Goal: Task Accomplishment & Management: Manage account settings

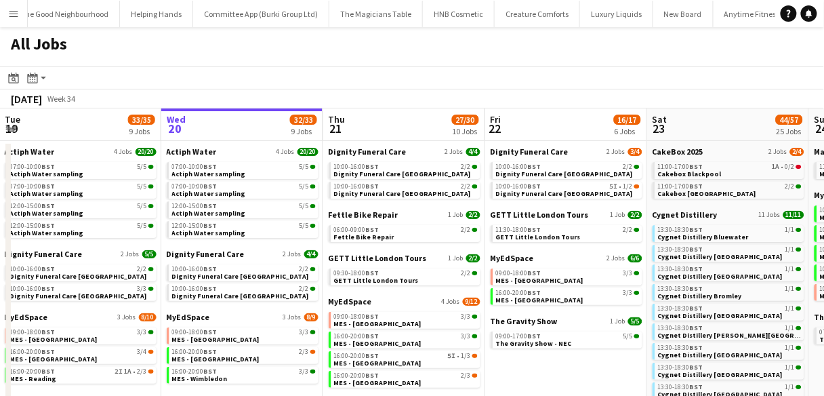
click at [16, 17] on app-icon "Menu" at bounding box center [13, 13] width 11 height 11
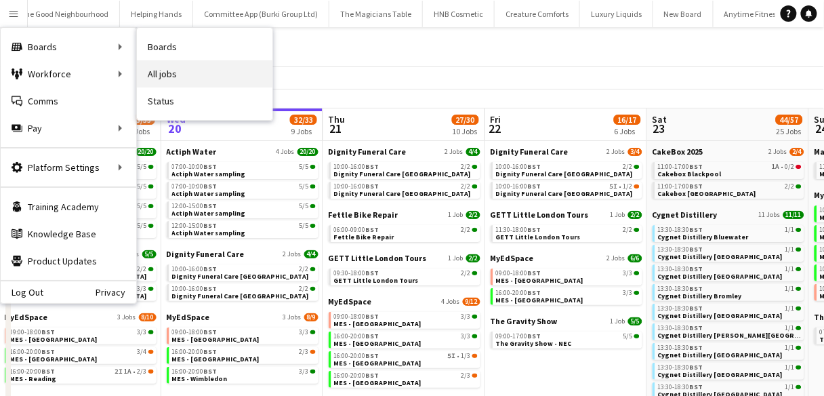
click at [148, 72] on link "All jobs" at bounding box center [205, 73] width 136 height 27
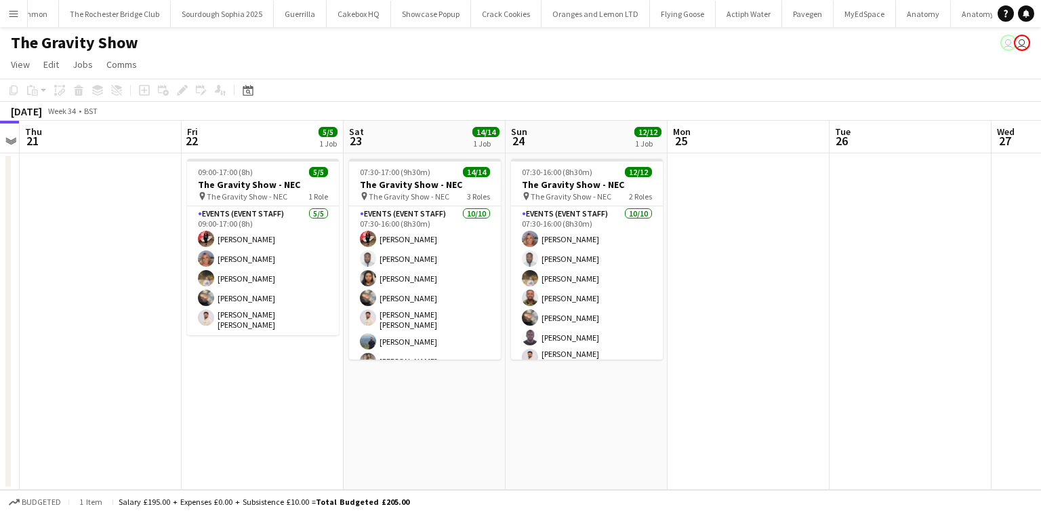
scroll to position [0, 466]
click at [2, 2] on button "Menu" at bounding box center [13, 13] width 27 height 27
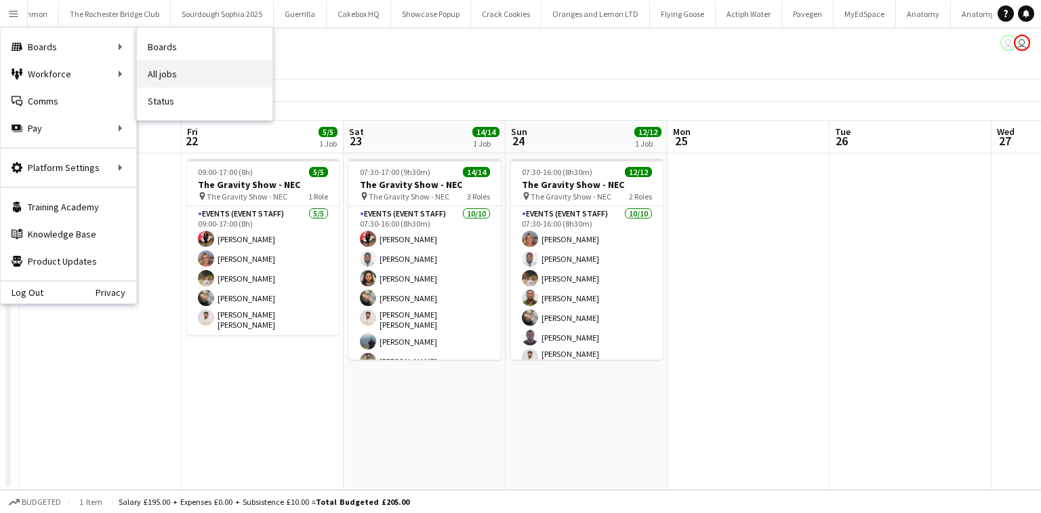
click at [163, 69] on link "All jobs" at bounding box center [205, 73] width 136 height 27
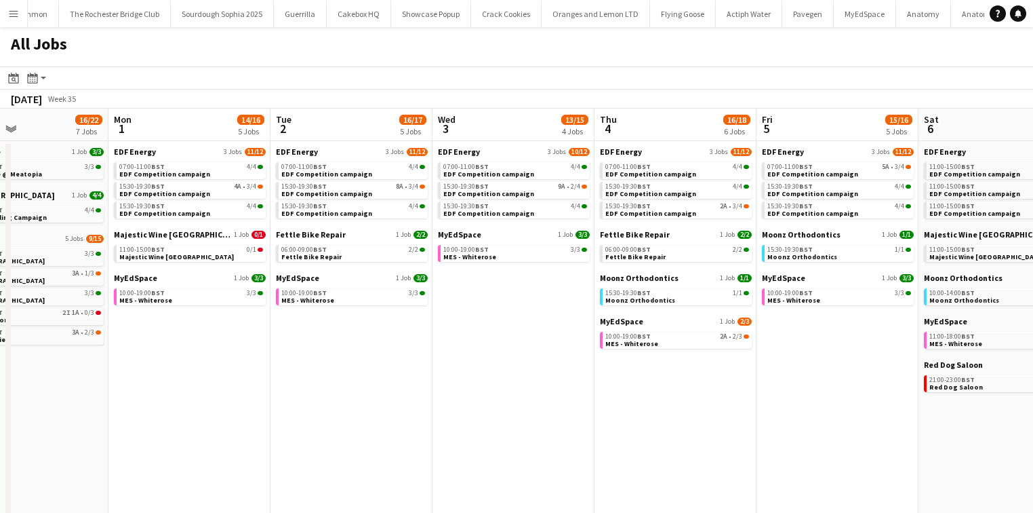
scroll to position [0, 347]
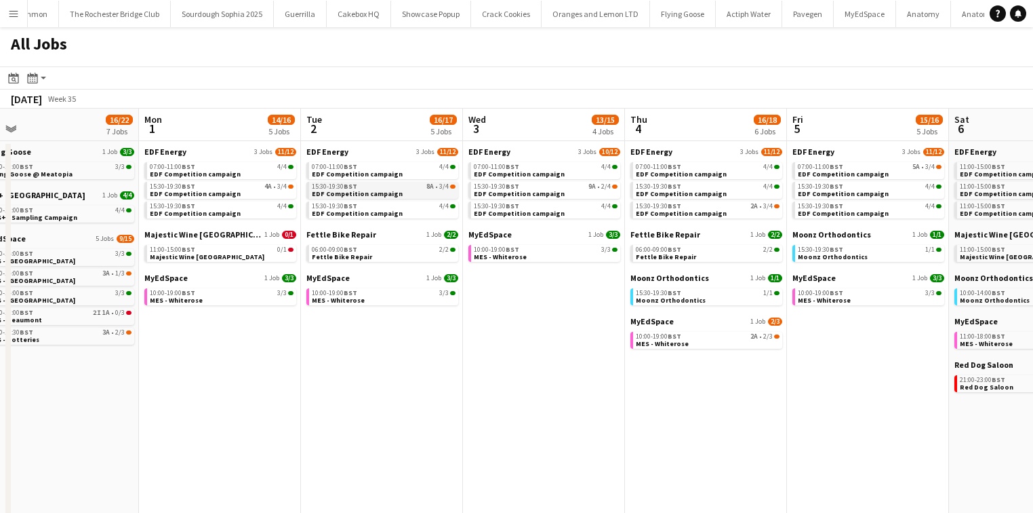
click at [362, 197] on app-brief-job-card "15:30-19:30 BST 8A • 3/4 EDF Competition campaign" at bounding box center [382, 190] width 152 height 17
click at [361, 192] on span "EDF Competition campaign" at bounding box center [357, 193] width 91 height 9
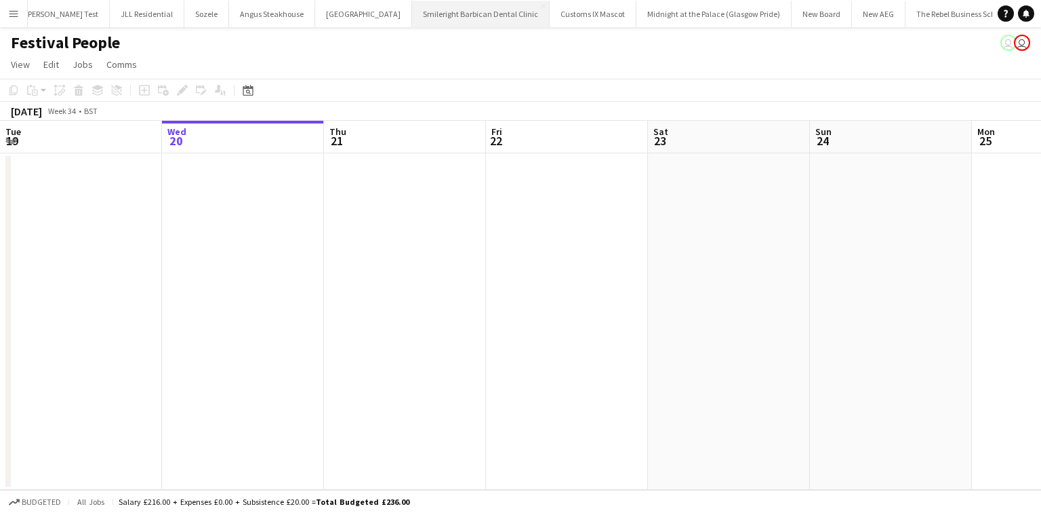
scroll to position [0, 324]
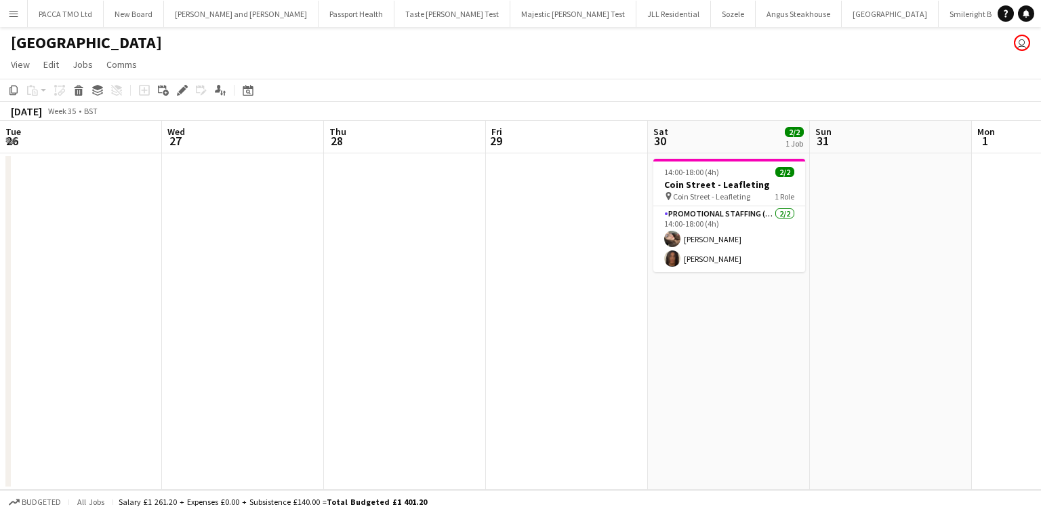
scroll to position [0, 323]
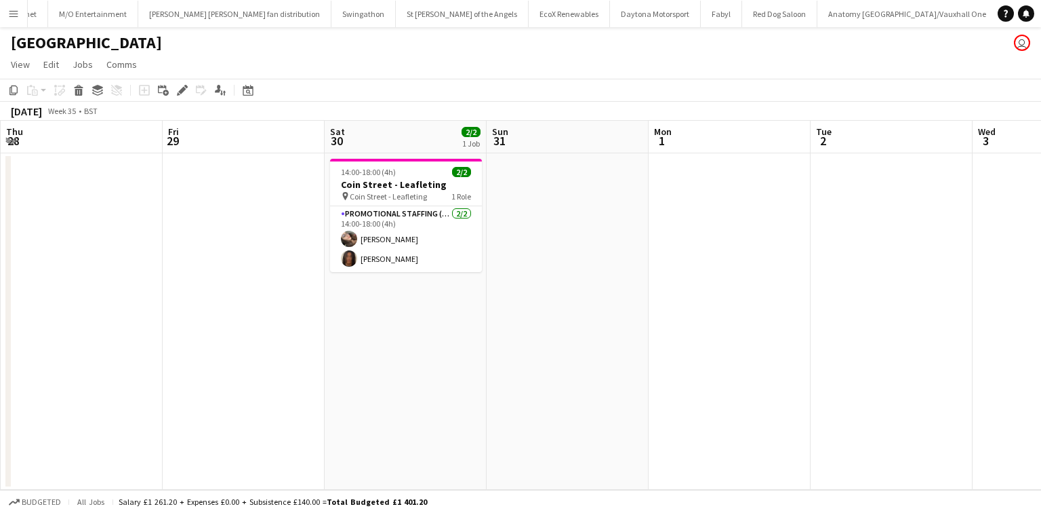
click at [1, 13] on button "Menu" at bounding box center [13, 13] width 27 height 27
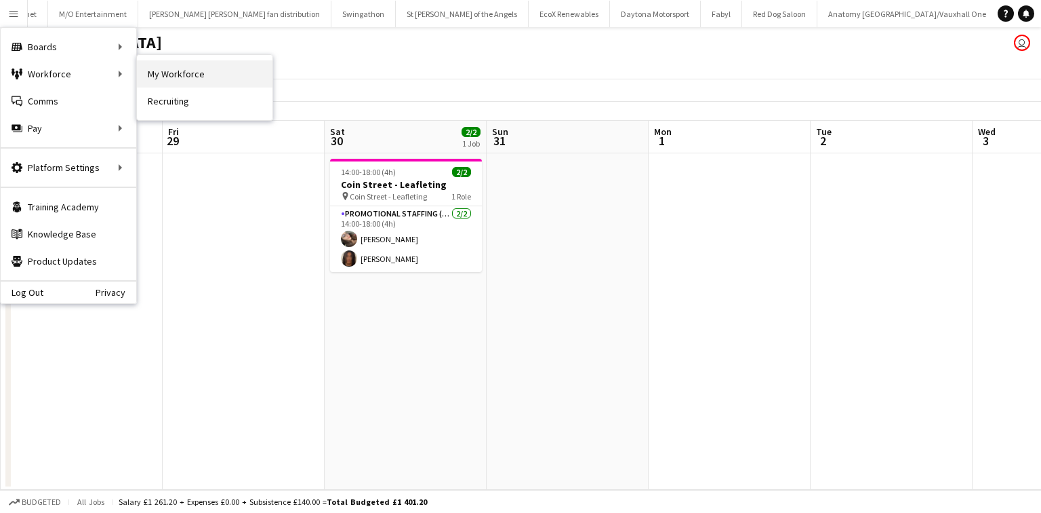
click at [142, 67] on link "My Workforce" at bounding box center [205, 73] width 136 height 27
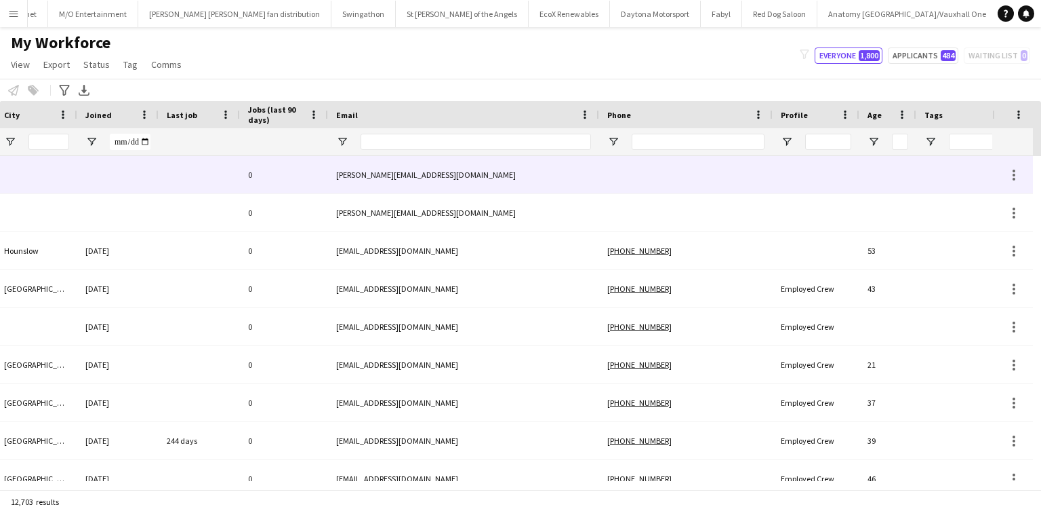
scroll to position [0, 527]
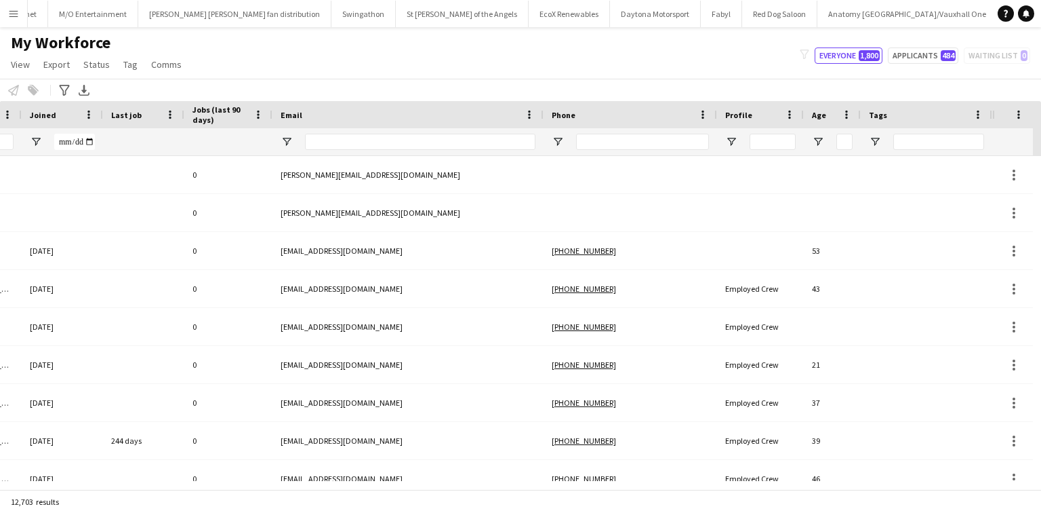
click at [721, 150] on div at bounding box center [760, 141] width 87 height 27
click at [675, 140] on input "Phone Filter Input" at bounding box center [642, 142] width 133 height 16
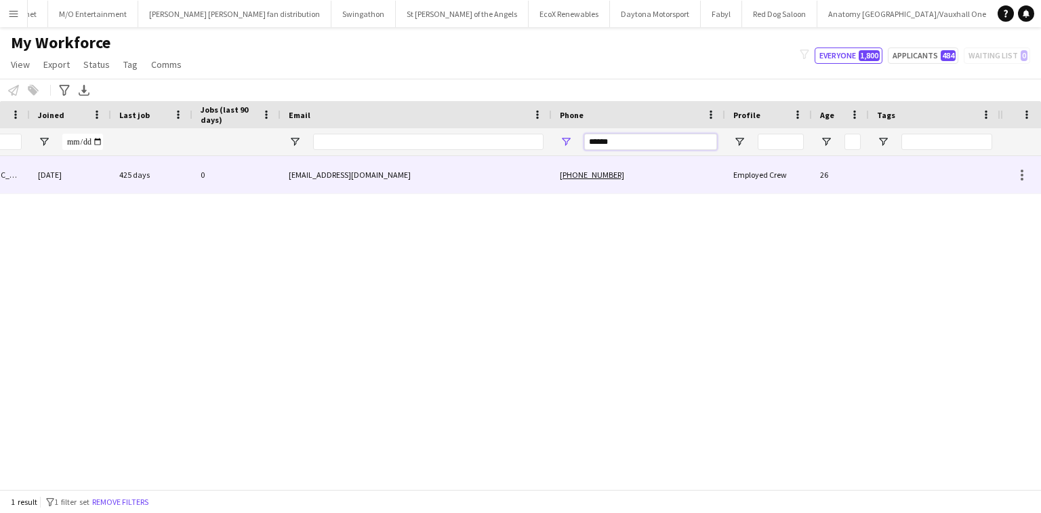
scroll to position [0, 519]
type input "******"
click at [653, 168] on div "+4407535857432" at bounding box center [639, 174] width 174 height 37
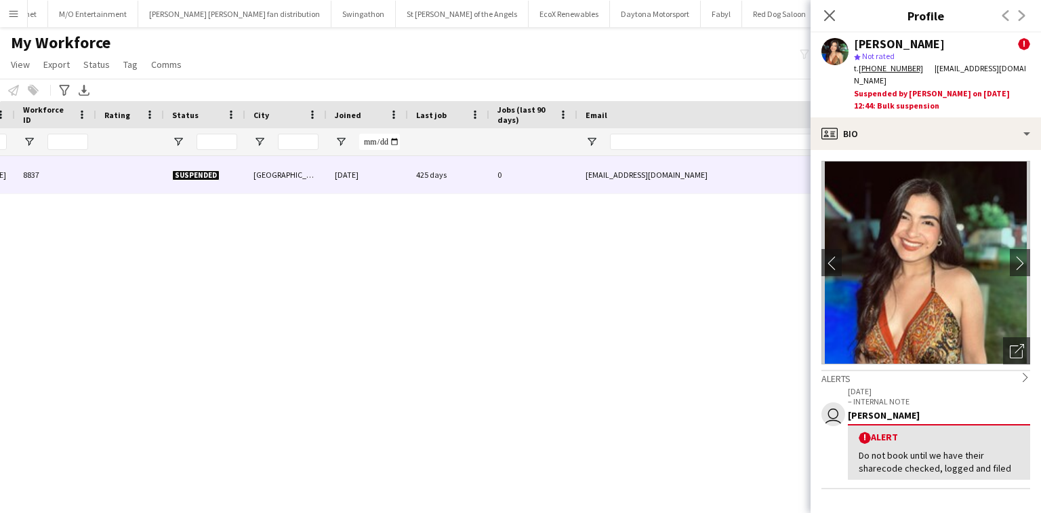
scroll to position [0, 0]
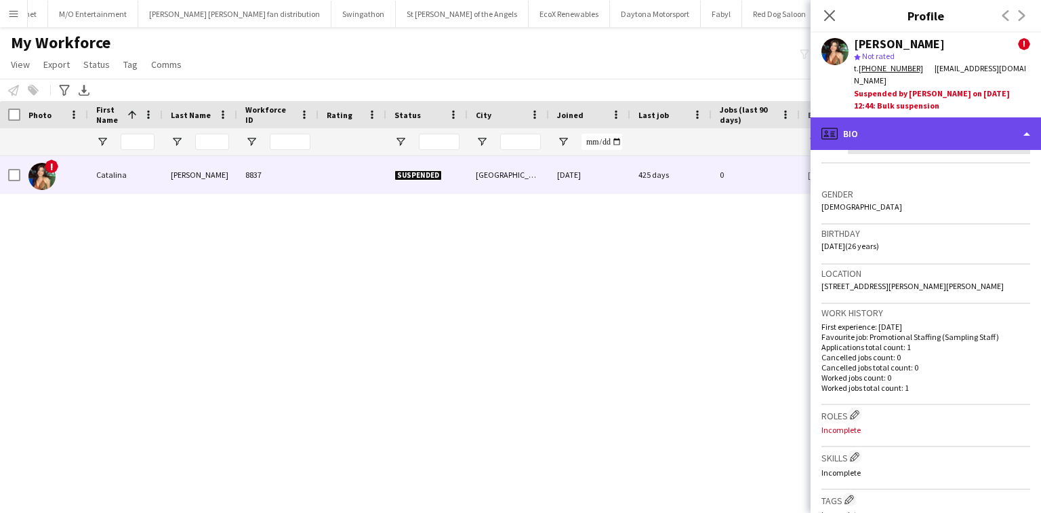
click at [926, 117] on div "profile Bio" at bounding box center [926, 133] width 231 height 33
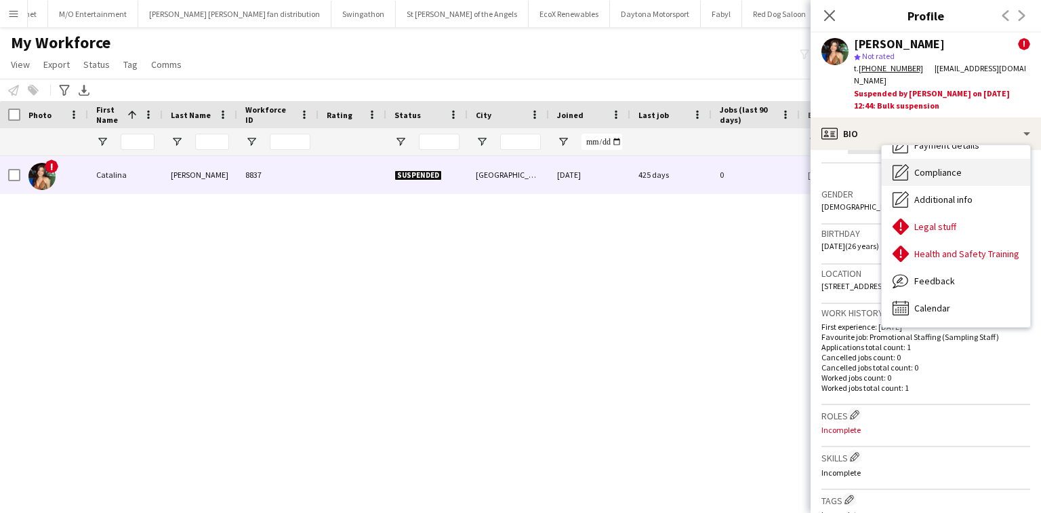
click at [967, 166] on div "Compliance Compliance" at bounding box center [956, 172] width 148 height 27
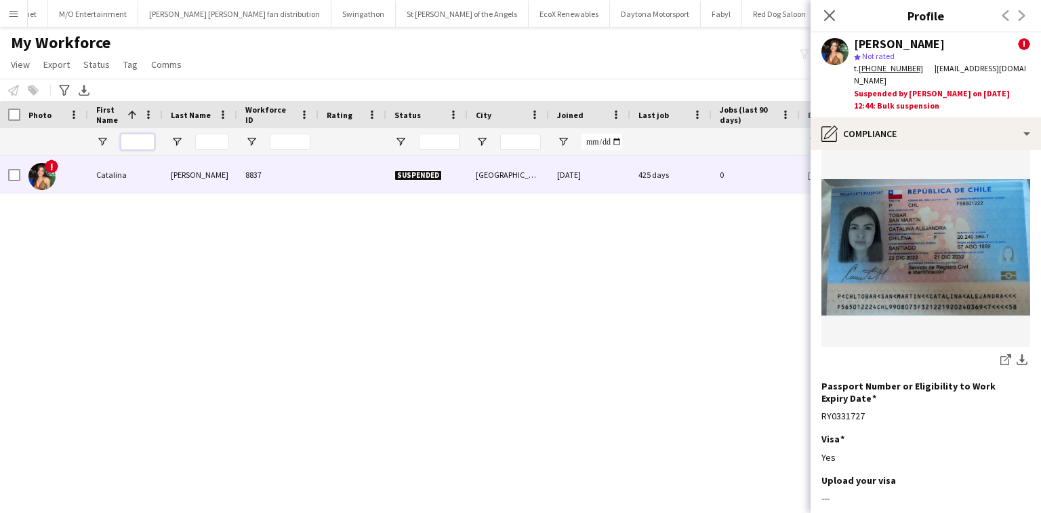
click at [146, 141] on input "First Name Filter Input" at bounding box center [138, 142] width 34 height 16
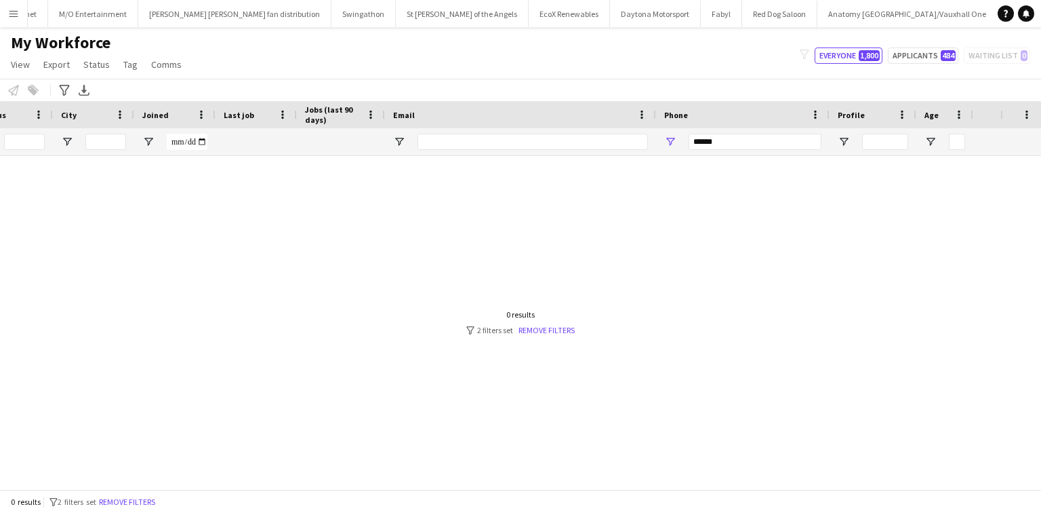
scroll to position [0, 429]
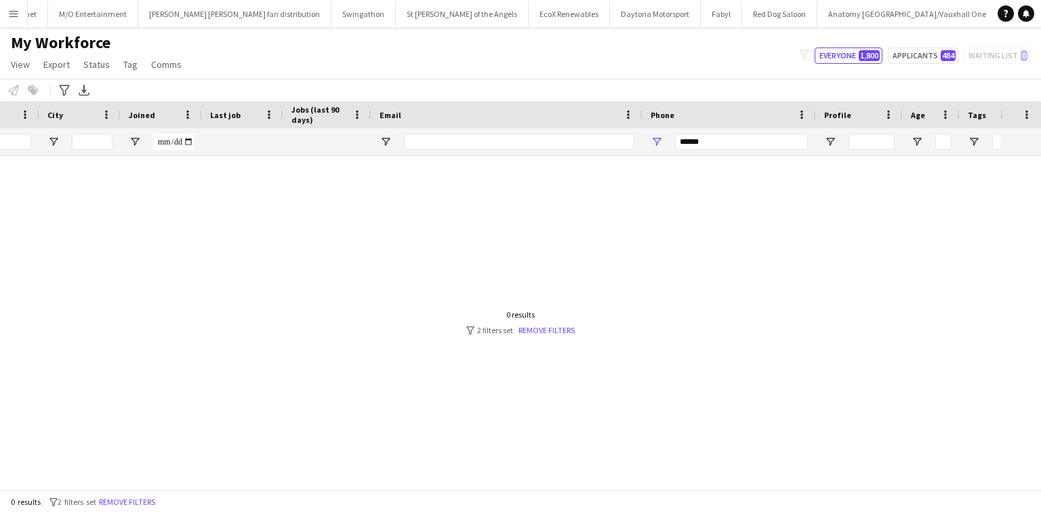
type input "****"
click at [719, 145] on input "******" at bounding box center [741, 142] width 133 height 16
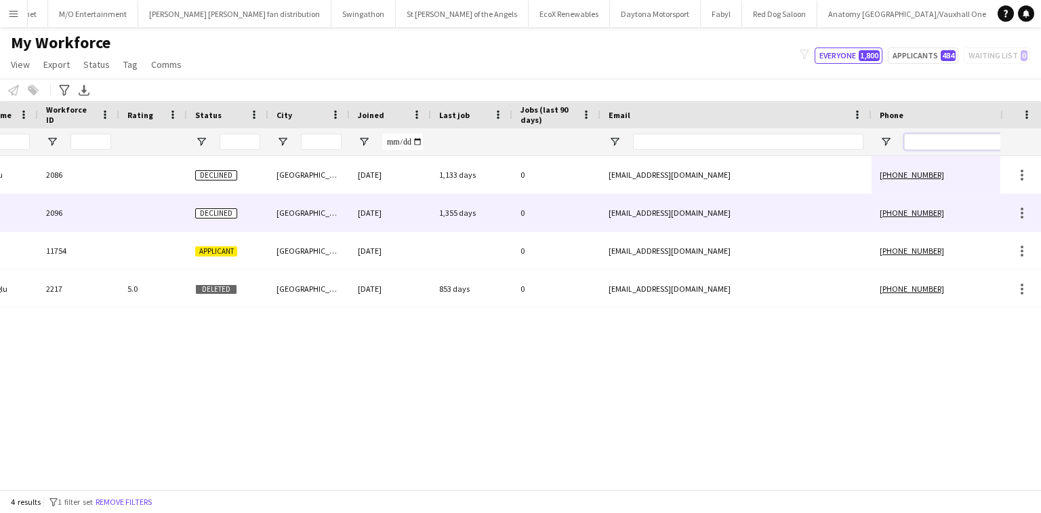
scroll to position [0, 105]
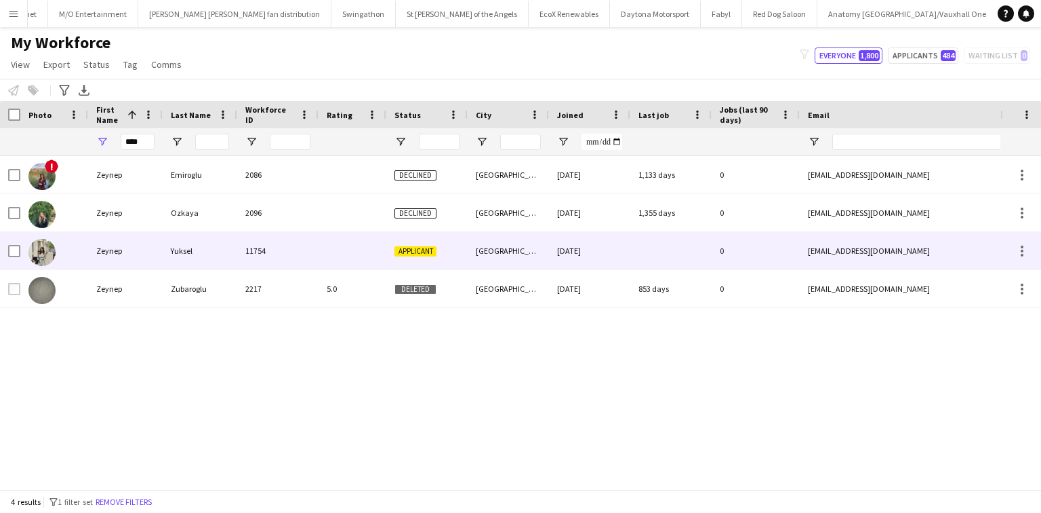
click at [313, 243] on div "11754" at bounding box center [277, 250] width 81 height 37
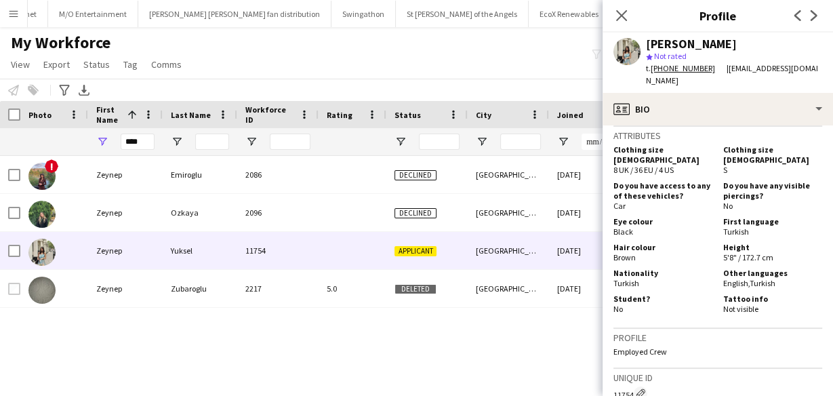
scroll to position [583, 0]
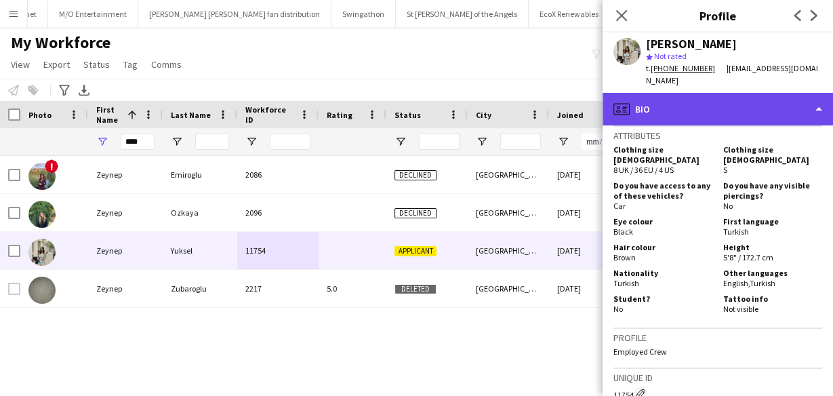
click at [655, 121] on div "profile Bio" at bounding box center [718, 109] width 231 height 33
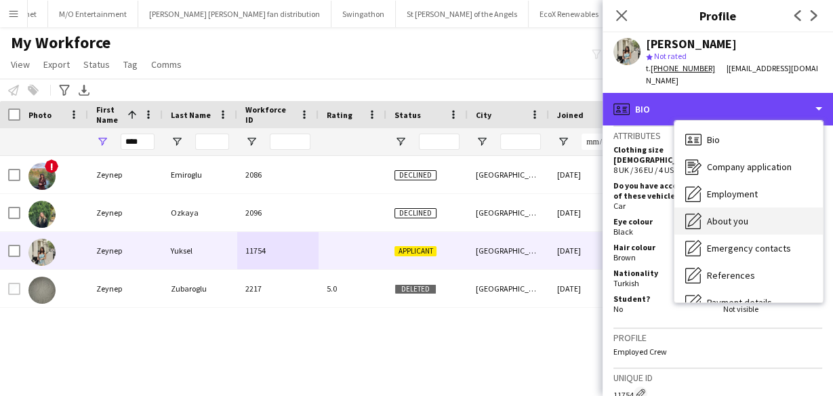
scroll to position [181, 0]
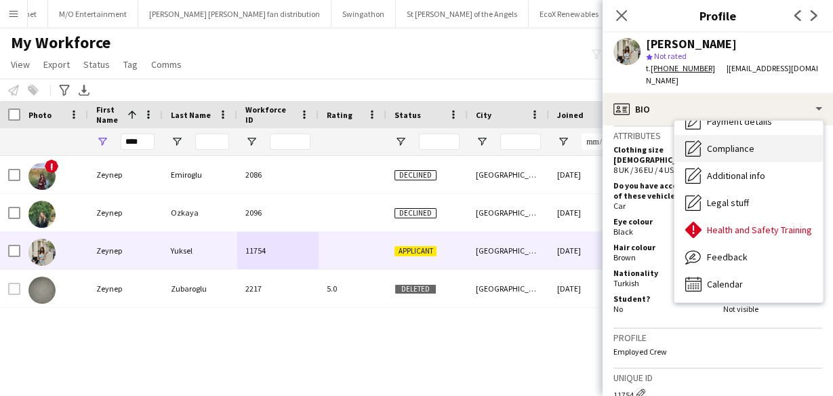
click at [721, 148] on span "Compliance" at bounding box center [730, 148] width 47 height 12
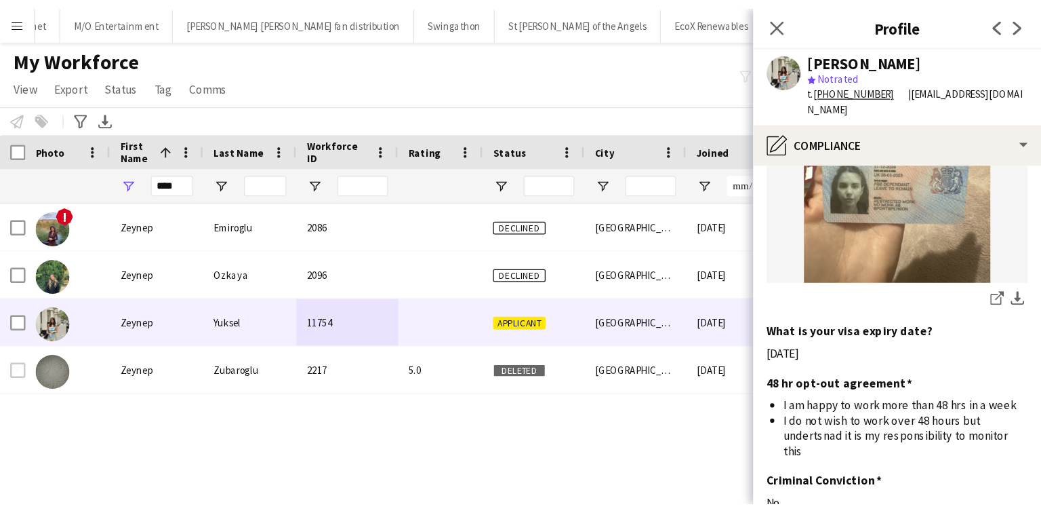
scroll to position [692, 0]
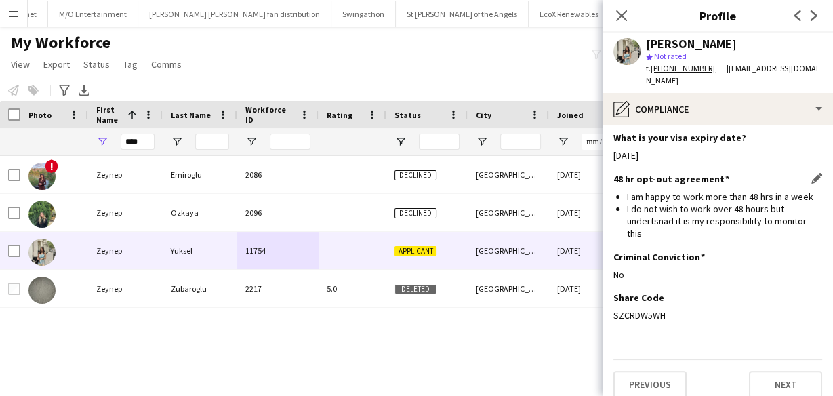
click at [765, 228] on div "48 hr opt-out agreement Edit this field I am happy to work more than 48 hrs in …" at bounding box center [718, 212] width 209 height 78
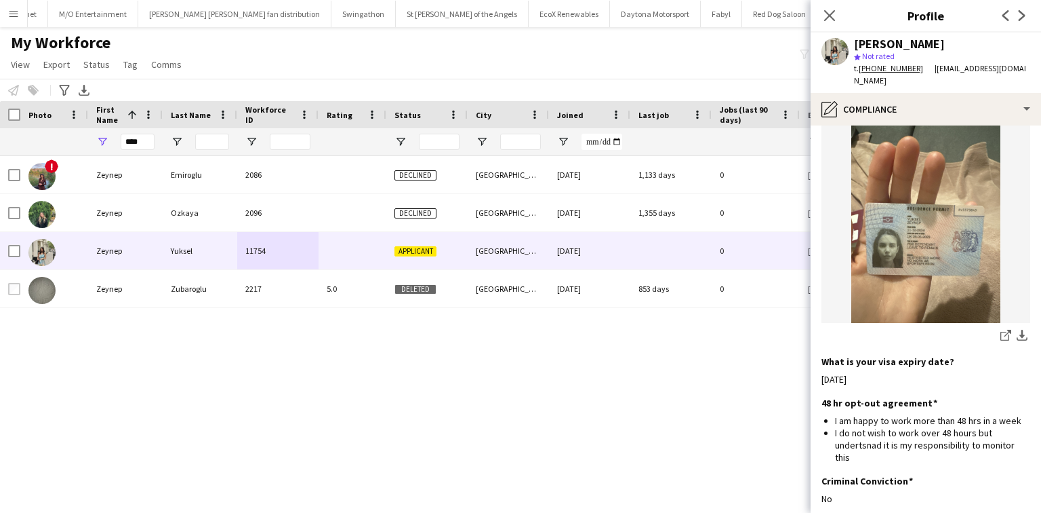
scroll to position [466, 0]
click at [133, 136] on input "****" at bounding box center [138, 142] width 34 height 16
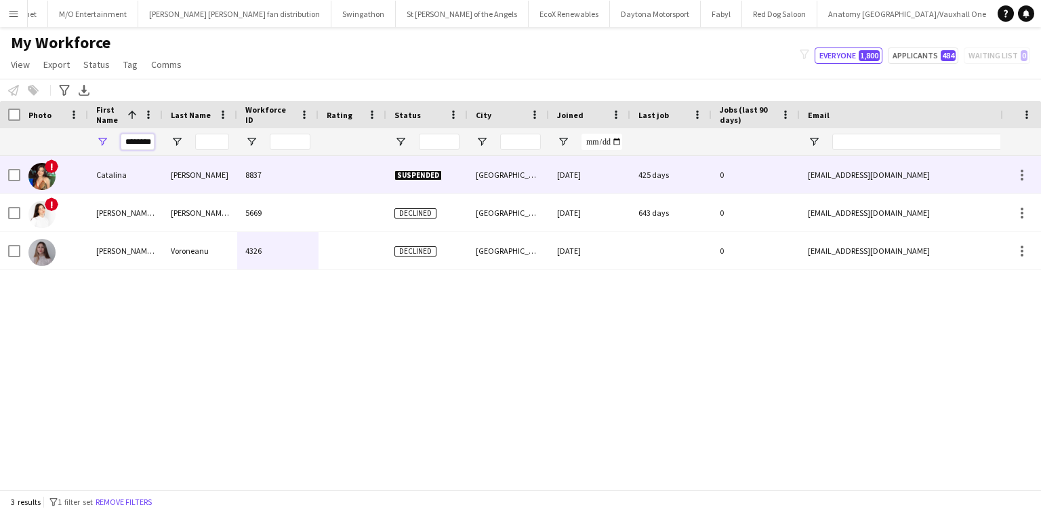
type input "********"
click at [149, 171] on div "Catalina" at bounding box center [125, 174] width 75 height 37
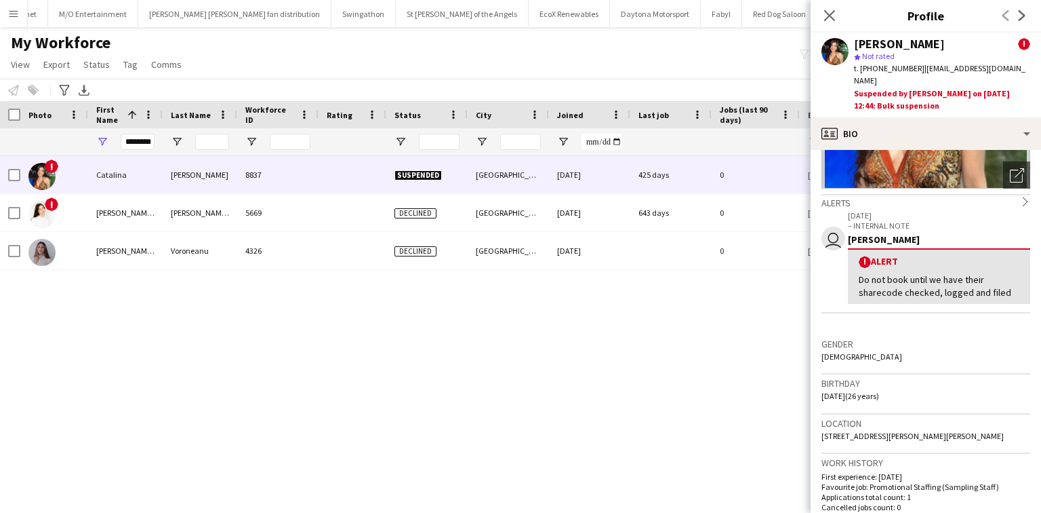
scroll to position [325, 0]
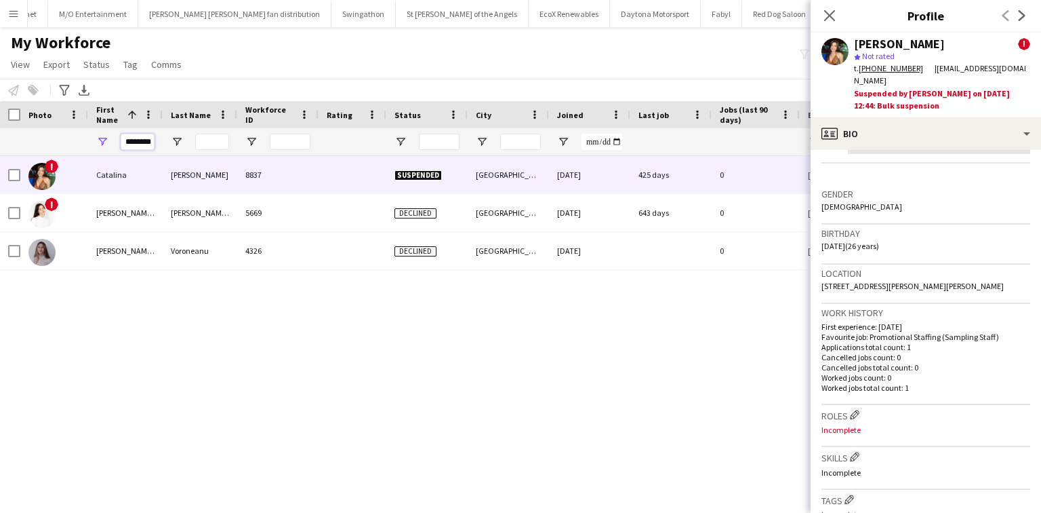
click at [140, 146] on input "********" at bounding box center [138, 142] width 34 height 16
click at [125, 136] on input "********" at bounding box center [138, 142] width 34 height 16
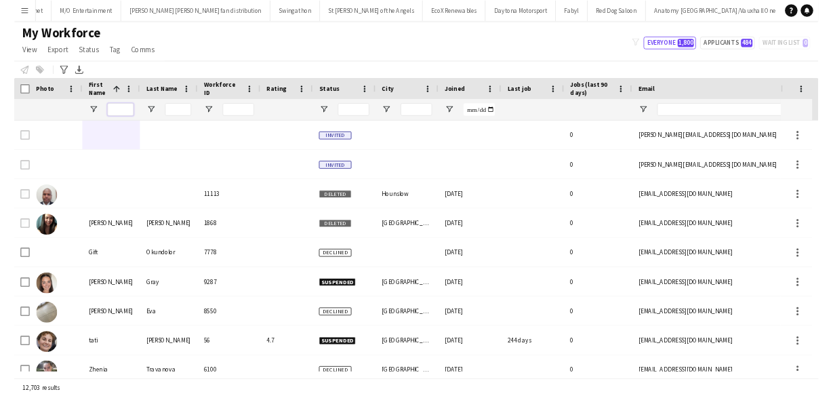
scroll to position [0, 2304]
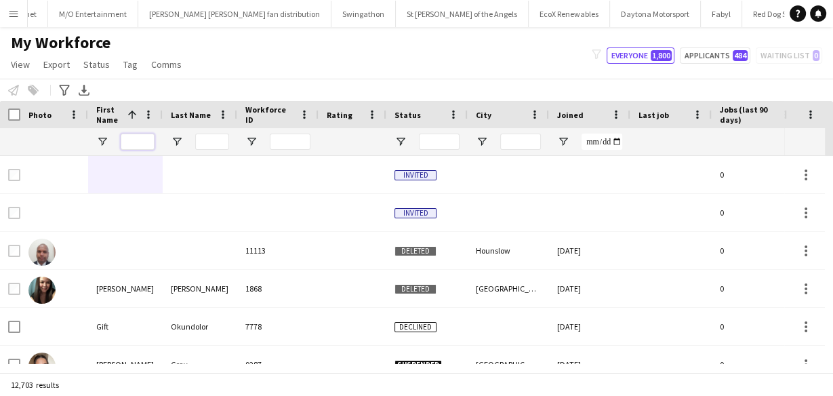
click at [146, 140] on input "First Name Filter Input" at bounding box center [138, 142] width 34 height 16
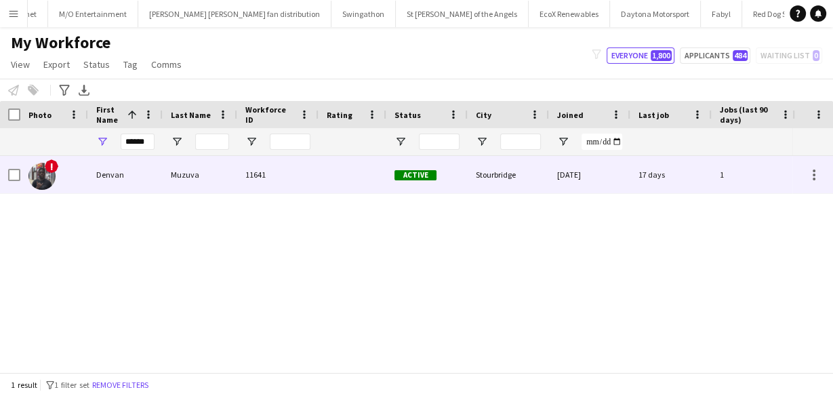
click at [150, 182] on div "Denvan" at bounding box center [125, 174] width 75 height 37
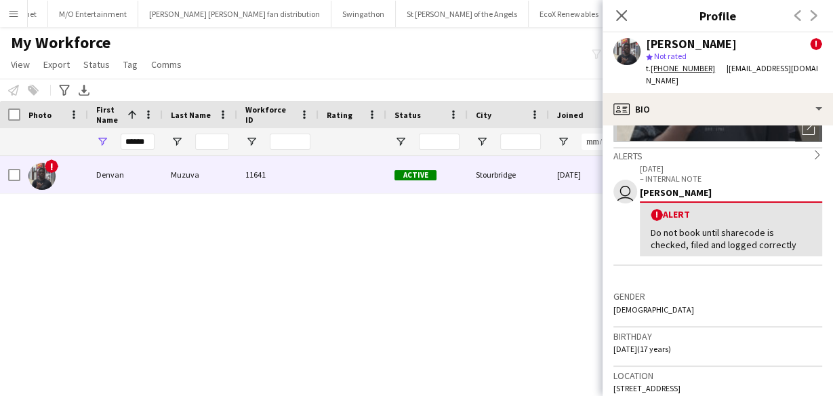
scroll to position [217, 0]
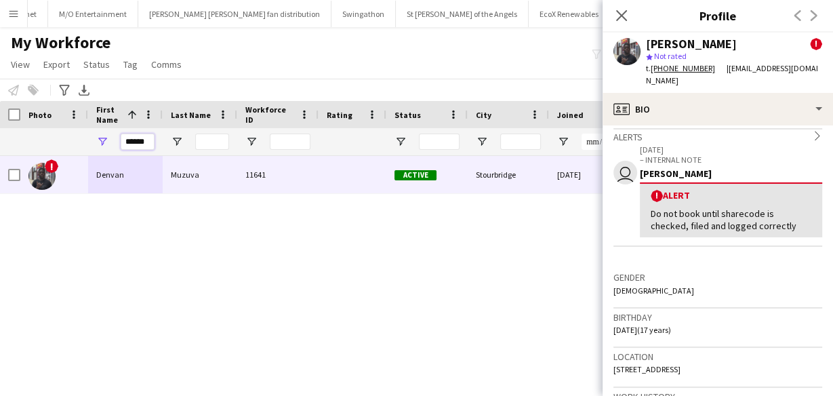
click at [131, 140] on input "******" at bounding box center [138, 142] width 34 height 16
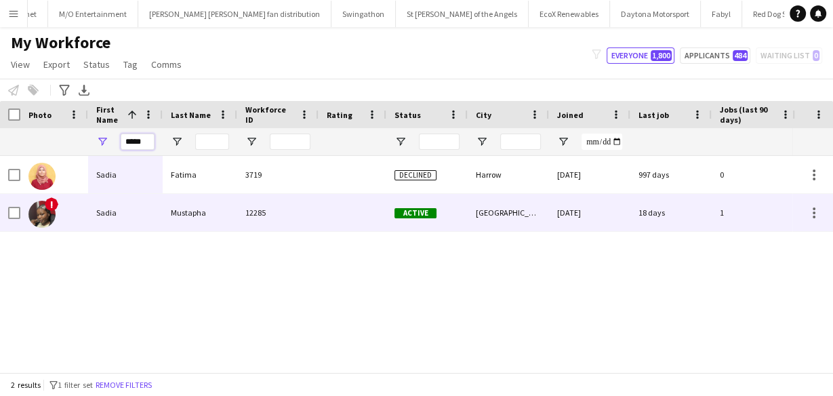
type input "*****"
click at [194, 207] on div "Mustapha" at bounding box center [200, 212] width 75 height 37
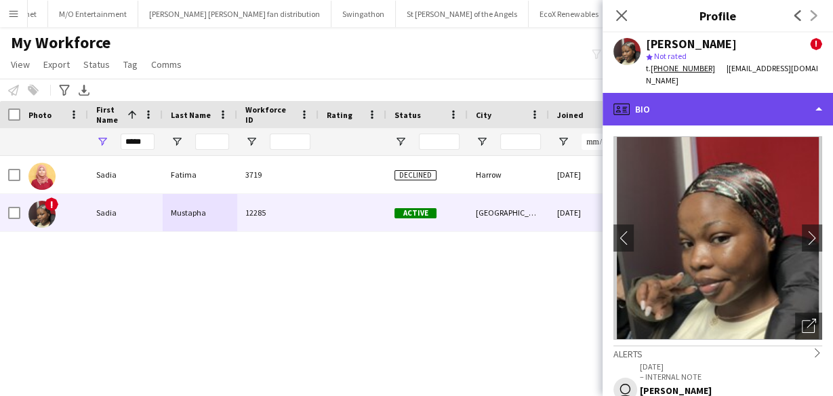
click at [810, 100] on div "profile Bio" at bounding box center [718, 109] width 231 height 33
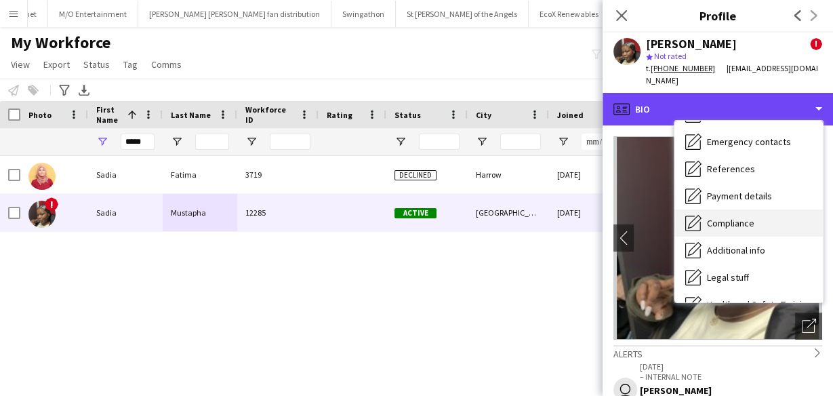
scroll to position [181, 0]
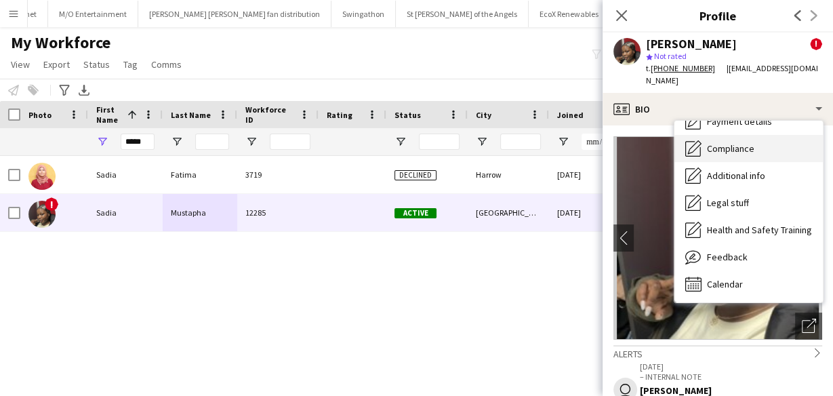
click at [756, 142] on div "Compliance Compliance" at bounding box center [749, 148] width 148 height 27
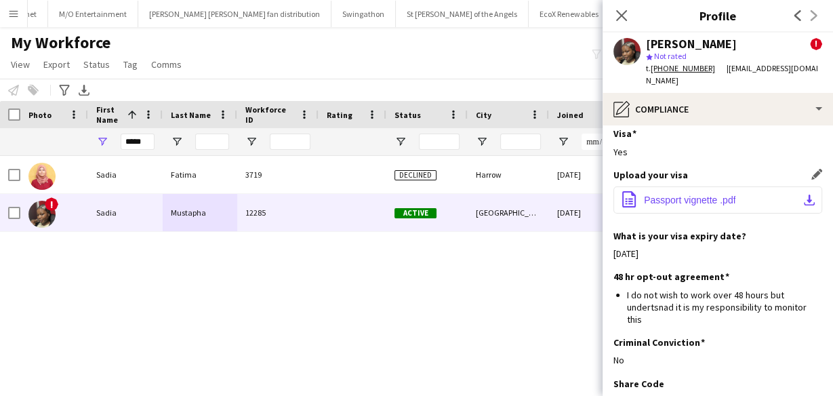
scroll to position [303, 0]
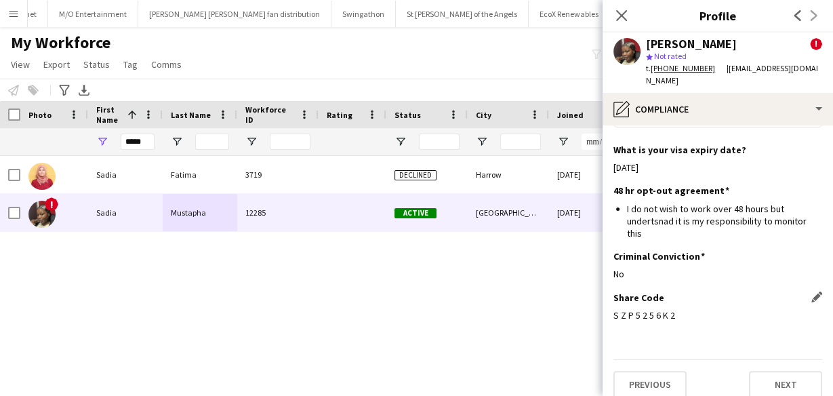
click at [649, 309] on div "S Z P 5 2 5 6 K 2" at bounding box center [718, 315] width 209 height 12
copy div "S Z P 5 2 5 6 K 2"
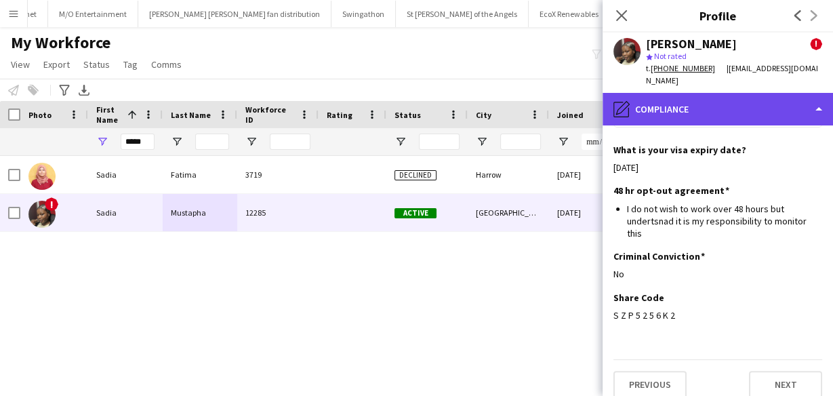
click at [744, 107] on div "pencil4 Compliance" at bounding box center [718, 109] width 231 height 33
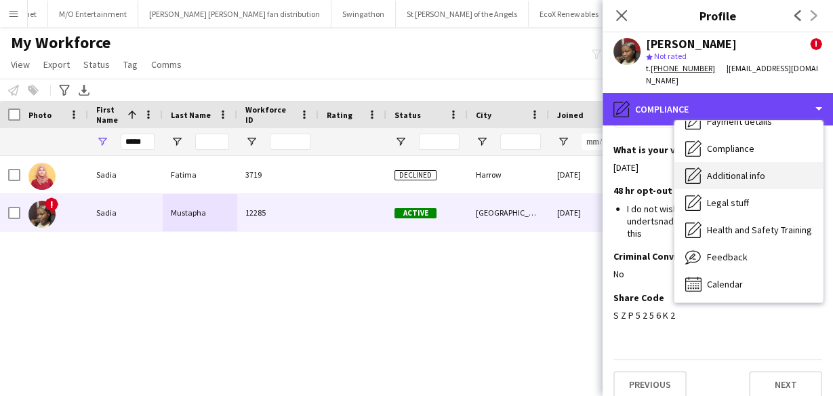
scroll to position [0, 0]
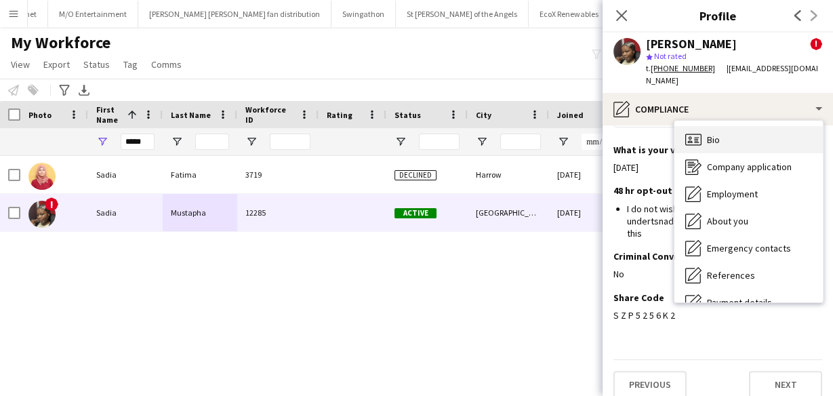
click at [757, 130] on div "Bio Bio" at bounding box center [749, 139] width 148 height 27
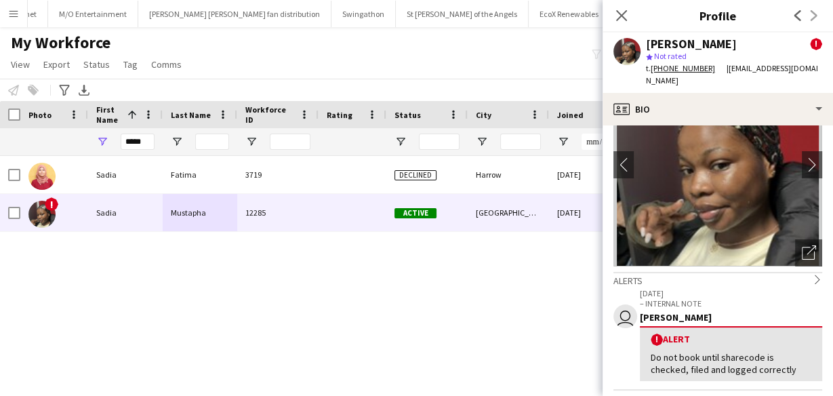
scroll to position [238, 0]
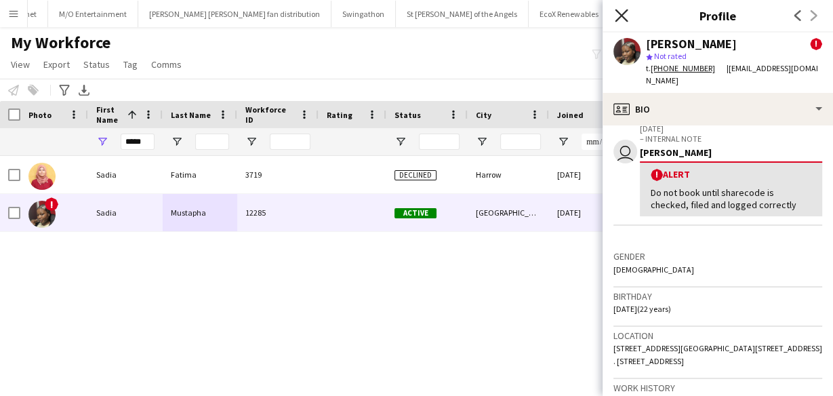
click at [622, 15] on icon at bounding box center [621, 15] width 13 height 13
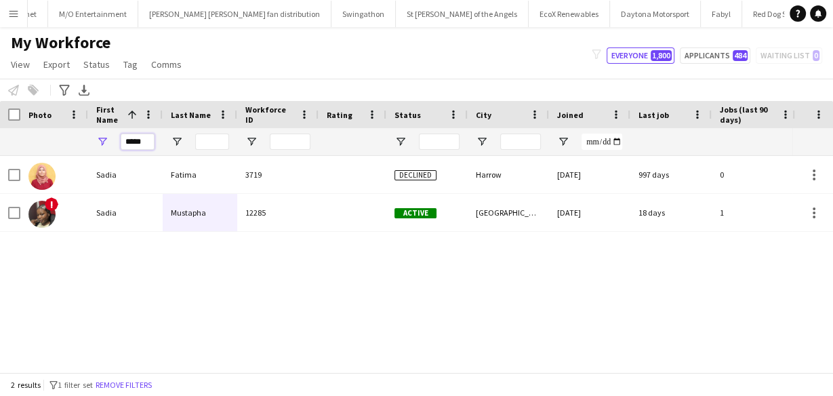
click at [149, 144] on input "*****" at bounding box center [138, 142] width 34 height 16
click at [151, 141] on input "*****" at bounding box center [138, 142] width 34 height 16
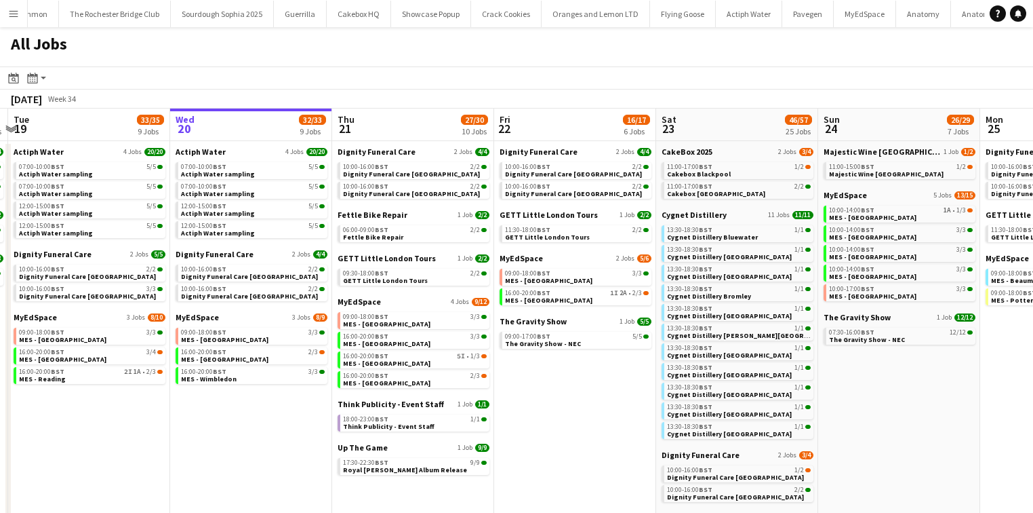
scroll to position [0, 315]
click at [298, 353] on div "16:00-20:00 BST 2/3" at bounding box center [254, 351] width 144 height 7
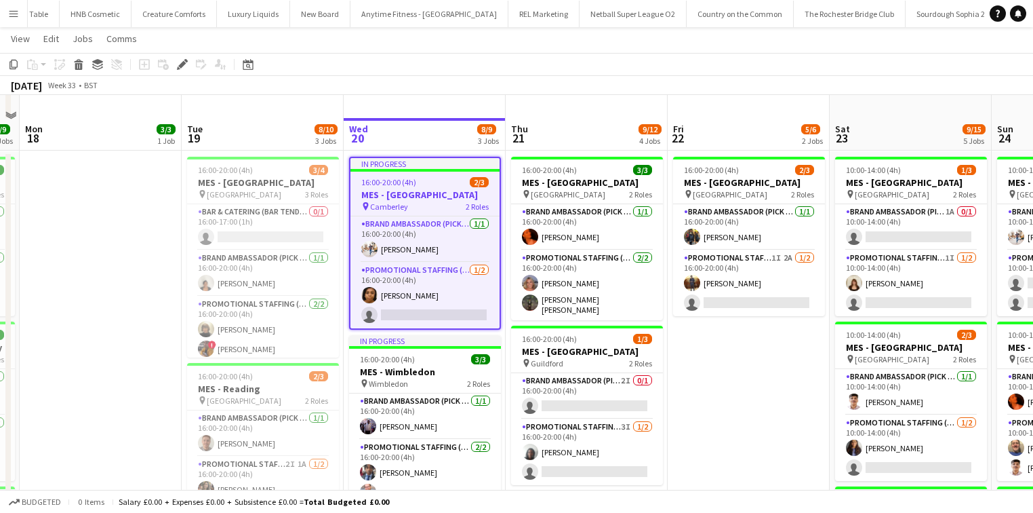
scroll to position [163, 0]
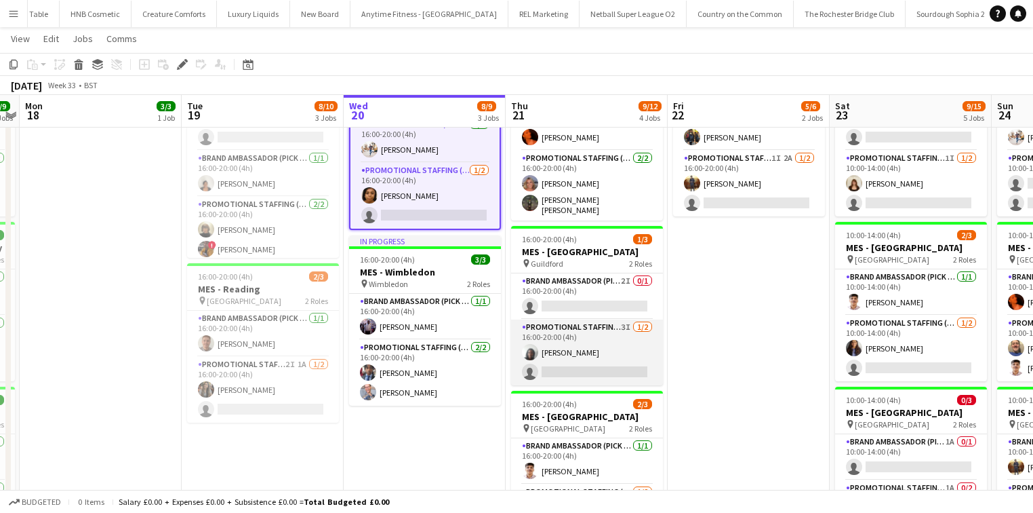
click at [614, 337] on app-card-role "Promotional Staffing (Brand Ambassadors) 3I 1/2 16:00-20:00 (4h) Tanya Mubata s…" at bounding box center [587, 352] width 152 height 66
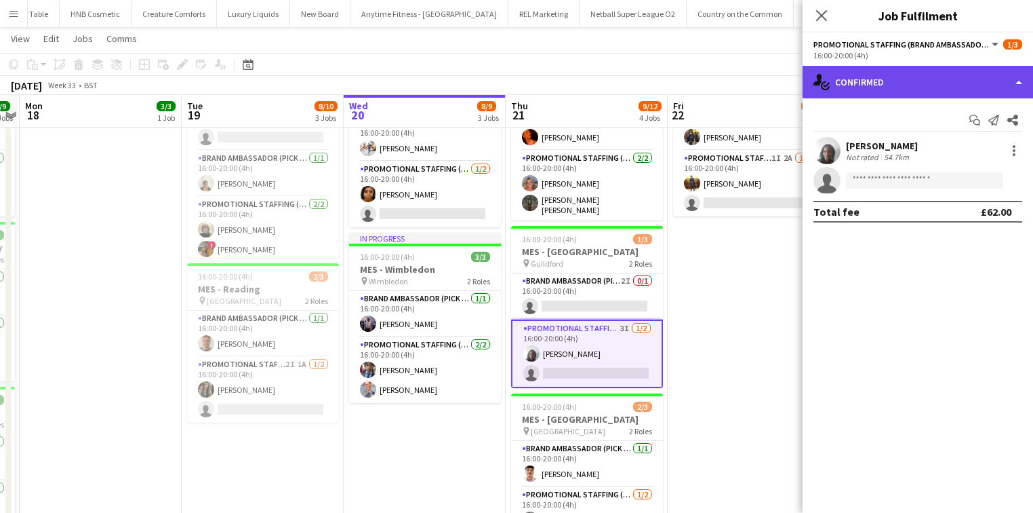
click at [978, 89] on div "single-neutral-actions-check-2 Confirmed" at bounding box center [918, 82] width 231 height 33
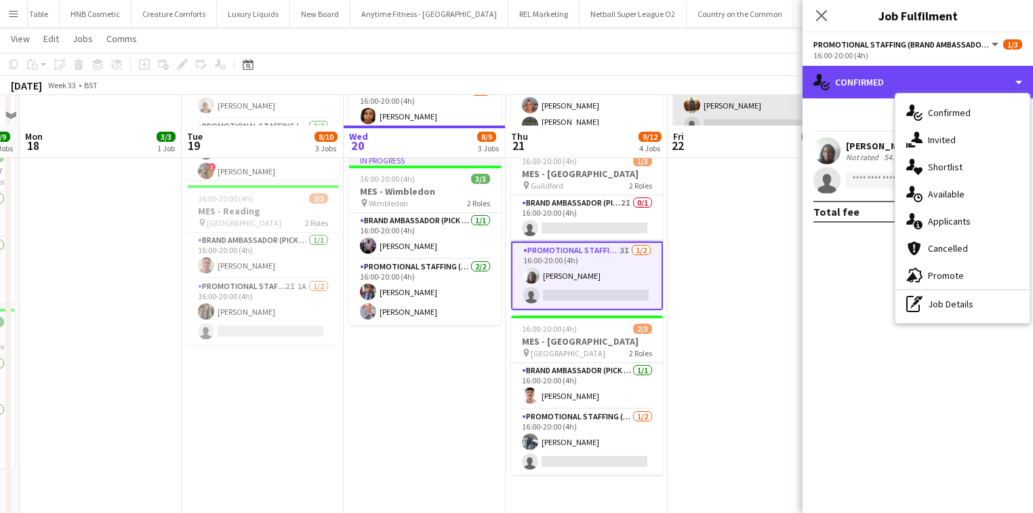
scroll to position [271, 0]
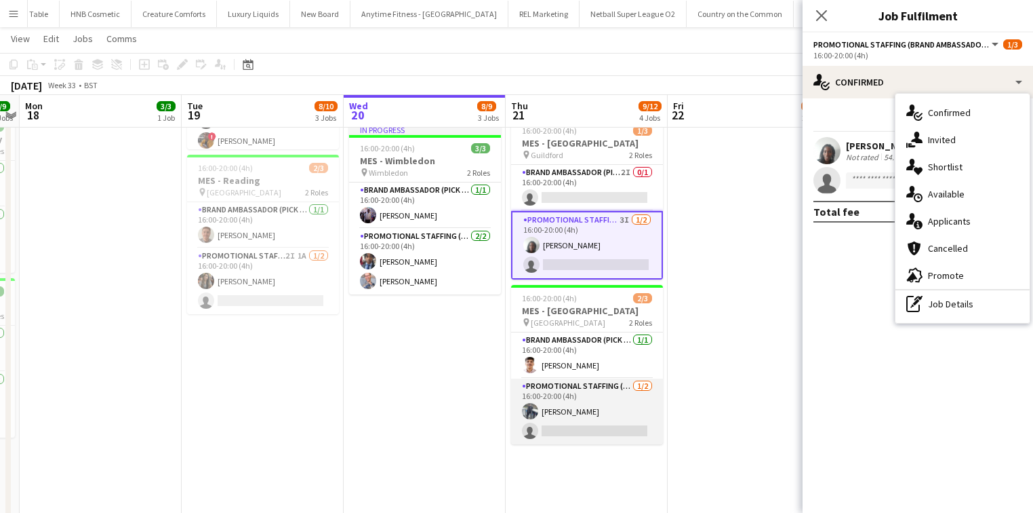
click at [635, 391] on app-card-role "Promotional Staffing (Brand Ambassadors) 1/2 16:00-20:00 (4h) Saif Hassan singl…" at bounding box center [587, 411] width 152 height 66
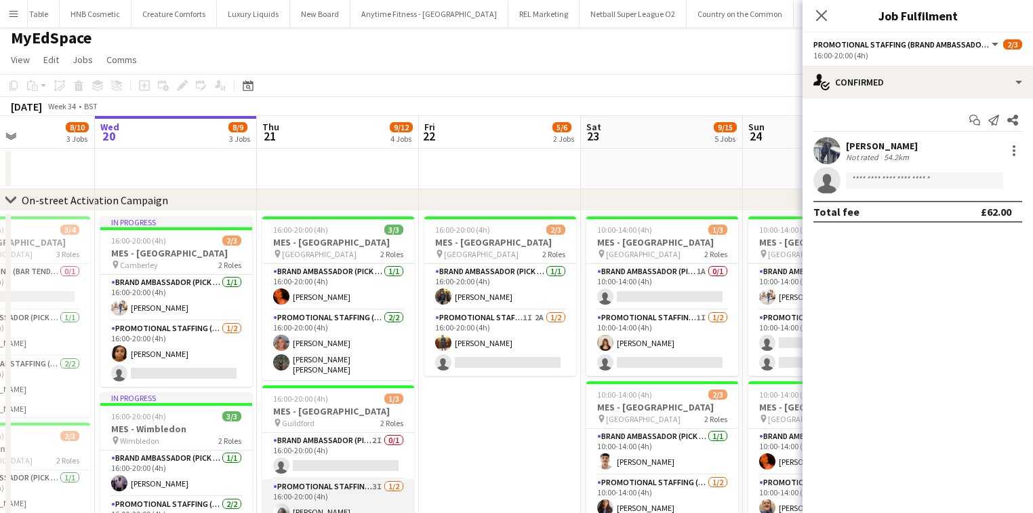
scroll to position [247, 0]
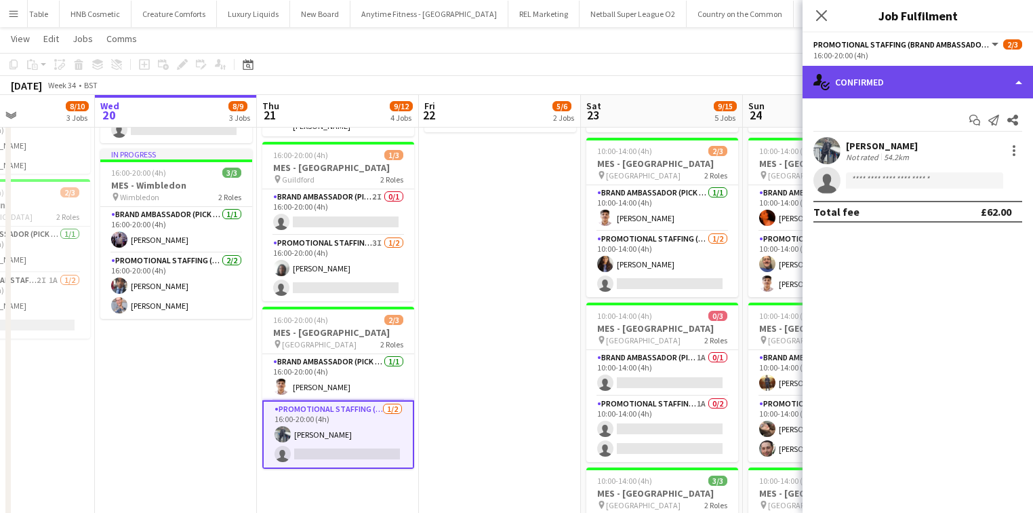
click at [919, 92] on div "single-neutral-actions-check-2 Confirmed" at bounding box center [918, 82] width 231 height 33
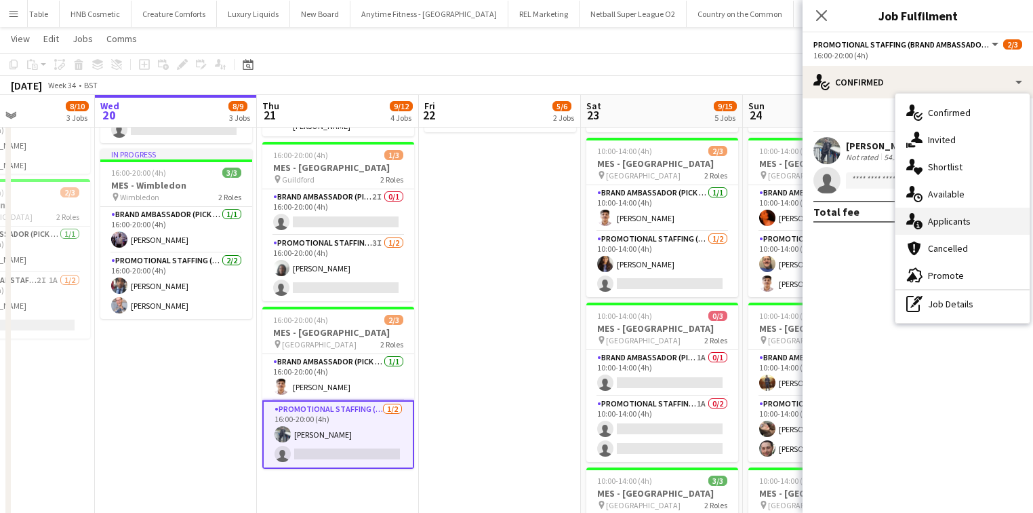
click at [936, 212] on div "single-neutral-actions-information Applicants" at bounding box center [963, 220] width 134 height 27
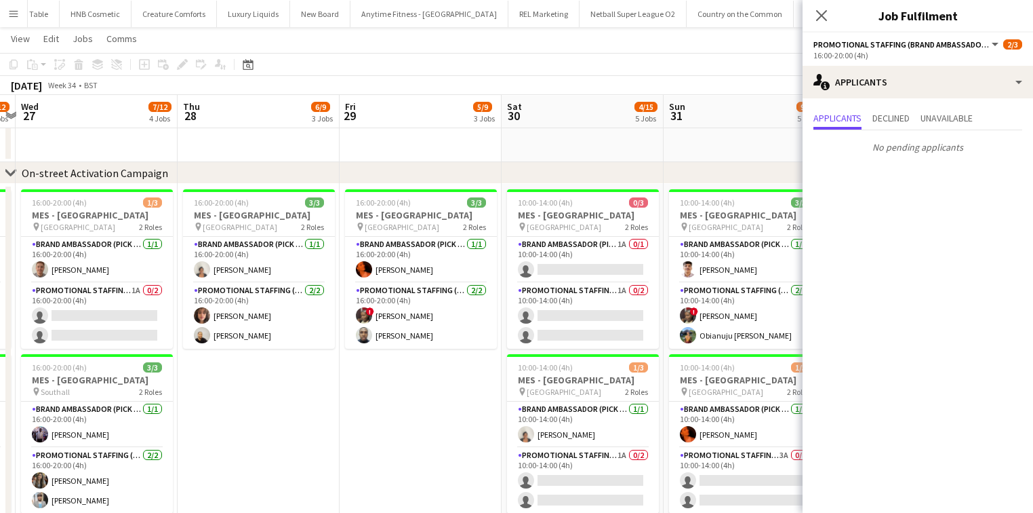
scroll to position [0, 526]
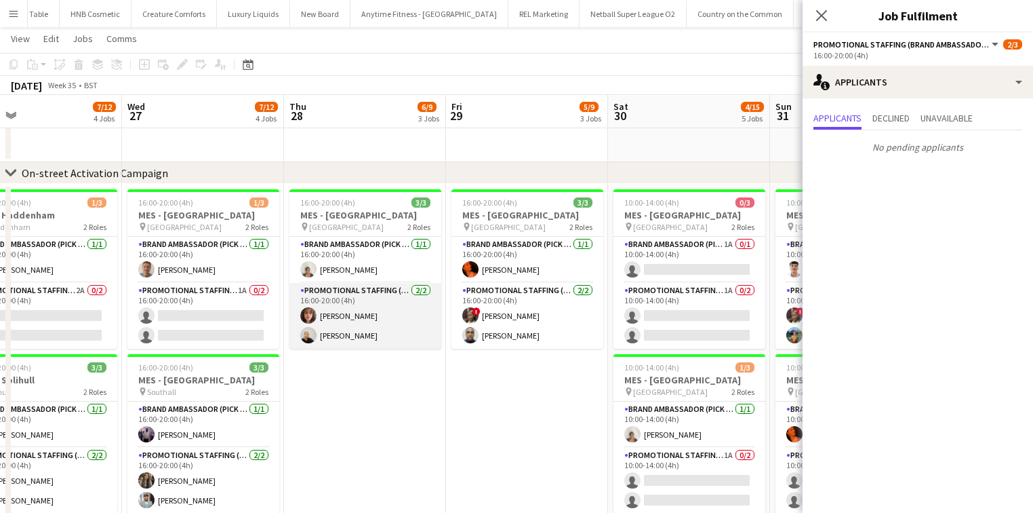
click at [414, 304] on app-card-role "Promotional Staffing (Brand Ambassadors) 2/2 16:00-20:00 (4h) Francesca Ba Crai…" at bounding box center [366, 316] width 152 height 66
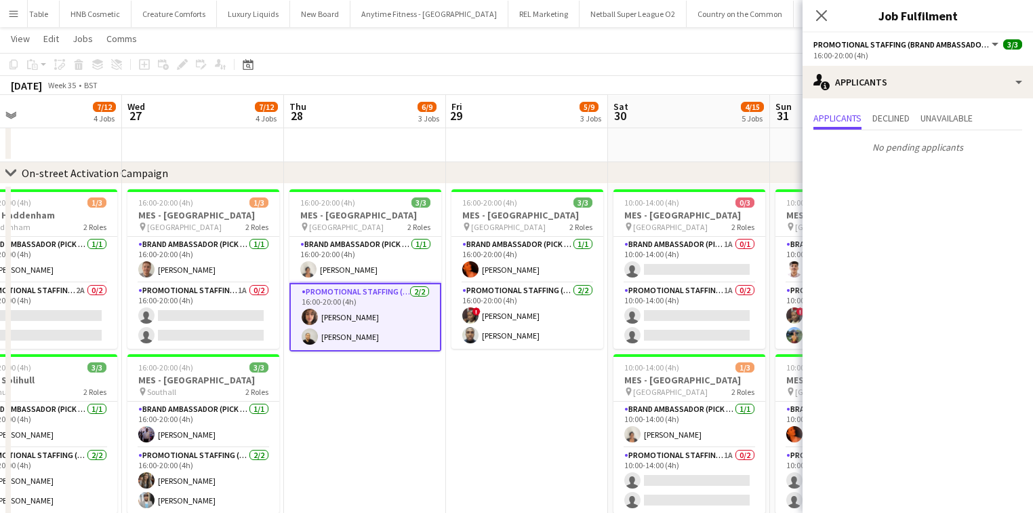
click at [412, 330] on app-card-role "Promotional Staffing (Brand Ambassadors) 2/2 16:00-20:00 (4h) Francesca Ba Crai…" at bounding box center [366, 317] width 152 height 68
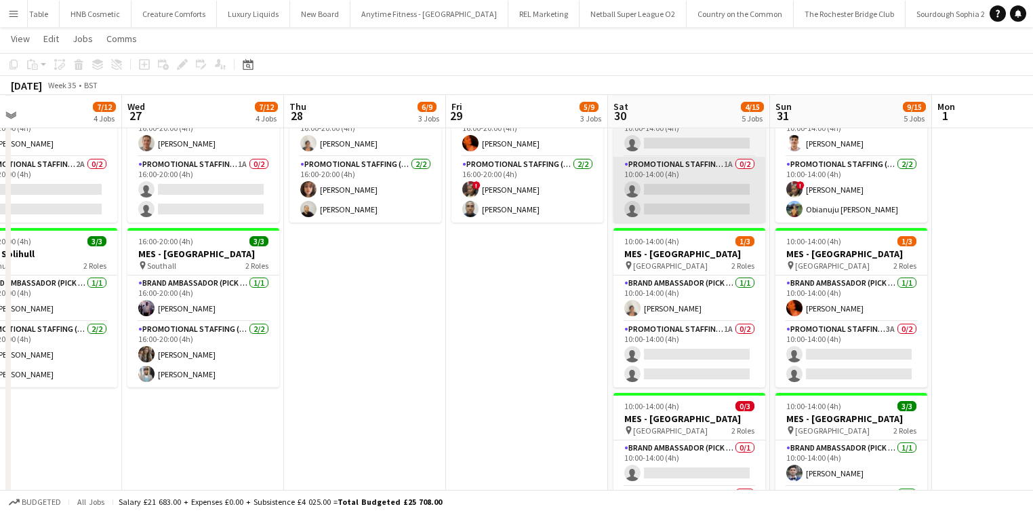
scroll to position [157, 0]
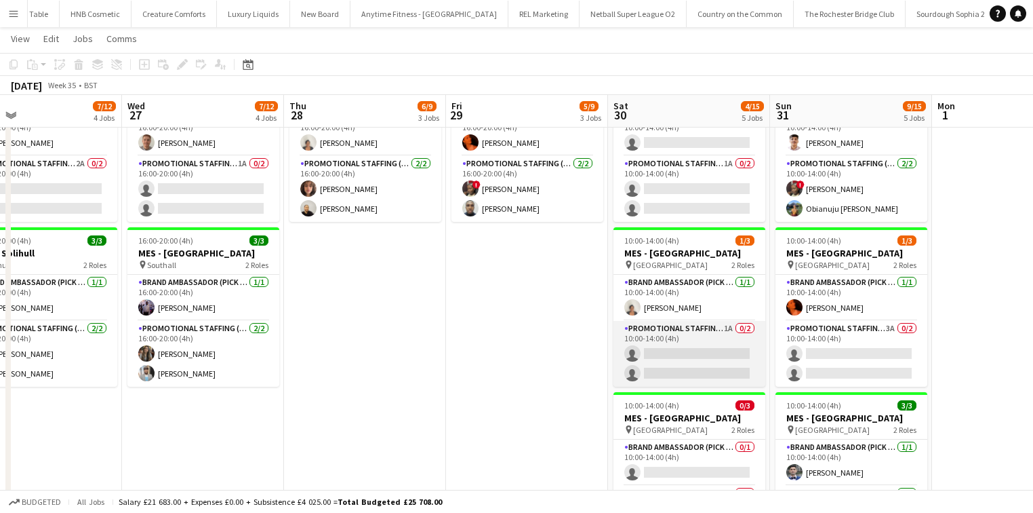
click at [708, 328] on app-card-role "Promotional Staffing (Brand Ambassadors) 1A 0/2 10:00-14:00 (4h) single-neutral…" at bounding box center [690, 354] width 152 height 66
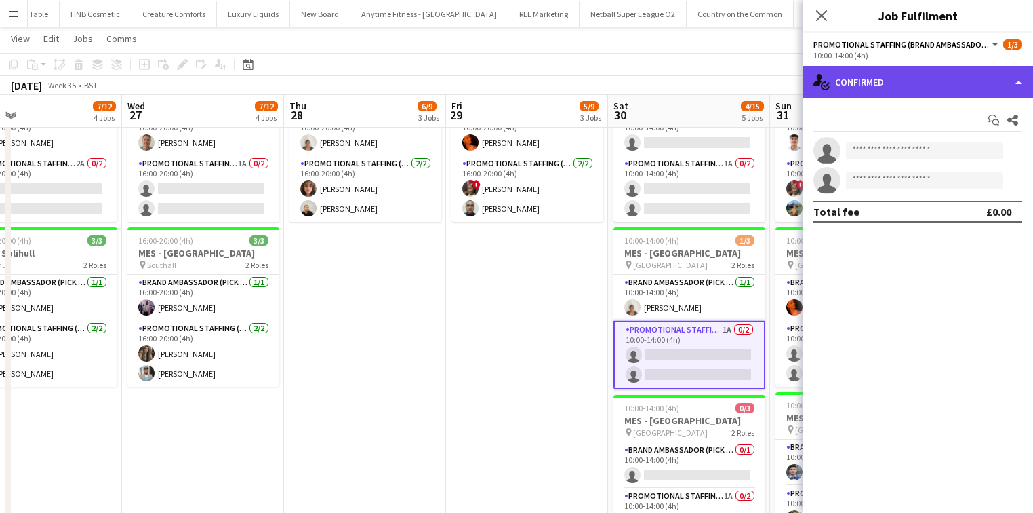
click at [914, 84] on div "single-neutral-actions-check-2 Confirmed" at bounding box center [918, 82] width 231 height 33
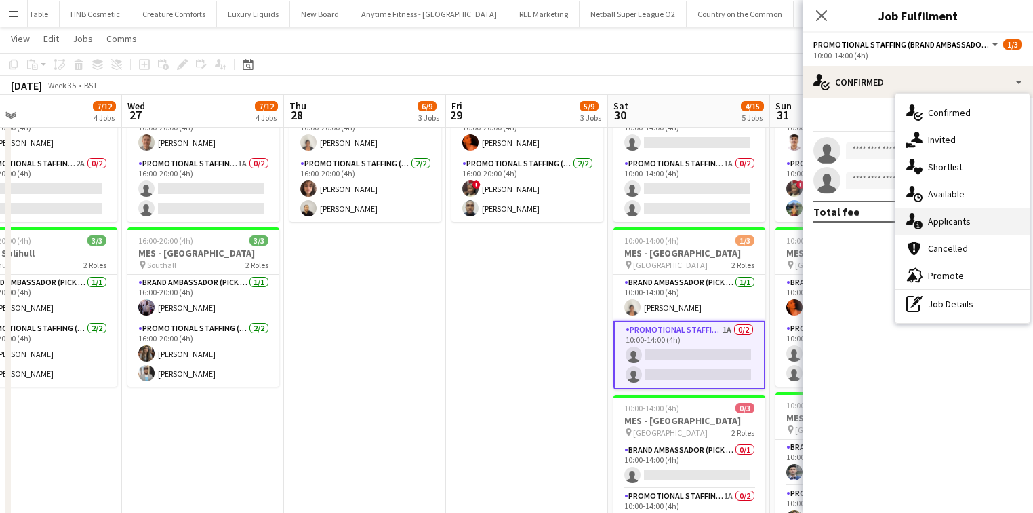
click at [953, 218] on div "single-neutral-actions-information Applicants" at bounding box center [963, 220] width 134 height 27
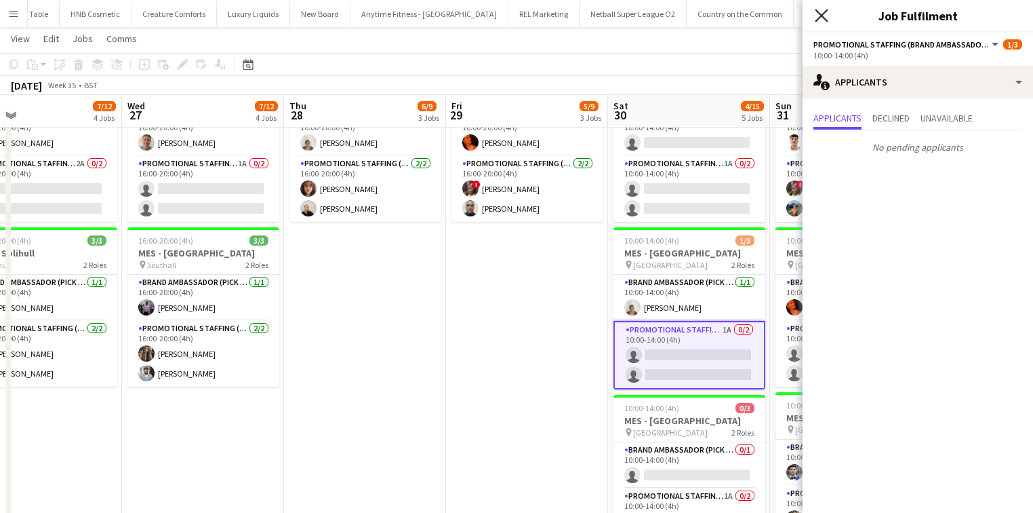
click at [824, 10] on icon "Close pop-in" at bounding box center [821, 15] width 13 height 13
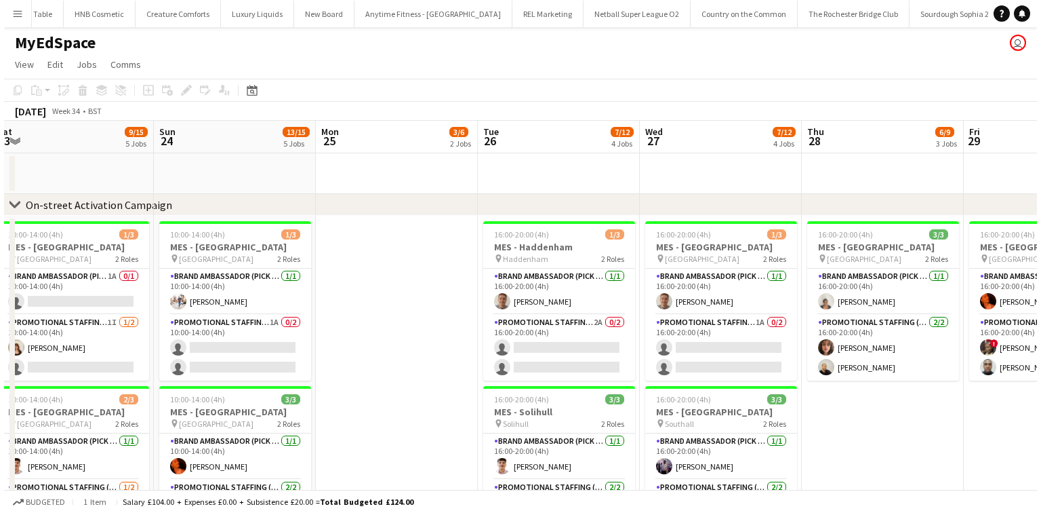
scroll to position [0, 336]
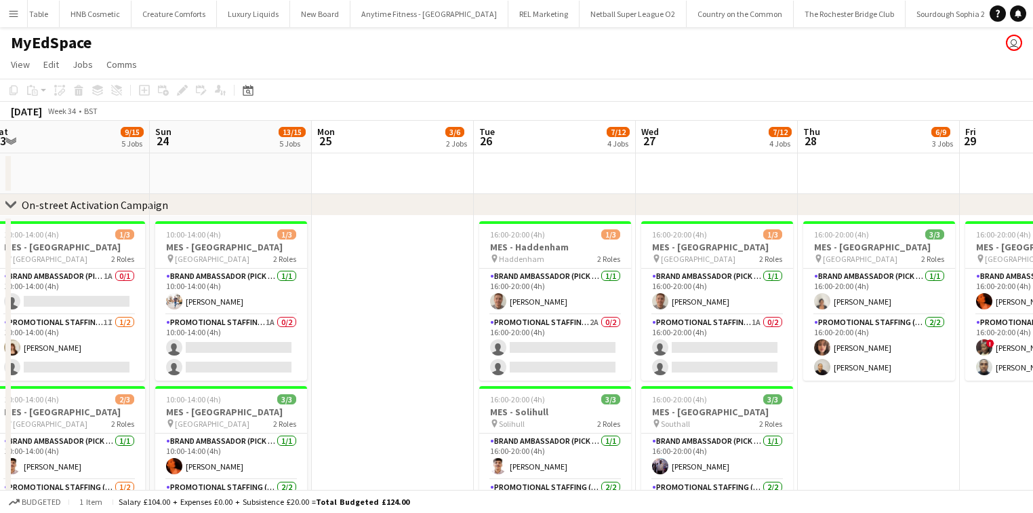
click at [5, 14] on button "Menu" at bounding box center [13, 13] width 27 height 27
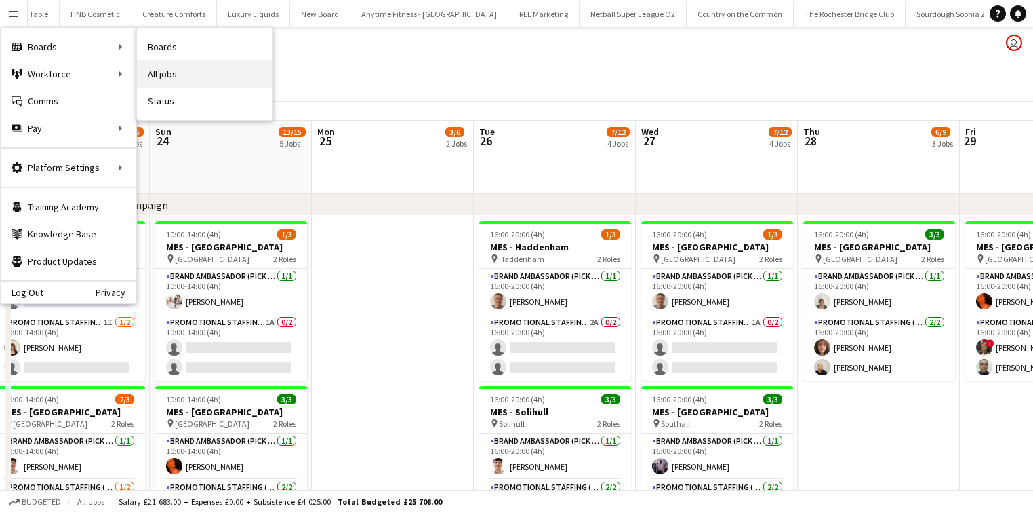
click at [157, 70] on link "All jobs" at bounding box center [205, 73] width 136 height 27
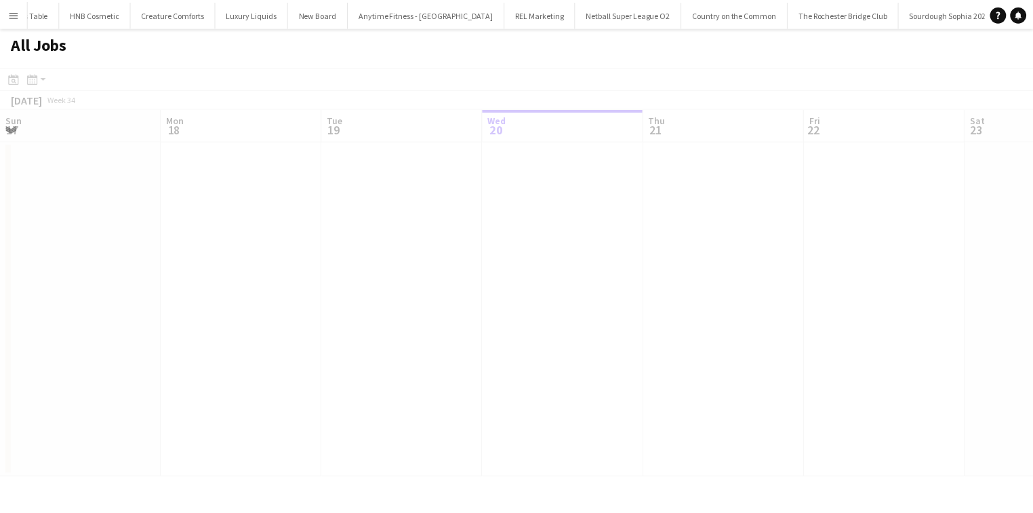
scroll to position [0, 324]
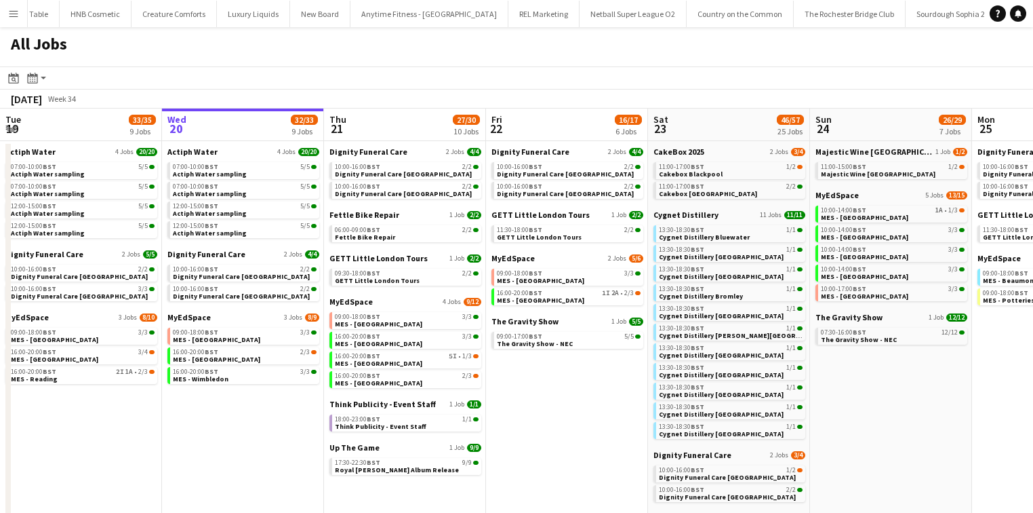
click at [24, 13] on button "Menu" at bounding box center [13, 13] width 27 height 27
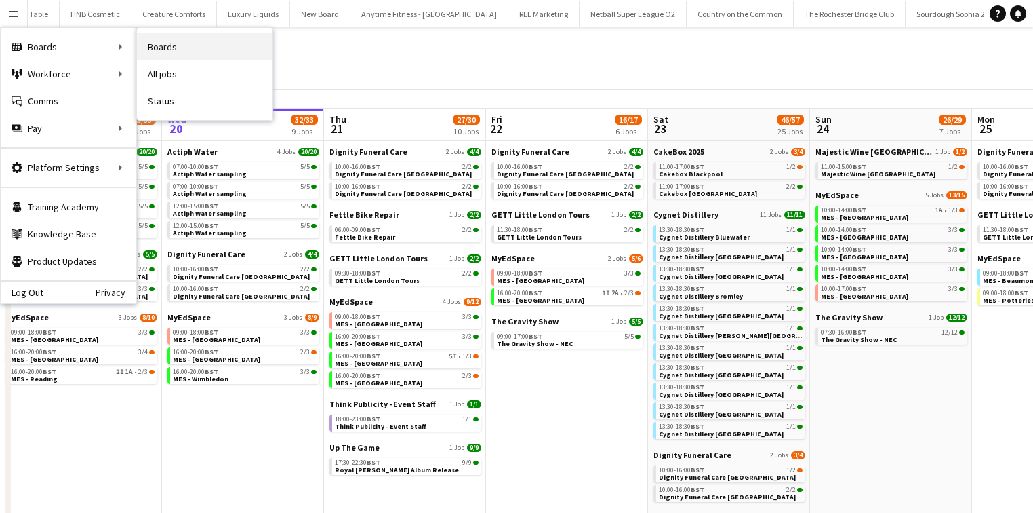
click at [159, 48] on link "Boards" at bounding box center [205, 46] width 136 height 27
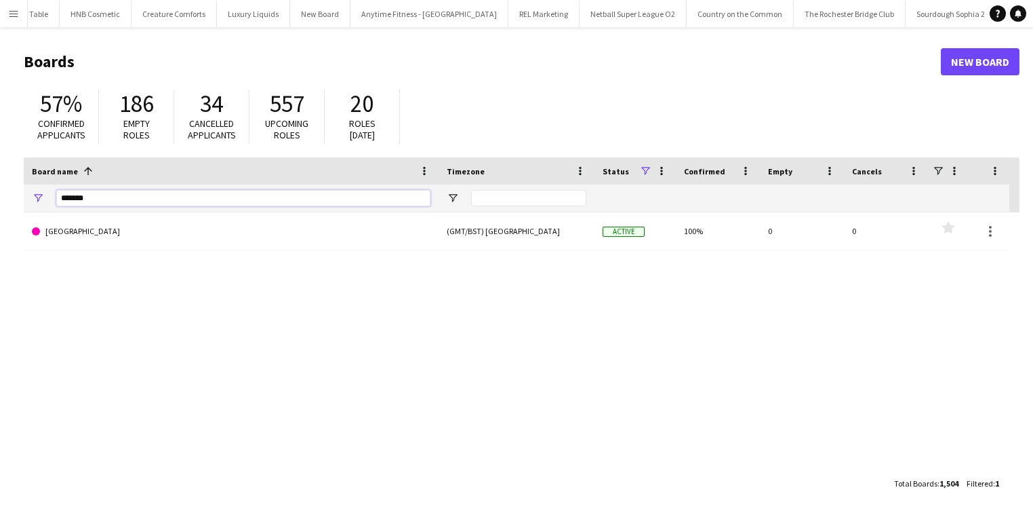
click at [117, 195] on input "*******" at bounding box center [243, 198] width 374 height 16
type input "******"
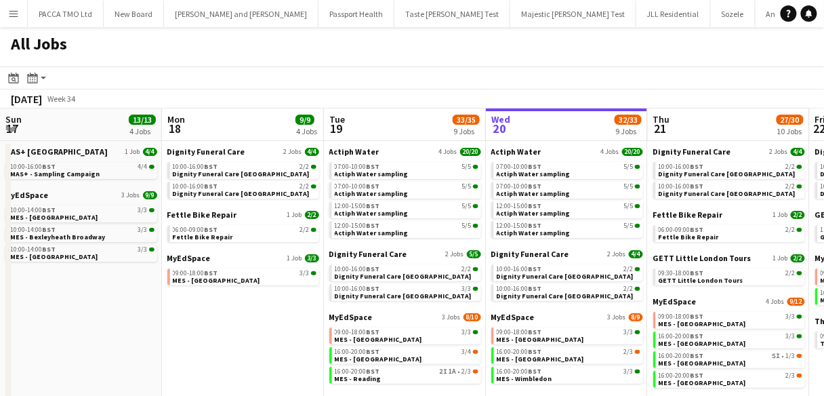
scroll to position [0, 325]
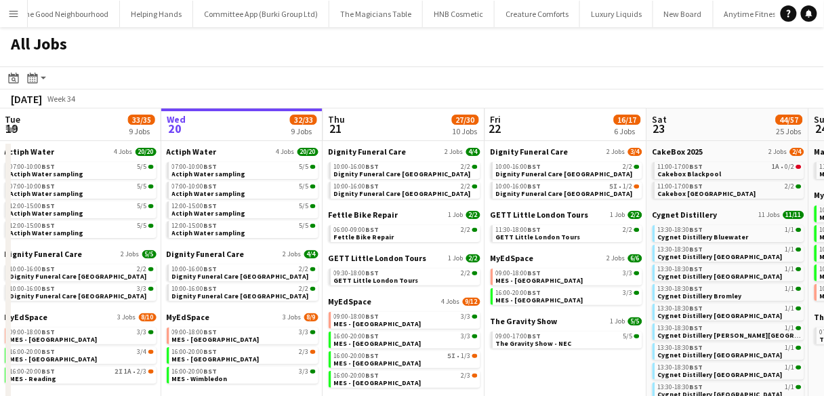
click at [8, 11] on app-icon "Menu" at bounding box center [13, 13] width 11 height 11
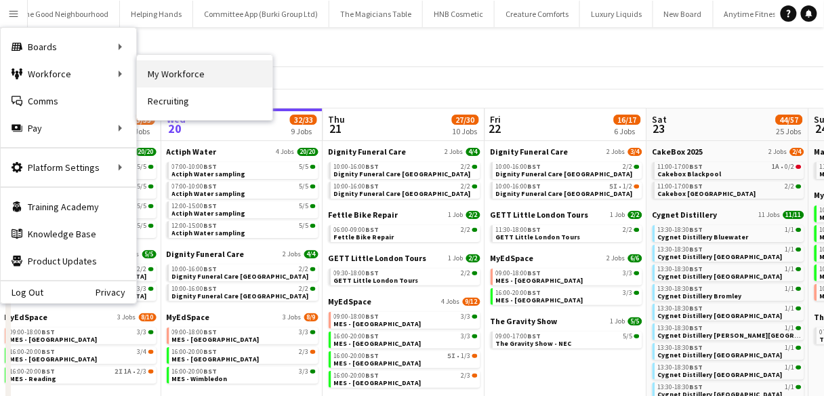
click at [182, 76] on link "My Workforce" at bounding box center [205, 73] width 136 height 27
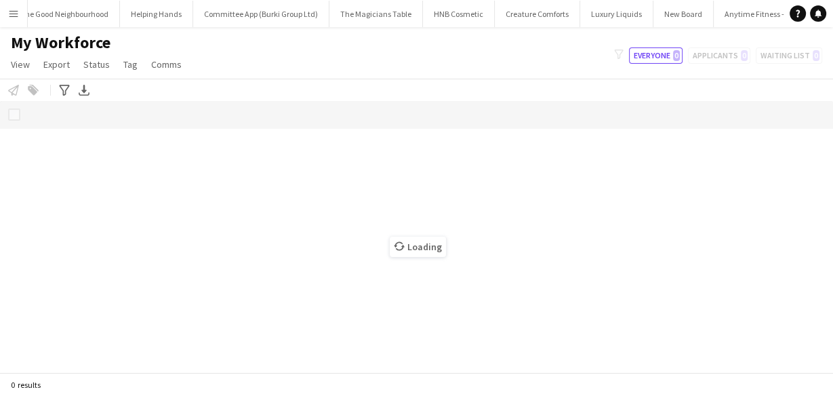
click at [22, 16] on button "Menu" at bounding box center [13, 13] width 27 height 27
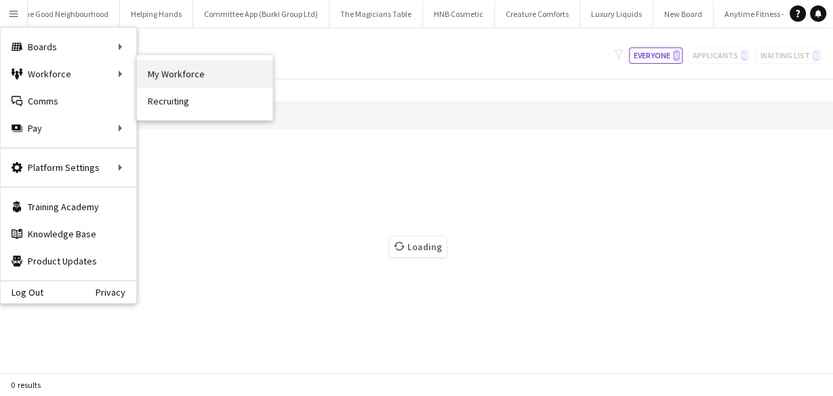
click at [149, 66] on link "My Workforce" at bounding box center [205, 73] width 136 height 27
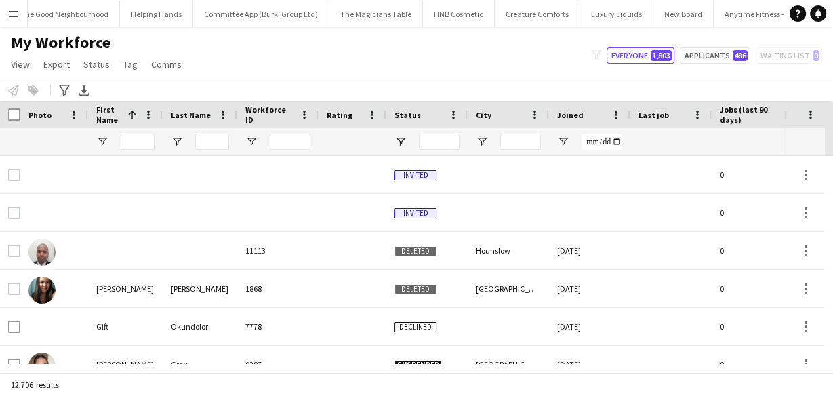
click at [319, 42] on div "My Workforce View Views Default view New view Update view Delete view Edit name…" at bounding box center [416, 56] width 833 height 46
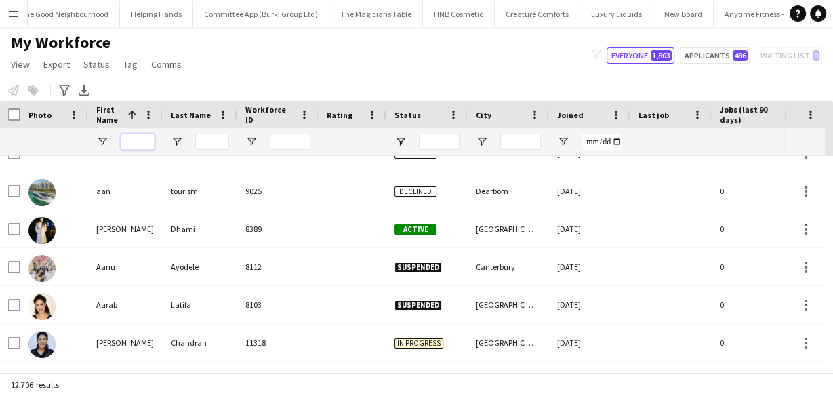
click at [121, 139] on input "First Name Filter Input" at bounding box center [138, 142] width 34 height 16
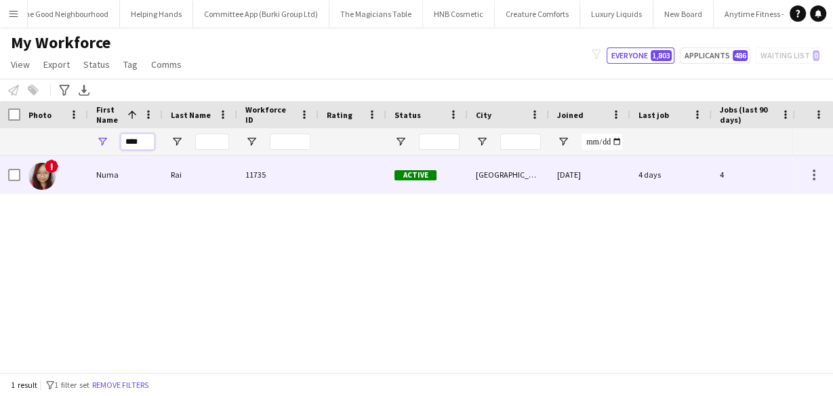
type input "****"
click at [244, 176] on div "11735" at bounding box center [277, 174] width 81 height 37
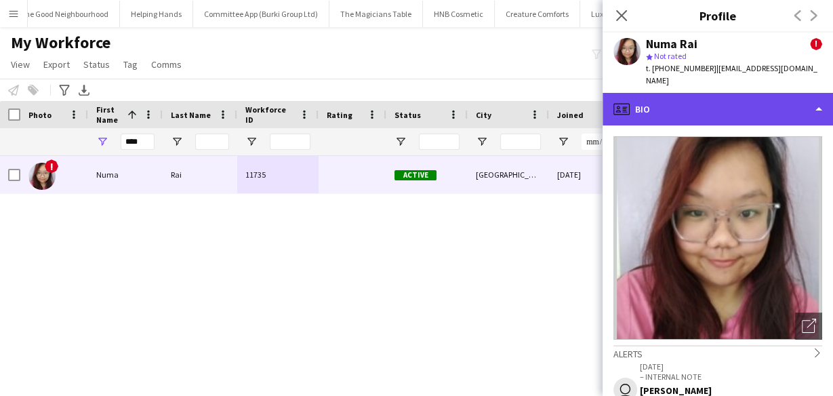
click at [688, 94] on div "profile Bio" at bounding box center [718, 109] width 231 height 33
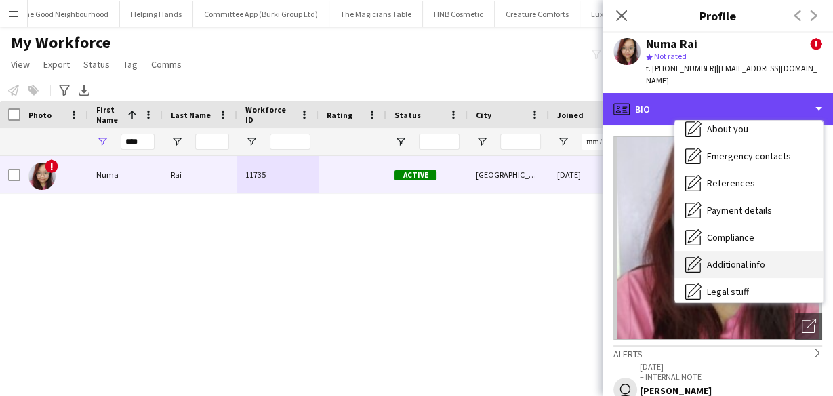
scroll to position [182, 0]
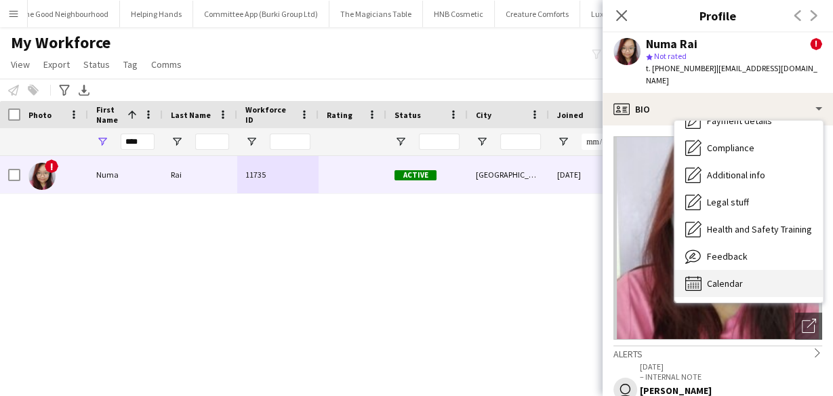
click at [732, 277] on span "Calendar" at bounding box center [725, 283] width 36 height 12
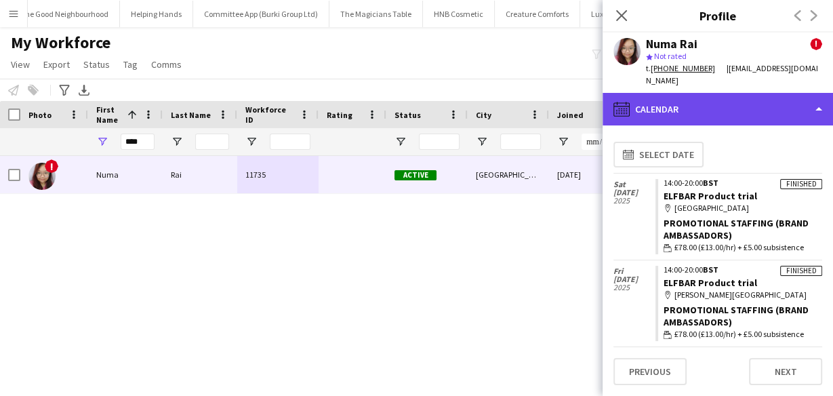
click at [723, 102] on div "calendar-full Calendar" at bounding box center [718, 109] width 231 height 33
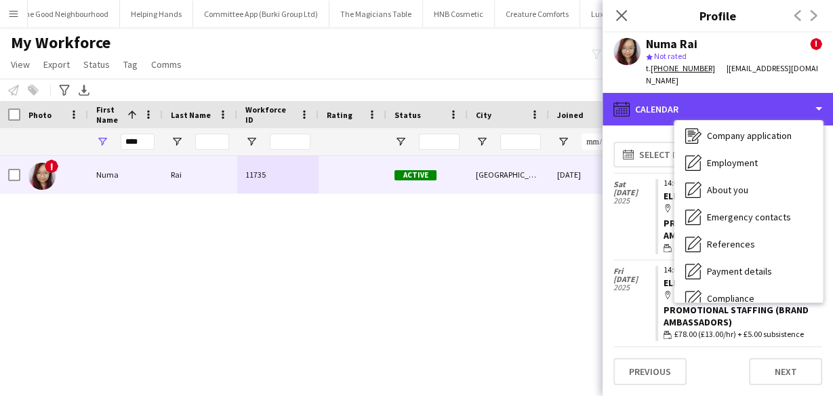
scroll to position [19, 0]
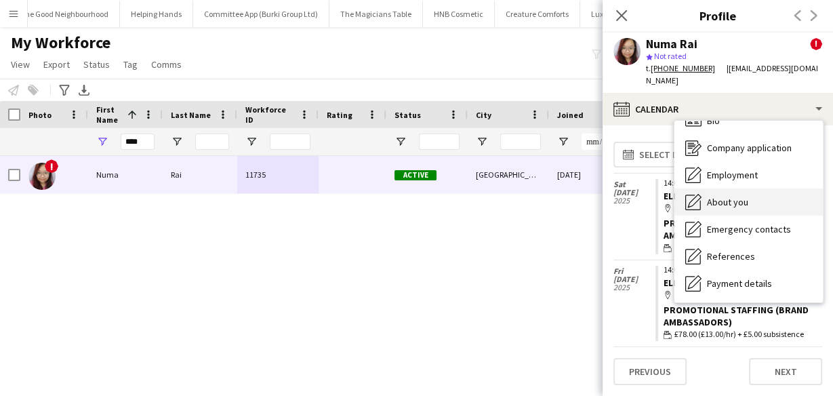
click at [744, 196] on span "About you" at bounding box center [727, 202] width 41 height 12
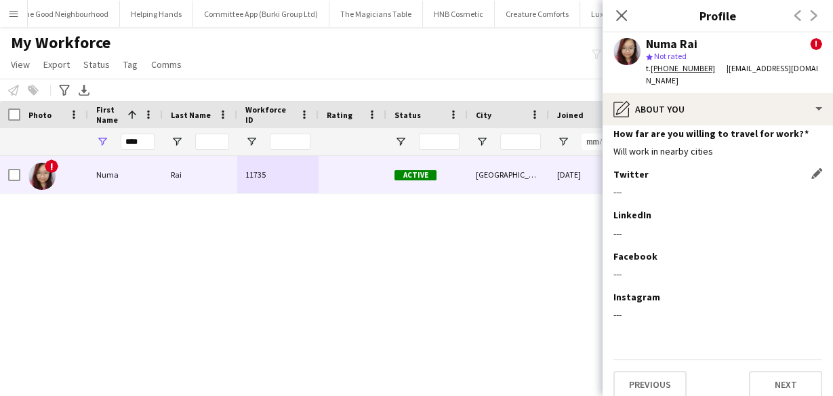
scroll to position [0, 0]
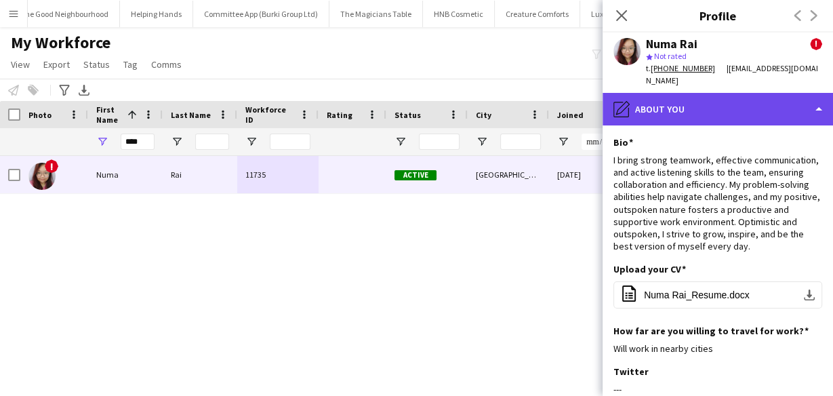
click at [652, 93] on div "pencil4 About you" at bounding box center [718, 109] width 231 height 33
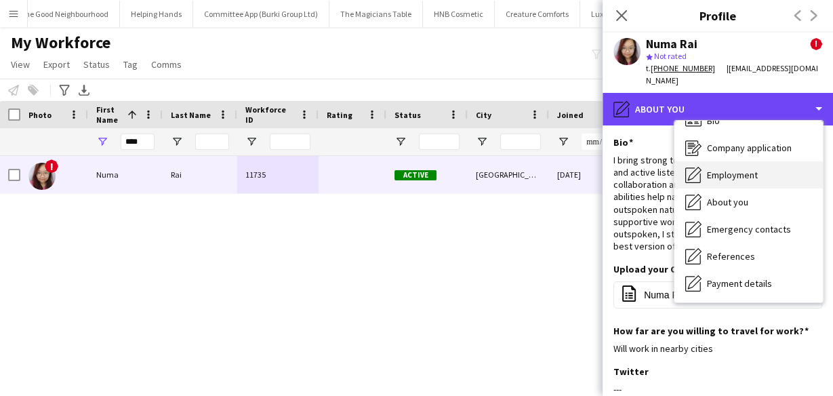
scroll to position [182, 0]
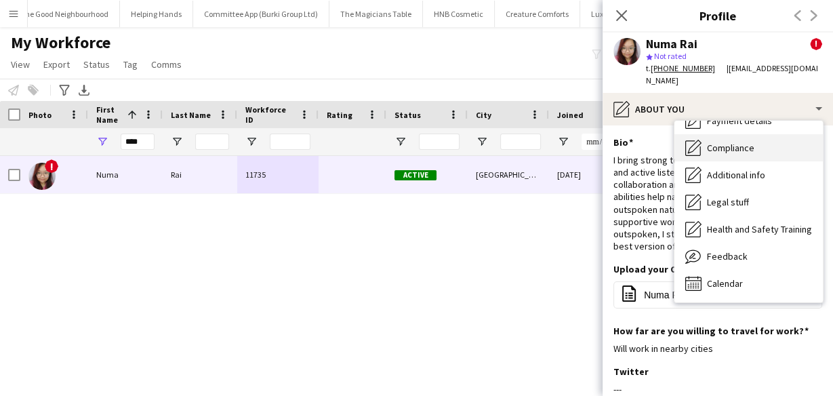
click at [722, 142] on span "Compliance" at bounding box center [730, 148] width 47 height 12
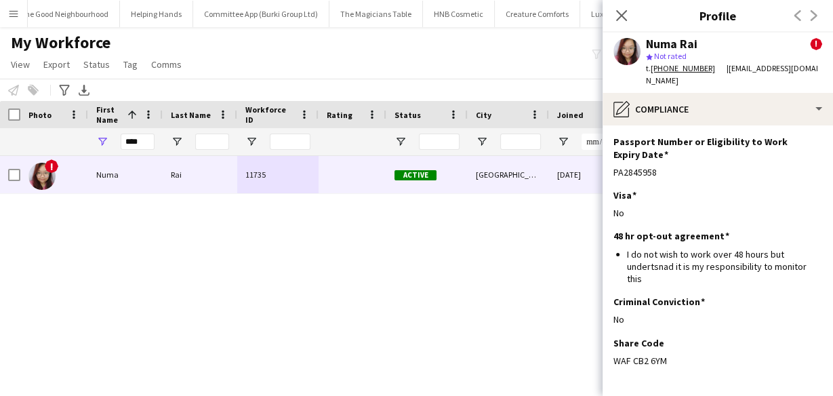
scroll to position [377, 0]
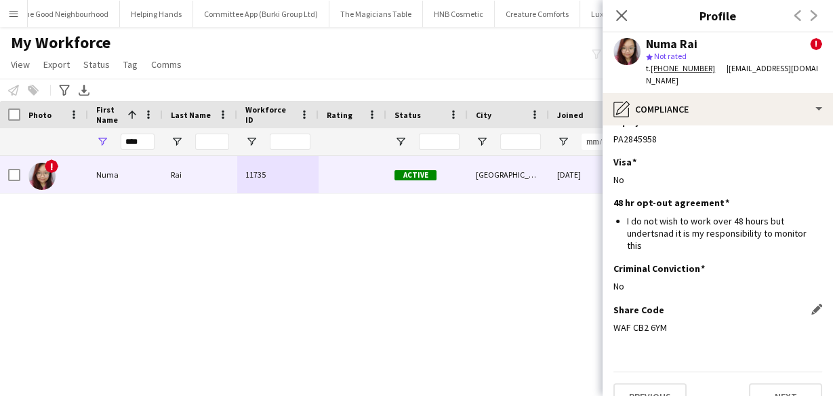
click at [648, 321] on div "WAF CB2 6YM" at bounding box center [718, 327] width 209 height 12
copy div "WAF CB2 6YM"
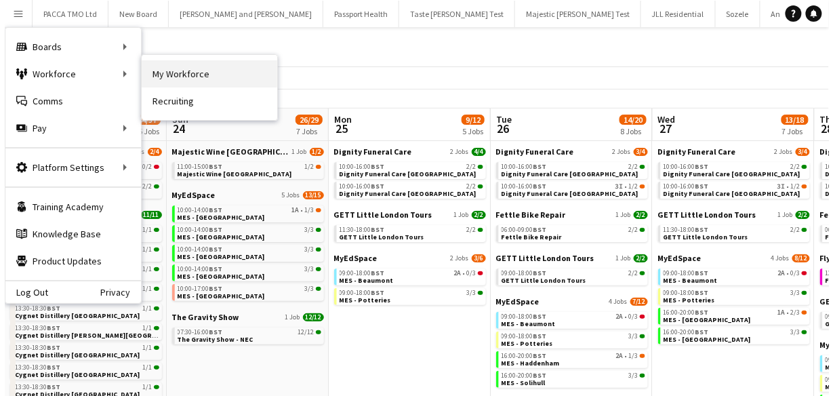
scroll to position [0, 410]
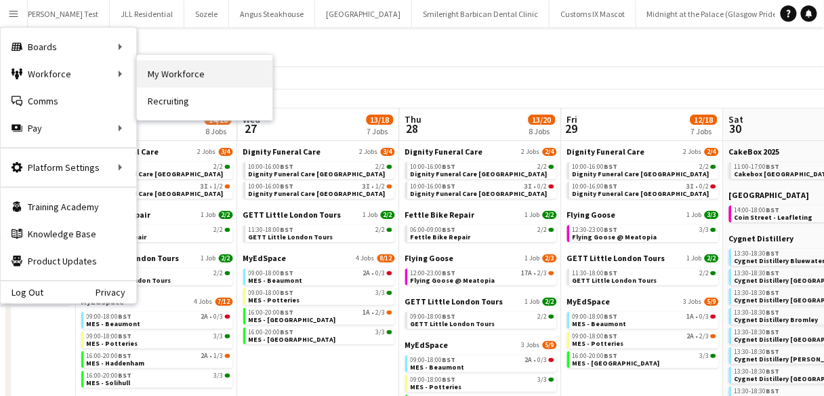
click at [188, 69] on link "My Workforce" at bounding box center [205, 73] width 136 height 27
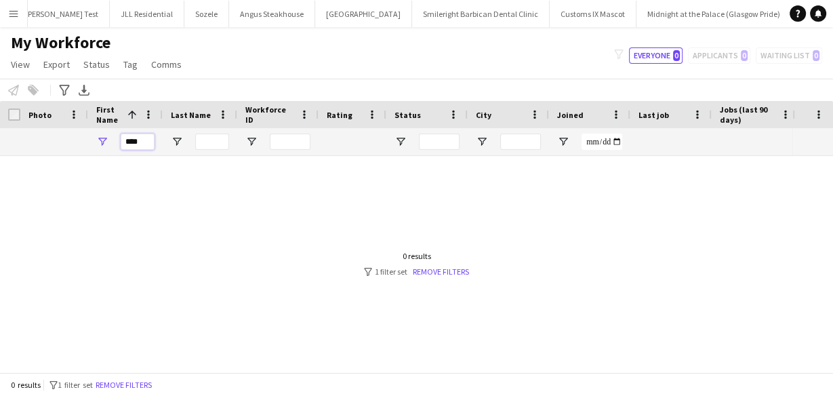
click at [136, 147] on input "****" at bounding box center [138, 142] width 34 height 16
type input "****"
click at [213, 145] on input "Last Name Filter Input" at bounding box center [212, 142] width 34 height 16
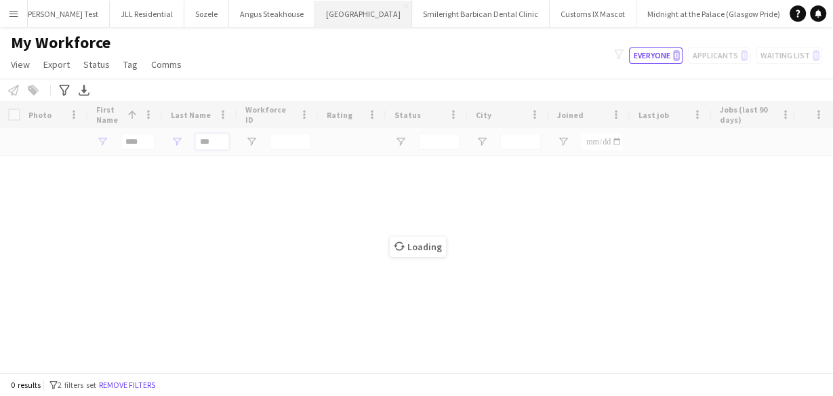
type input "***"
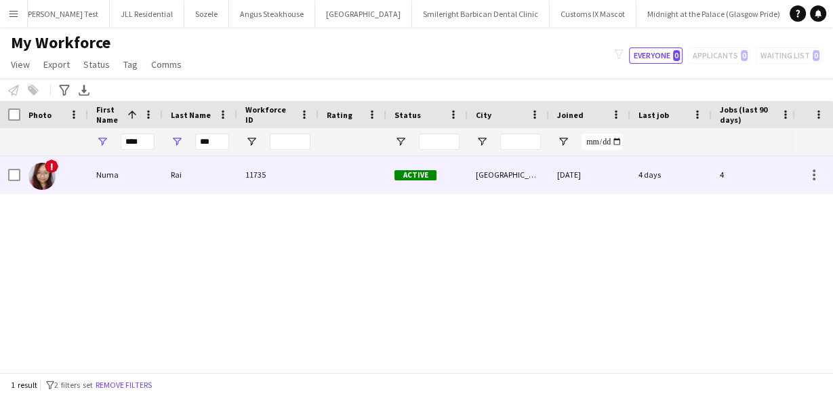
click at [239, 178] on div "11735" at bounding box center [277, 174] width 81 height 37
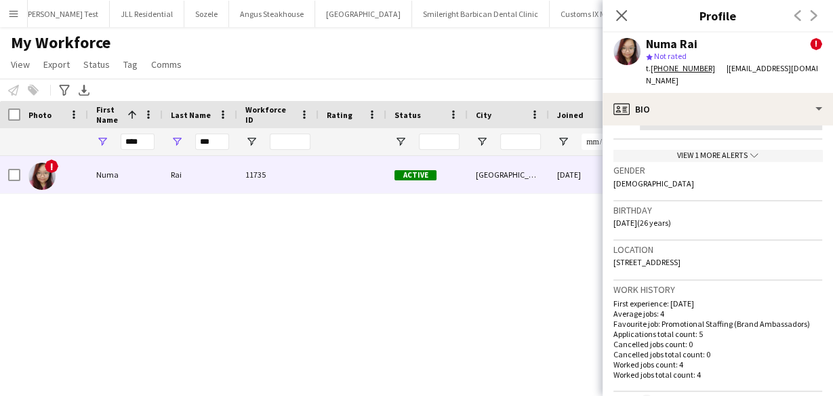
scroll to position [325, 0]
click at [53, 236] on div "! Numa Rai 11735 Active Glasgow 04-06-2025 4 days 4 rainuma1604@gmail.com" at bounding box center [396, 259] width 793 height 206
click at [37, 256] on div "! Numa Rai 11735 Active Glasgow 04-06-2025 4 days 4 rainuma1604@gmail.com" at bounding box center [396, 259] width 793 height 206
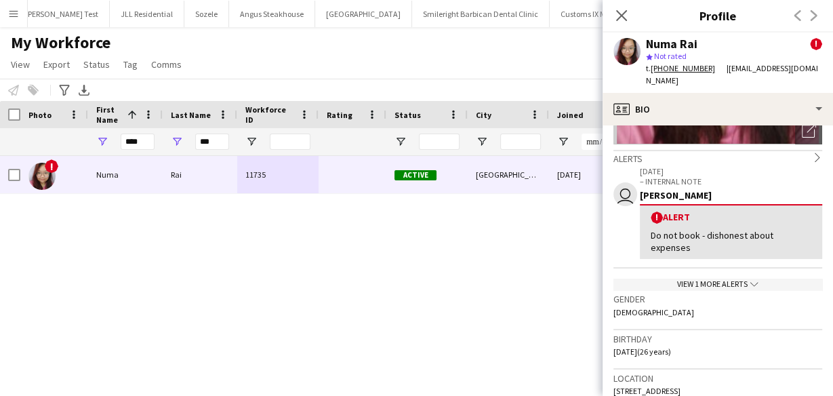
scroll to position [217, 0]
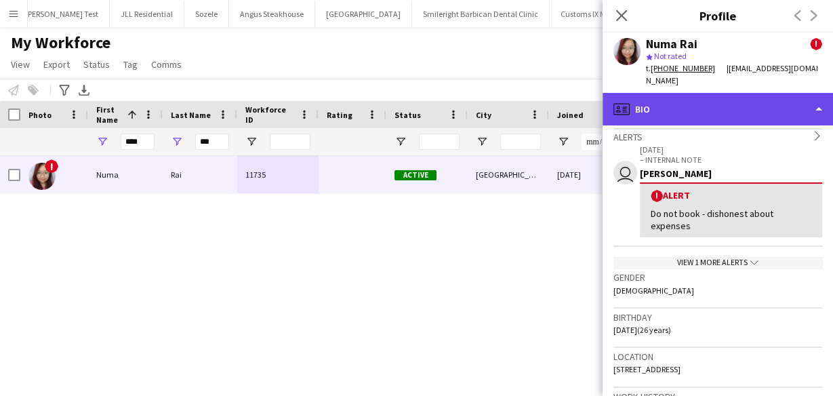
click at [678, 93] on div "profile Bio" at bounding box center [718, 109] width 231 height 33
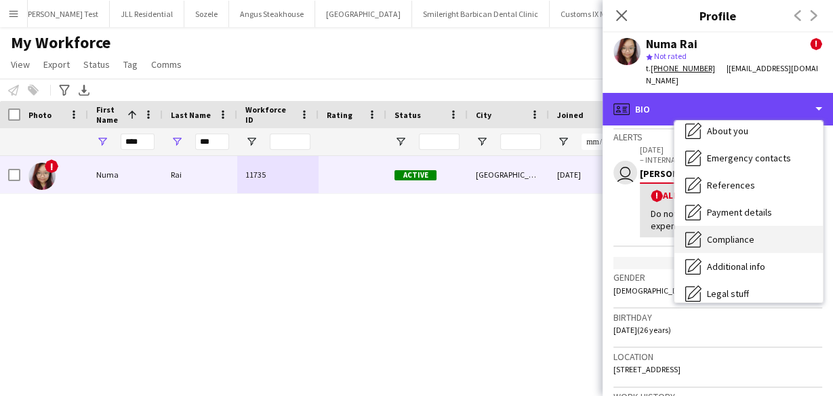
scroll to position [73, 0]
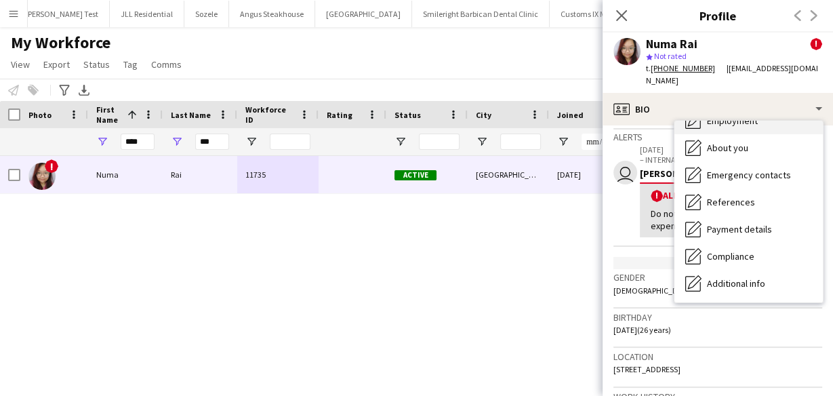
click at [721, 116] on div "Employment Employment" at bounding box center [749, 120] width 148 height 27
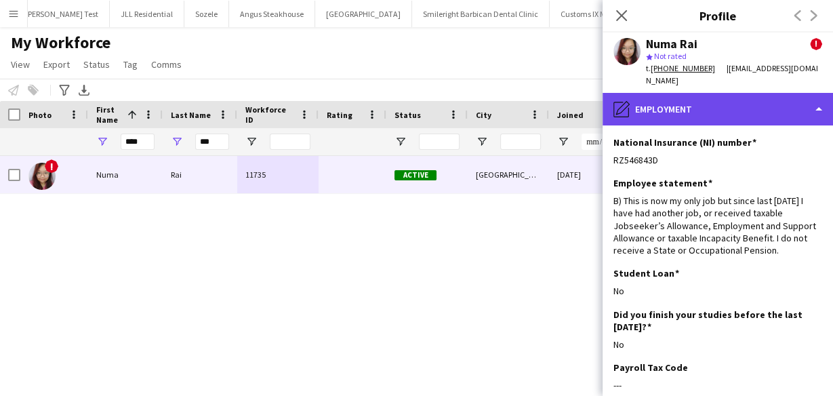
click at [717, 104] on div "pencil4 Employment" at bounding box center [718, 109] width 231 height 33
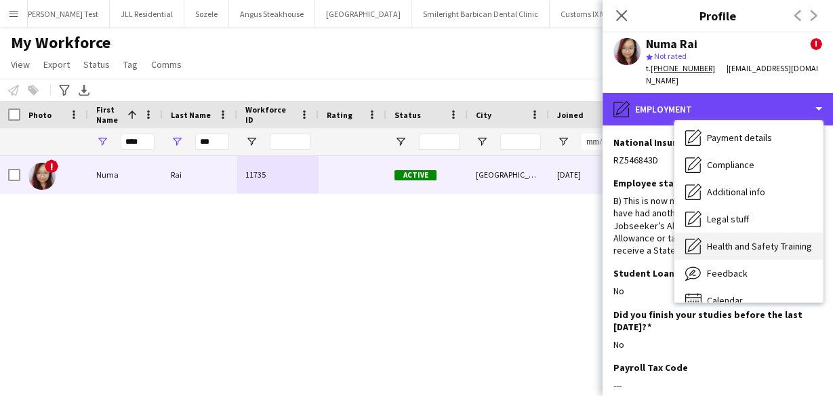
scroll to position [182, 0]
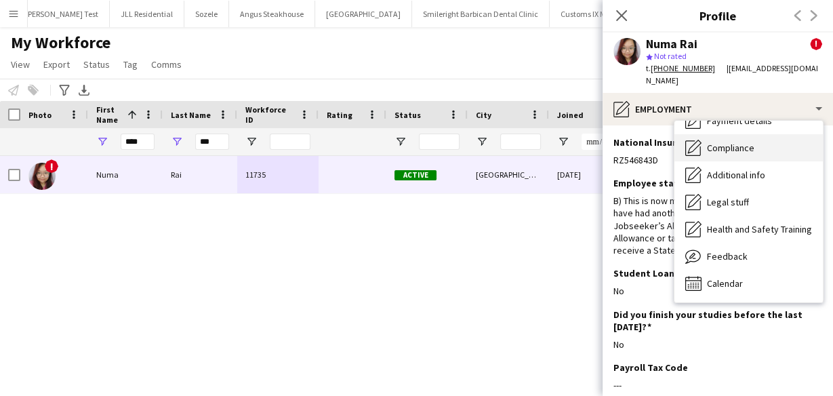
click at [723, 142] on div "Compliance Compliance" at bounding box center [749, 147] width 148 height 27
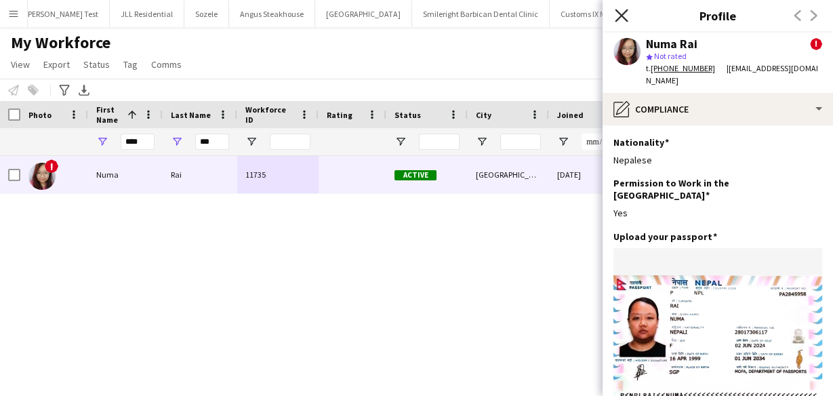
click at [627, 14] on icon "Close pop-in" at bounding box center [621, 15] width 13 height 13
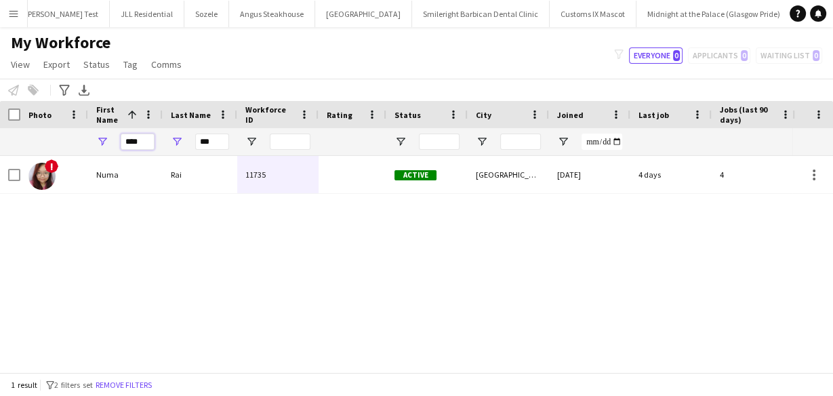
click at [135, 140] on input "****" at bounding box center [138, 142] width 34 height 16
type input "*"
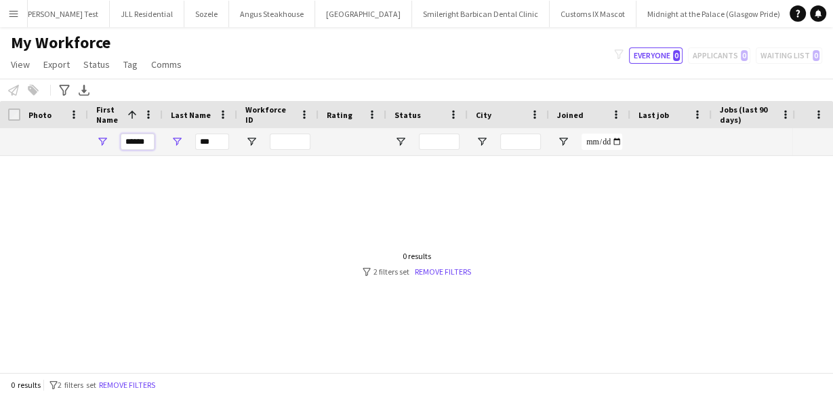
type input "******"
click at [213, 136] on input "***" at bounding box center [212, 142] width 34 height 16
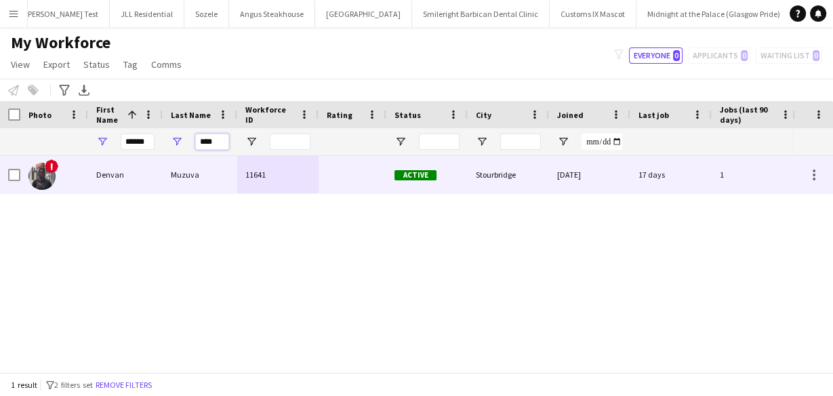
type input "****"
click at [202, 171] on div "Muzuva" at bounding box center [200, 174] width 75 height 37
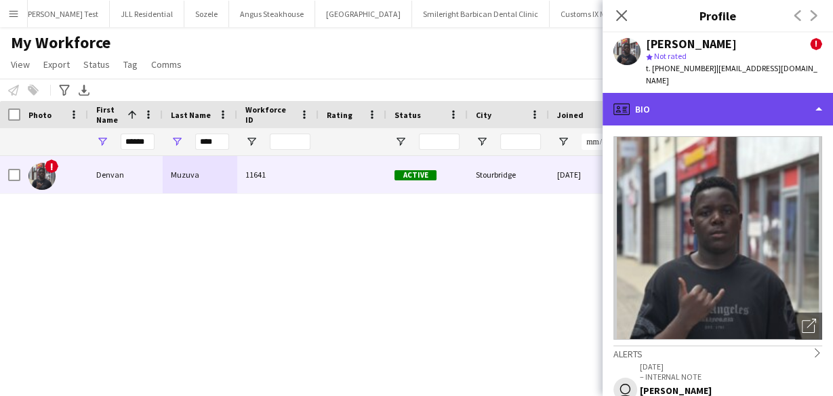
click at [667, 93] on div "profile Bio" at bounding box center [718, 109] width 231 height 33
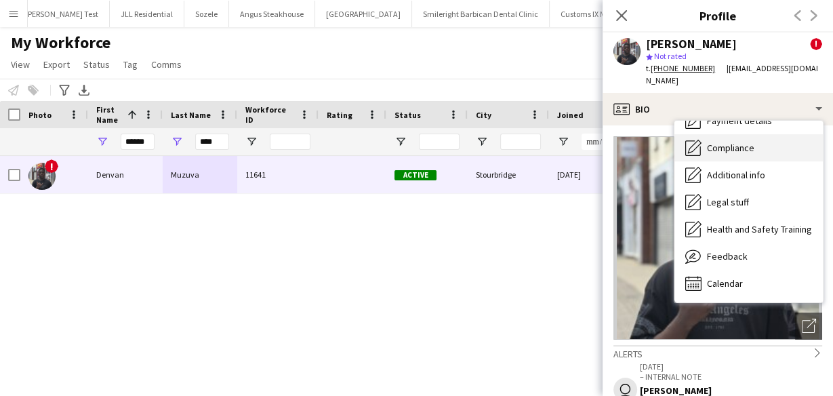
click at [750, 142] on span "Compliance" at bounding box center [730, 148] width 47 height 12
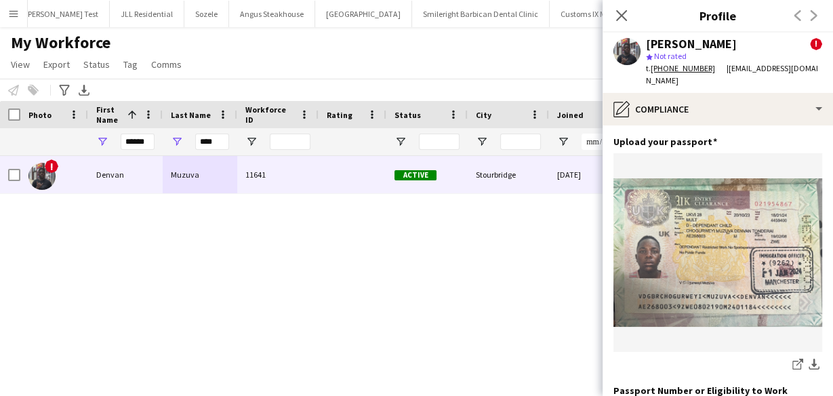
scroll to position [163, 0]
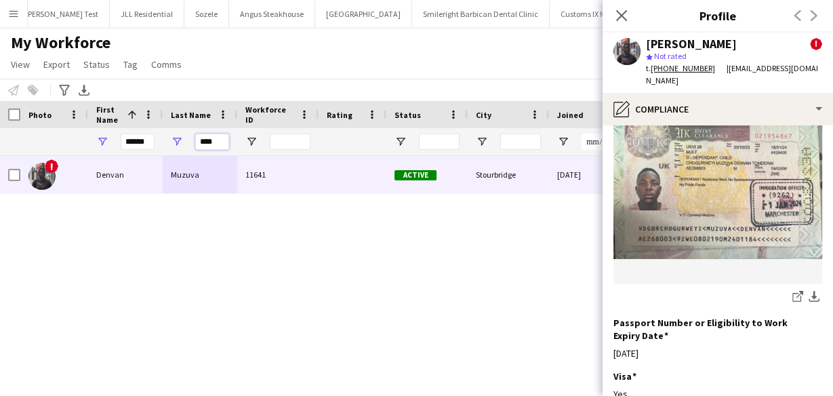
click at [220, 140] on input "****" at bounding box center [212, 142] width 34 height 16
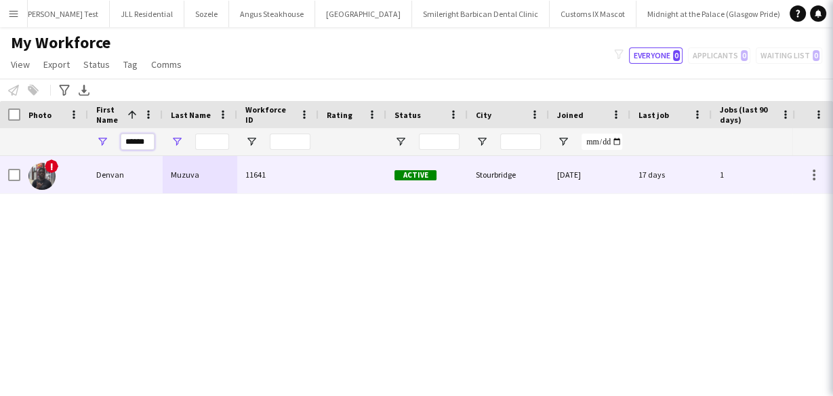
click at [140, 144] on input "******" at bounding box center [138, 142] width 34 height 16
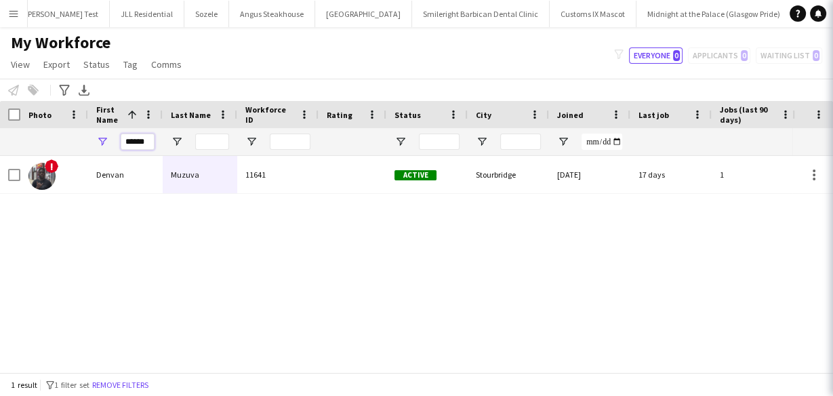
click at [140, 144] on input "******" at bounding box center [138, 142] width 34 height 16
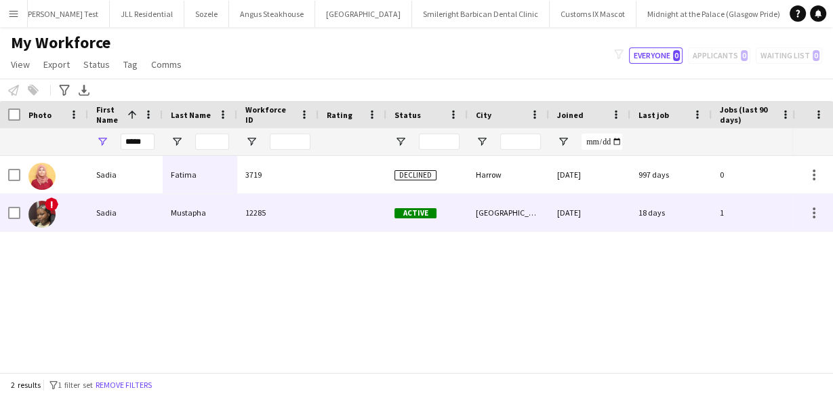
click at [139, 220] on div "Sadia" at bounding box center [125, 212] width 75 height 37
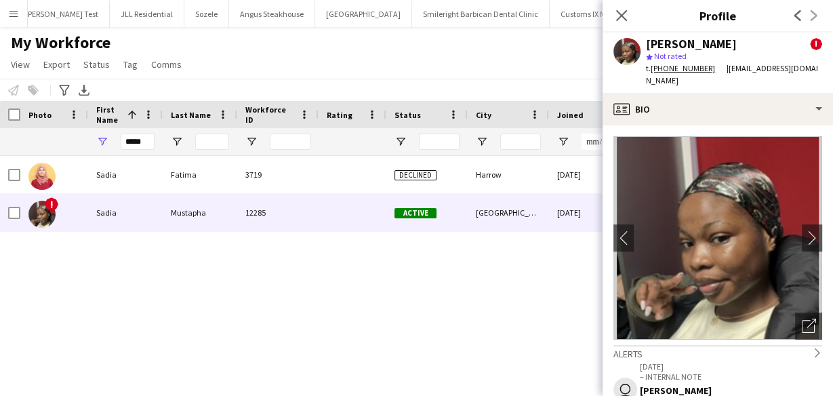
click at [571, 115] on span "Joined" at bounding box center [570, 115] width 26 height 10
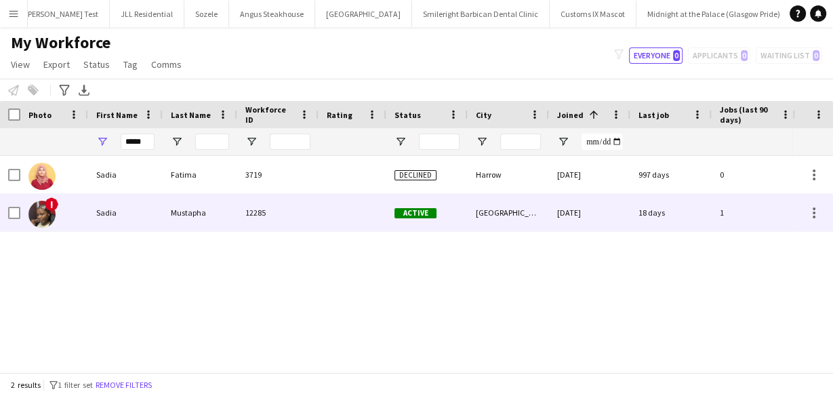
click at [489, 222] on div "Coventry" at bounding box center [508, 212] width 81 height 37
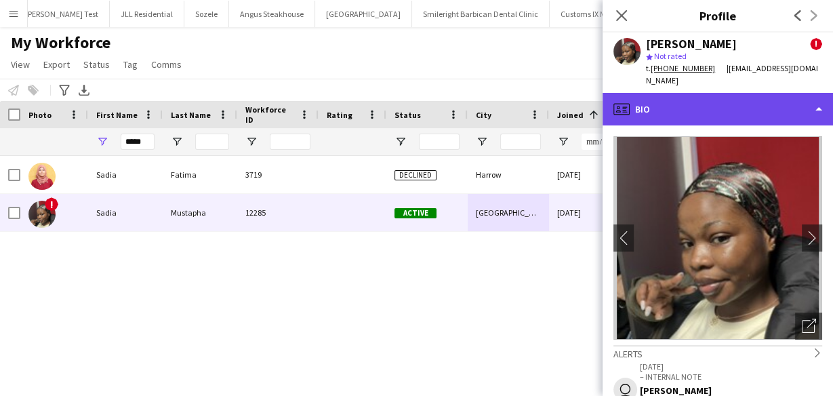
click at [742, 119] on div "profile Bio" at bounding box center [718, 109] width 231 height 33
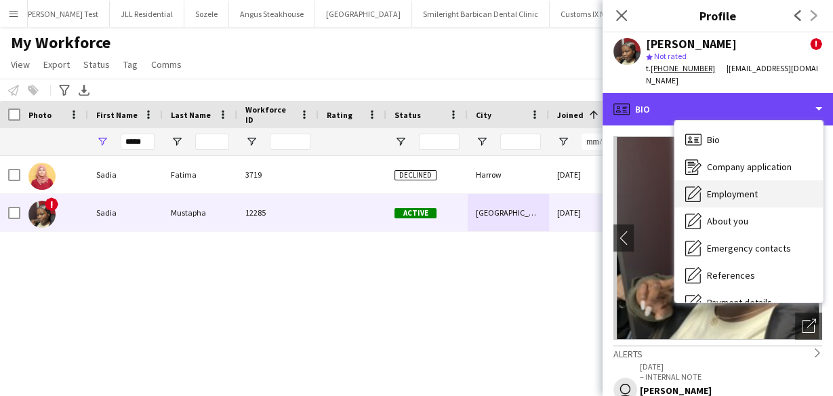
scroll to position [181, 0]
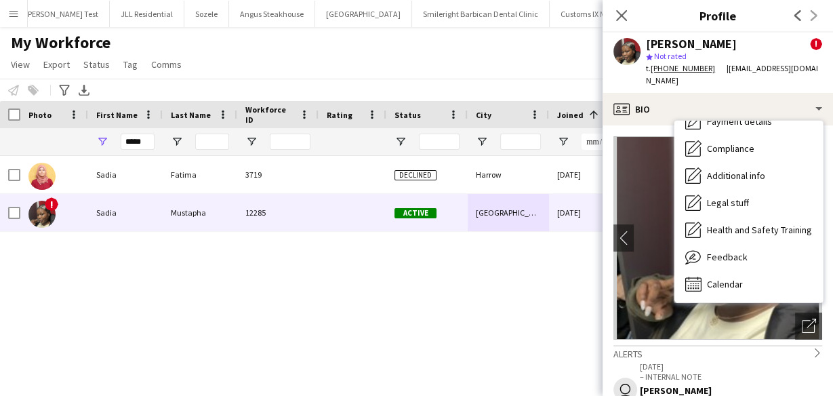
drag, startPoint x: 651, startPoint y: 70, endPoint x: 704, endPoint y: 73, distance: 53.6
click at [704, 73] on div "t. +447392609688" at bounding box center [686, 68] width 81 height 12
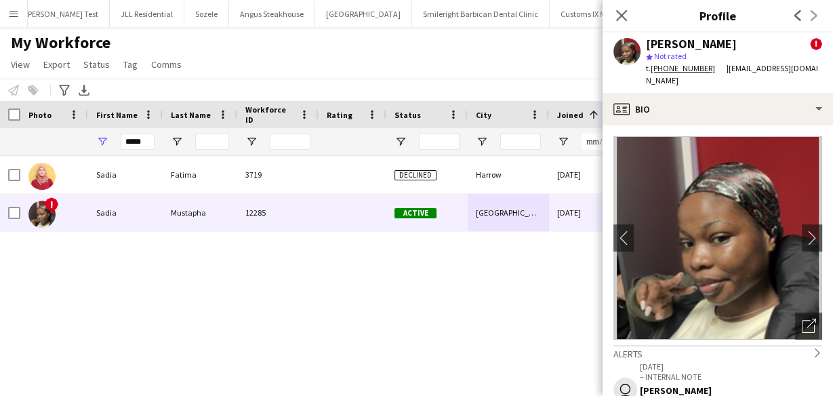
copy div "+447392609688"
click at [685, 11] on h3 "Profile" at bounding box center [718, 16] width 231 height 18
drag, startPoint x: 649, startPoint y: 71, endPoint x: 704, endPoint y: 66, distance: 55.8
click at [704, 66] on div "t. +447392609688" at bounding box center [686, 68] width 81 height 12
copy div ". +447392609688"
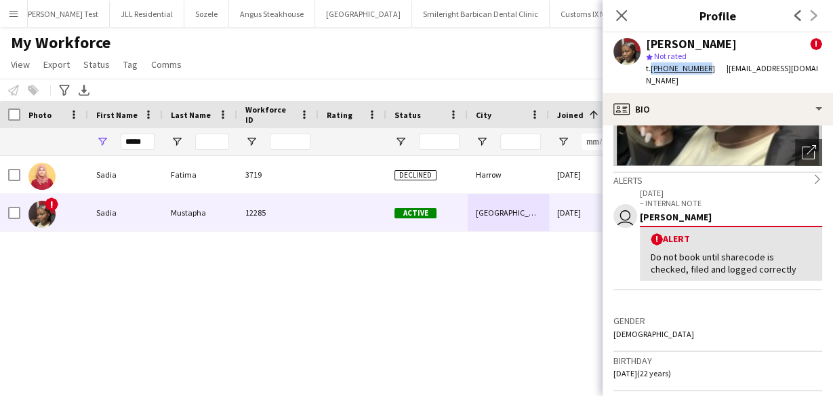
scroll to position [217, 0]
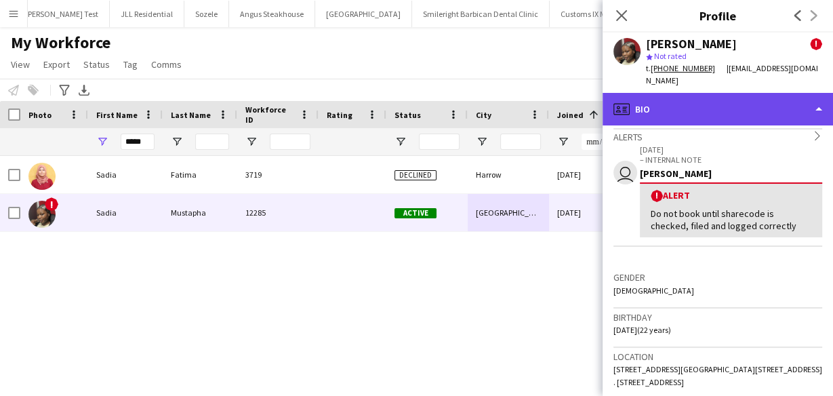
click at [676, 105] on div "profile Bio" at bounding box center [718, 109] width 231 height 33
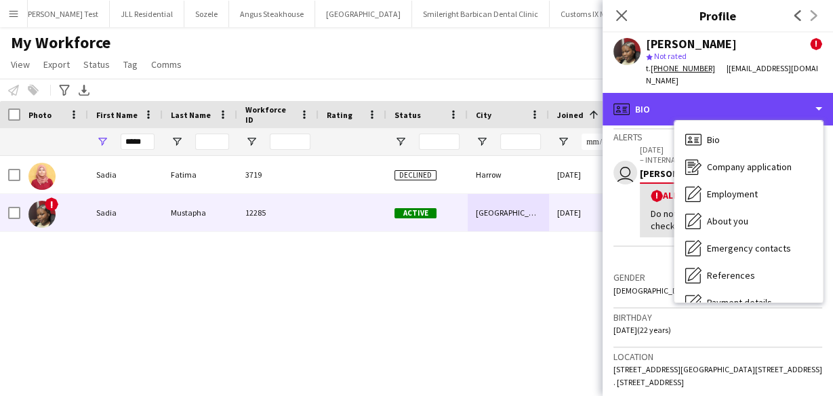
scroll to position [0, 0]
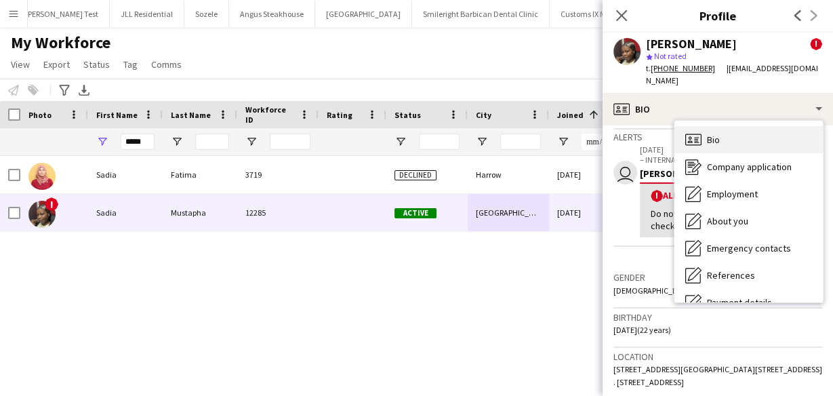
click at [724, 144] on div "Bio Bio" at bounding box center [749, 139] width 148 height 27
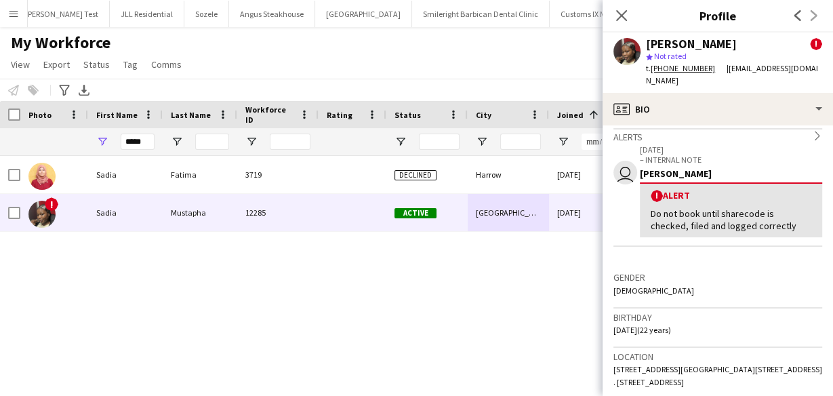
click at [728, 128] on div "Alerts chevron-right" at bounding box center [718, 135] width 209 height 15
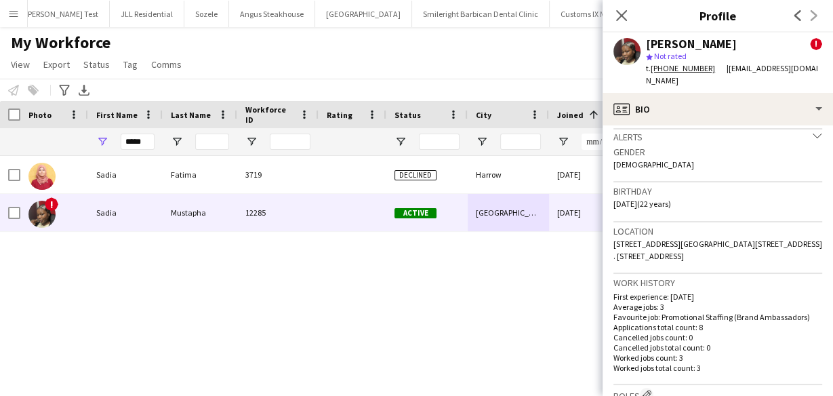
scroll to position [434, 0]
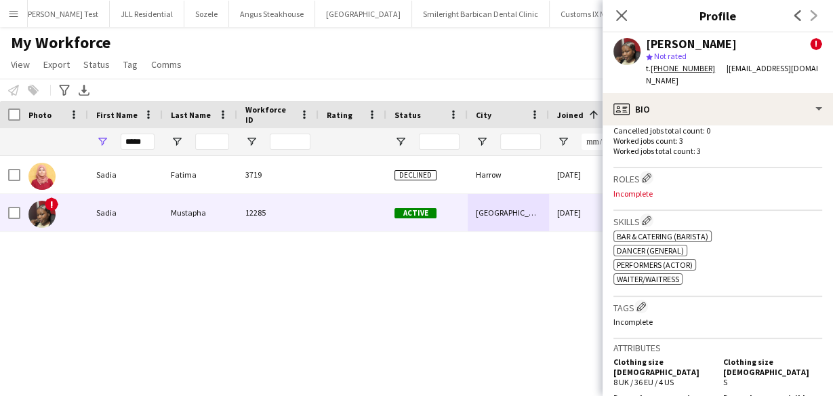
click at [727, 127] on p "Cancelled jobs total count: 0" at bounding box center [718, 130] width 209 height 10
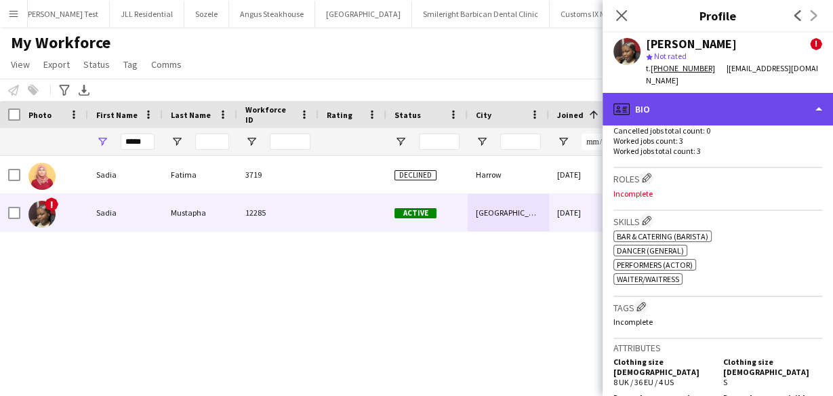
click at [725, 110] on div "profile Bio" at bounding box center [718, 109] width 231 height 33
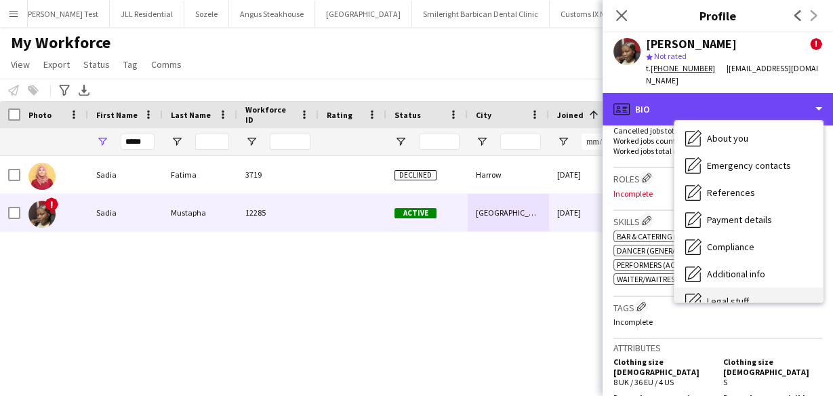
scroll to position [181, 0]
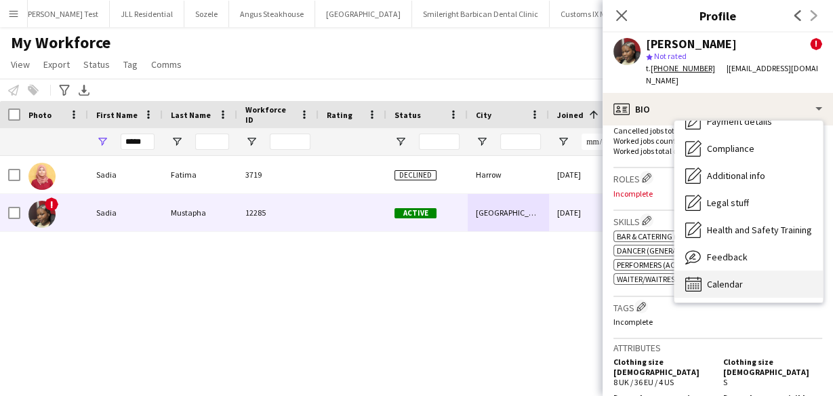
click at [734, 282] on span "Calendar" at bounding box center [725, 284] width 36 height 12
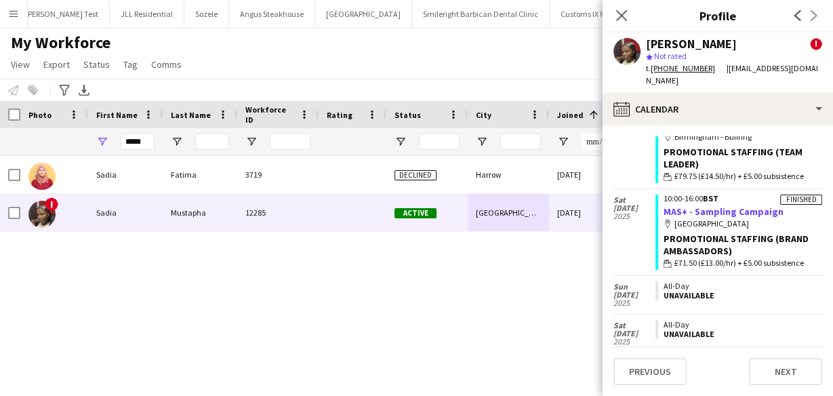
scroll to position [217, 0]
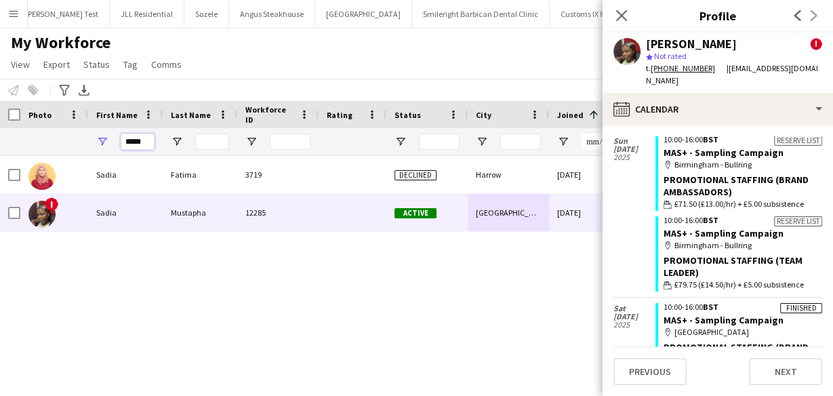
click at [148, 136] on input "*****" at bounding box center [138, 142] width 34 height 16
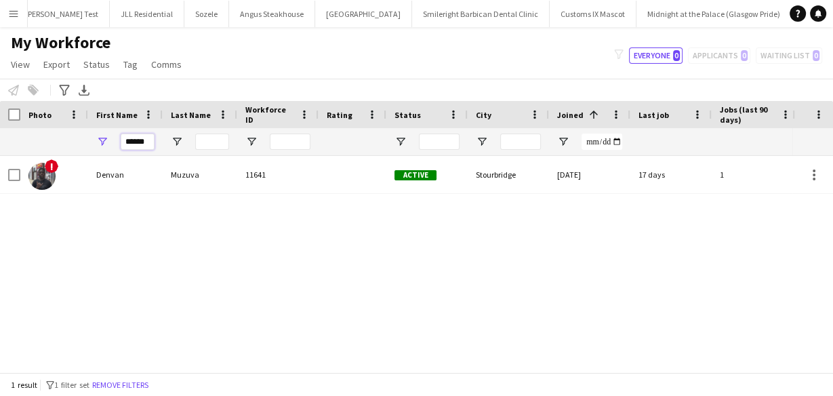
type input "******"
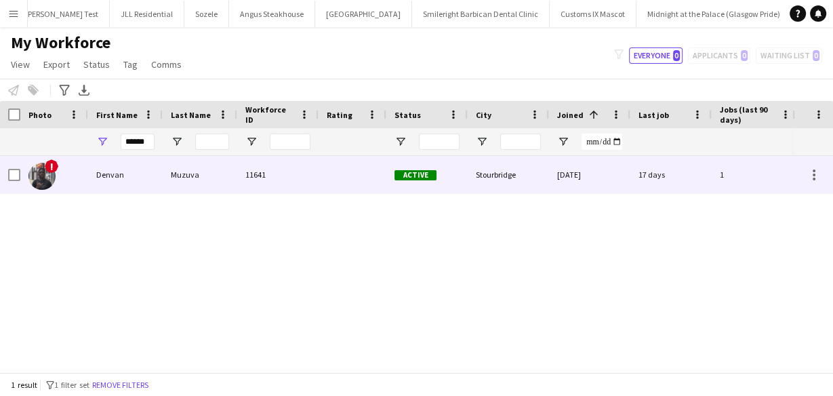
click at [180, 175] on div "Muzuva" at bounding box center [200, 174] width 75 height 37
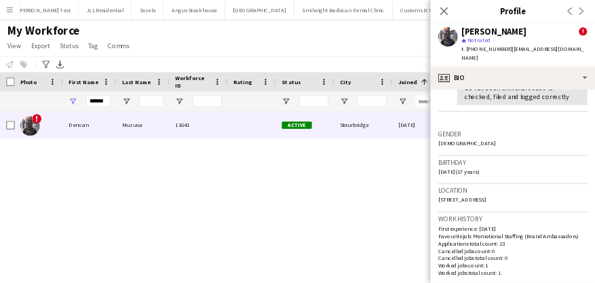
scroll to position [325, 0]
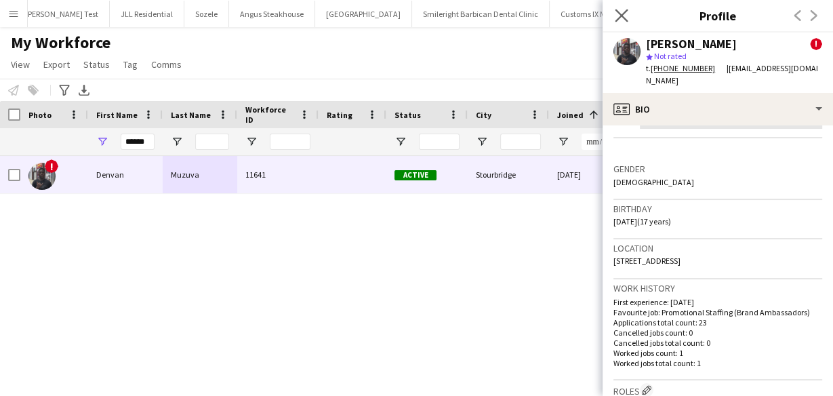
click at [629, 17] on app-icon "Close pop-in" at bounding box center [622, 16] width 20 height 20
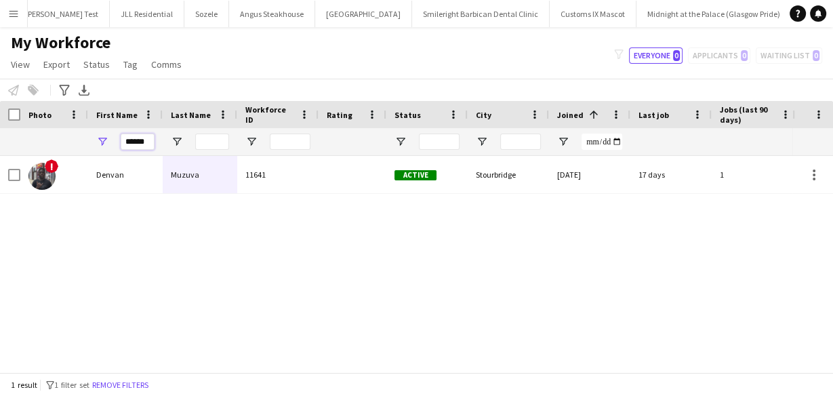
click at [142, 140] on input "******" at bounding box center [138, 142] width 34 height 16
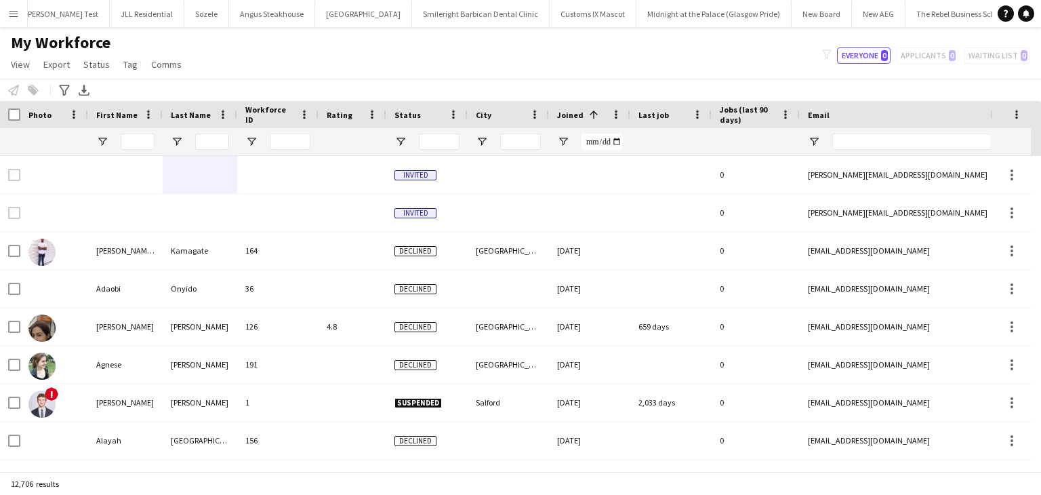
scroll to position [0, 527]
click at [149, 146] on input "First Name Filter Input" at bounding box center [138, 142] width 34 height 16
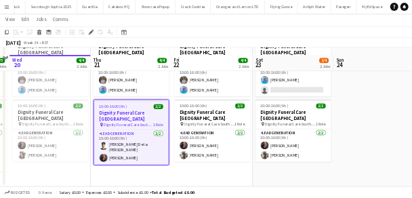
scroll to position [0, 466]
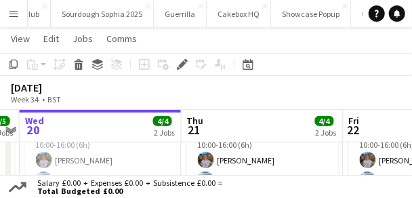
click at [364, 86] on div "[DATE] Week 34 • BST" at bounding box center [206, 93] width 412 height 34
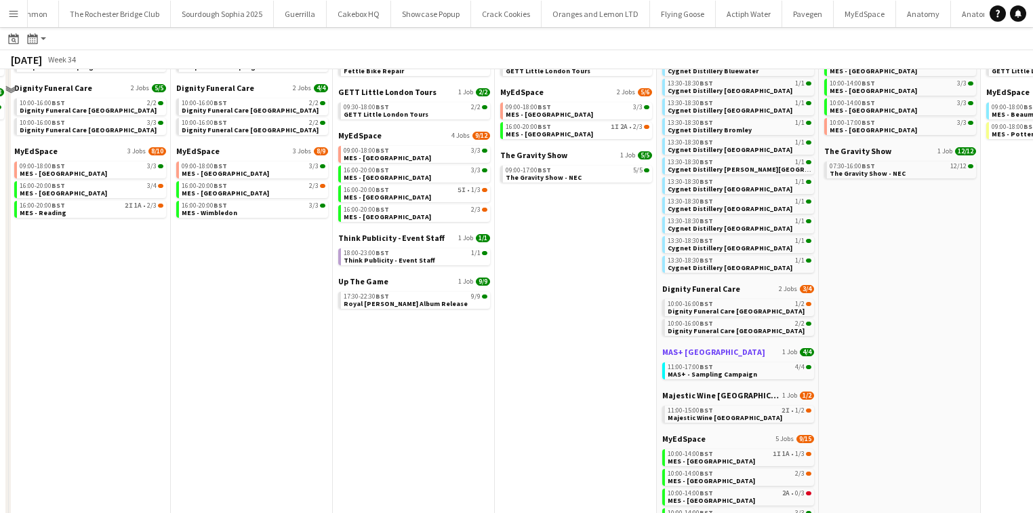
scroll to position [54, 0]
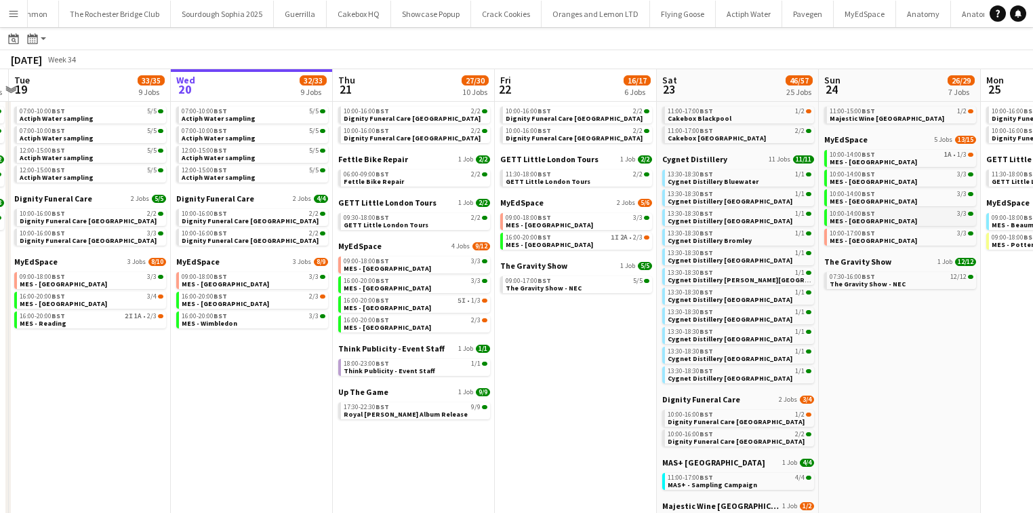
click at [883, 216] on div "10:00-14:00 BST 3/3" at bounding box center [902, 213] width 144 height 7
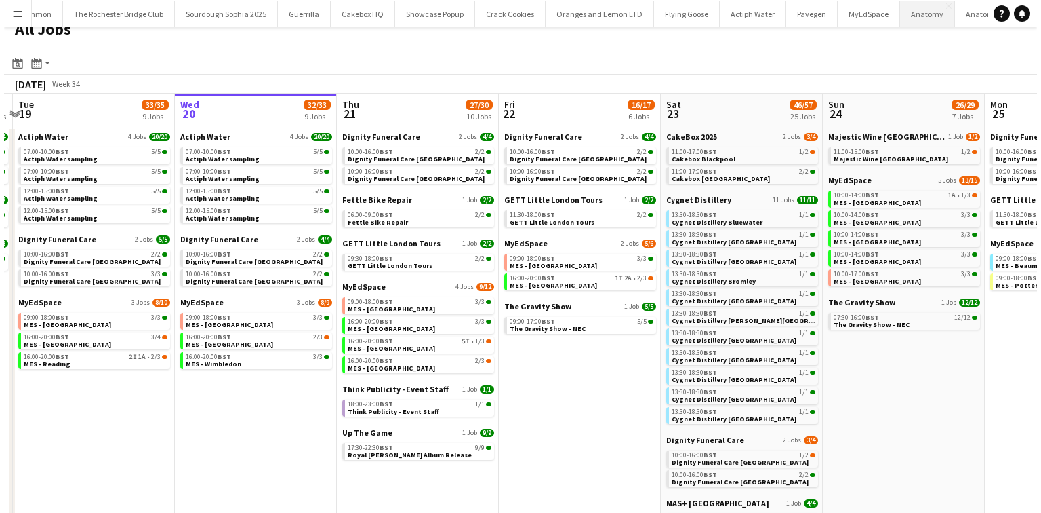
scroll to position [0, 0]
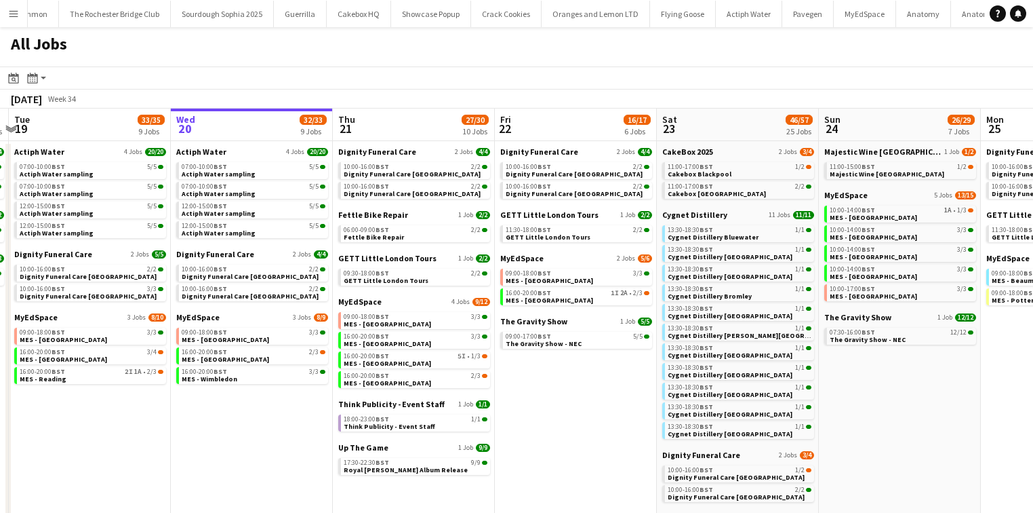
click at [14, 13] on app-icon "Menu" at bounding box center [13, 13] width 11 height 11
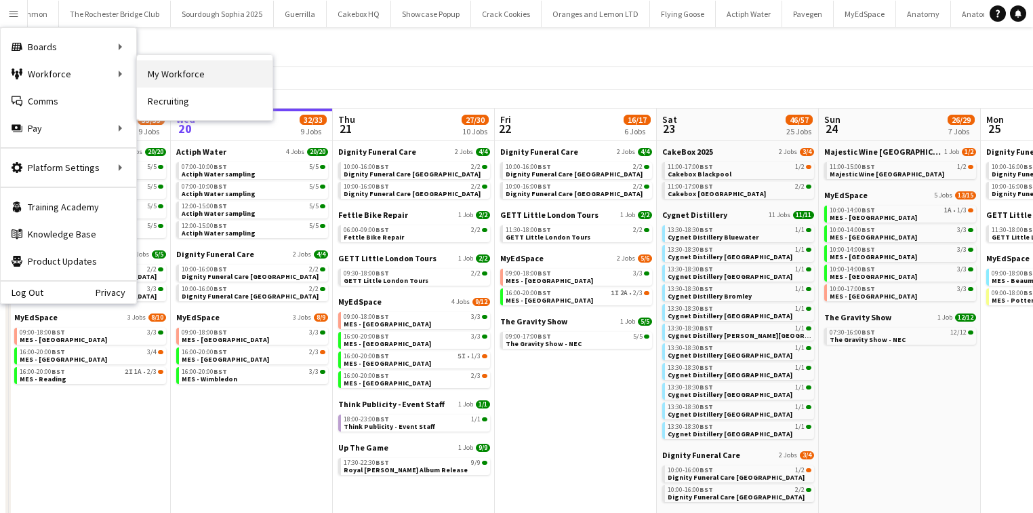
click at [175, 73] on link "My Workforce" at bounding box center [205, 73] width 136 height 27
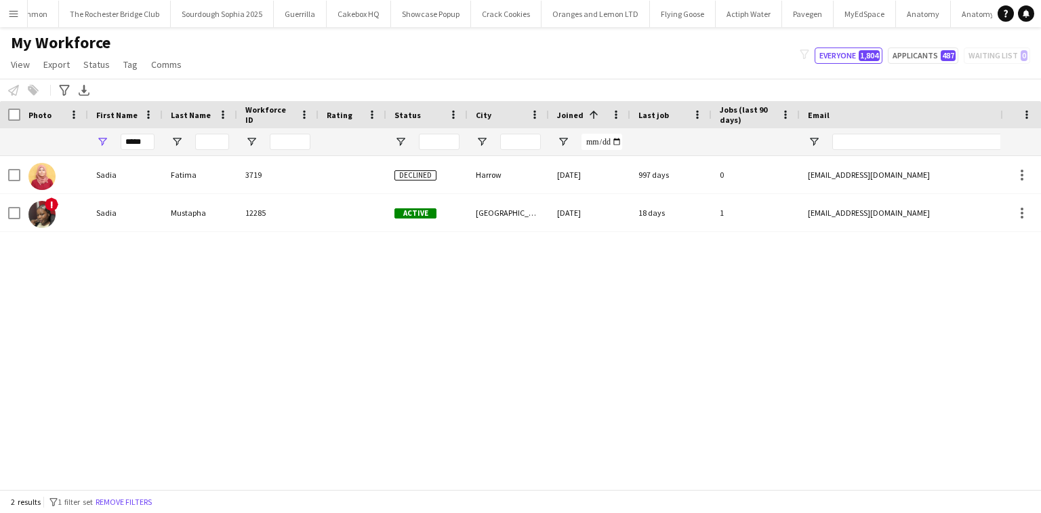
click at [136, 133] on div "*****" at bounding box center [138, 141] width 34 height 27
click at [136, 136] on input "*****" at bounding box center [138, 142] width 34 height 16
type input "***"
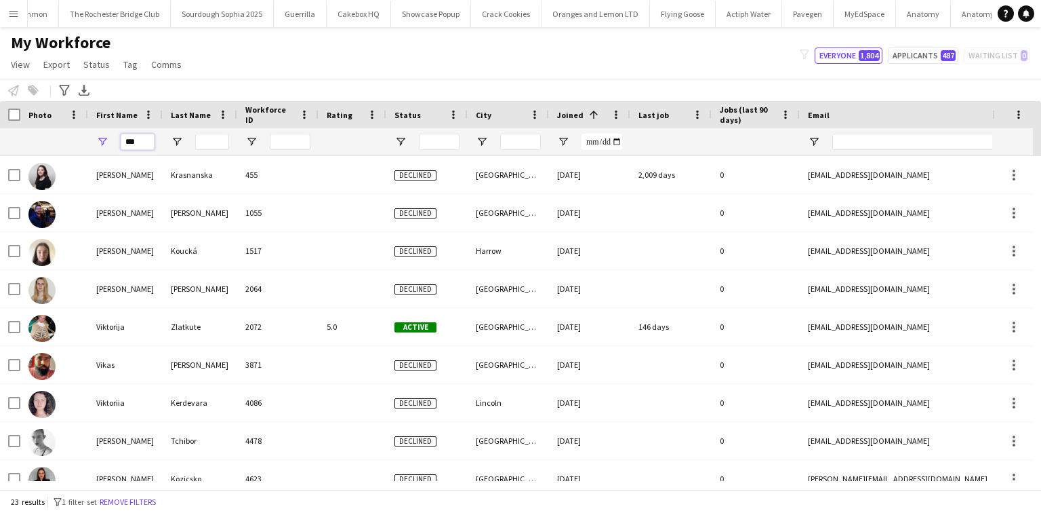
click at [130, 137] on input "***" at bounding box center [138, 142] width 34 height 16
click at [924, 142] on input "Email Filter Input" at bounding box center [948, 142] width 231 height 16
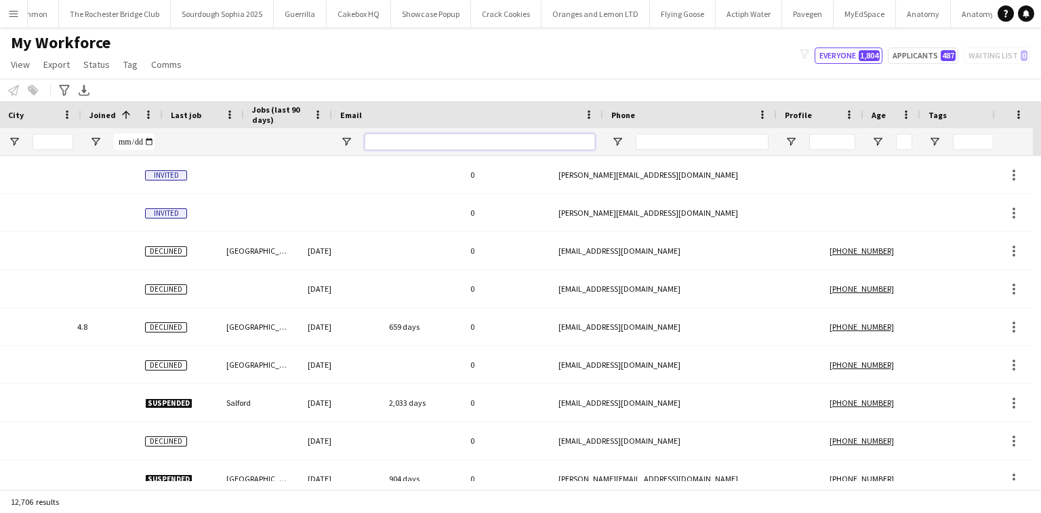
scroll to position [0, 468]
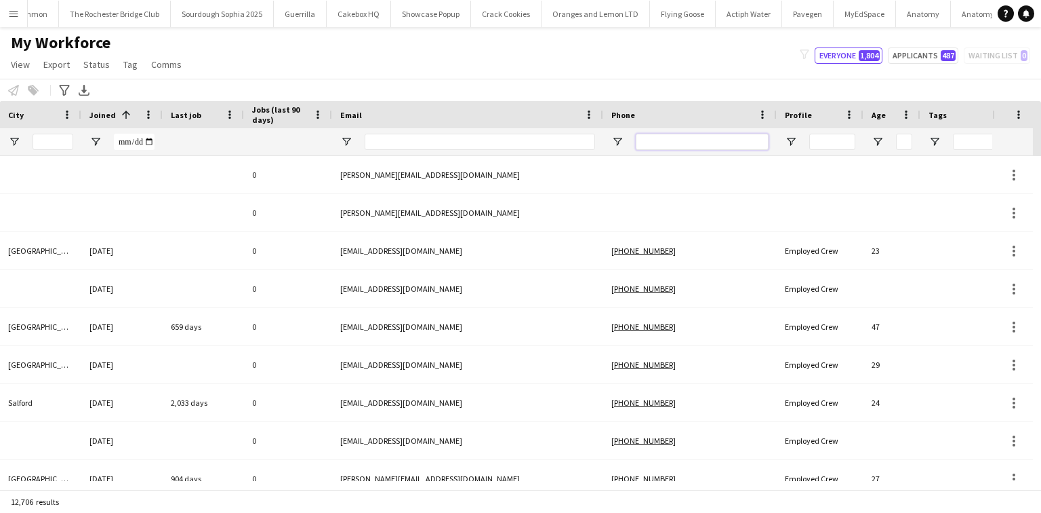
click at [670, 145] on input "Phone Filter Input" at bounding box center [702, 142] width 133 height 16
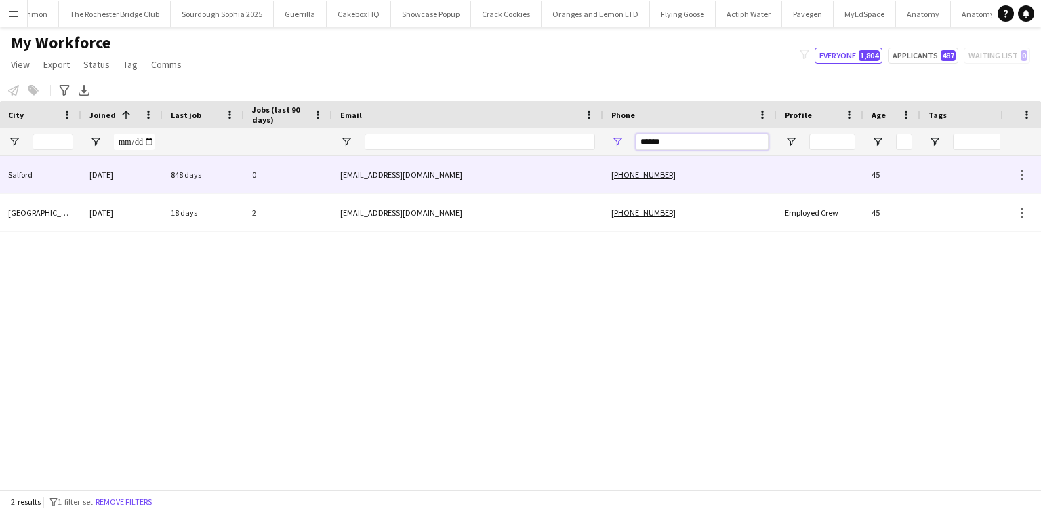
type input "******"
click at [570, 186] on div "vikkibreynolds@outlook.com" at bounding box center [467, 174] width 271 height 37
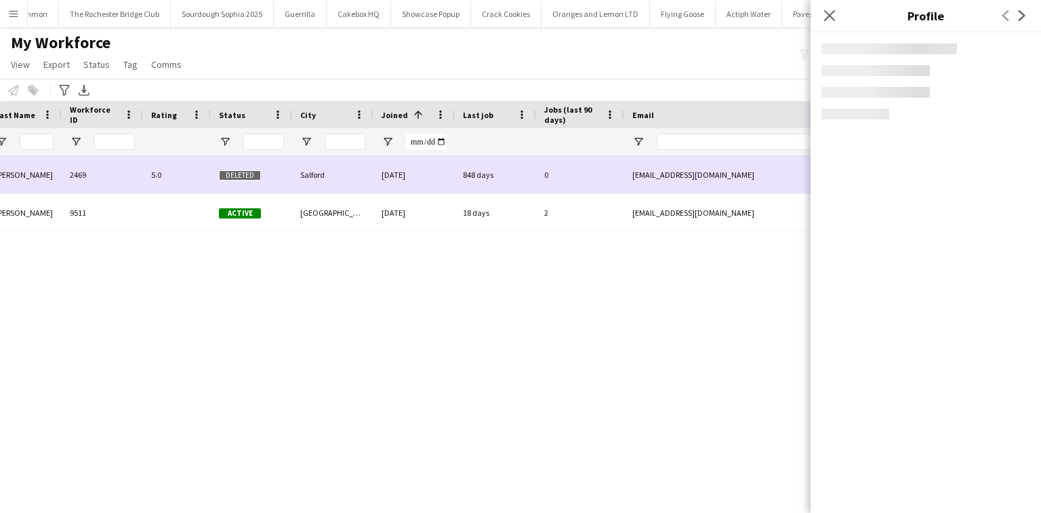
scroll to position [0, 0]
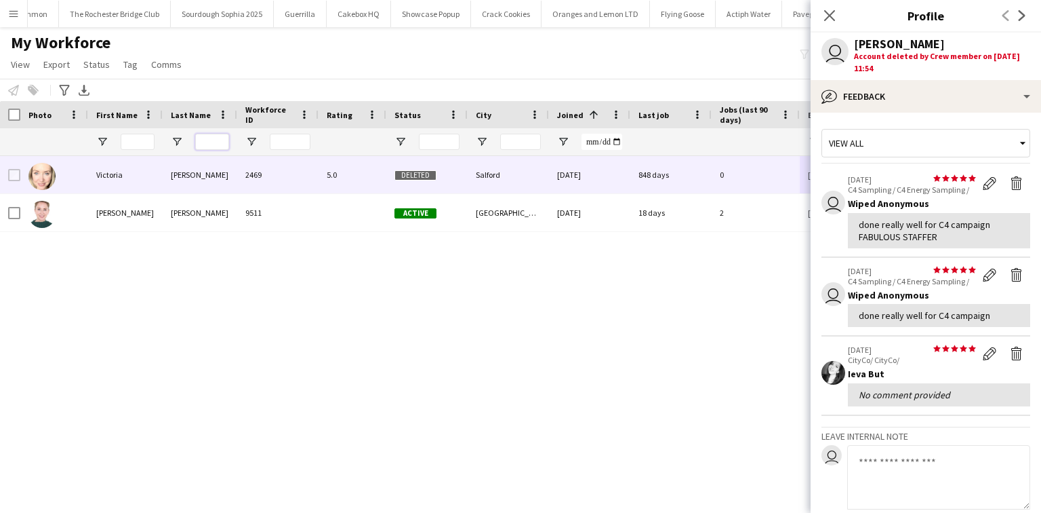
click at [210, 146] on input "Last Name Filter Input" at bounding box center [212, 142] width 34 height 16
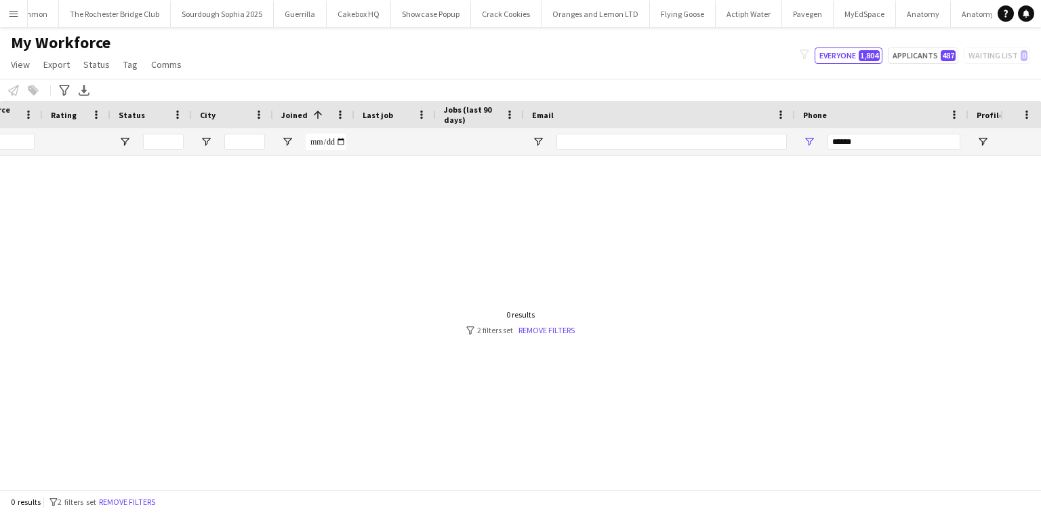
type input "*******"
click at [871, 142] on input "******" at bounding box center [894, 142] width 133 height 16
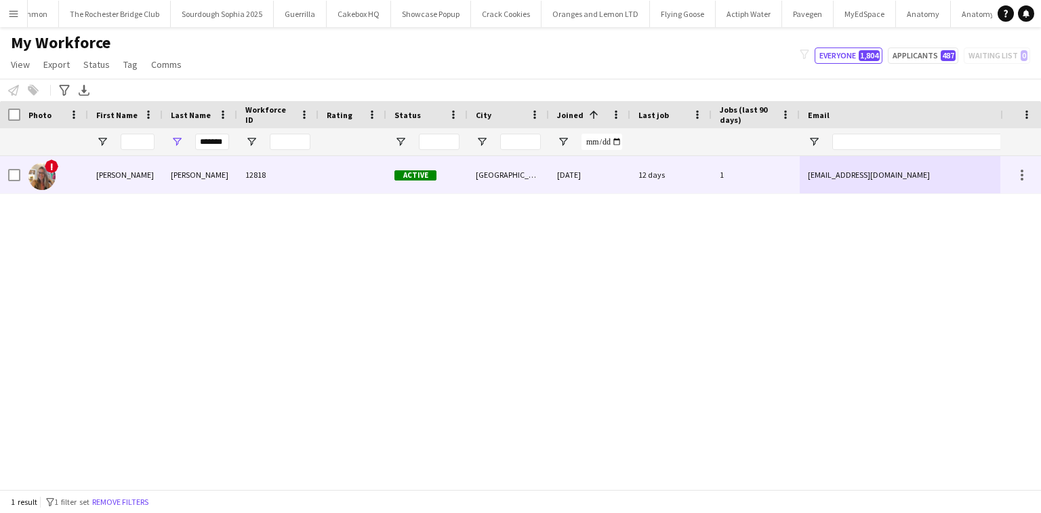
click at [241, 164] on div "12818" at bounding box center [277, 174] width 81 height 37
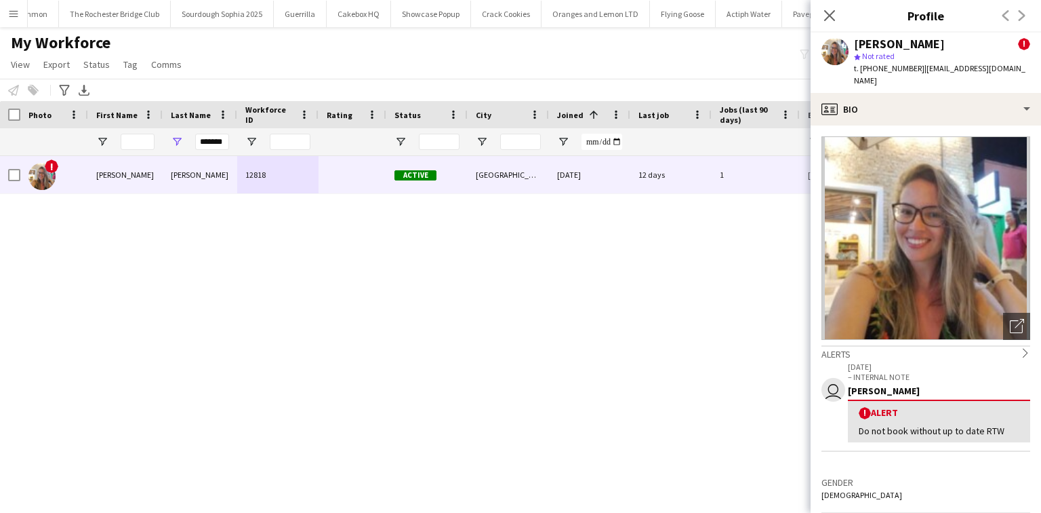
click at [901, 90] on div "Thaís Carolina Tolentino Goulart ! star Not rated t. +3530830027374 | thaistgou…" at bounding box center [926, 63] width 231 height 60
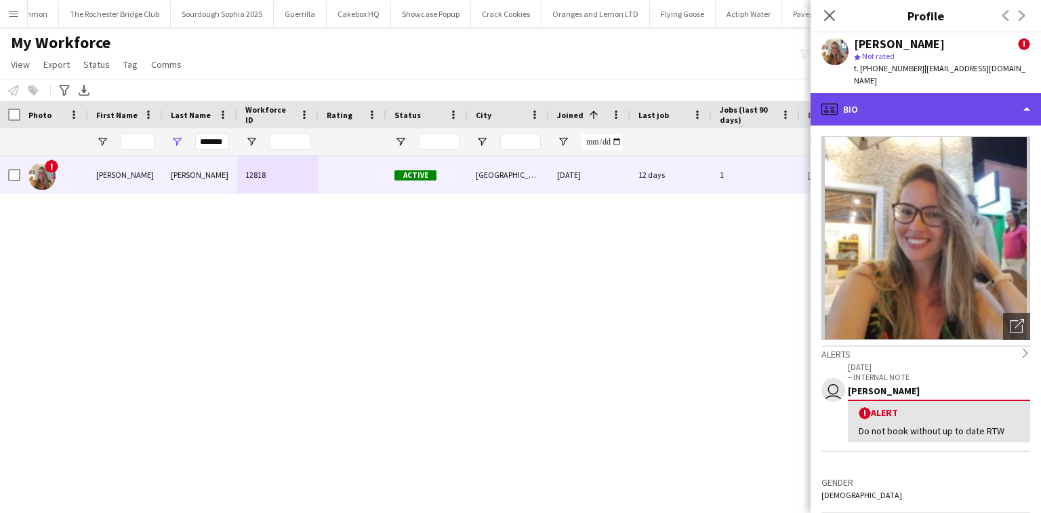
click at [928, 114] on div "profile Bio" at bounding box center [926, 109] width 231 height 33
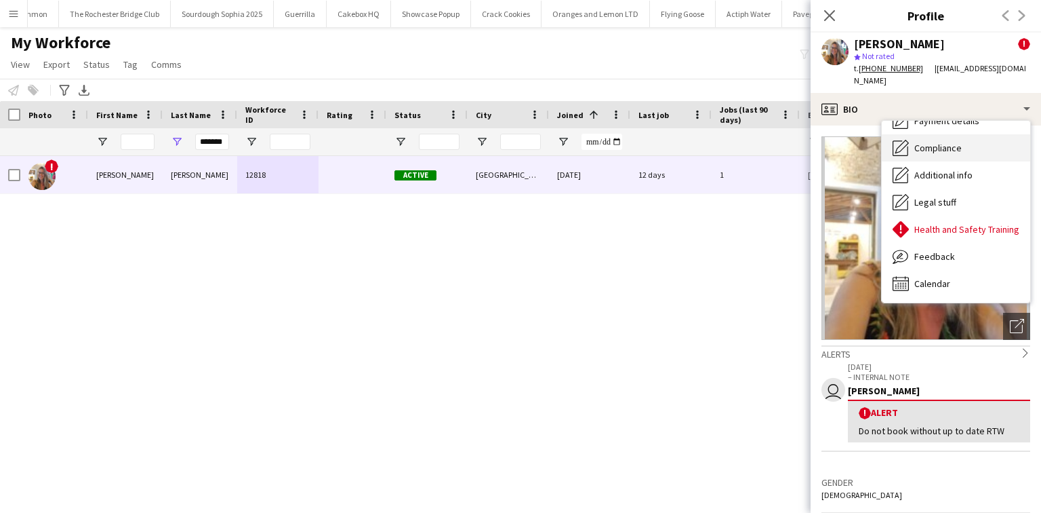
click at [949, 152] on span "Compliance" at bounding box center [938, 148] width 47 height 12
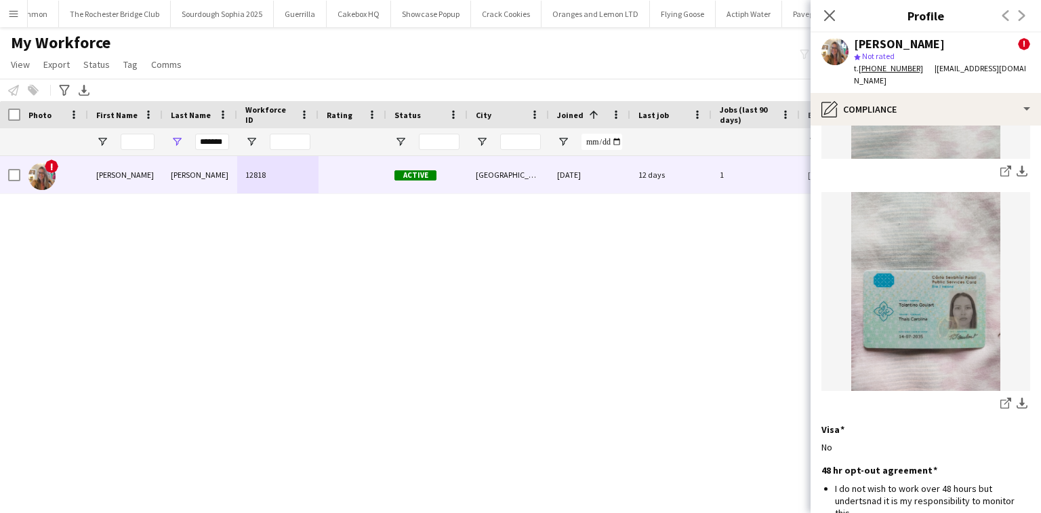
click at [942, 237] on img at bounding box center [926, 291] width 209 height 199
click at [938, 243] on img at bounding box center [926, 291] width 209 height 199
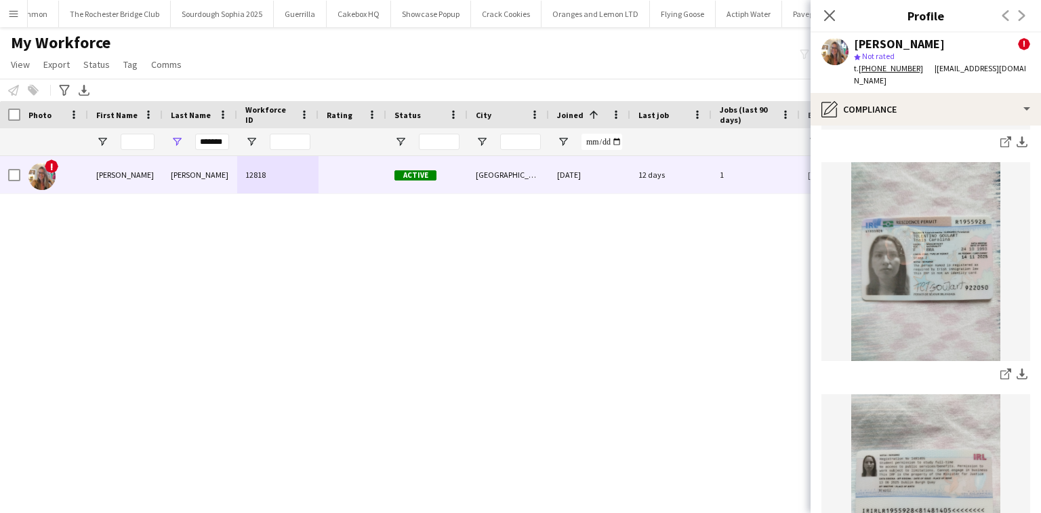
click at [917, 279] on img at bounding box center [926, 261] width 209 height 199
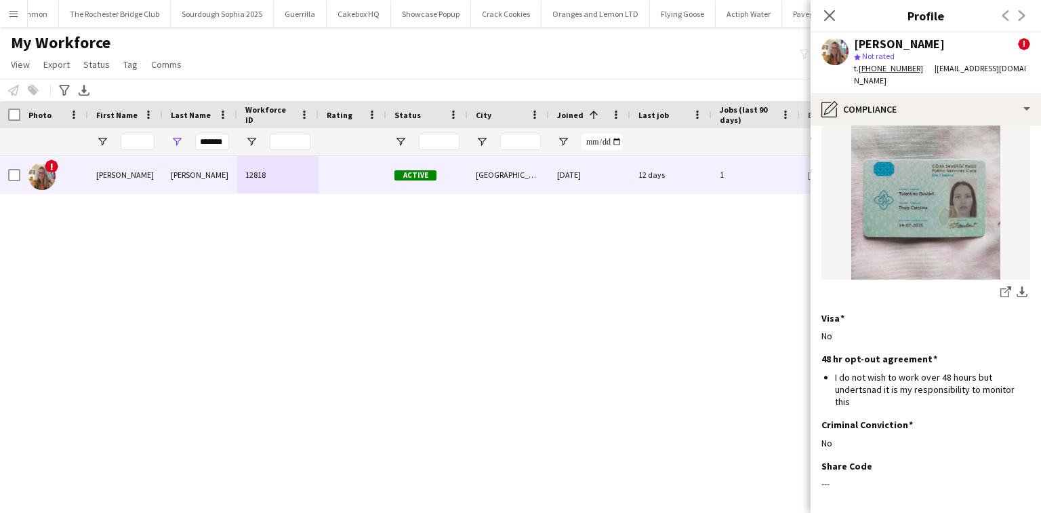
scroll to position [887, 0]
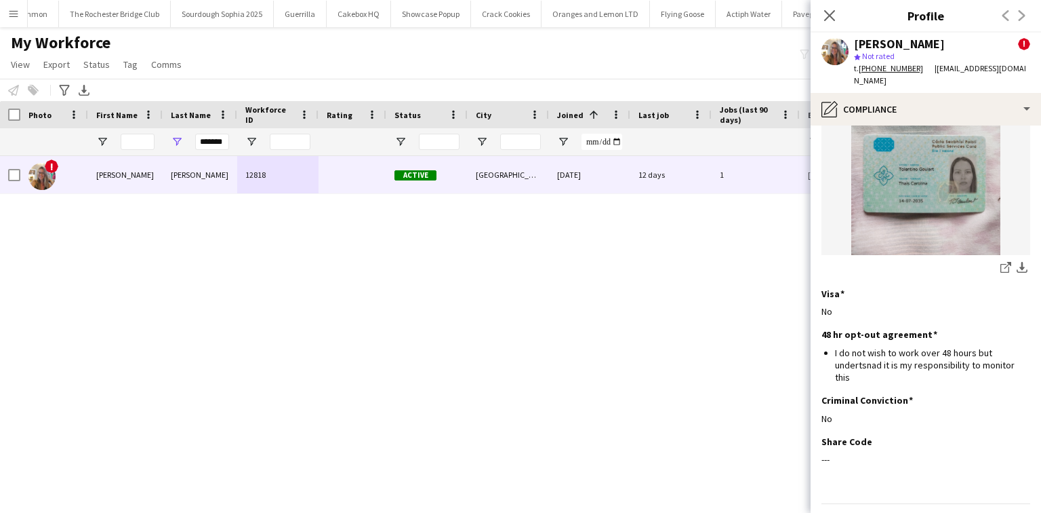
click at [922, 202] on img at bounding box center [926, 155] width 209 height 199
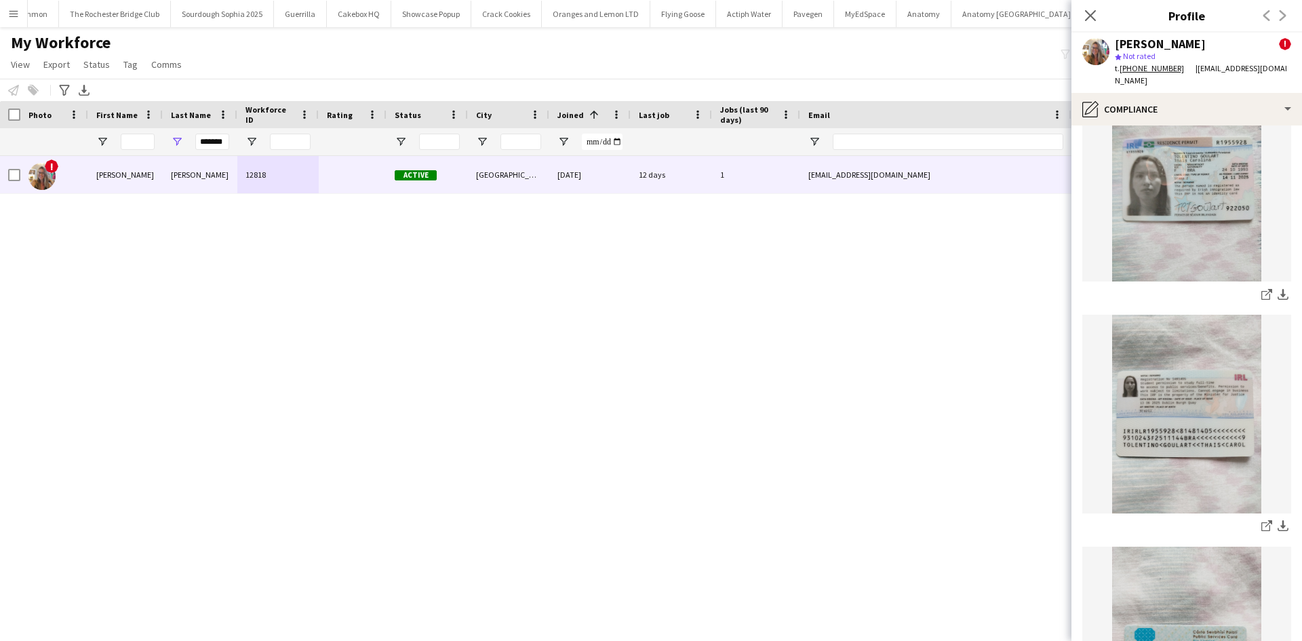
scroll to position [397, 0]
click at [205, 139] on input "*******" at bounding box center [212, 142] width 34 height 16
click at [142, 148] on input "First Name Filter Input" at bounding box center [138, 142] width 34 height 16
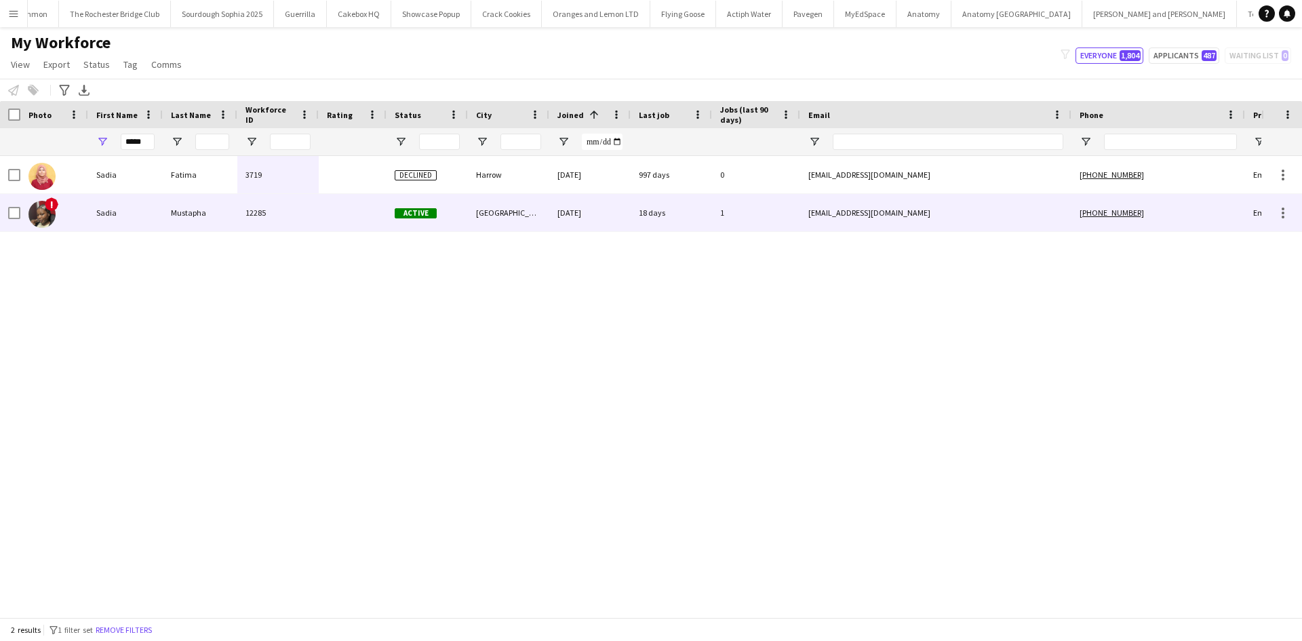
click at [170, 203] on div "Mustapha" at bounding box center [200, 212] width 75 height 37
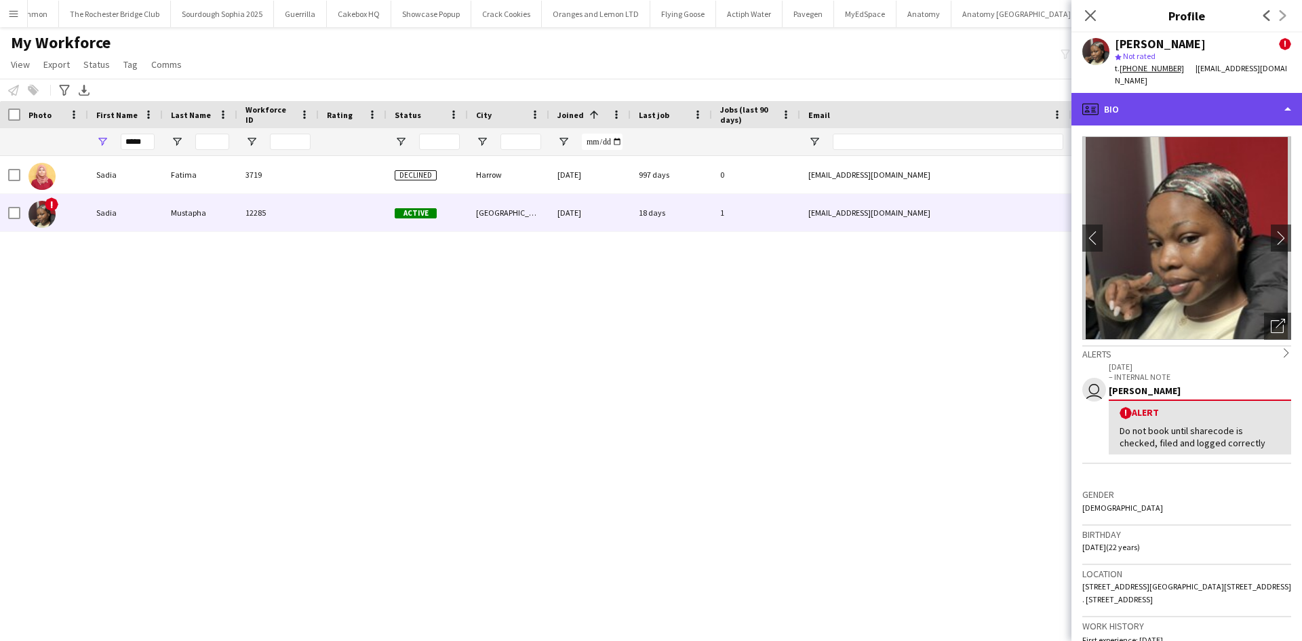
click at [1033, 113] on div "profile Bio" at bounding box center [1186, 109] width 231 height 33
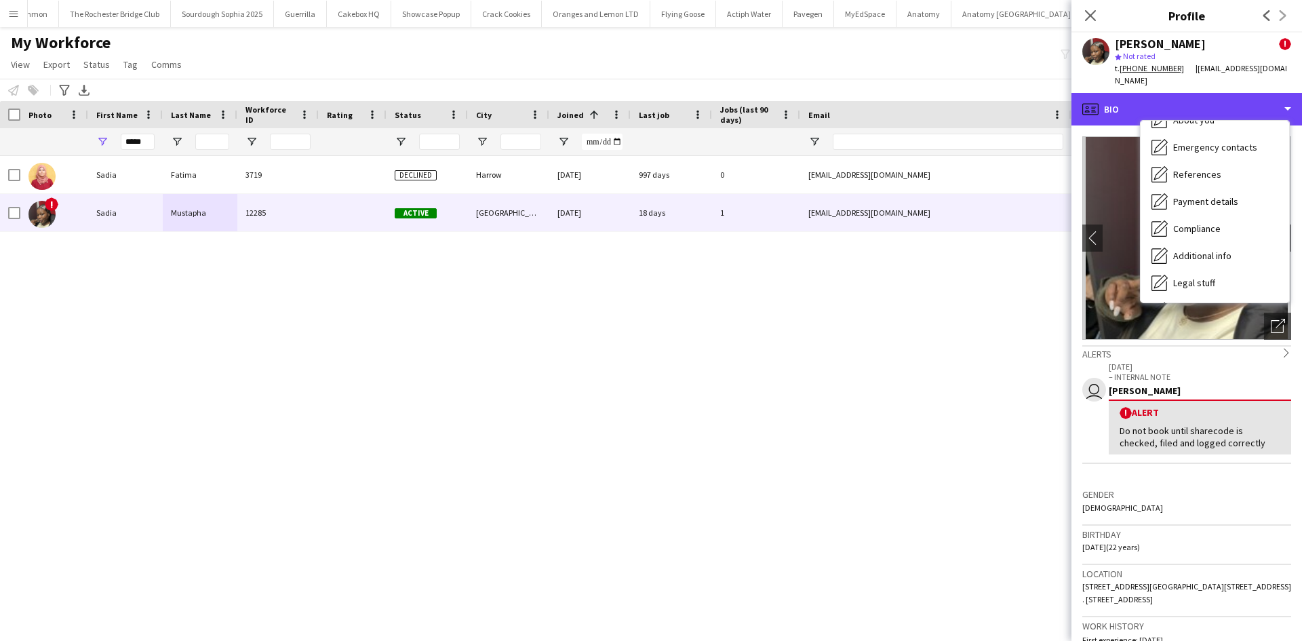
scroll to position [182, 0]
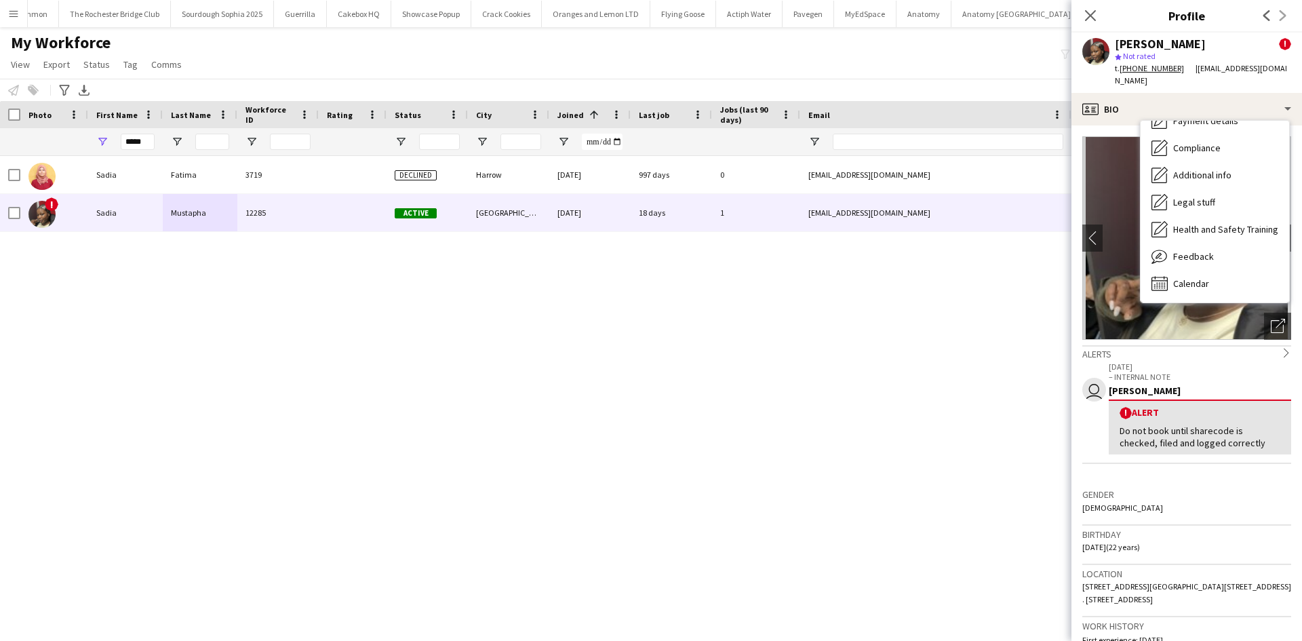
click at [1033, 512] on h3 "Birthday" at bounding box center [1186, 534] width 209 height 12
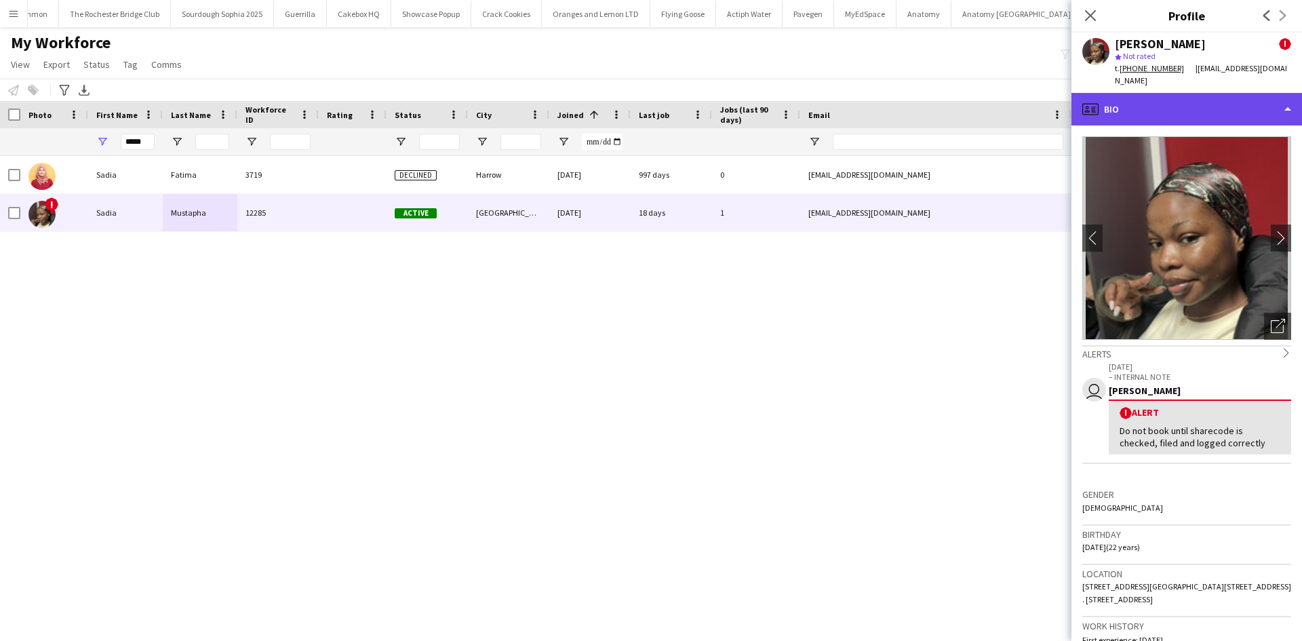
click at [1033, 123] on div "profile Bio" at bounding box center [1186, 109] width 231 height 33
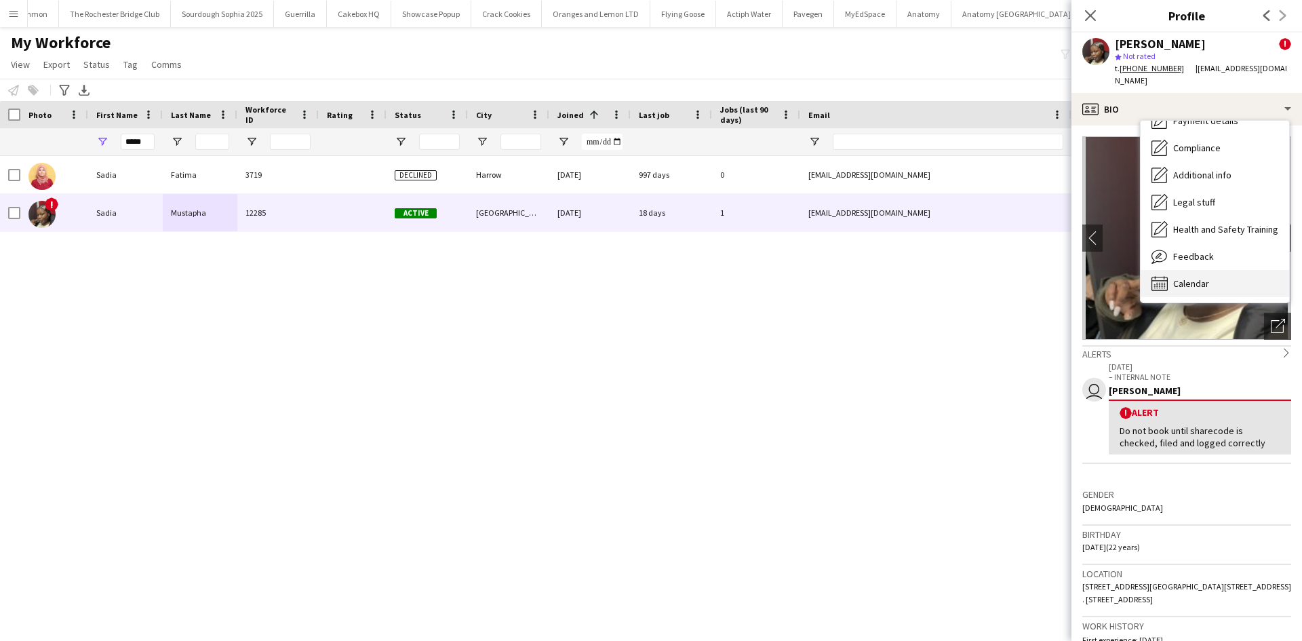
click at [1033, 284] on span "Calendar" at bounding box center [1191, 283] width 36 height 12
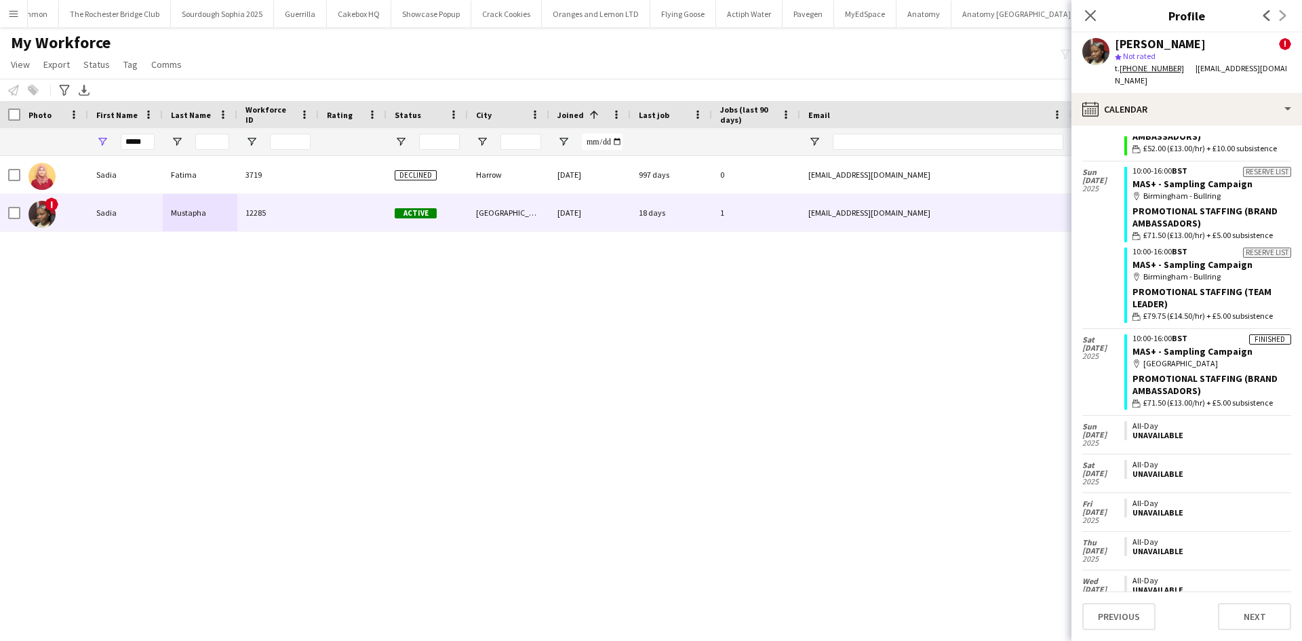
scroll to position [203, 0]
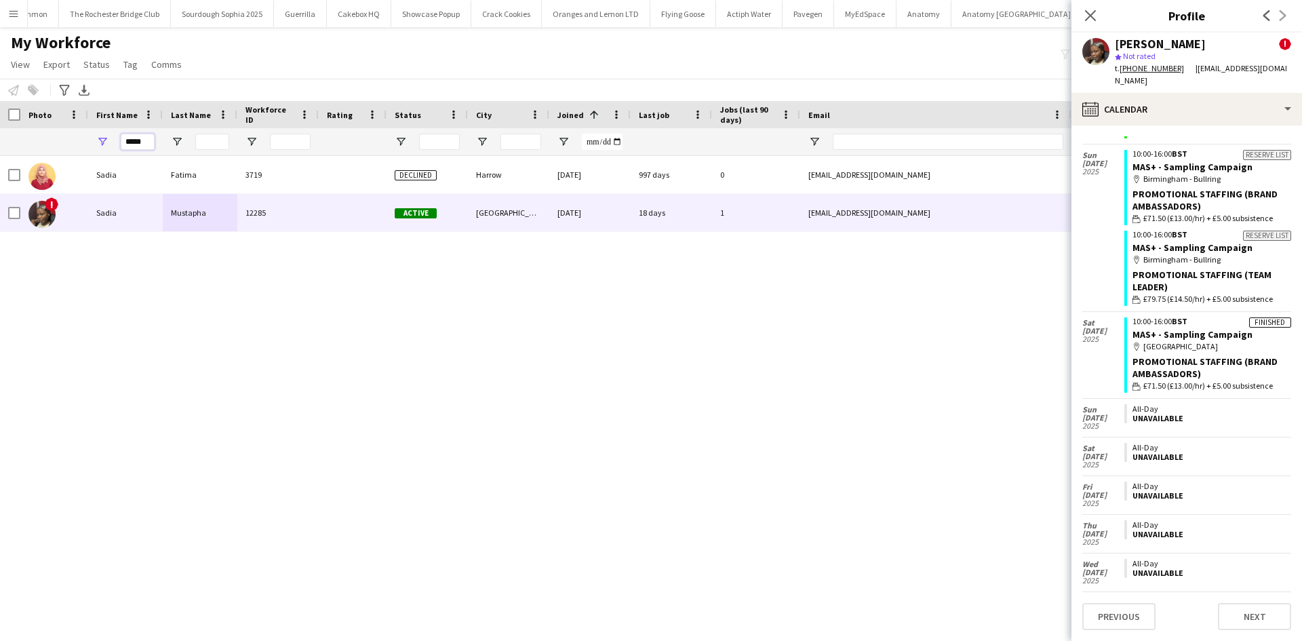
click at [144, 147] on input "*****" at bounding box center [138, 142] width 34 height 16
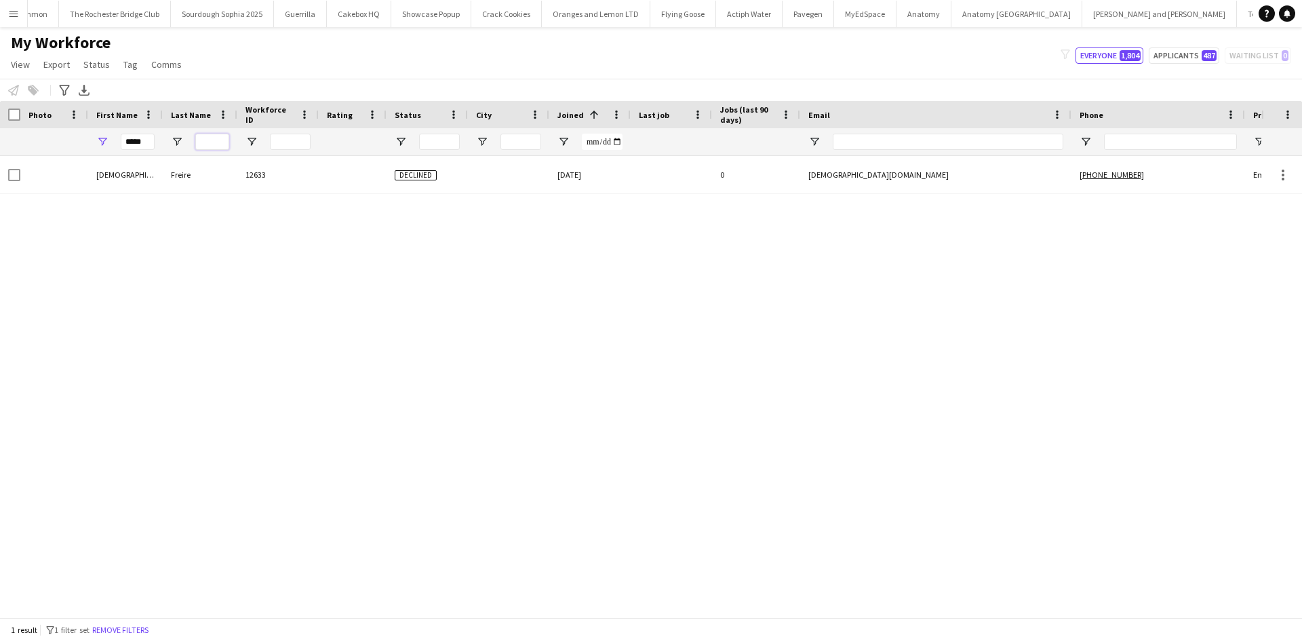
click at [207, 143] on input "Last Name Filter Input" at bounding box center [212, 142] width 34 height 16
click at [268, 140] on div at bounding box center [277, 141] width 81 height 27
click at [142, 142] on input "*****" at bounding box center [138, 142] width 34 height 16
click at [141, 142] on input "*****" at bounding box center [138, 142] width 34 height 16
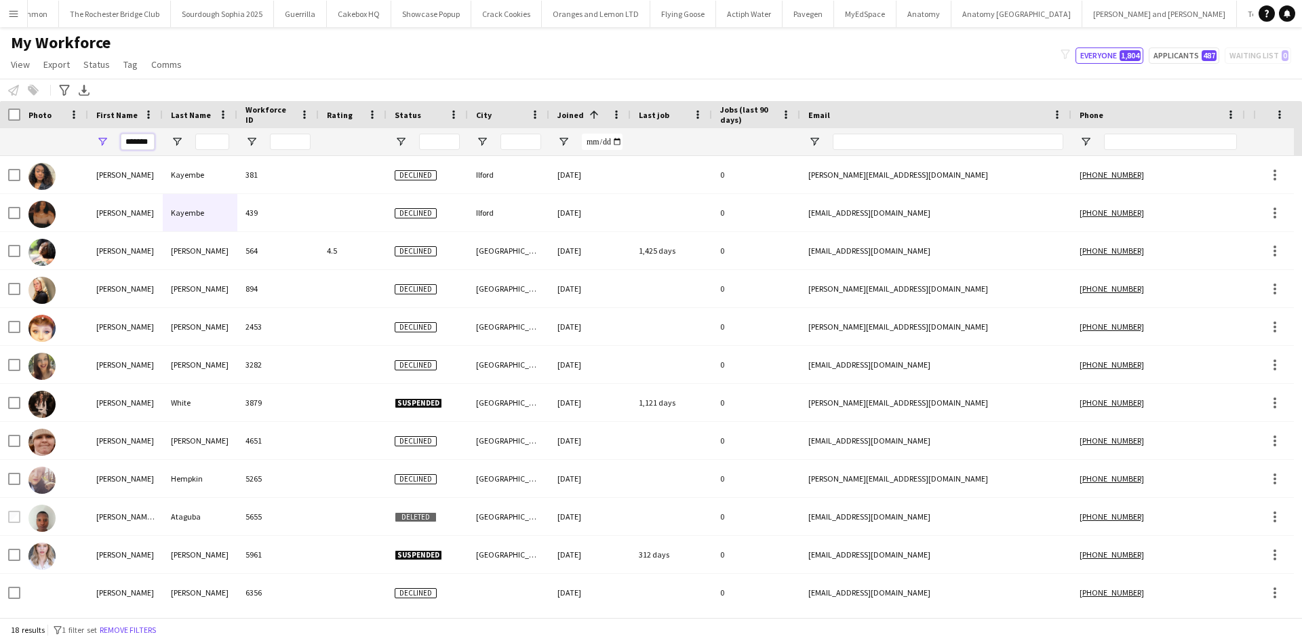
type input "*******"
drag, startPoint x: 193, startPoint y: 151, endPoint x: 214, endPoint y: 138, distance: 23.7
click at [197, 151] on div at bounding box center [200, 141] width 75 height 27
click at [214, 138] on input "Last Name Filter Input" at bounding box center [212, 142] width 34 height 16
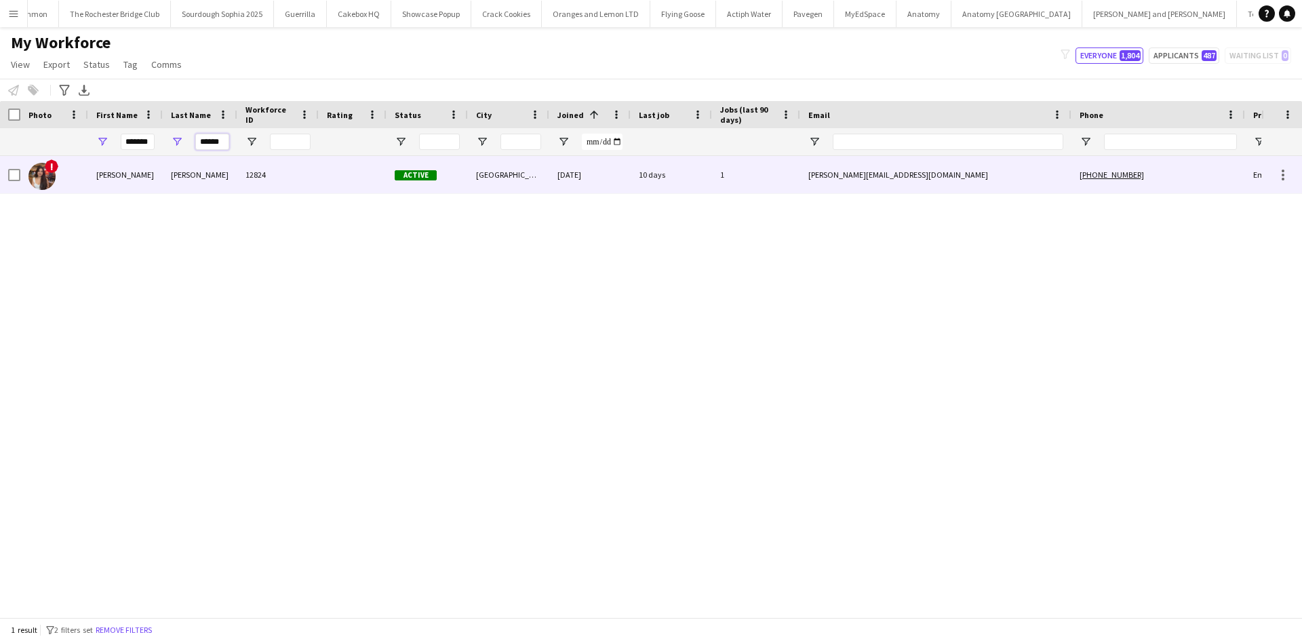
type input "******"
click at [243, 167] on div "12824" at bounding box center [277, 174] width 81 height 37
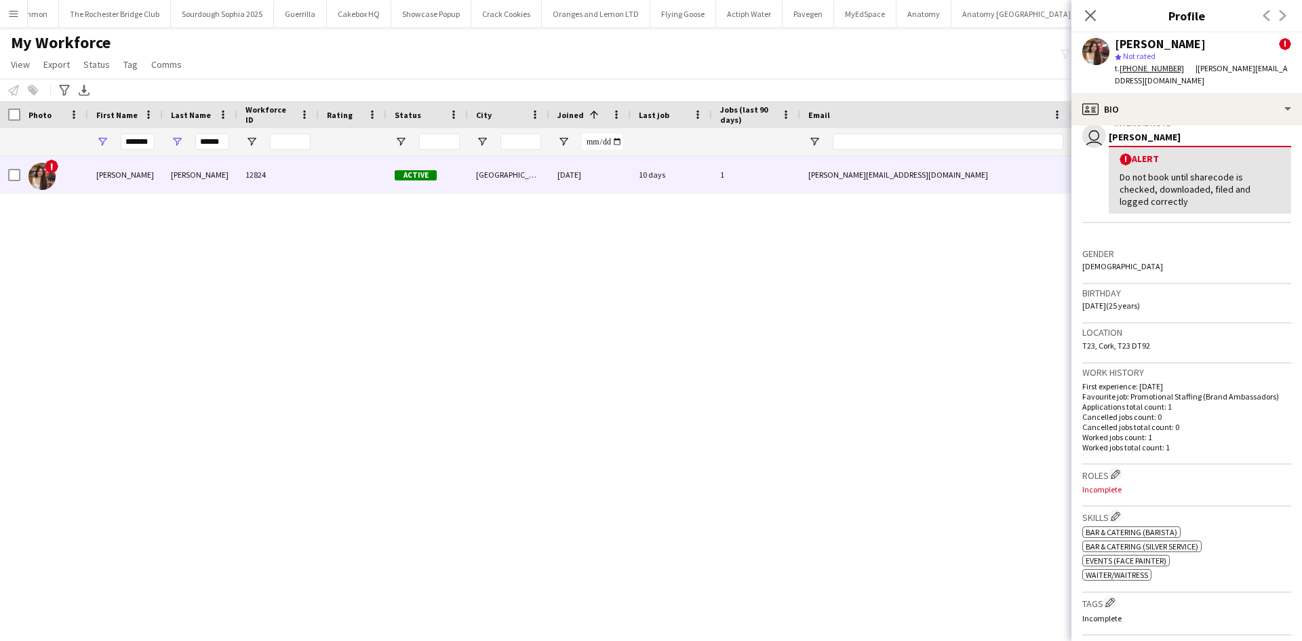
scroll to position [271, 0]
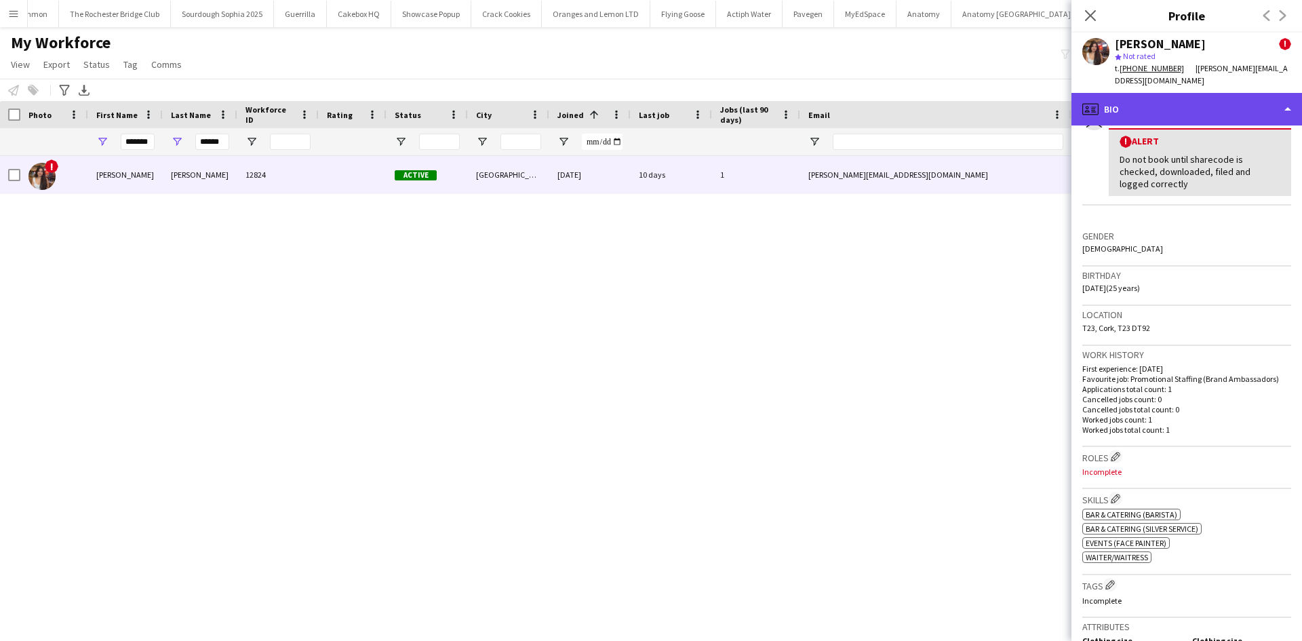
drag, startPoint x: 1148, startPoint y: 111, endPoint x: 1151, endPoint y: 104, distance: 7.0
click at [1033, 105] on div "profile Bio" at bounding box center [1186, 109] width 231 height 33
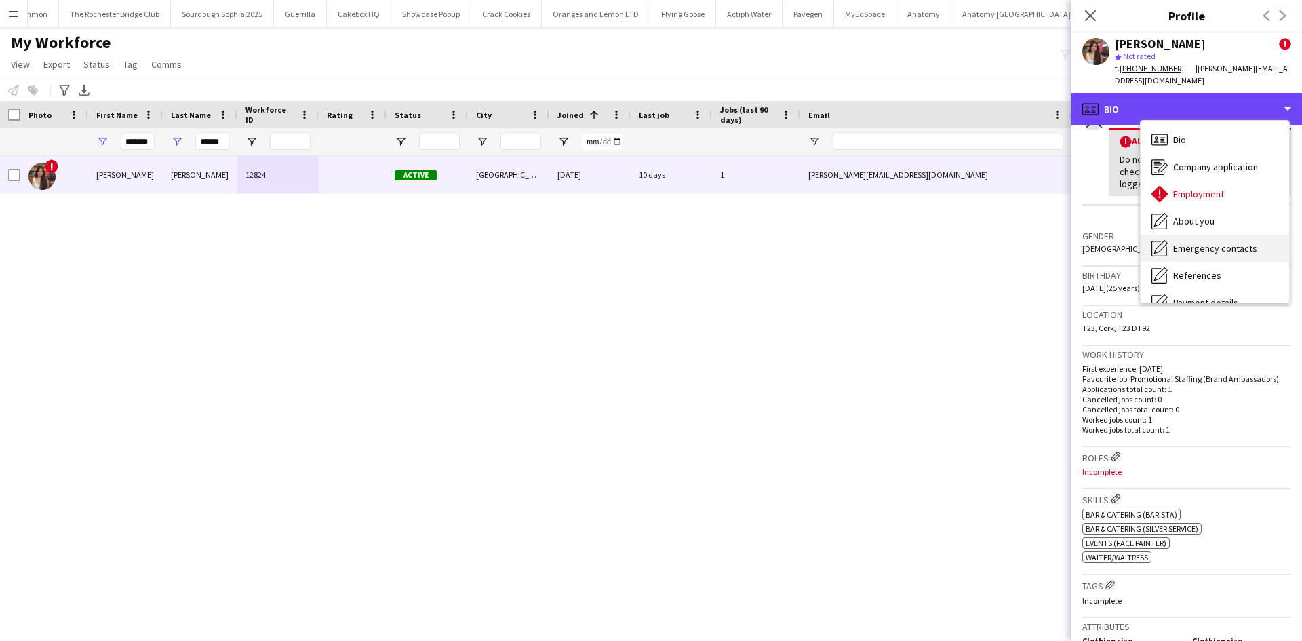
scroll to position [182, 0]
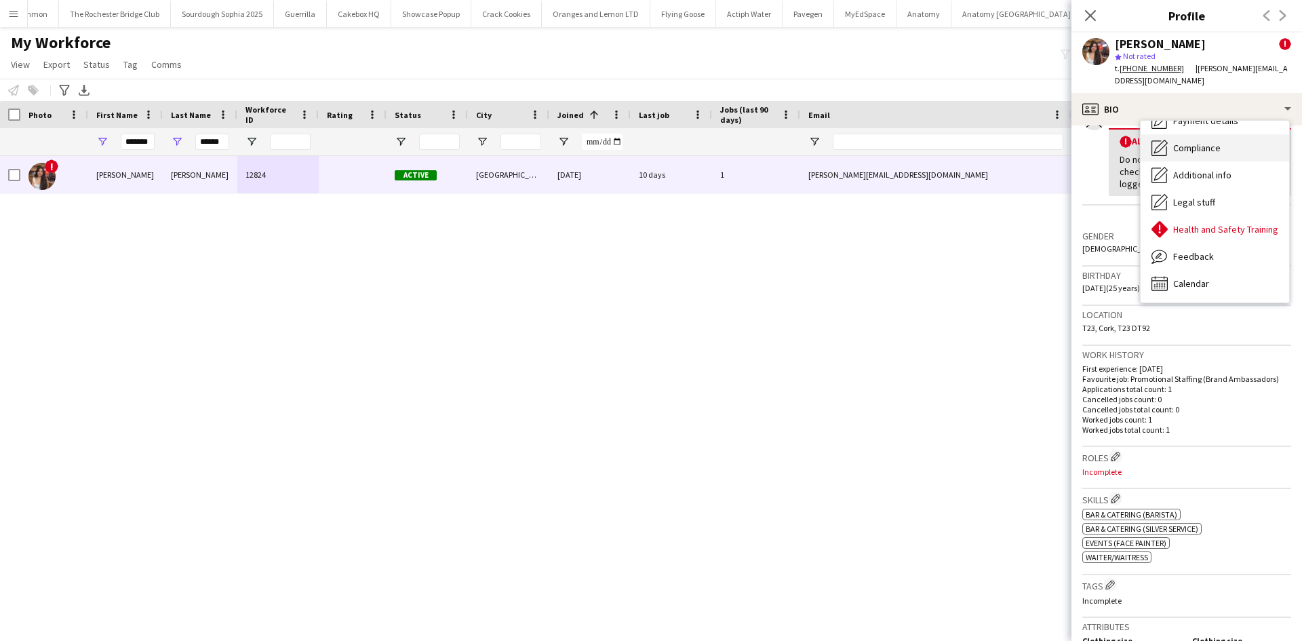
click at [1033, 142] on span "Compliance" at bounding box center [1196, 148] width 47 height 12
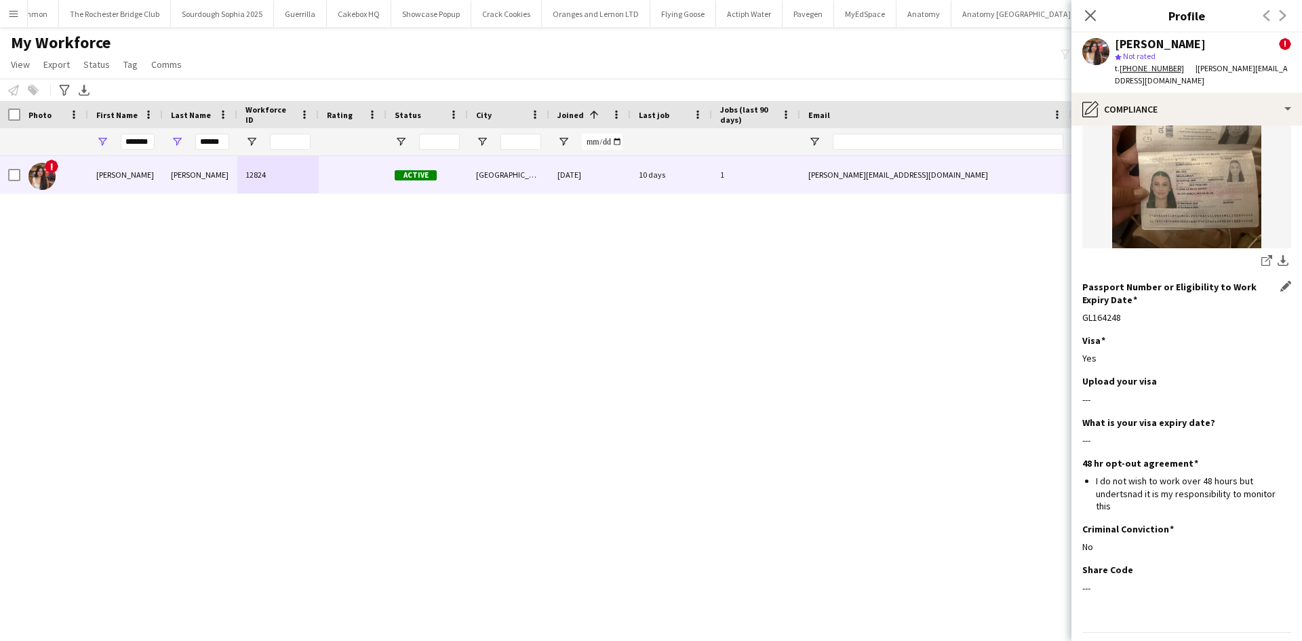
scroll to position [214, 0]
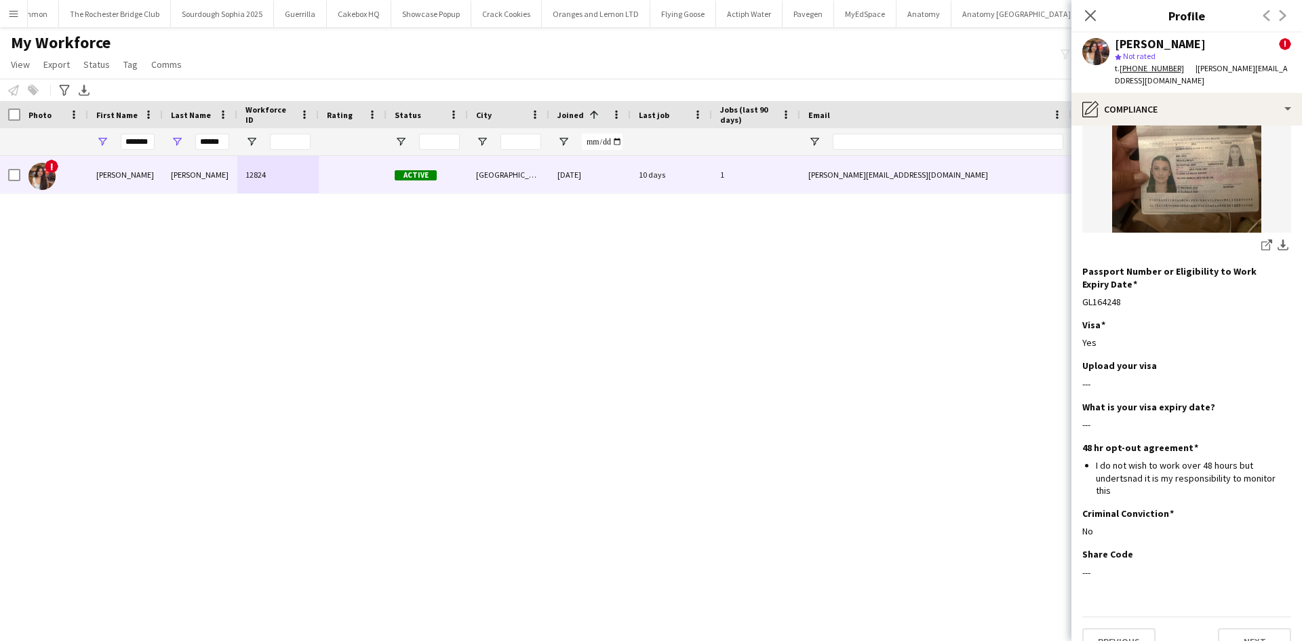
click at [120, 140] on div "*******" at bounding box center [125, 141] width 75 height 27
click at [129, 140] on input "*******" at bounding box center [138, 142] width 34 height 16
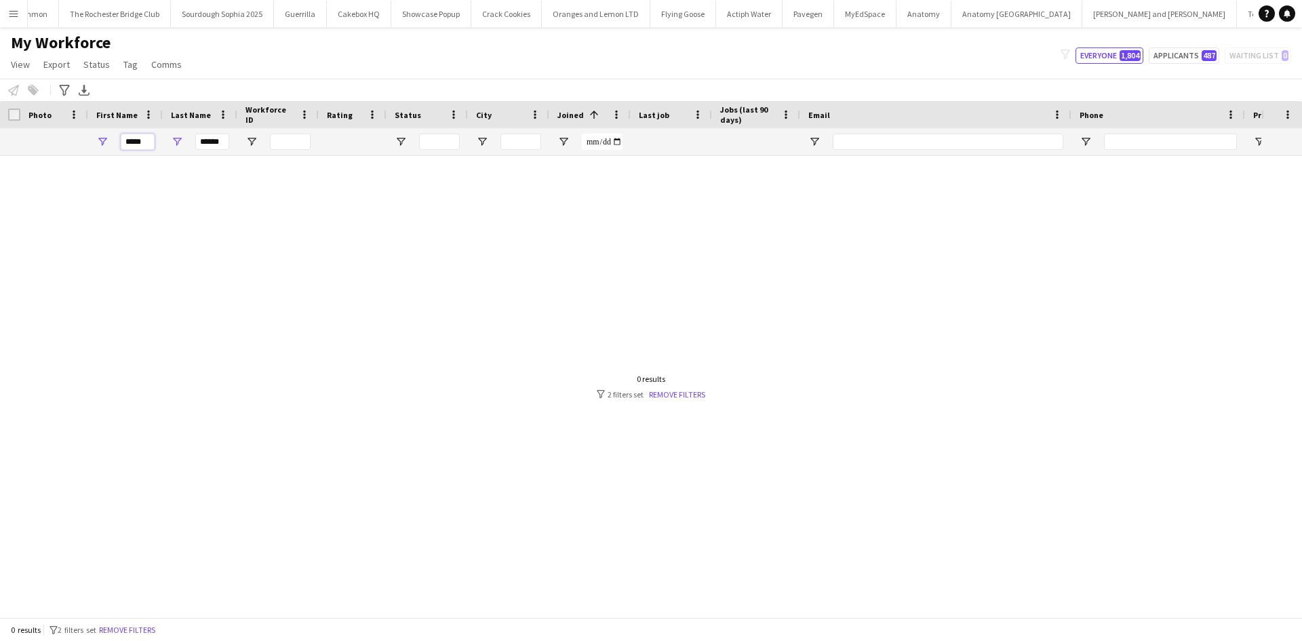
type input "*****"
click at [197, 135] on input "******" at bounding box center [212, 142] width 34 height 16
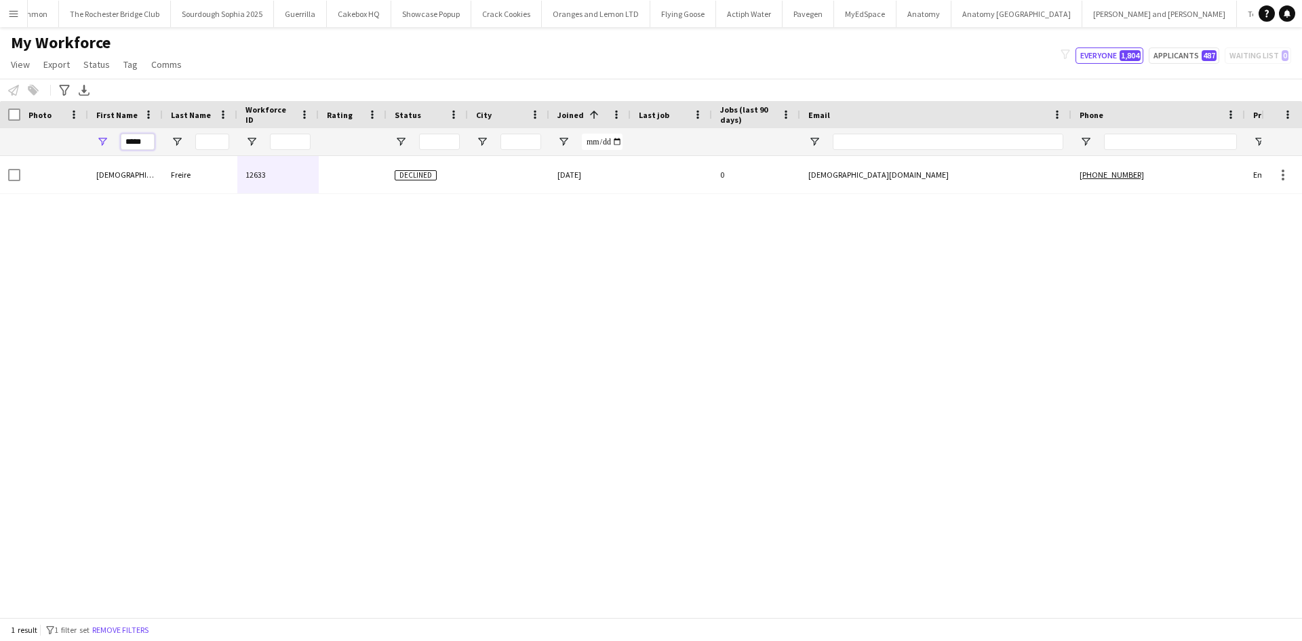
click at [142, 136] on input "*****" at bounding box center [138, 142] width 34 height 16
click at [145, 138] on input "*****" at bounding box center [138, 142] width 34 height 16
click at [157, 140] on div "*****" at bounding box center [125, 141] width 75 height 27
click at [153, 141] on input "*****" at bounding box center [138, 142] width 34 height 16
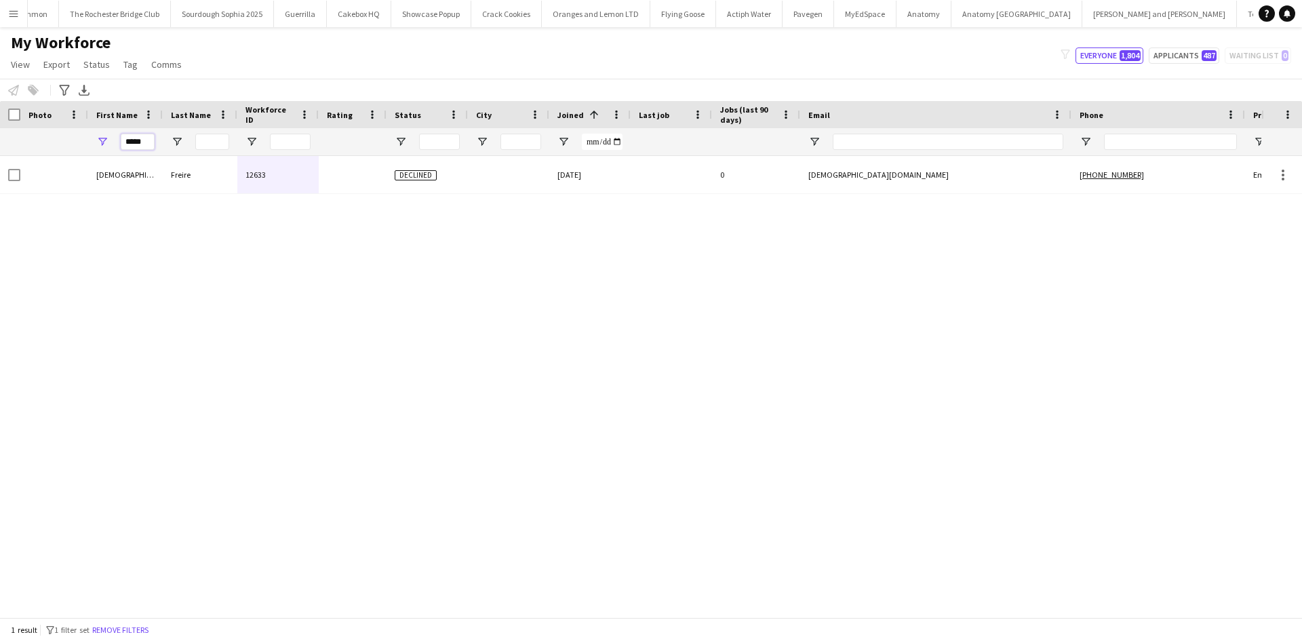
click at [153, 141] on input "*****" at bounding box center [138, 142] width 34 height 16
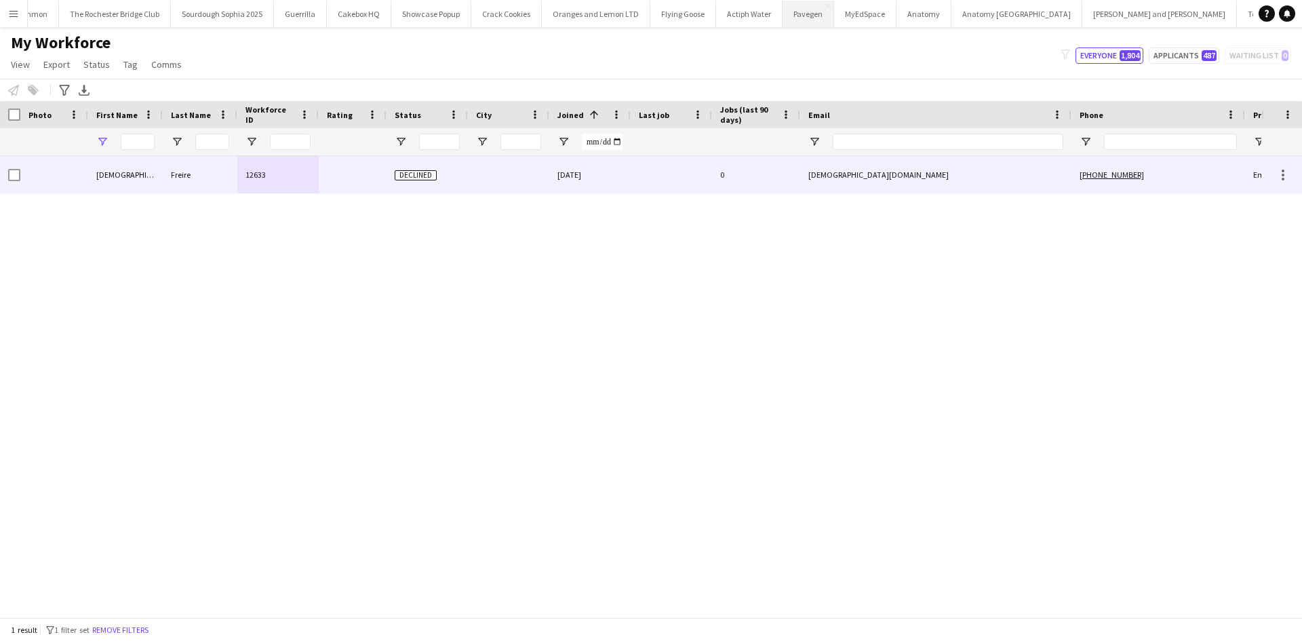
click at [214, 151] on div at bounding box center [212, 141] width 34 height 27
click at [207, 143] on input "Last Name Filter Input" at bounding box center [212, 142] width 34 height 16
click at [224, 133] on div at bounding box center [212, 141] width 34 height 27
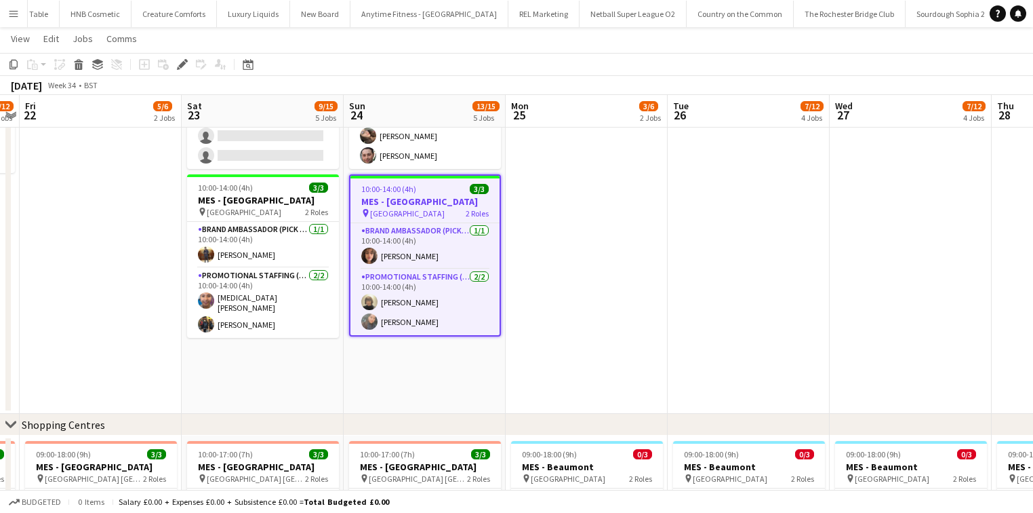
scroll to position [542, 0]
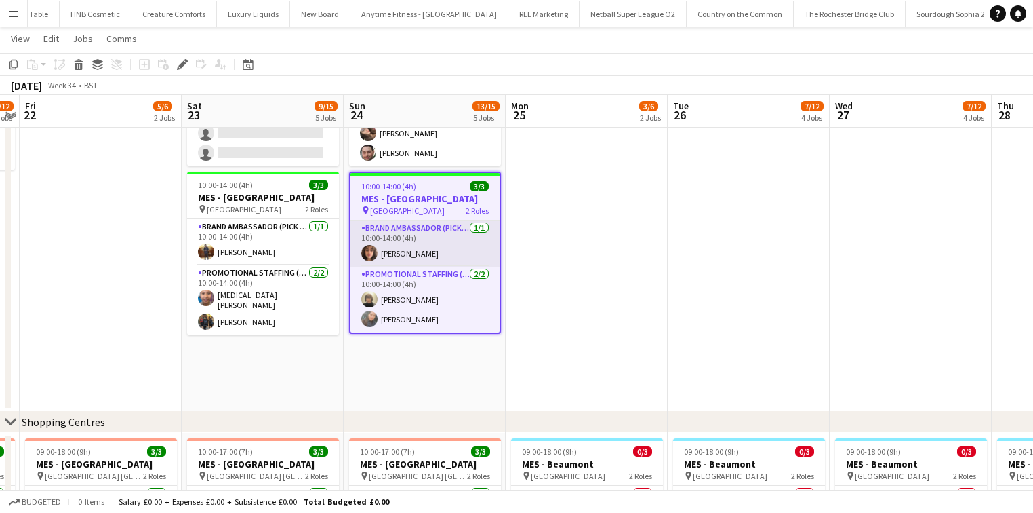
click at [446, 242] on app-card-role "Brand Ambassador (Pick up) 1/1 10:00-14:00 (4h) Francesca Ba" at bounding box center [425, 243] width 149 height 46
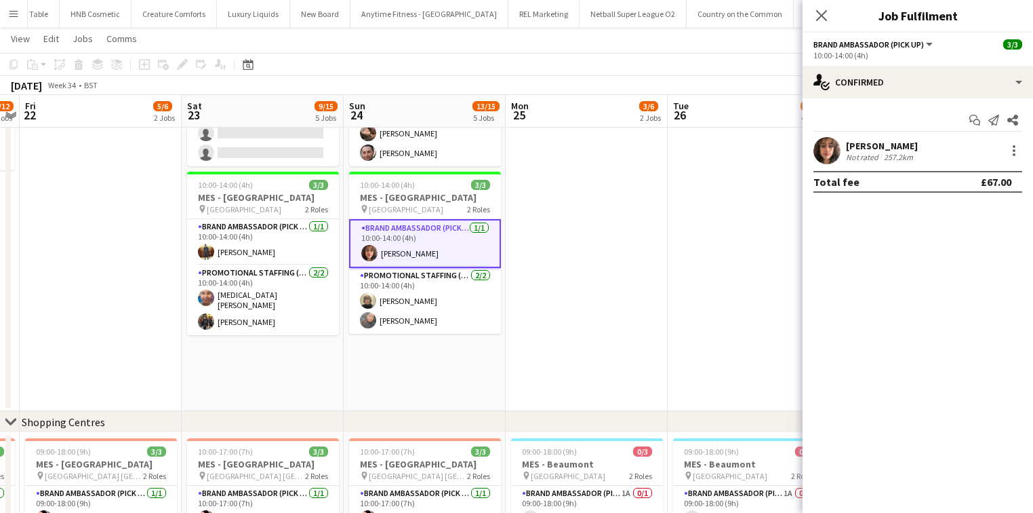
click at [947, 151] on div "Francesca Ba Not rated 257.2km" at bounding box center [918, 150] width 231 height 27
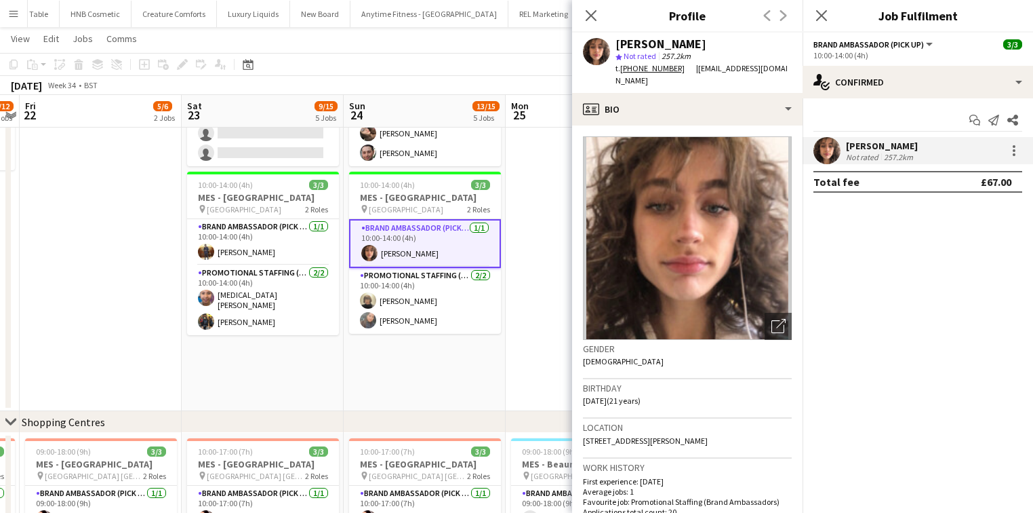
scroll to position [54, 0]
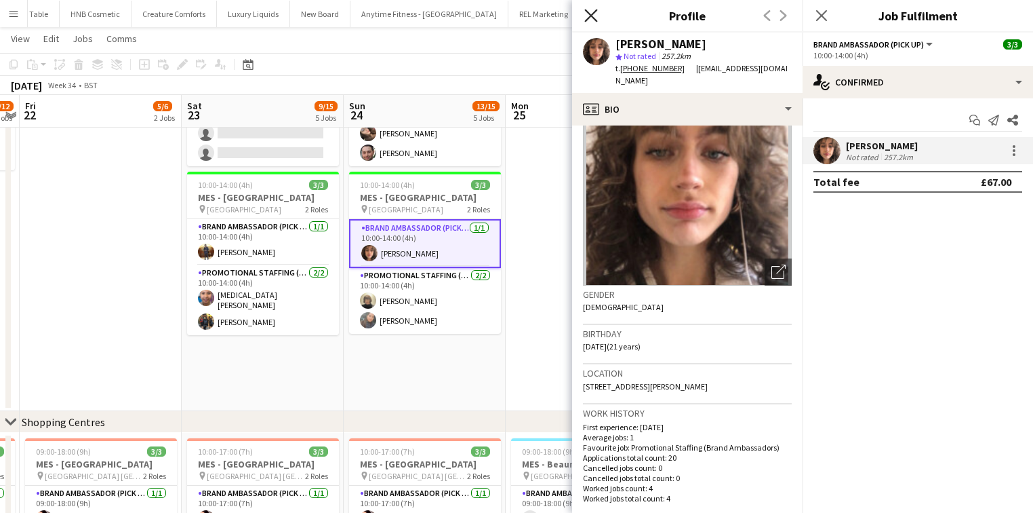
click at [589, 16] on icon "Close pop-in" at bounding box center [590, 15] width 13 height 13
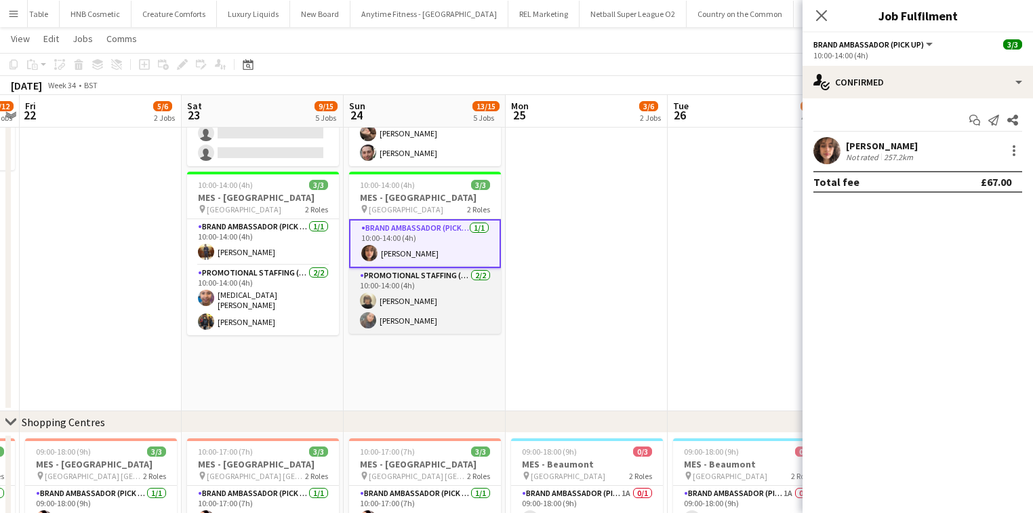
click at [473, 301] on app-card-role "Promotional Staffing (Brand Ambassadors) 2/2 10:00-14:00 (4h) Caroline Brownlee…" at bounding box center [425, 301] width 152 height 66
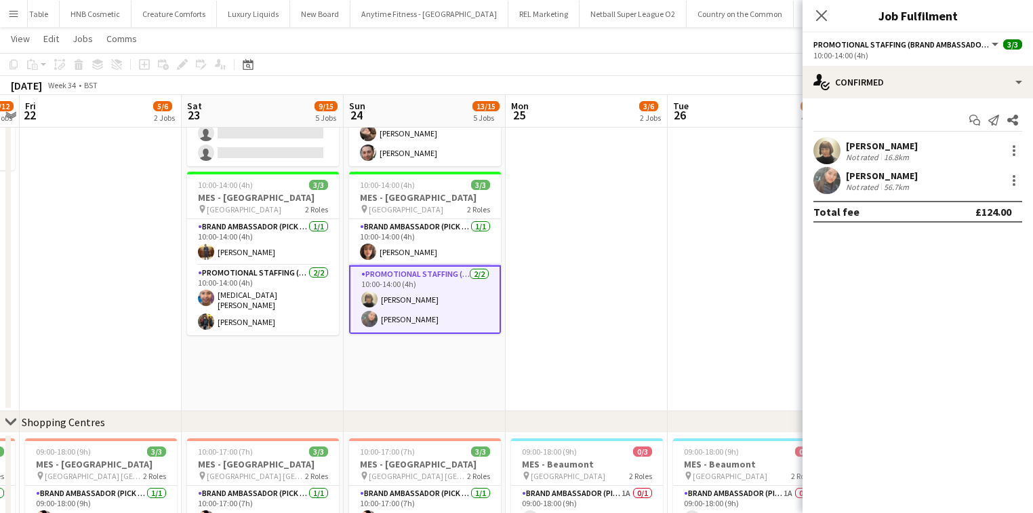
click at [930, 170] on div "Li-Quan Hoang Not rated 56.7km" at bounding box center [918, 180] width 231 height 27
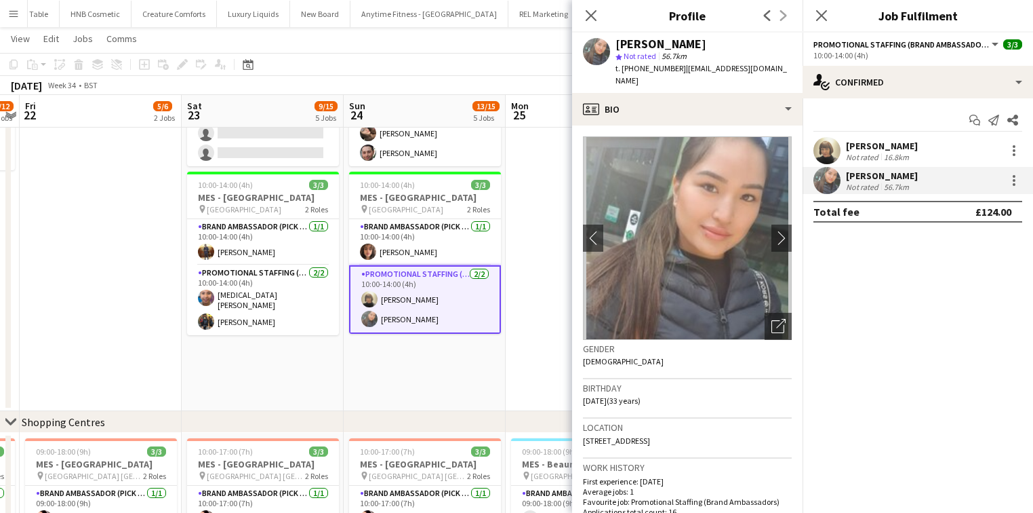
click at [910, 153] on div "16.8km" at bounding box center [896, 157] width 31 height 10
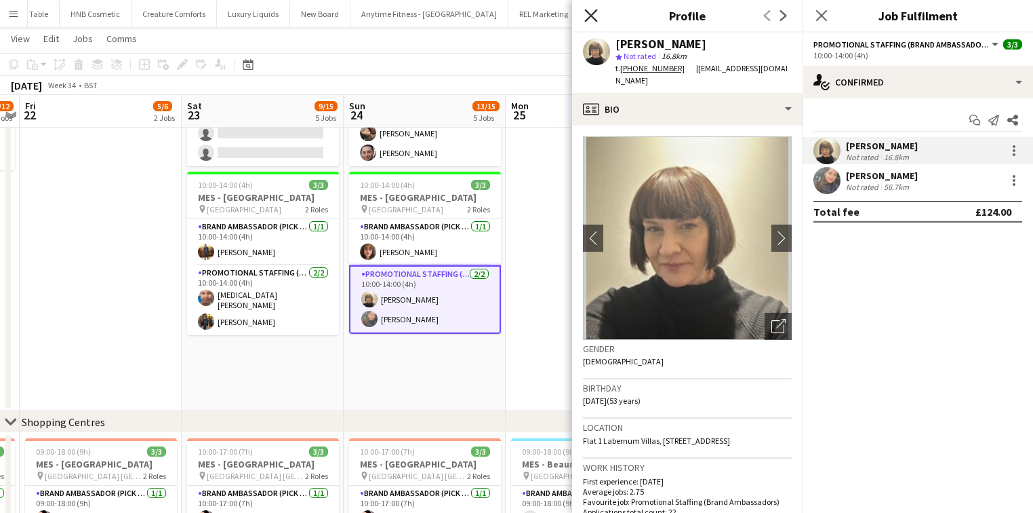
click at [593, 16] on icon "Close pop-in" at bounding box center [590, 15] width 13 height 13
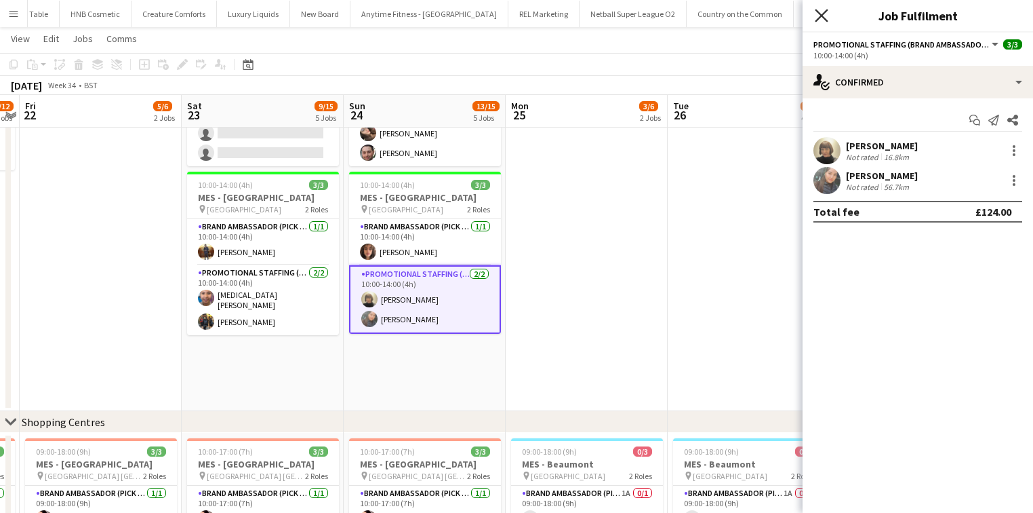
click at [824, 14] on icon at bounding box center [821, 15] width 13 height 13
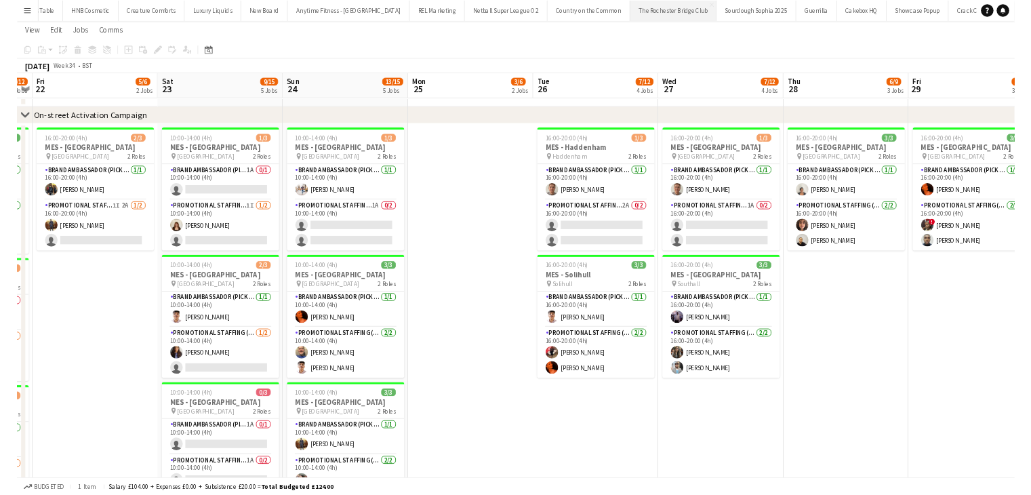
scroll to position [0, 466]
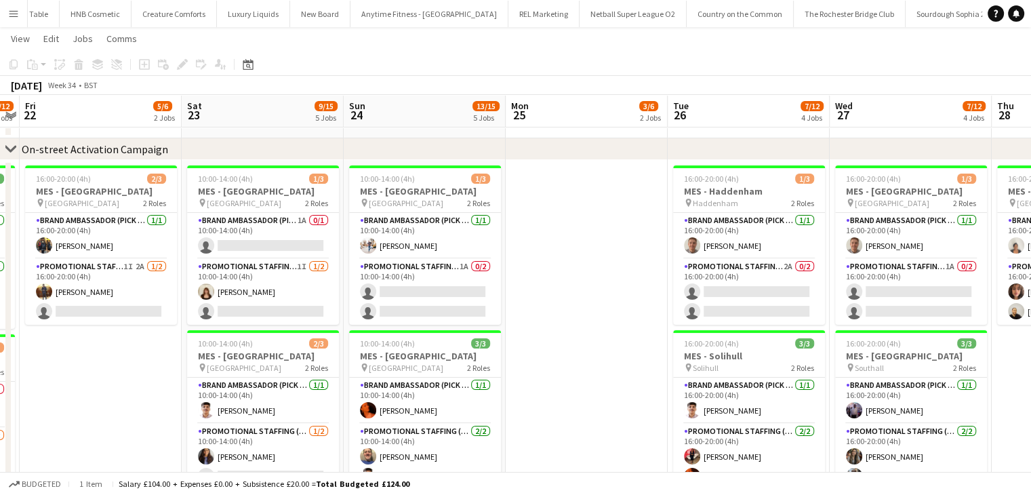
click at [14, 15] on app-icon "Menu" at bounding box center [13, 13] width 11 height 11
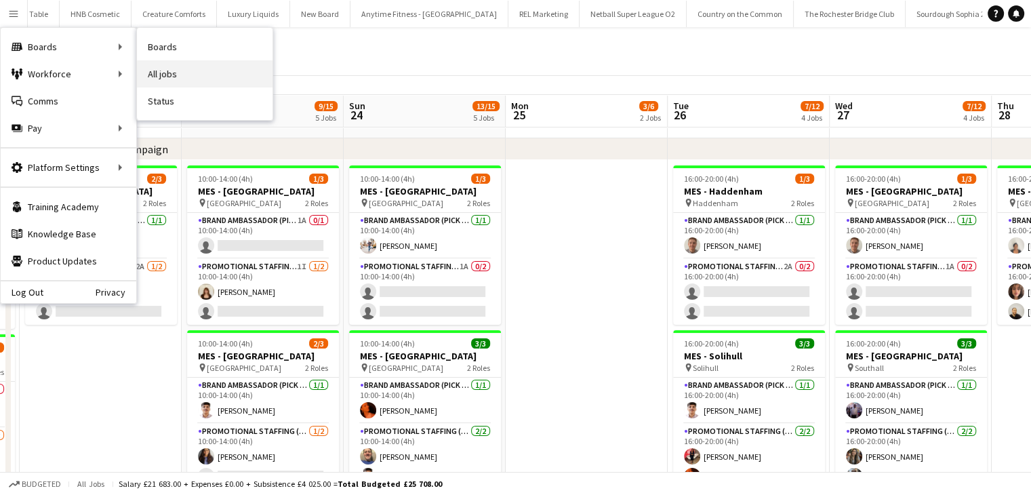
click at [179, 68] on link "All jobs" at bounding box center [205, 73] width 136 height 27
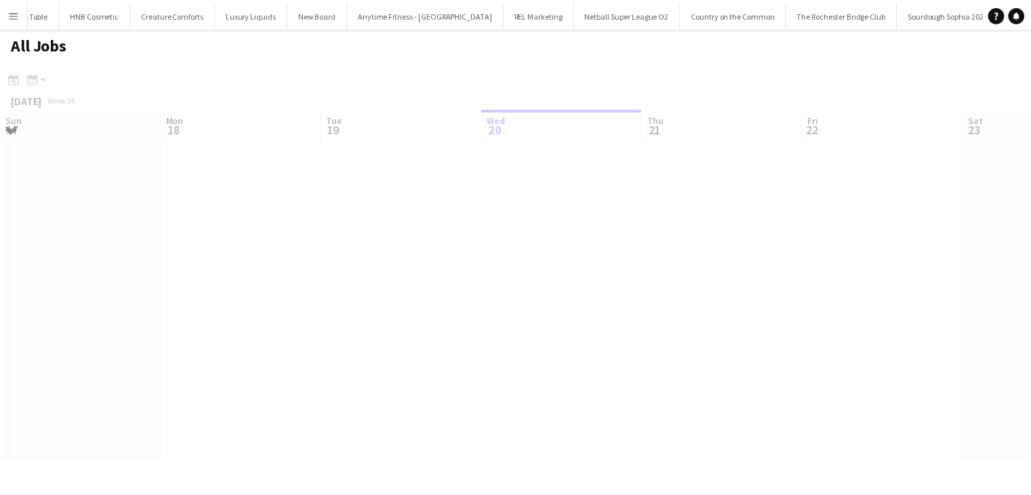
scroll to position [0, 324]
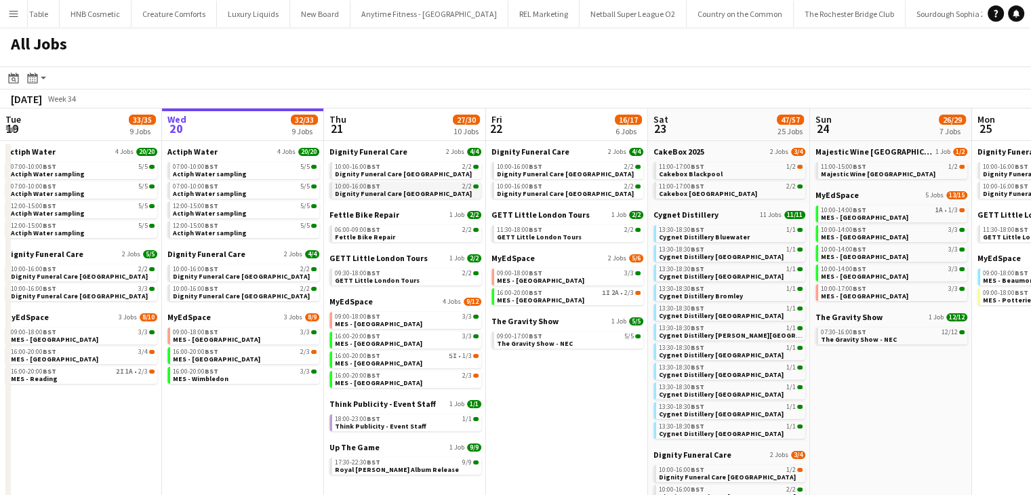
click at [433, 189] on span "Dignity Funeral Care [GEOGRAPHIC_DATA]" at bounding box center [403, 193] width 137 height 9
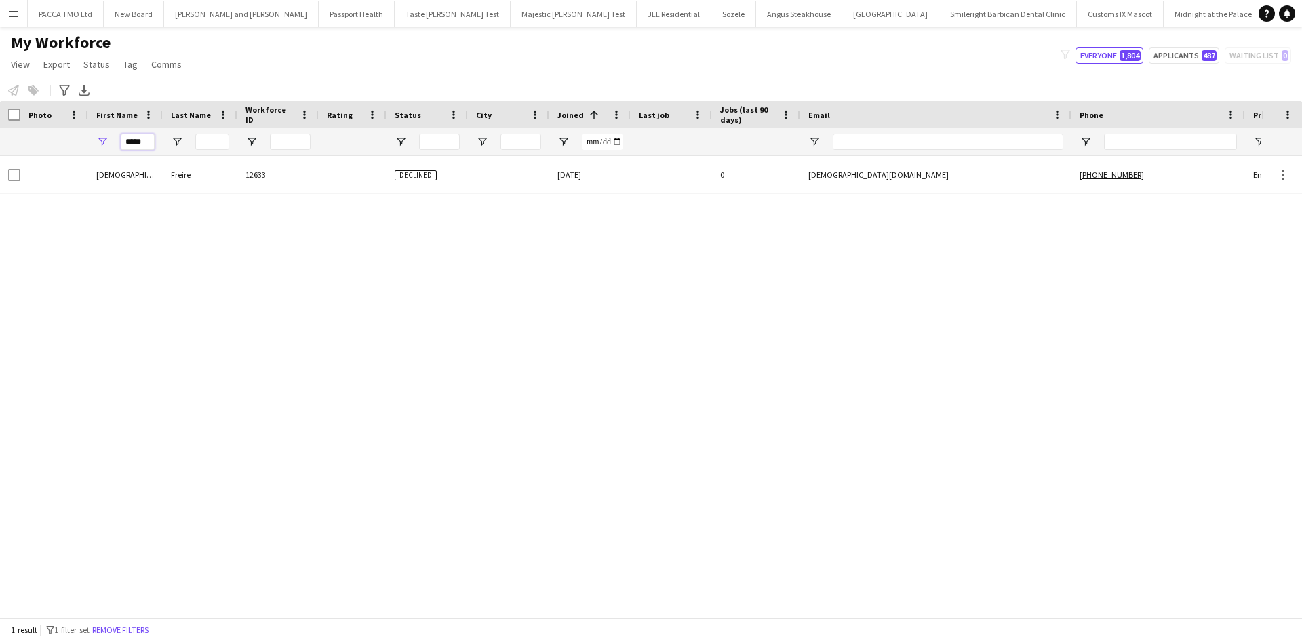
click at [151, 142] on input "*****" at bounding box center [138, 142] width 34 height 16
click at [195, 145] on div at bounding box center [200, 141] width 75 height 27
click at [202, 144] on input "Last Name Filter Input" at bounding box center [212, 142] width 34 height 16
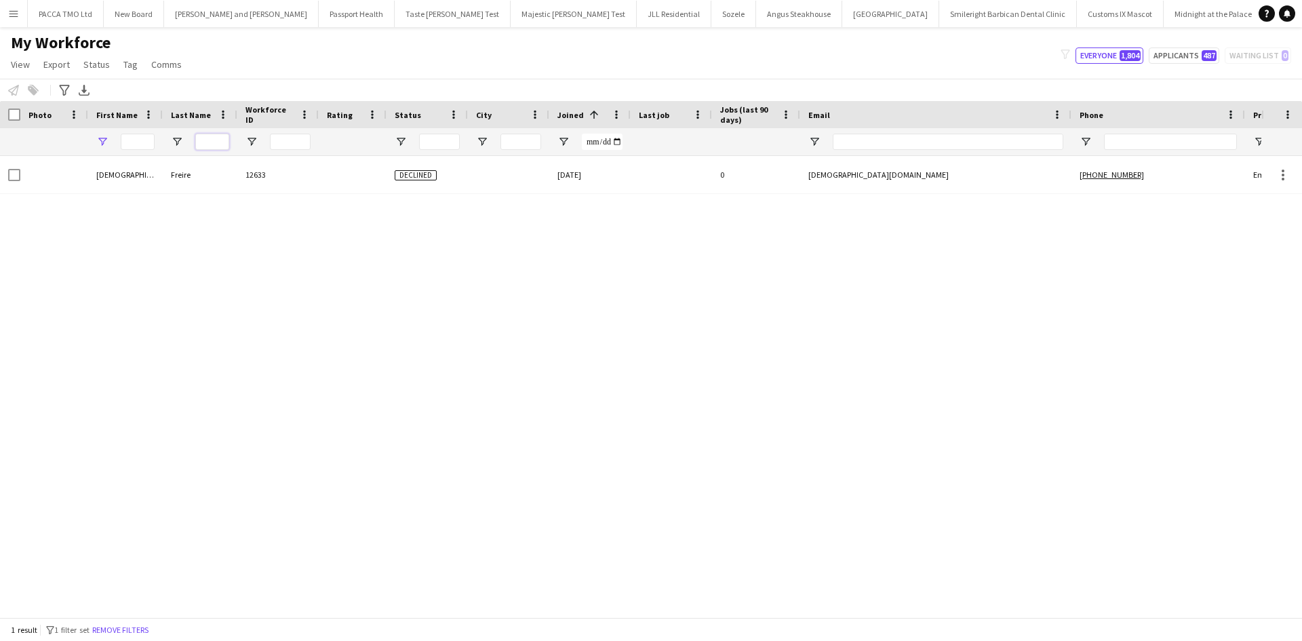
click at [202, 144] on input "Last Name Filter Input" at bounding box center [212, 142] width 34 height 16
click at [208, 157] on div "[PERSON_NAME]" at bounding box center [200, 174] width 75 height 37
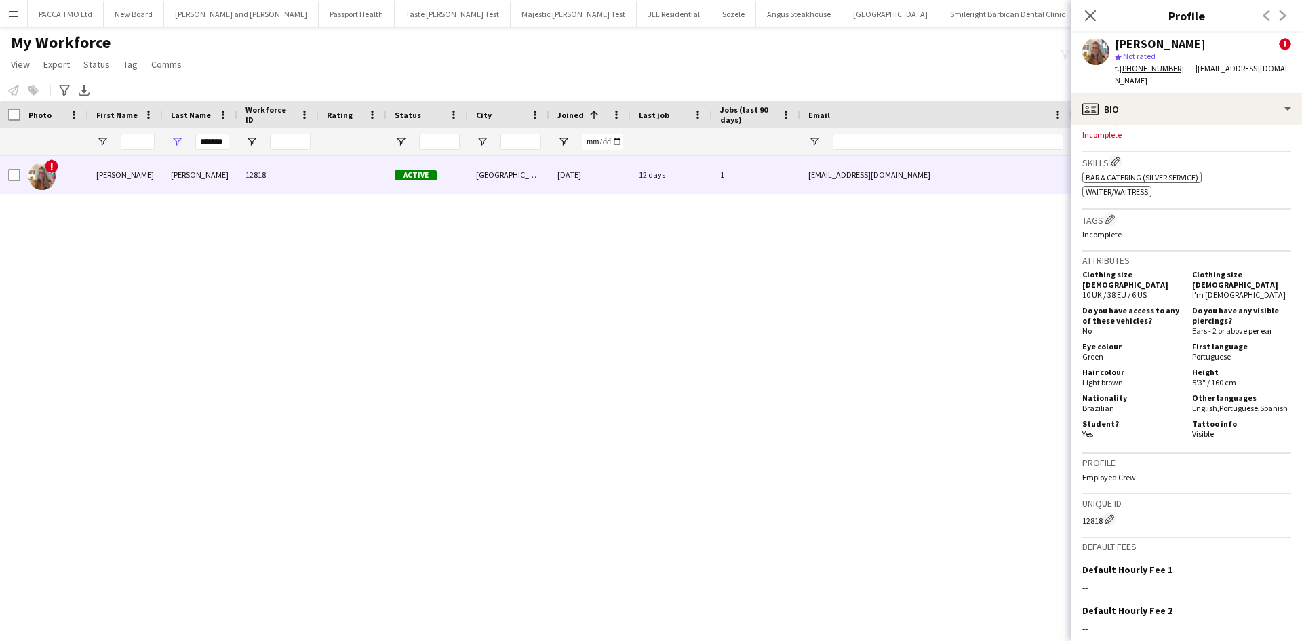
scroll to position [719, 0]
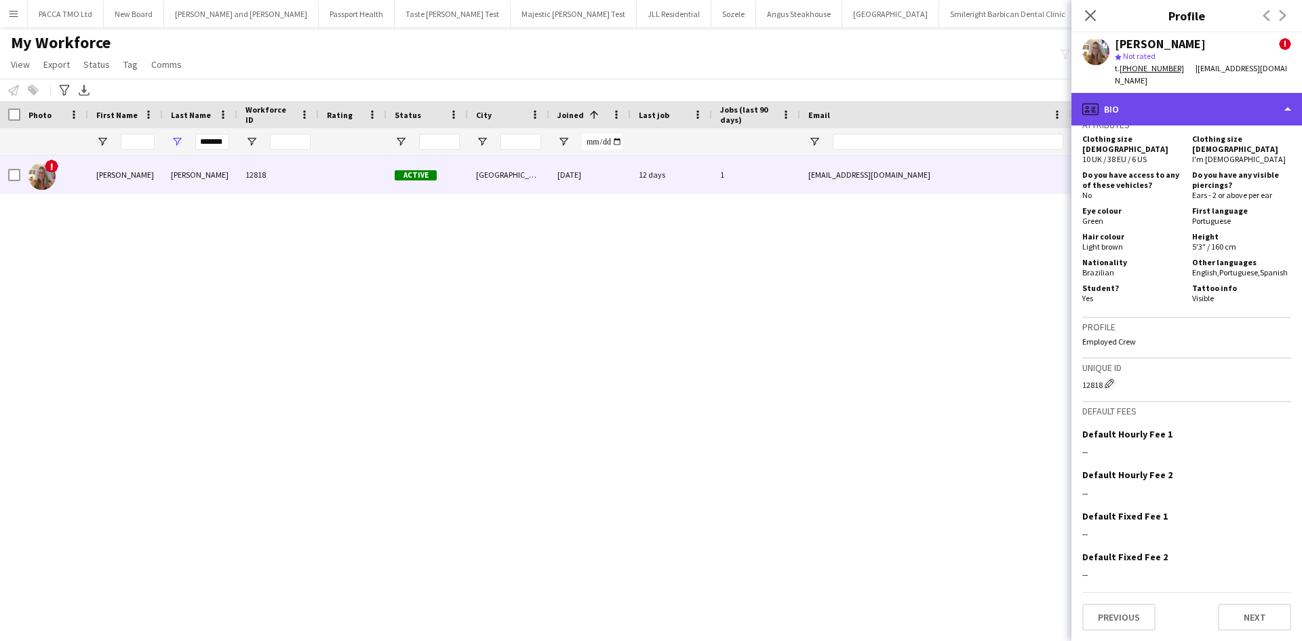
click at [1161, 102] on div "profile Bio" at bounding box center [1186, 109] width 231 height 33
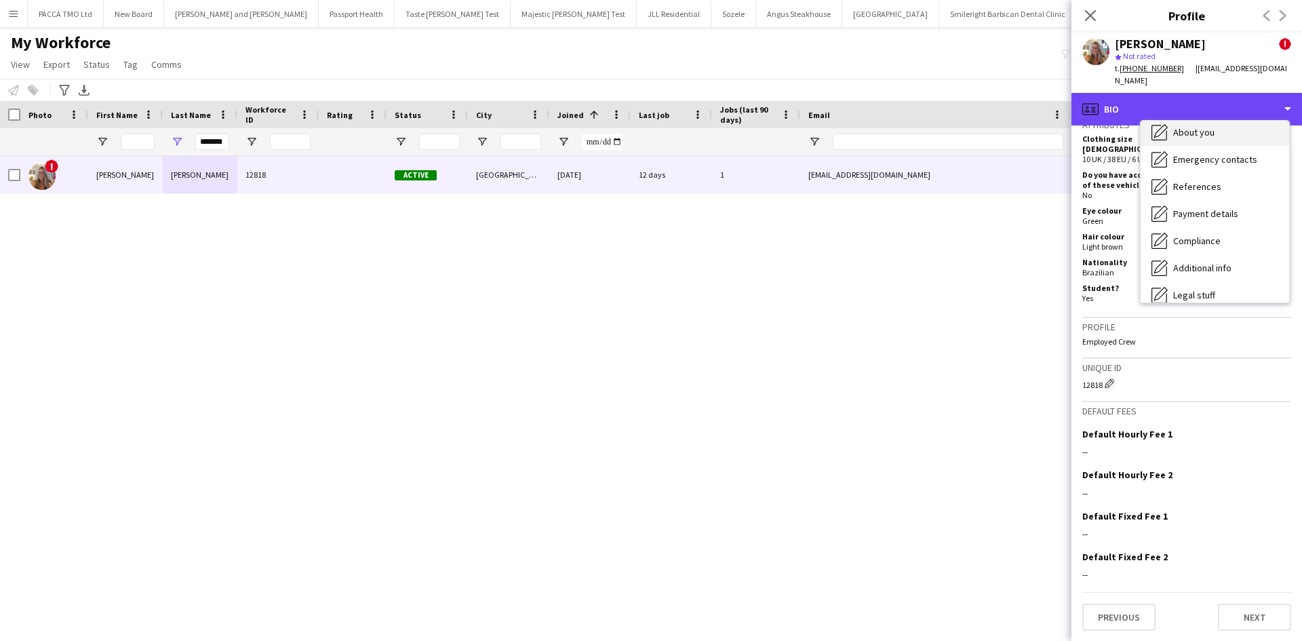
scroll to position [182, 0]
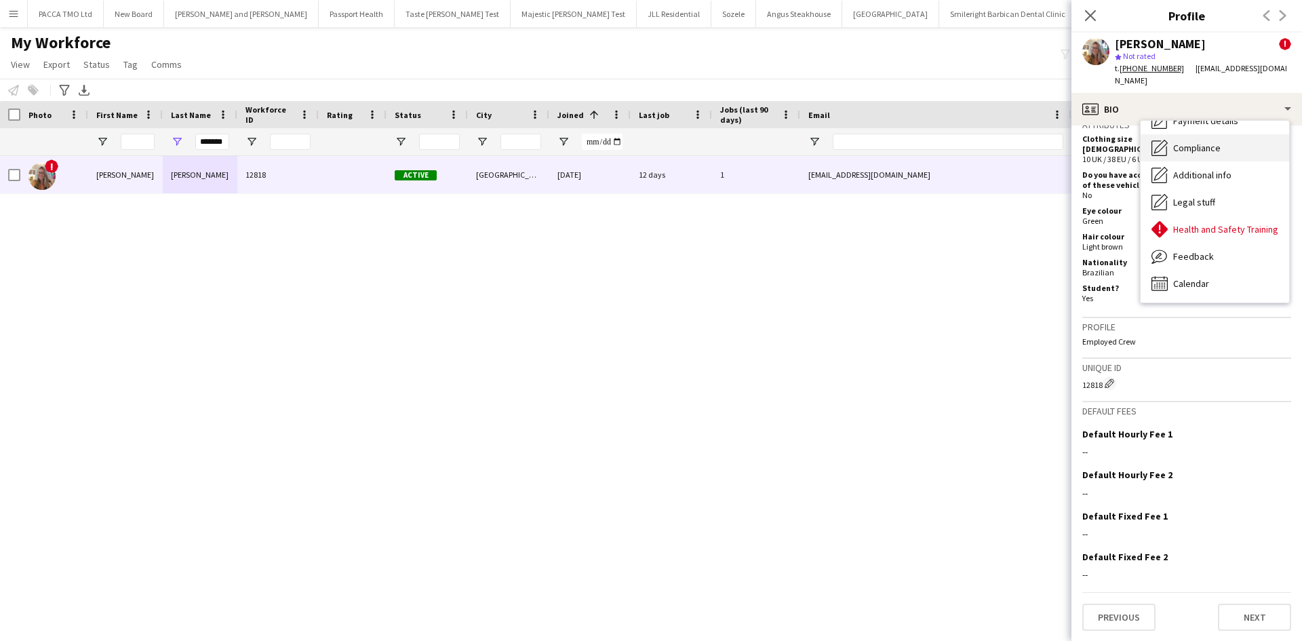
click at [1208, 154] on div "Compliance Compliance" at bounding box center [1214, 147] width 148 height 27
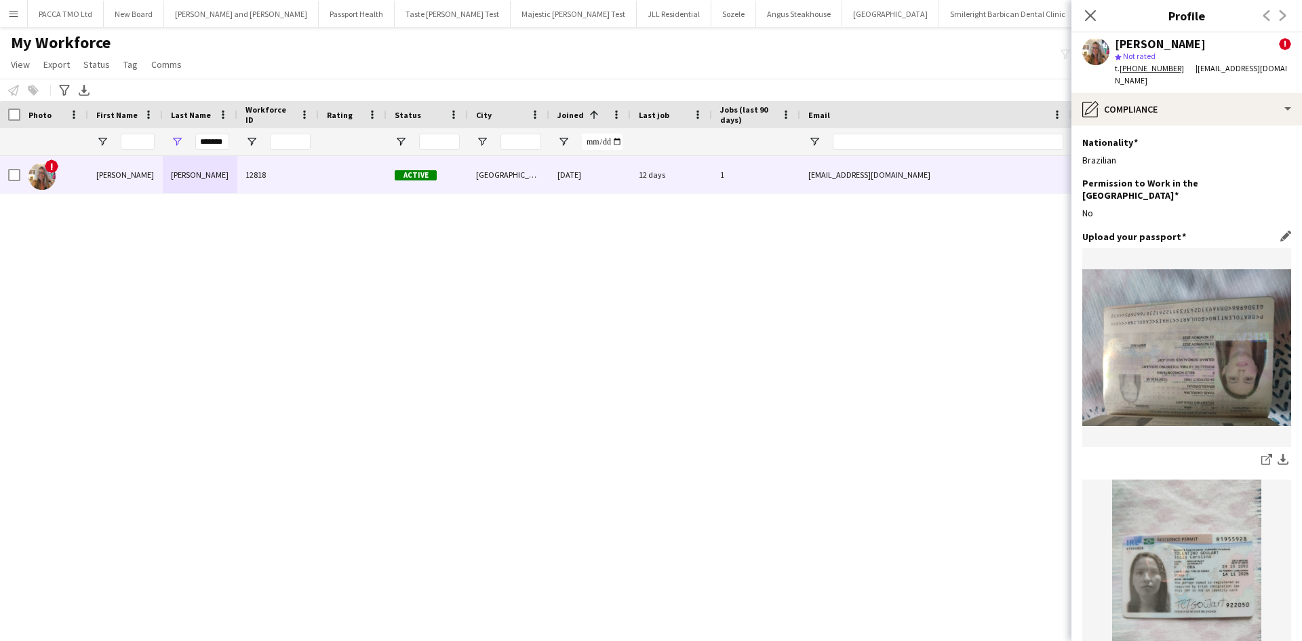
scroll to position [136, 0]
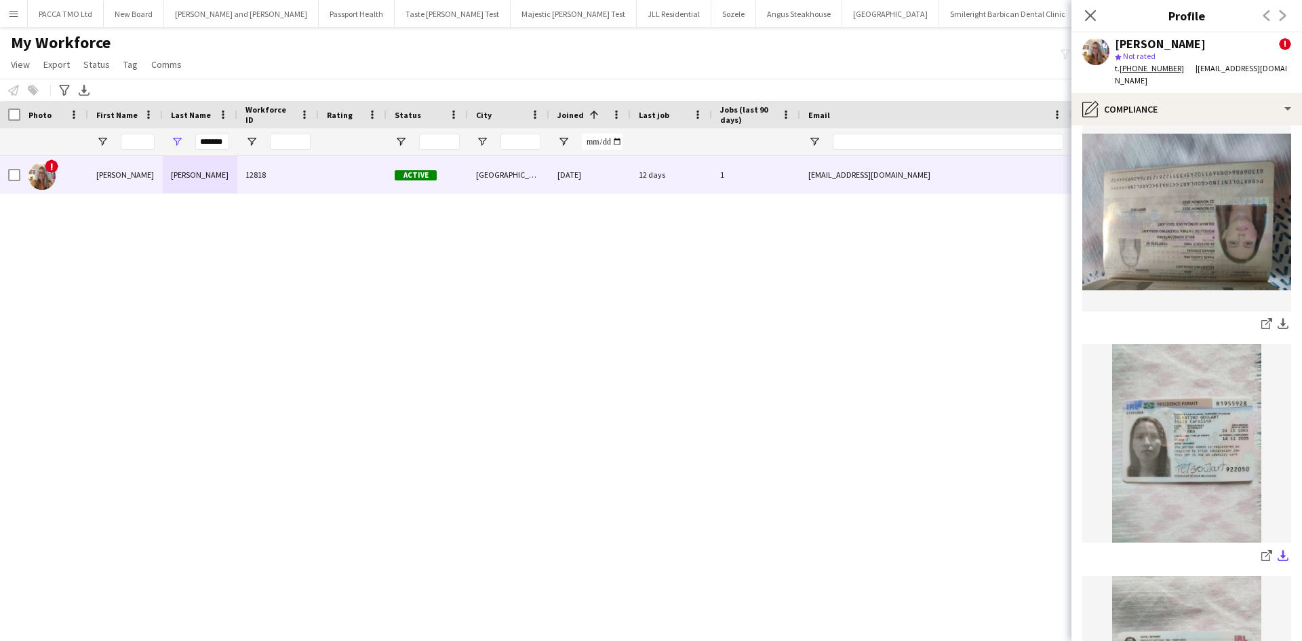
click at [1275, 548] on button "download-bottom" at bounding box center [1283, 556] width 16 height 16
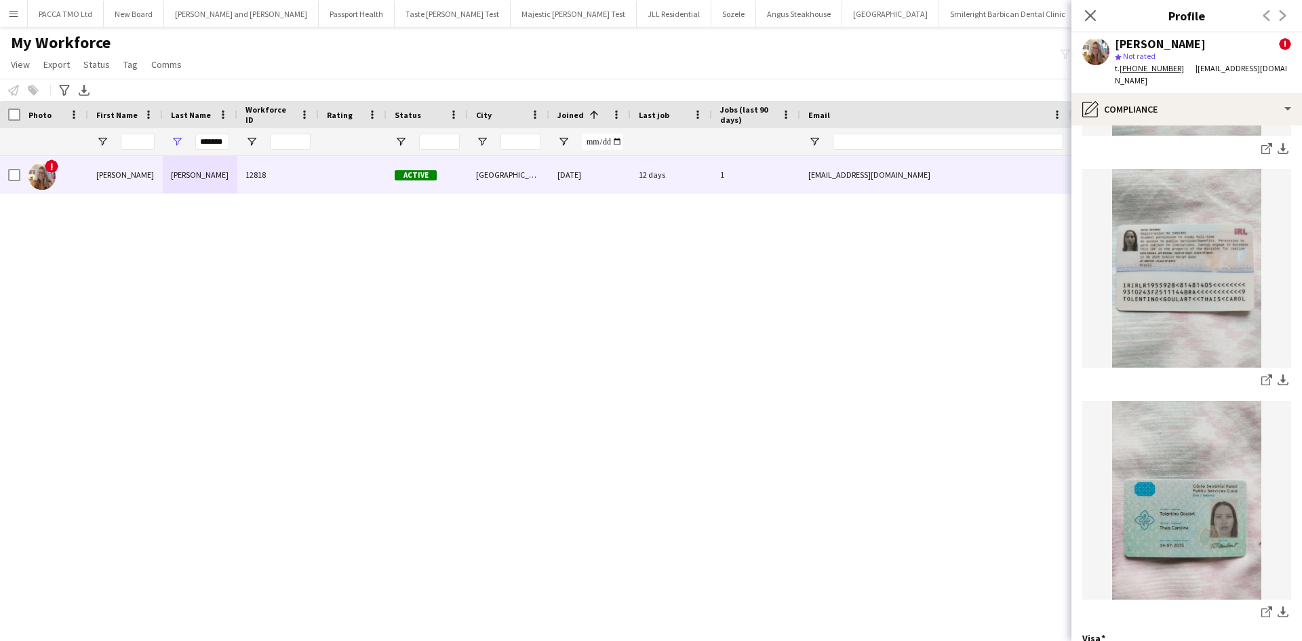
scroll to position [0, 0]
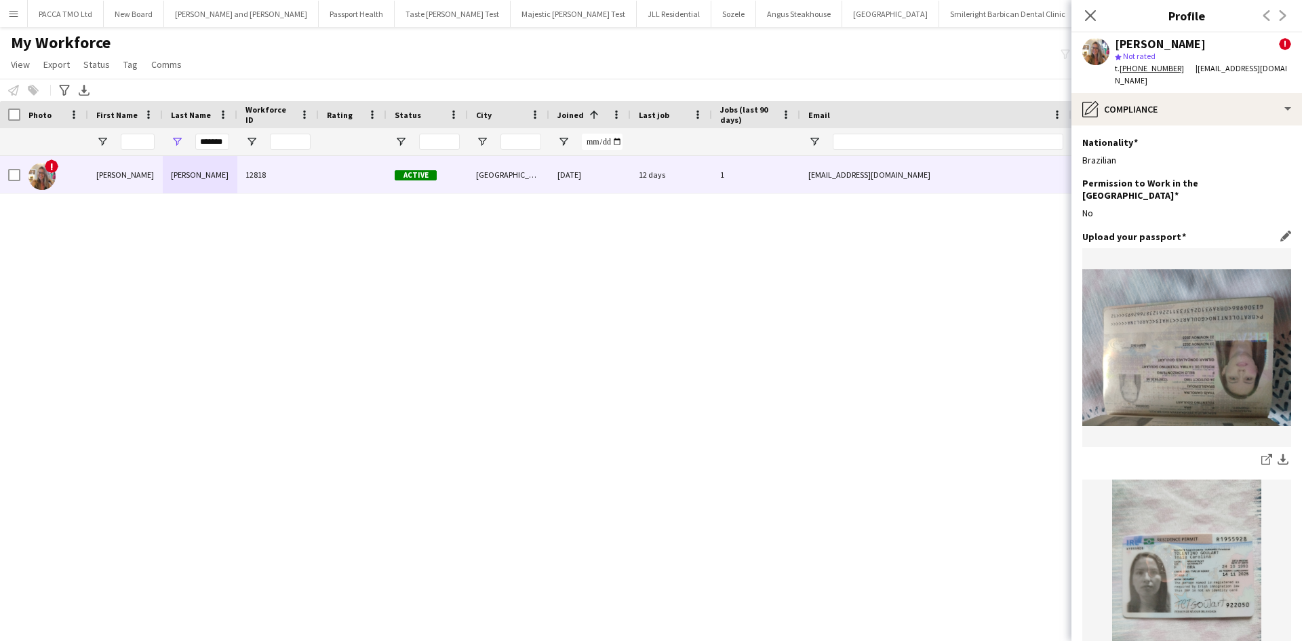
click at [1239, 327] on img at bounding box center [1186, 347] width 209 height 157
click at [1277, 454] on app-icon "download-bottom" at bounding box center [1282, 460] width 11 height 13
click at [1187, 517] on img at bounding box center [1186, 578] width 209 height 199
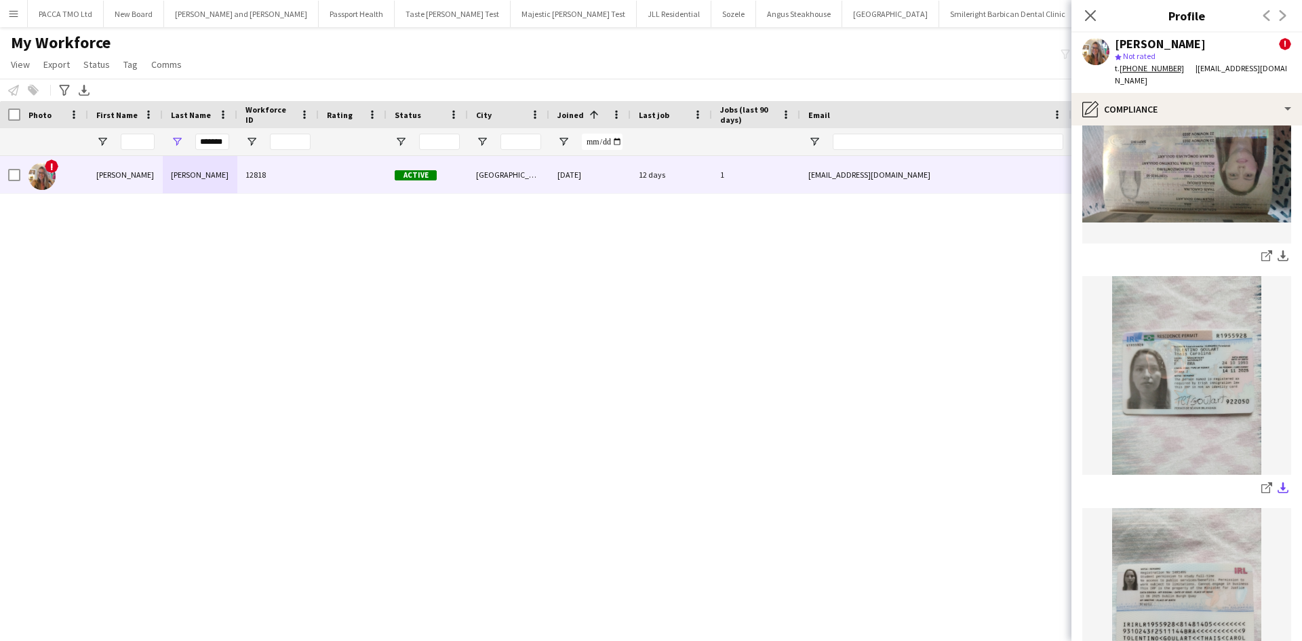
click at [1277, 482] on app-icon "download-bottom" at bounding box center [1282, 488] width 11 height 13
click at [1092, 12] on icon "Close pop-in" at bounding box center [1089, 15] width 13 height 13
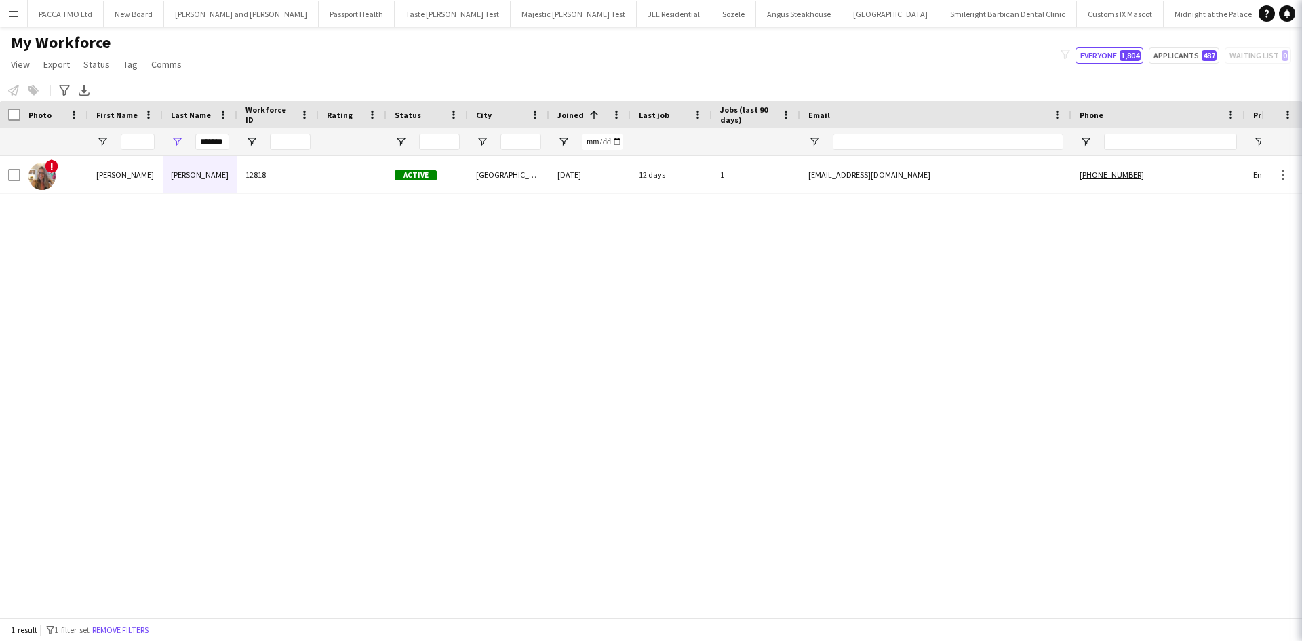
click at [792, 260] on div "! [PERSON_NAME] 12818 Active Galway [DATE] 12 days 1 [EMAIL_ADDRESS][DOMAIN_NAM…" at bounding box center [630, 381] width 1261 height 451
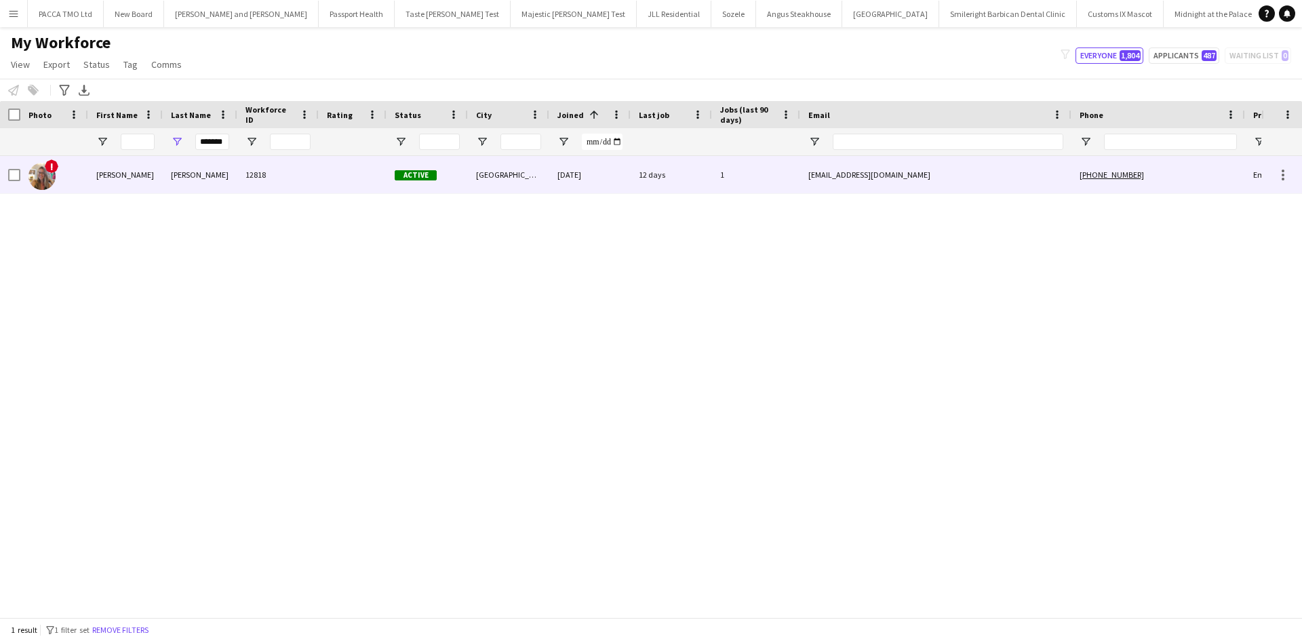
click at [327, 171] on div at bounding box center [353, 174] width 68 height 37
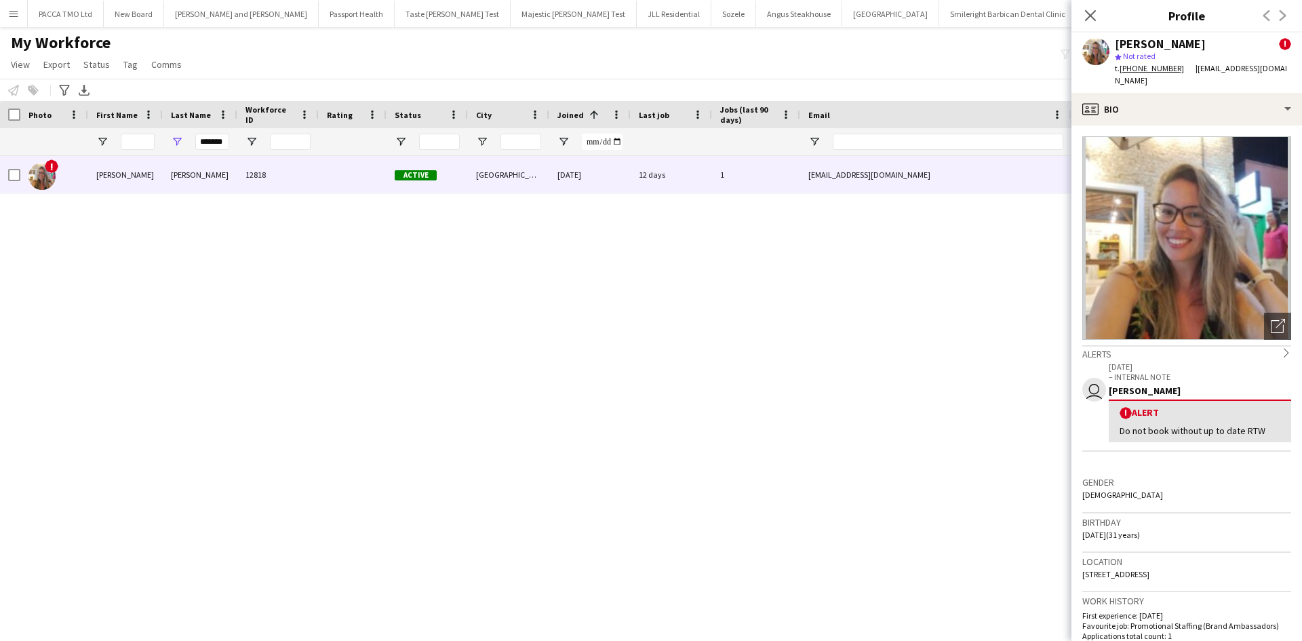
click at [1266, 360] on app-crew-profile-feedback-alert "user [DATE] – INTERNAL NOTE [PERSON_NAME] ! Alert Do not book without up to dat…" at bounding box center [1186, 406] width 209 height 92
click at [1257, 395] on div "[PERSON_NAME]" at bounding box center [1200, 390] width 182 height 12
click at [1281, 353] on icon "chevron-right" at bounding box center [1285, 352] width 9 height 9
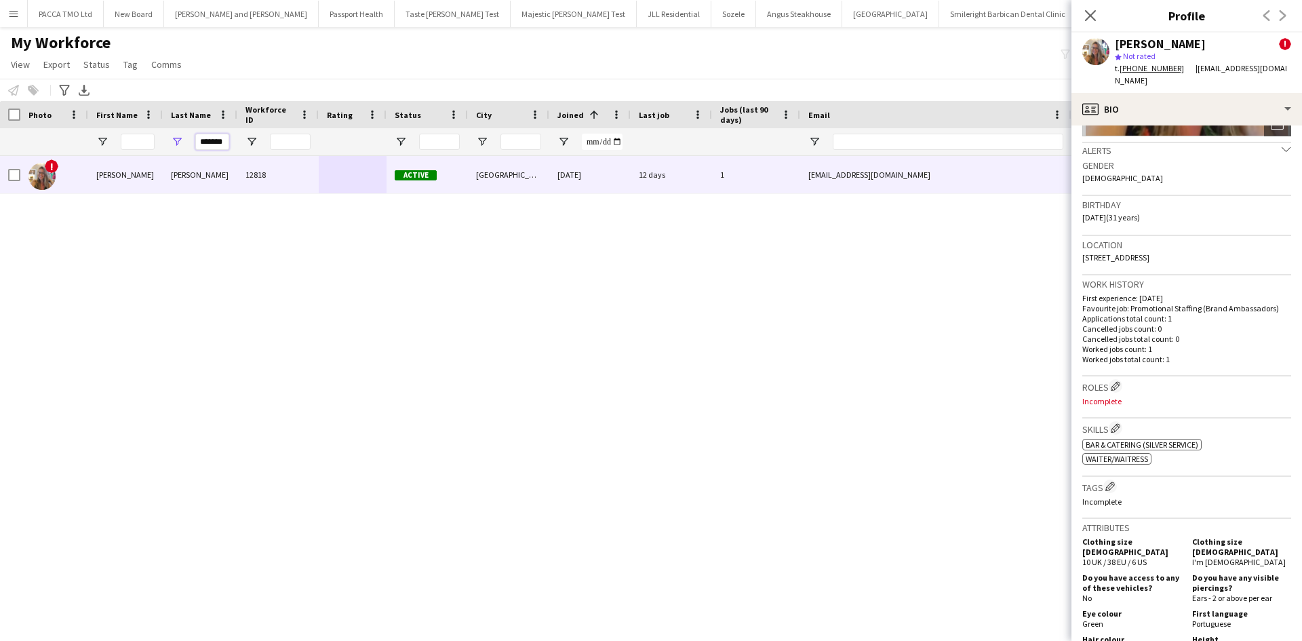
click at [211, 145] on input "*******" at bounding box center [212, 142] width 34 height 16
click at [210, 145] on input "*******" at bounding box center [212, 142] width 34 height 16
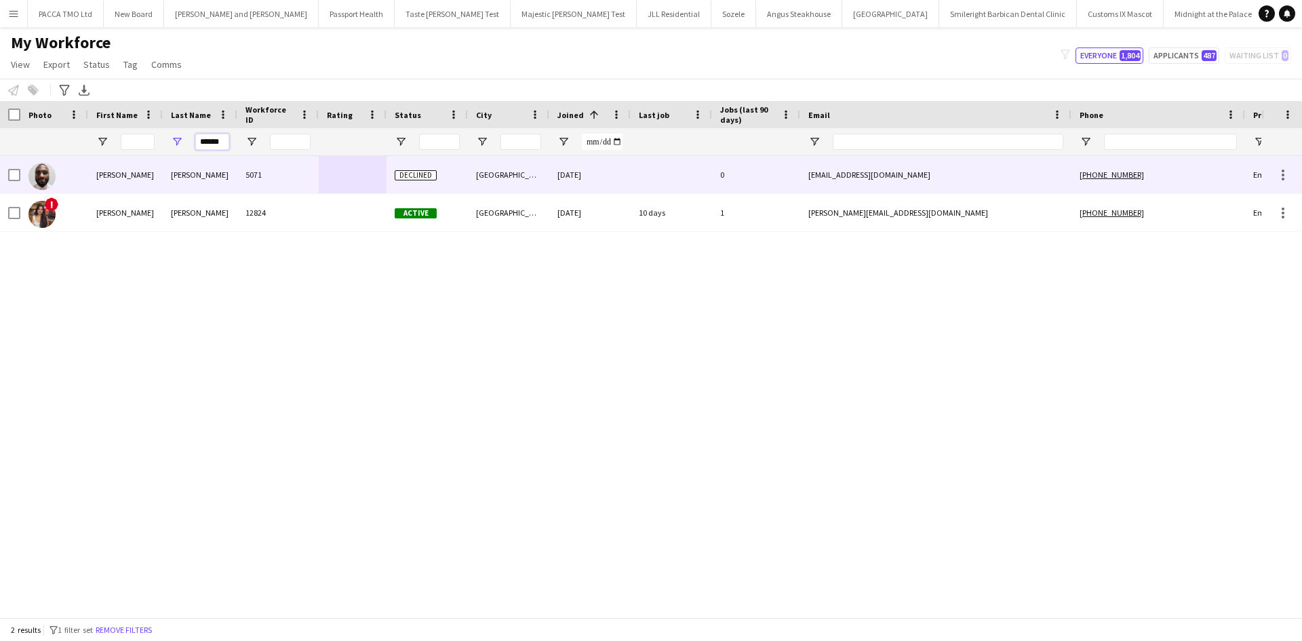
type input "******"
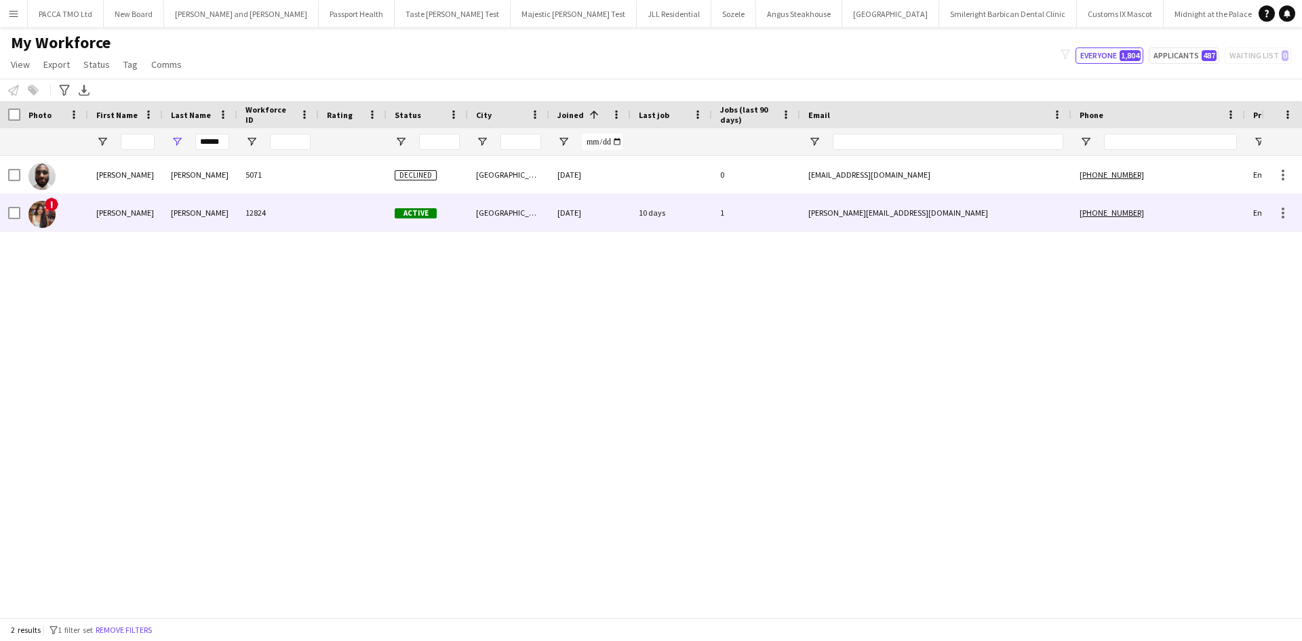
click at [231, 206] on div "[PERSON_NAME]" at bounding box center [200, 212] width 75 height 37
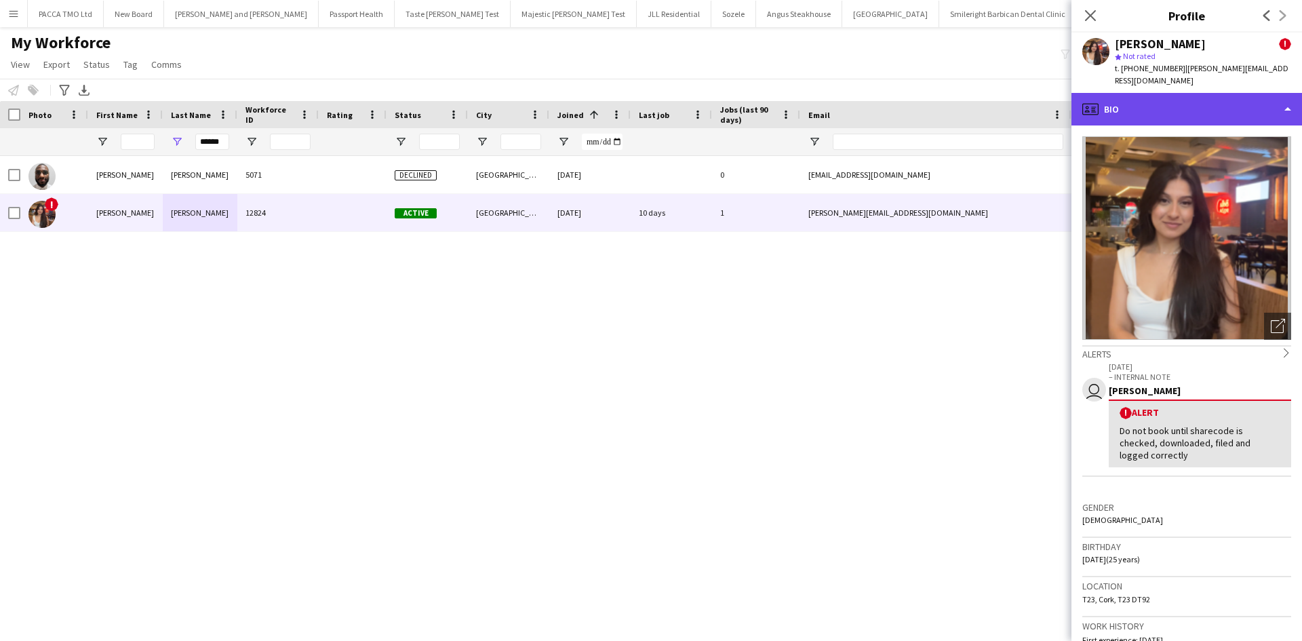
click at [1180, 107] on div "profile Bio" at bounding box center [1186, 109] width 231 height 33
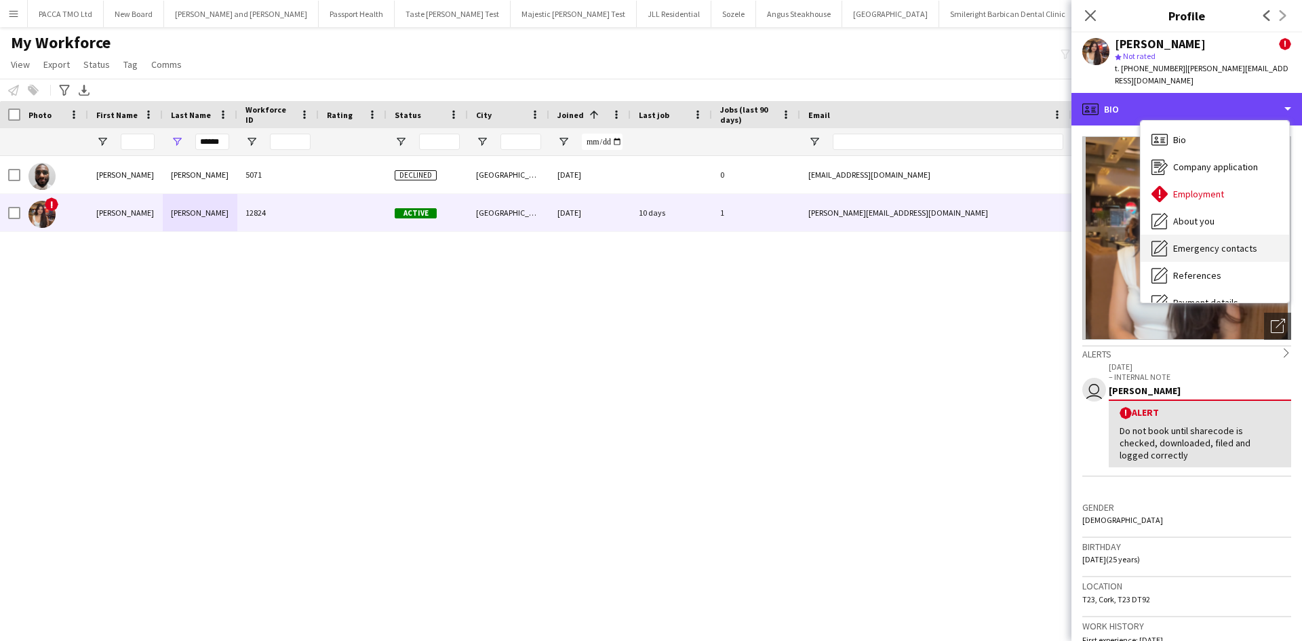
scroll to position [182, 0]
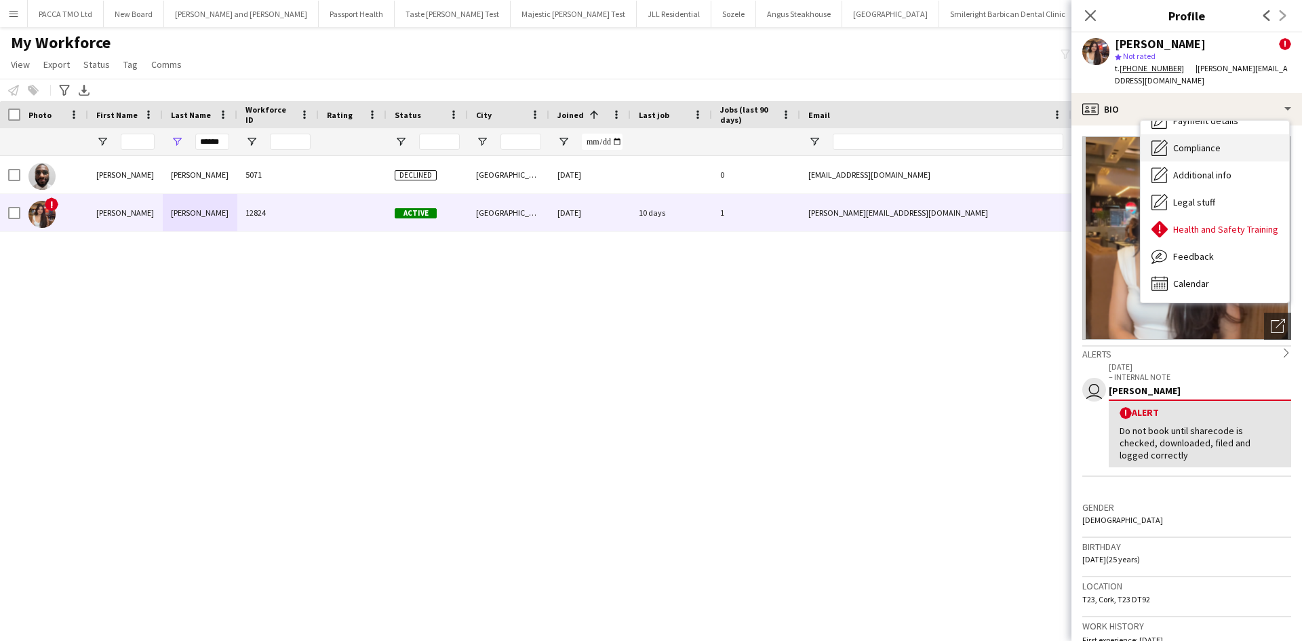
click at [1241, 136] on div "Compliance Compliance" at bounding box center [1214, 147] width 148 height 27
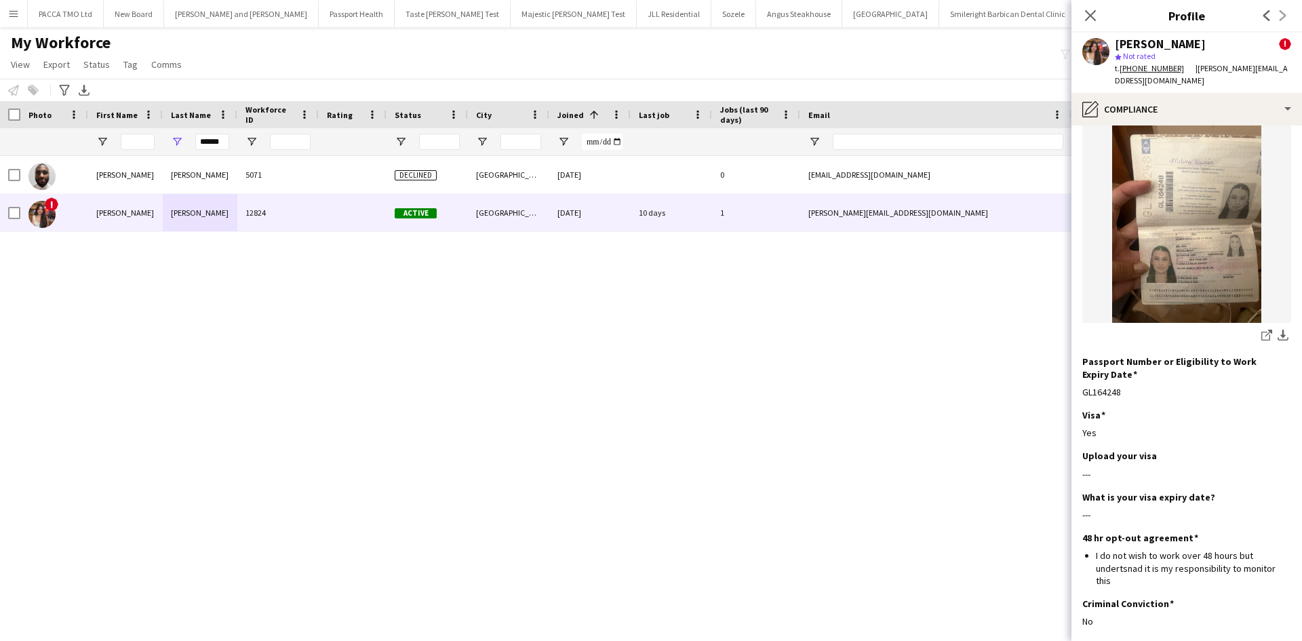
scroll to position [79, 0]
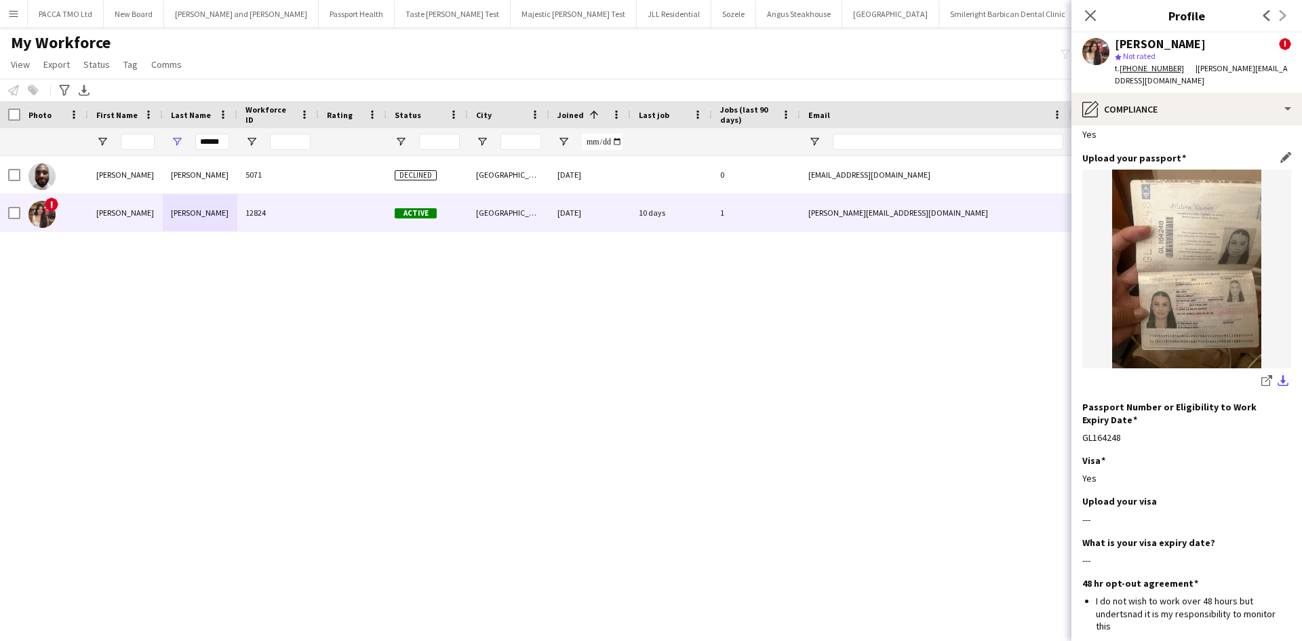
click at [1277, 375] on app-icon "download-bottom" at bounding box center [1282, 381] width 11 height 13
drag, startPoint x: 1092, startPoint y: 8, endPoint x: 1059, endPoint y: 1, distance: 33.4
click at [1092, 8] on app-icon "Close pop-in" at bounding box center [1090, 15] width 16 height 16
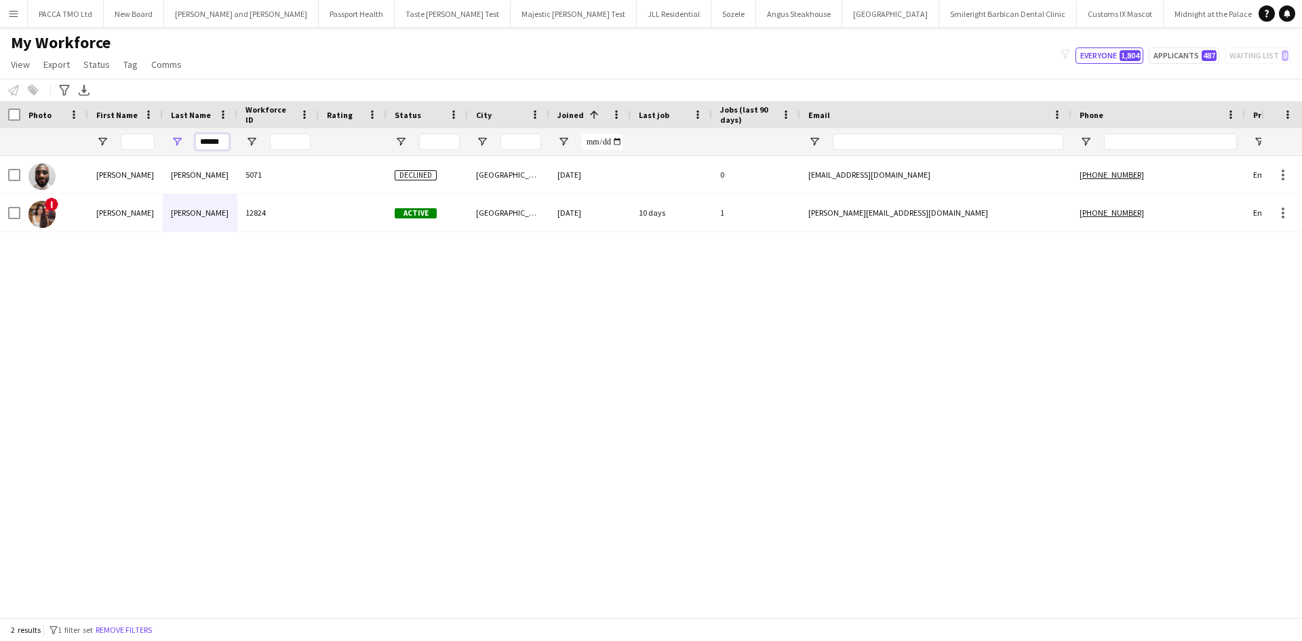
click at [218, 140] on input "******" at bounding box center [212, 142] width 34 height 16
click at [121, 141] on input "First Name Filter Input" at bounding box center [138, 142] width 34 height 16
click at [127, 142] on input "First Name Filter Input" at bounding box center [138, 142] width 34 height 16
click at [143, 142] on input "First Name Filter Input" at bounding box center [138, 142] width 34 height 16
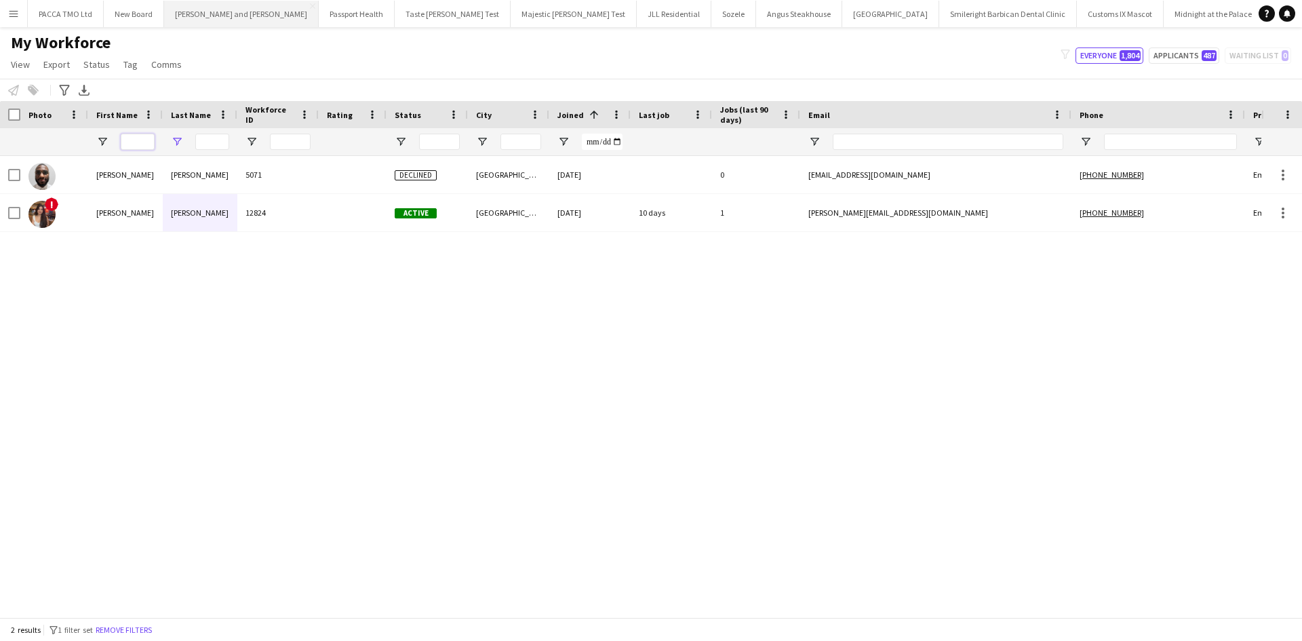
click at [143, 142] on input "First Name Filter Input" at bounding box center [138, 142] width 34 height 16
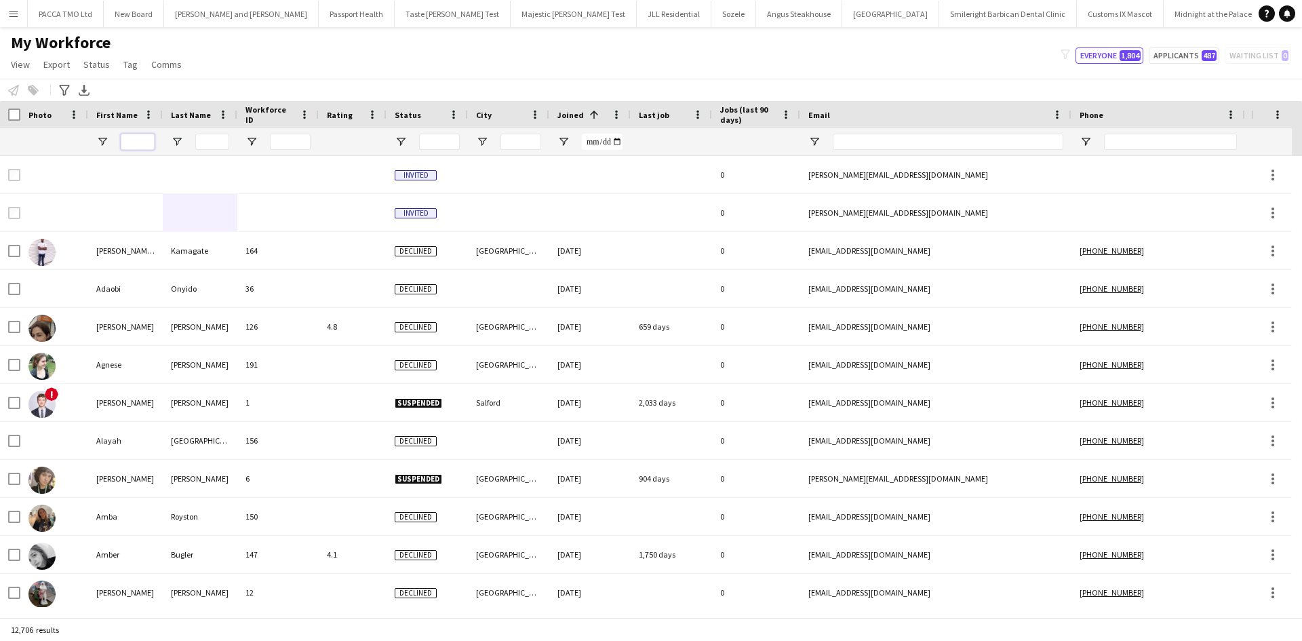
click at [130, 144] on input "First Name Filter Input" at bounding box center [138, 142] width 34 height 16
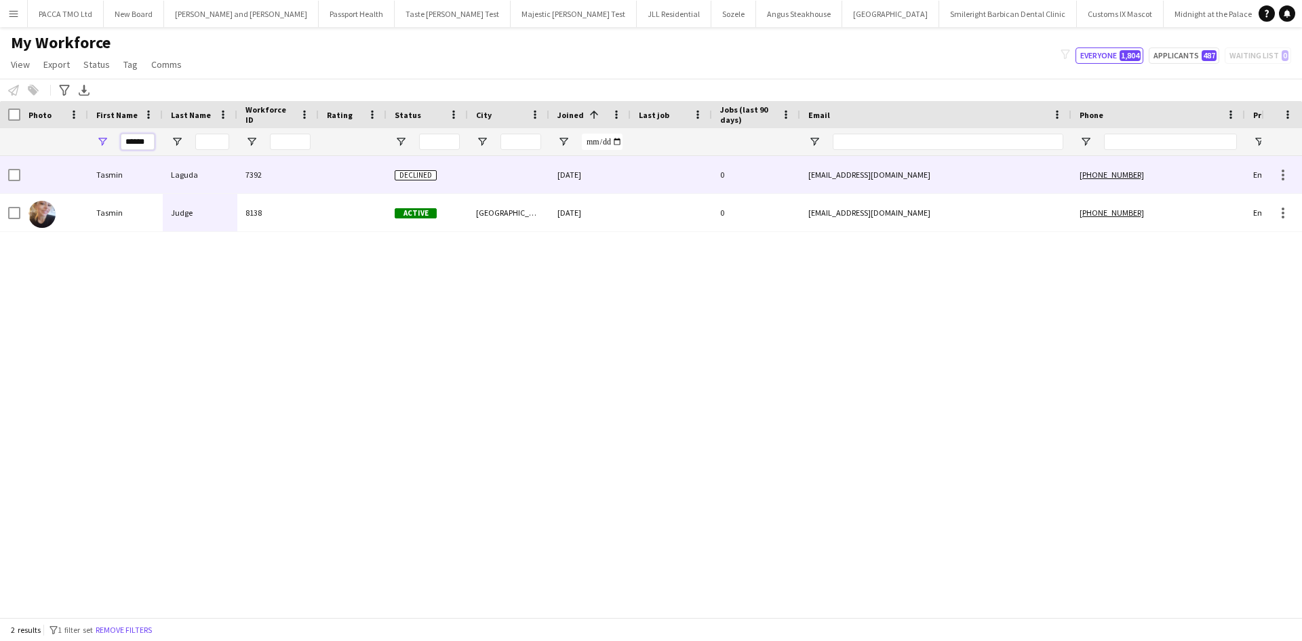
type input "******"
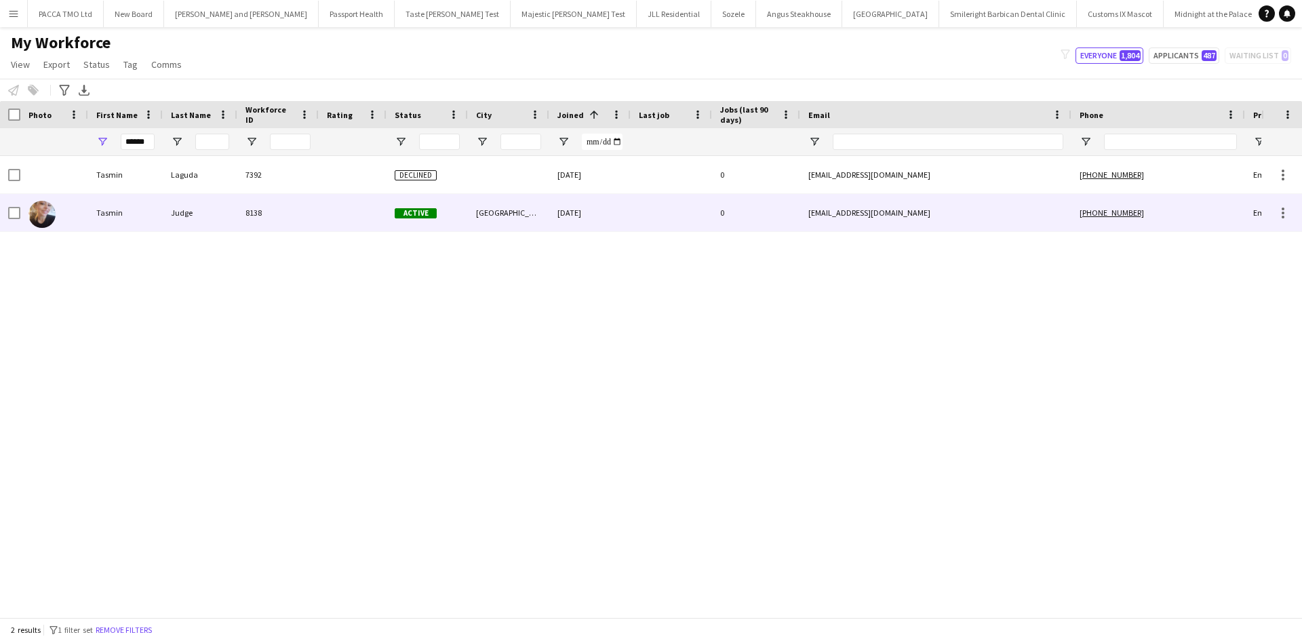
click at [151, 210] on div "Tasmin" at bounding box center [125, 212] width 75 height 37
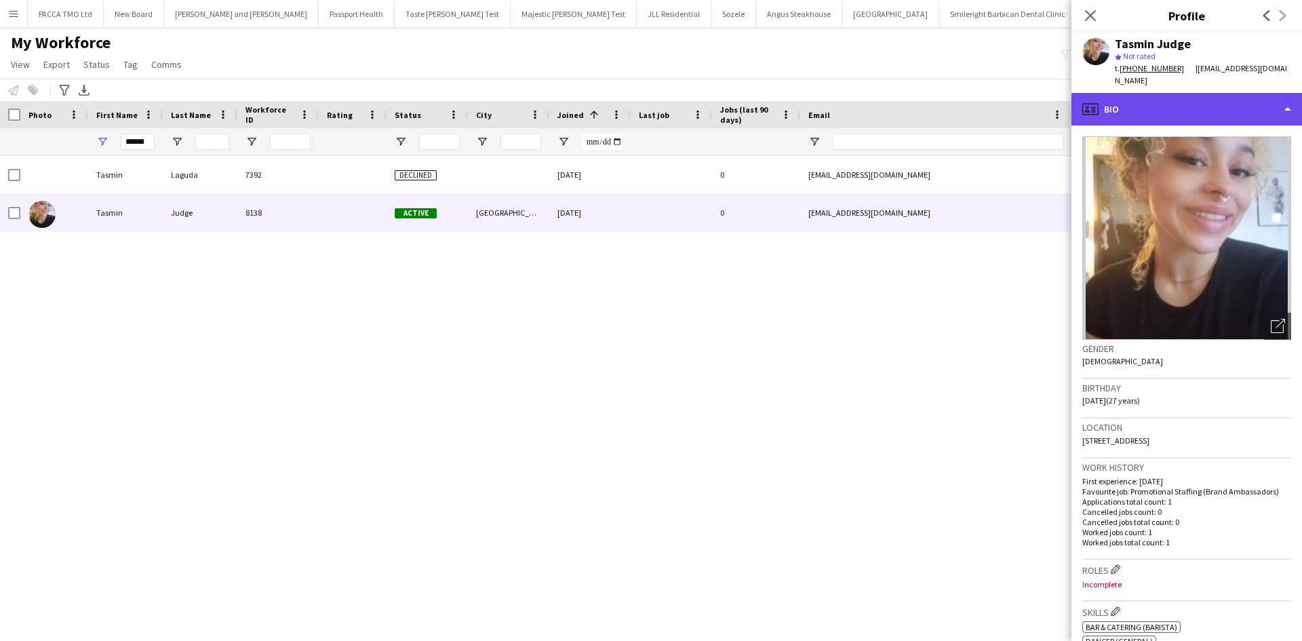
click at [1170, 102] on div "profile Bio" at bounding box center [1186, 109] width 231 height 33
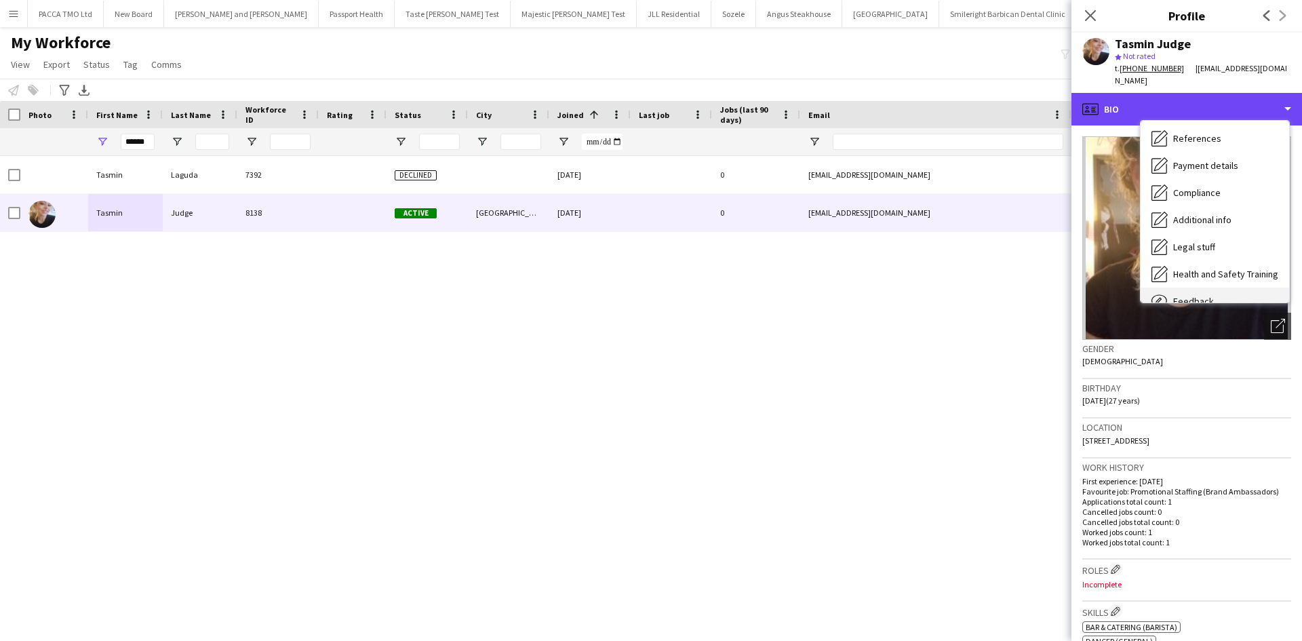
scroll to position [182, 0]
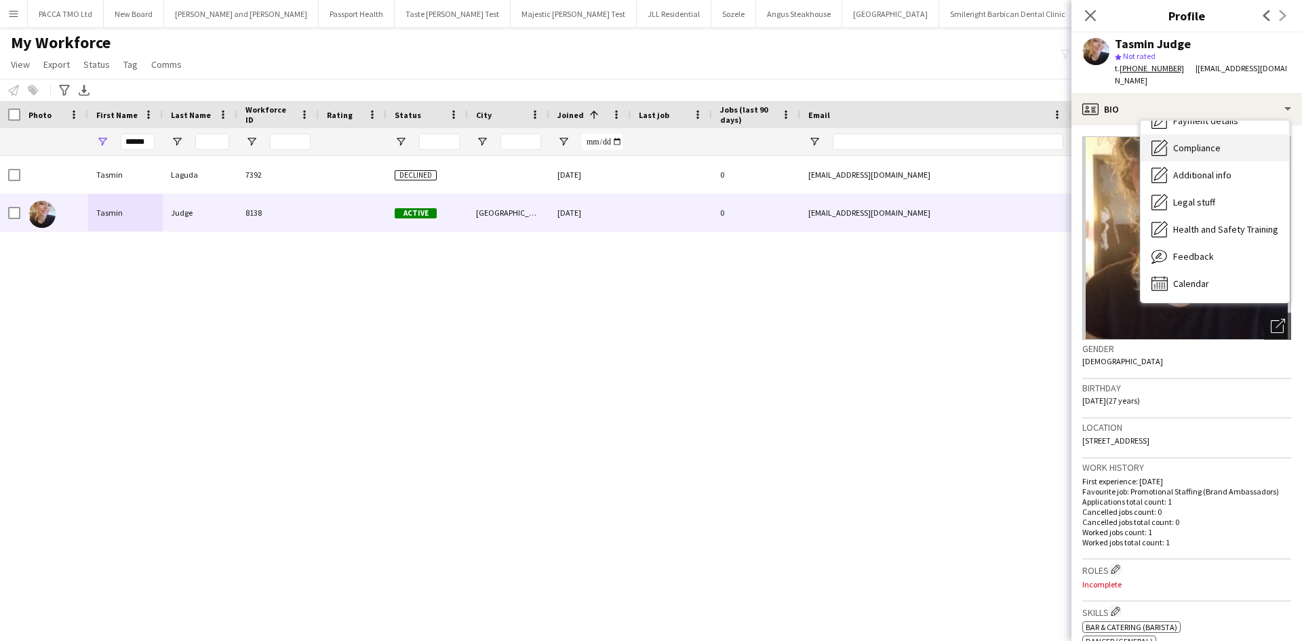
click at [1211, 142] on span "Compliance" at bounding box center [1196, 148] width 47 height 12
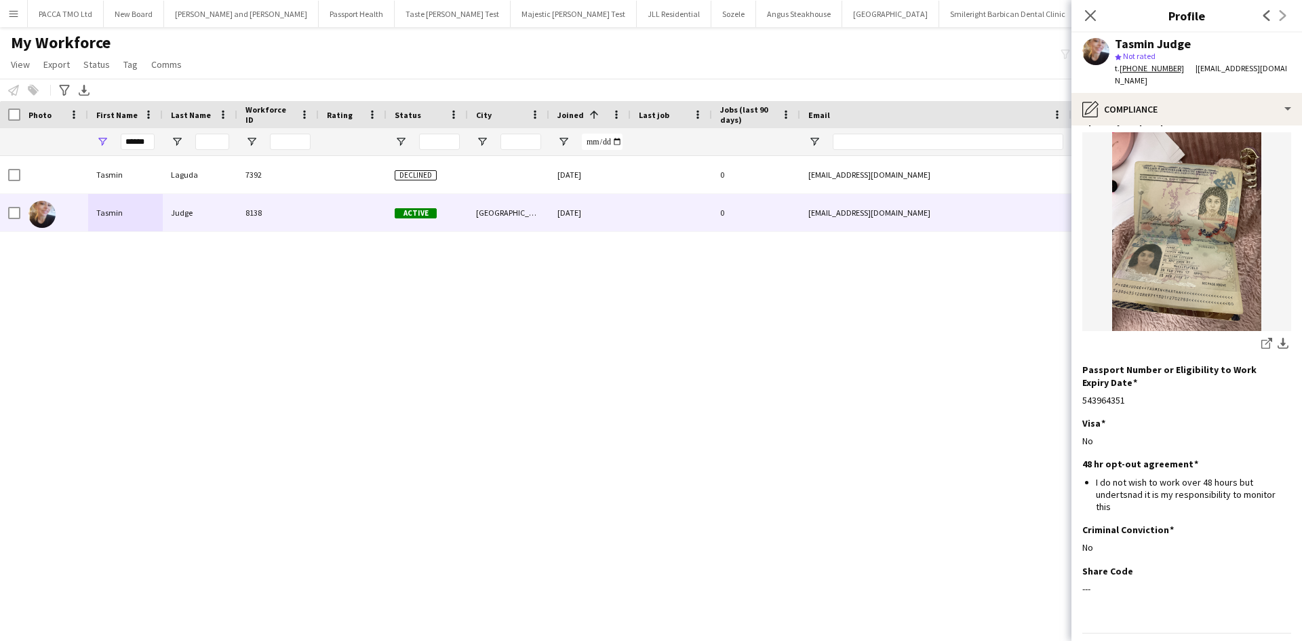
scroll to position [132, 0]
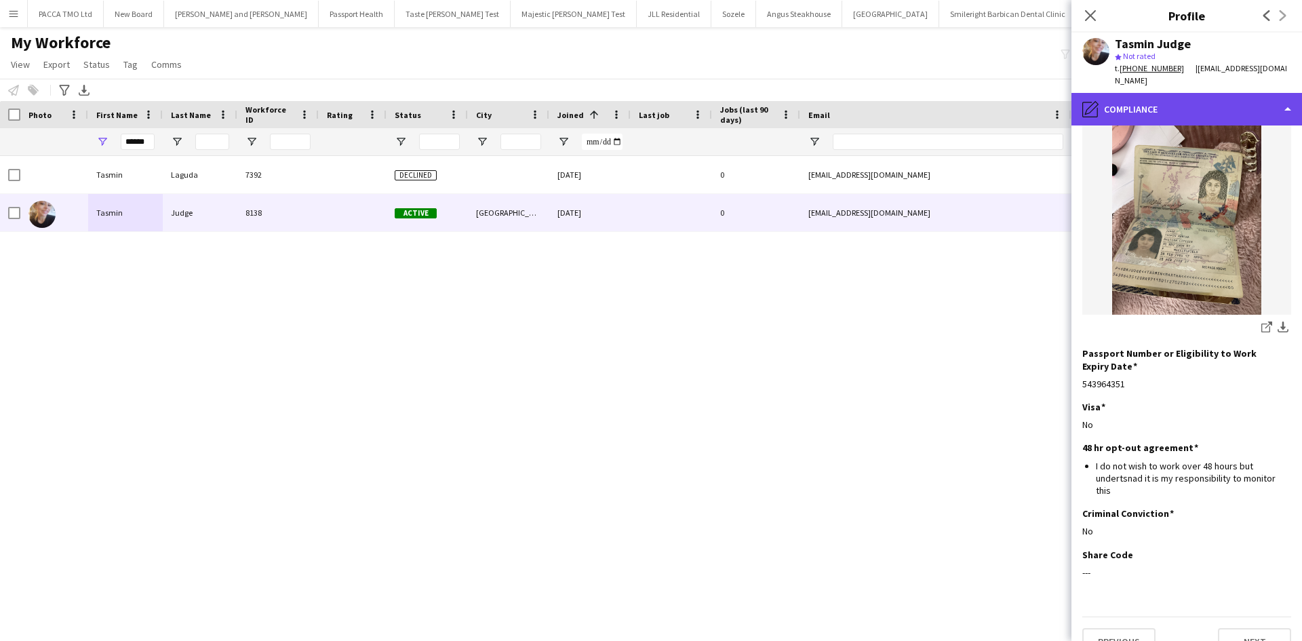
click at [1120, 93] on div "pencil4 Compliance" at bounding box center [1186, 109] width 231 height 33
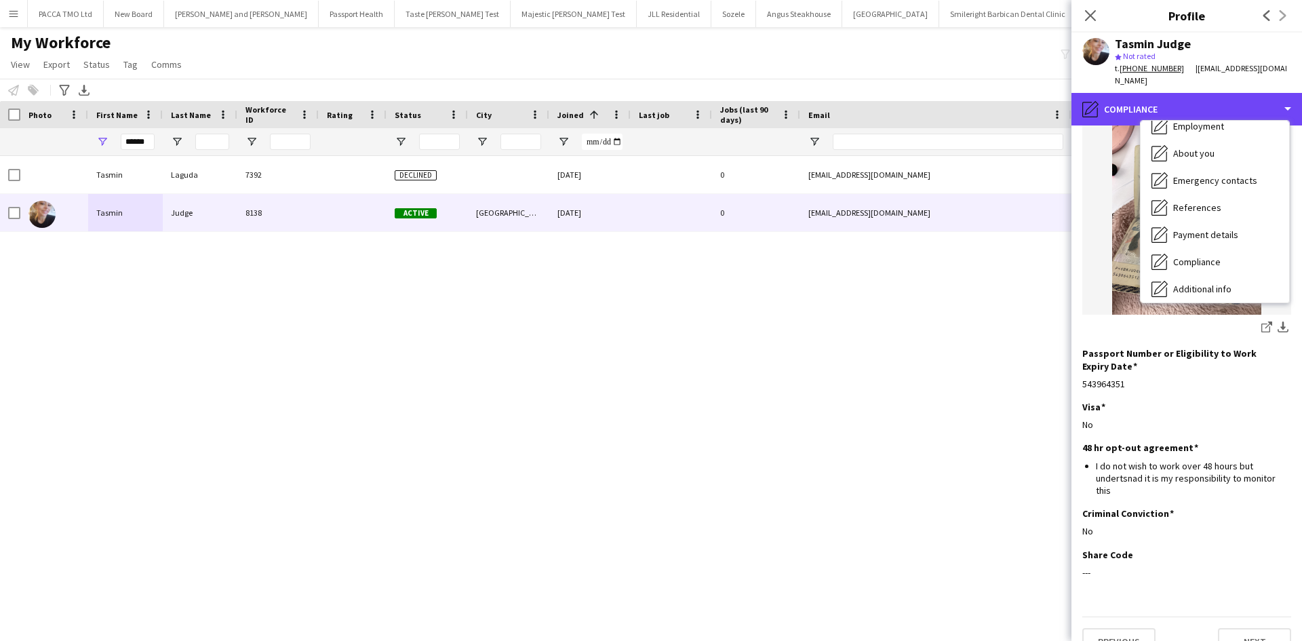
scroll to position [136, 0]
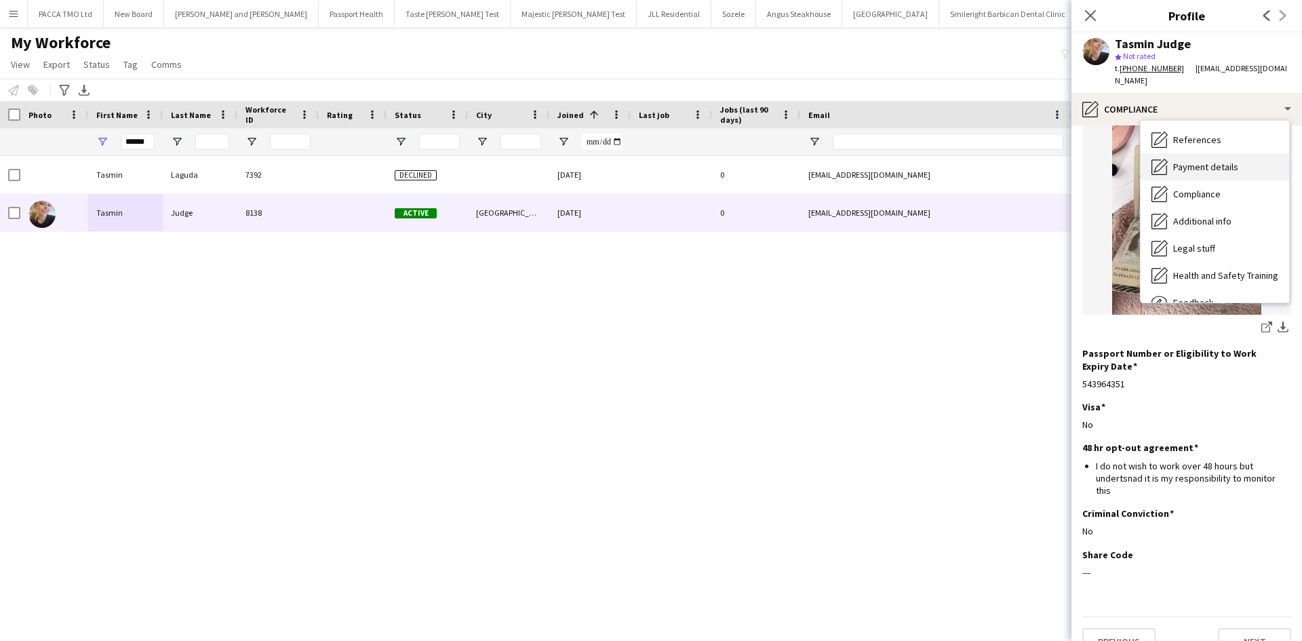
click at [1227, 161] on span "Payment details" at bounding box center [1205, 167] width 65 height 12
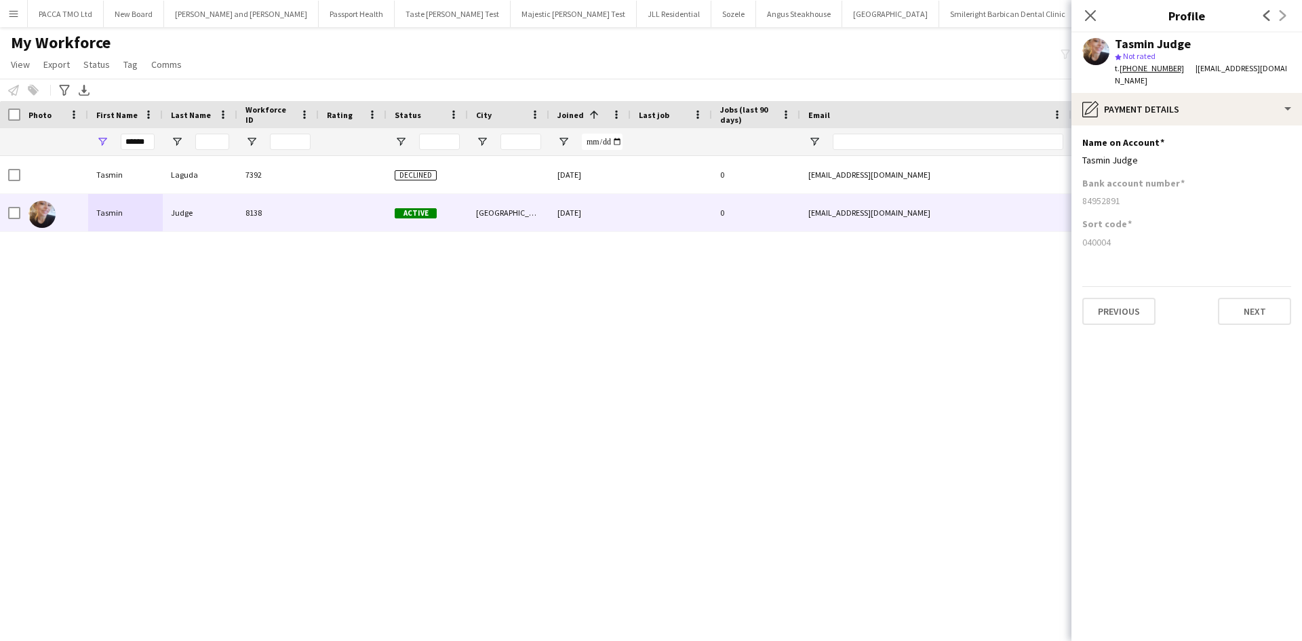
scroll to position [0, 0]
click at [5, 15] on button "Menu" at bounding box center [13, 13] width 27 height 27
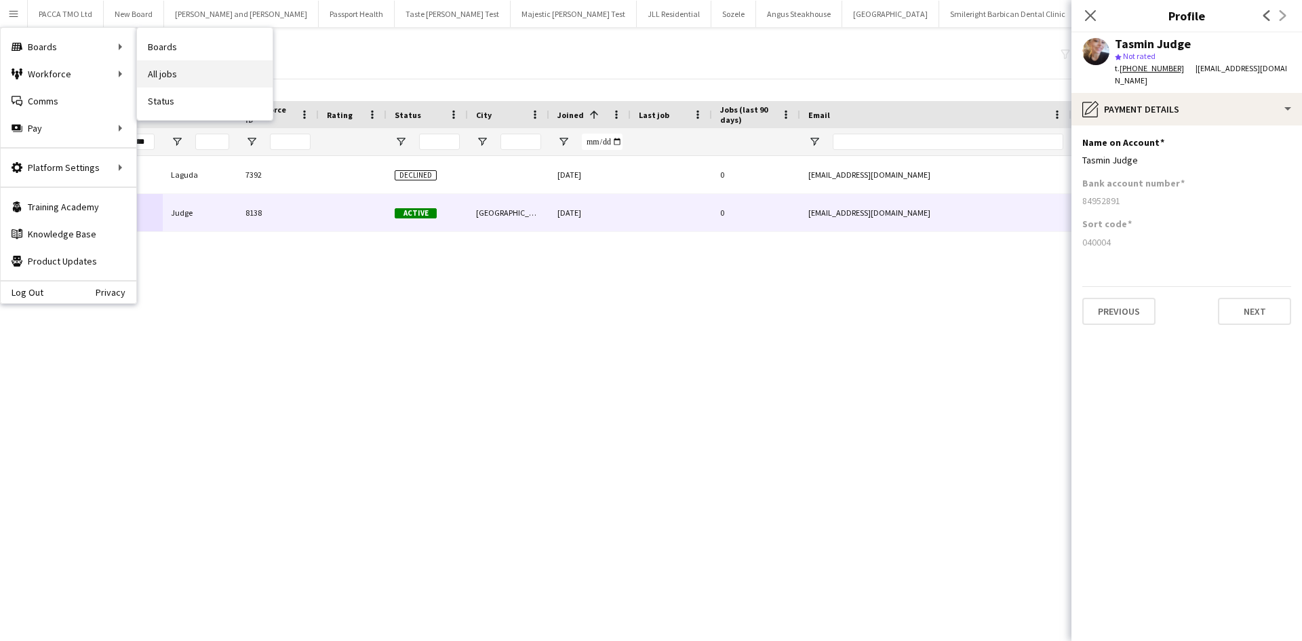
click at [150, 71] on link "All jobs" at bounding box center [205, 73] width 136 height 27
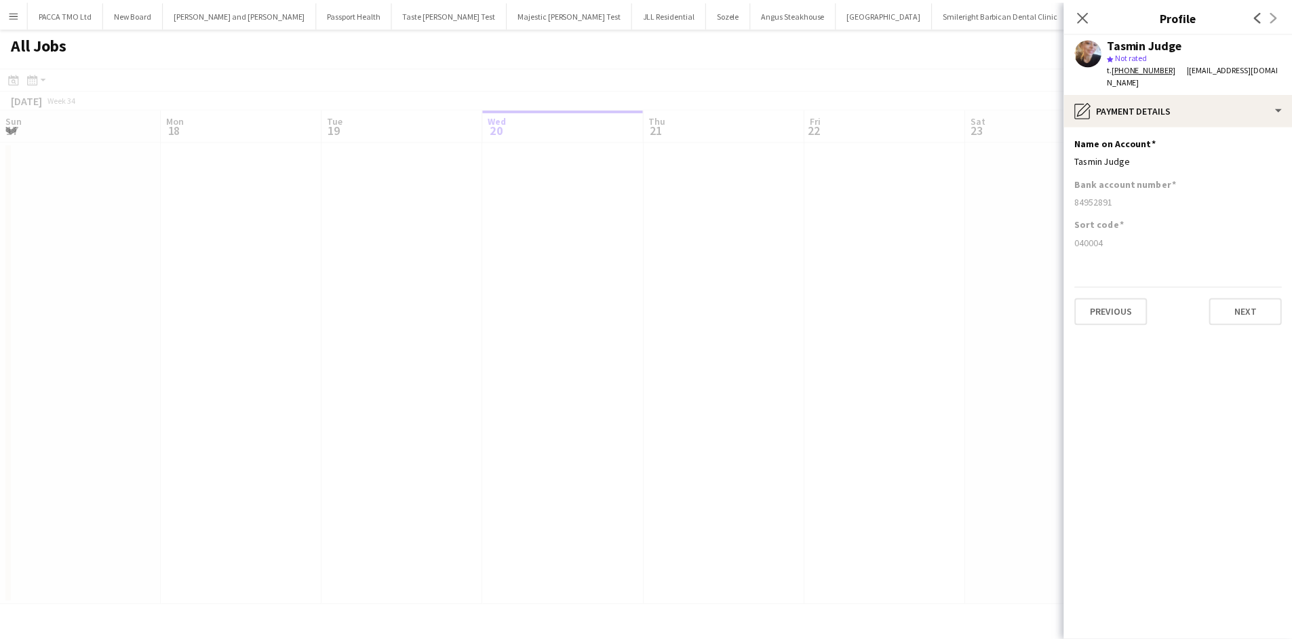
scroll to position [0, 324]
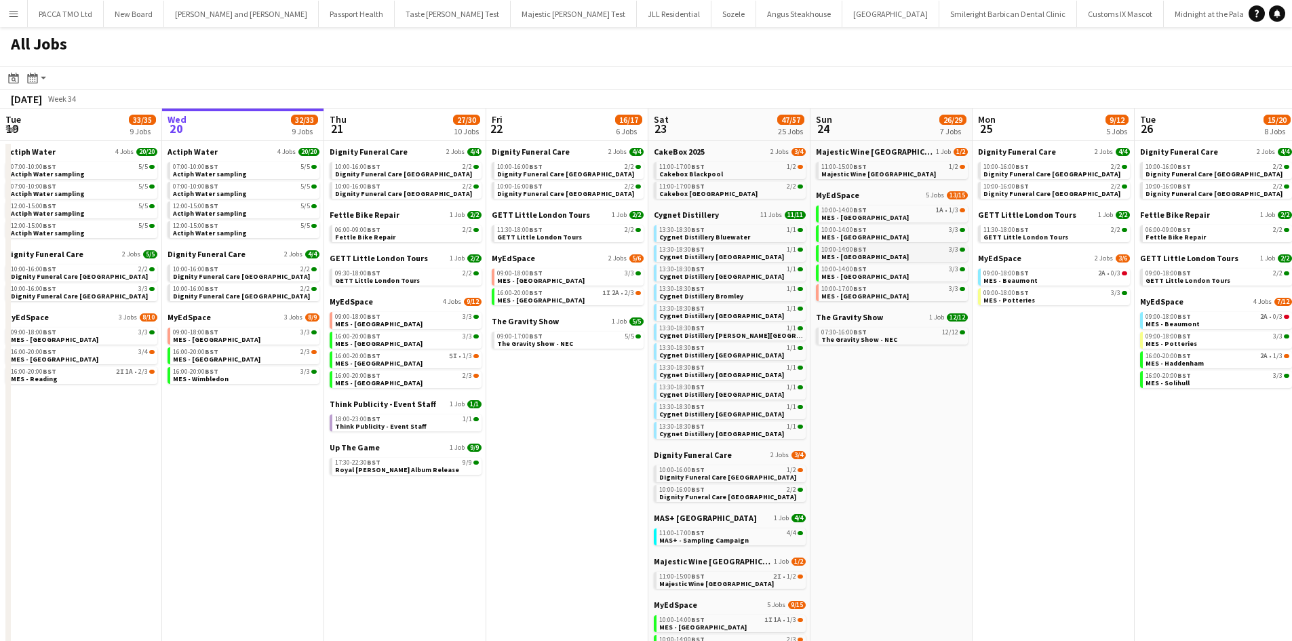
click at [850, 260] on app-brief-job-card "10:00-14:00 BST 3/3 MES - KingstonTown Centre" at bounding box center [892, 253] width 152 height 17
click at [850, 249] on span "10:00-14:00 BST" at bounding box center [843, 249] width 45 height 7
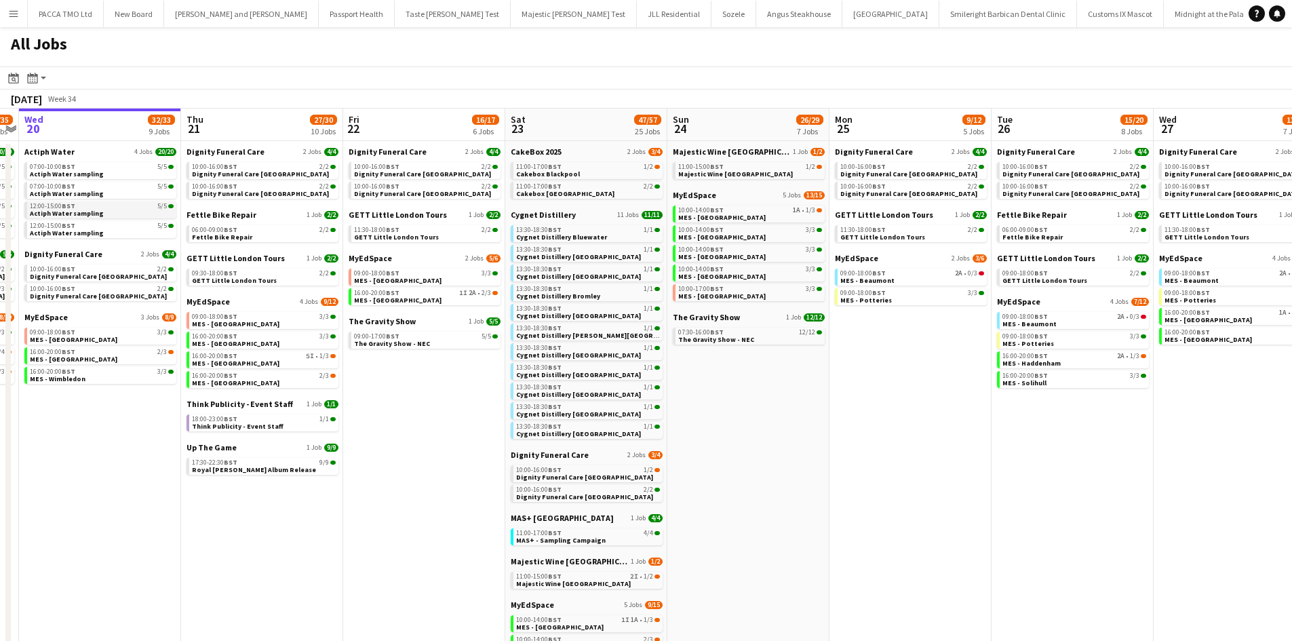
scroll to position [127, 0]
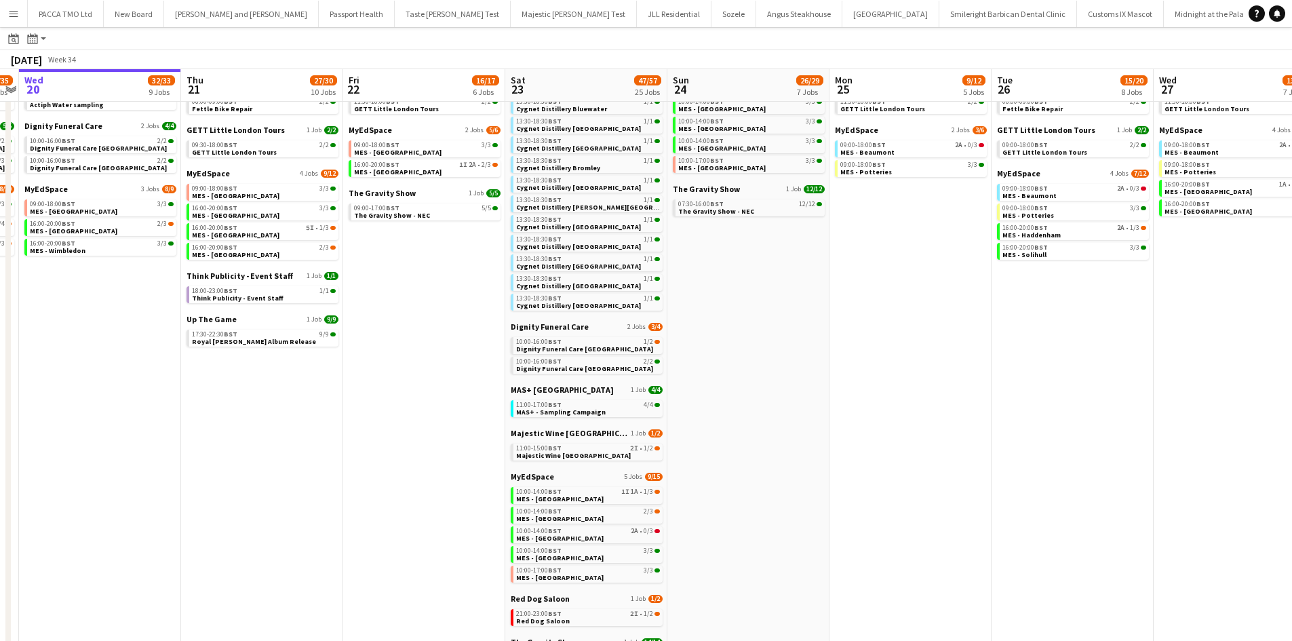
click at [23, 7] on button "Menu" at bounding box center [13, 13] width 27 height 27
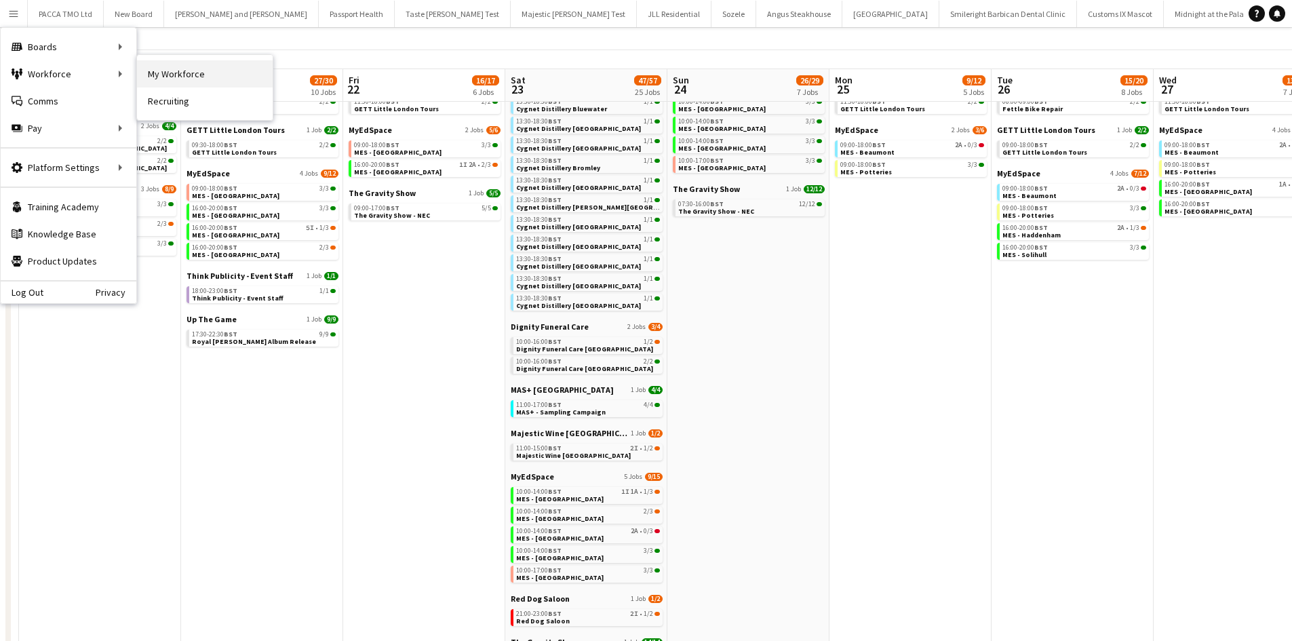
click at [155, 73] on link "My Workforce" at bounding box center [205, 73] width 136 height 27
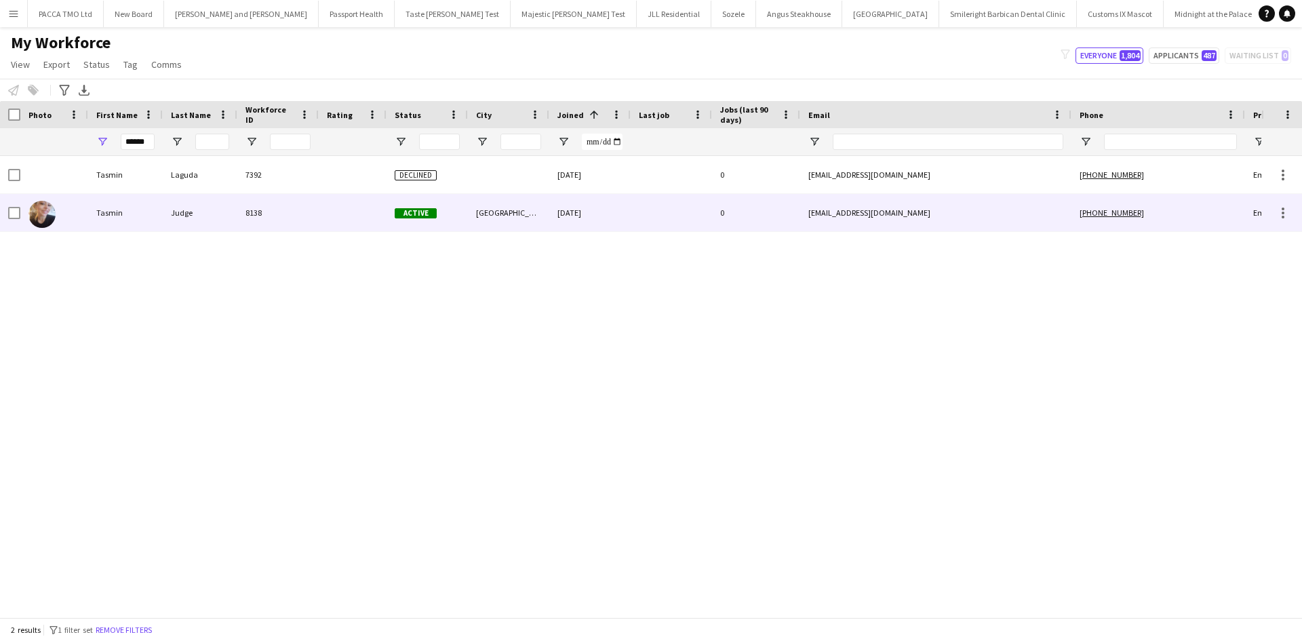
click at [161, 219] on div "Tasmin" at bounding box center [125, 212] width 75 height 37
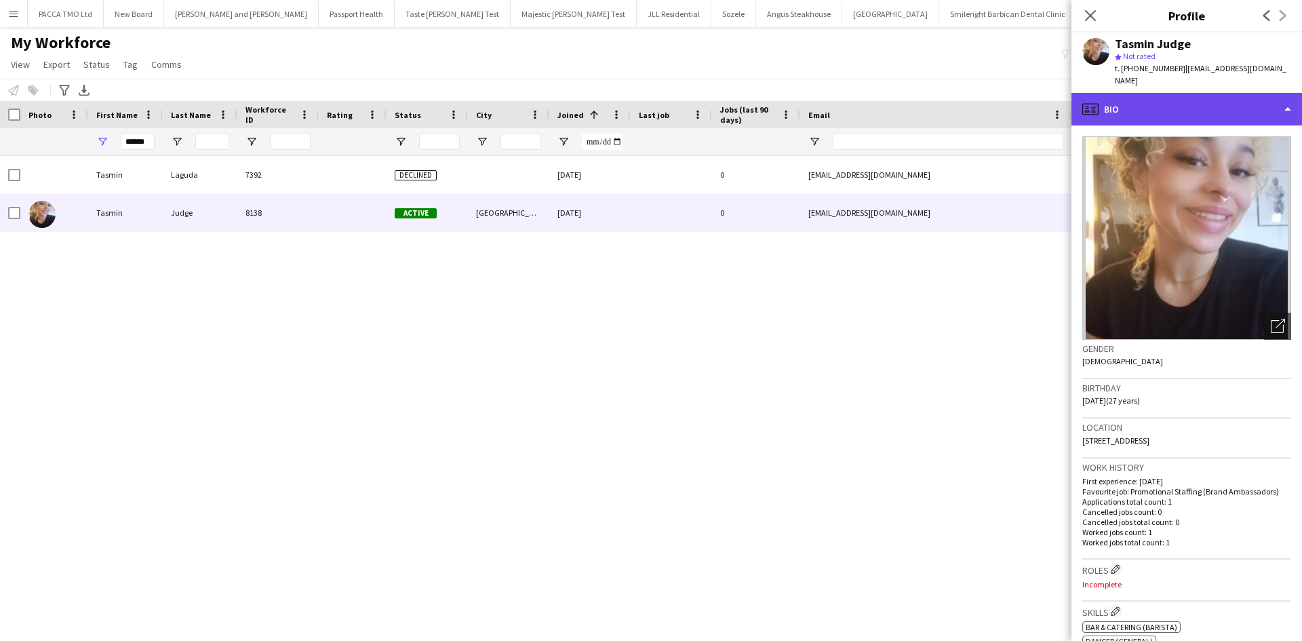
click at [1103, 108] on div "profile Bio" at bounding box center [1186, 109] width 231 height 33
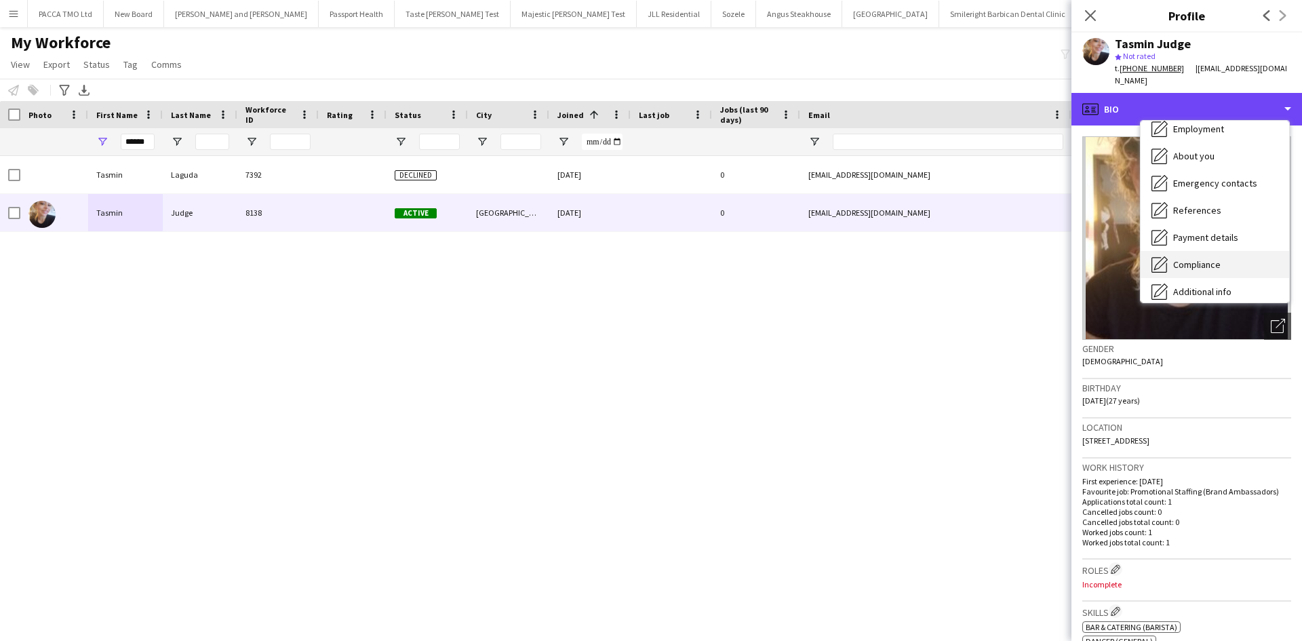
scroll to position [46, 0]
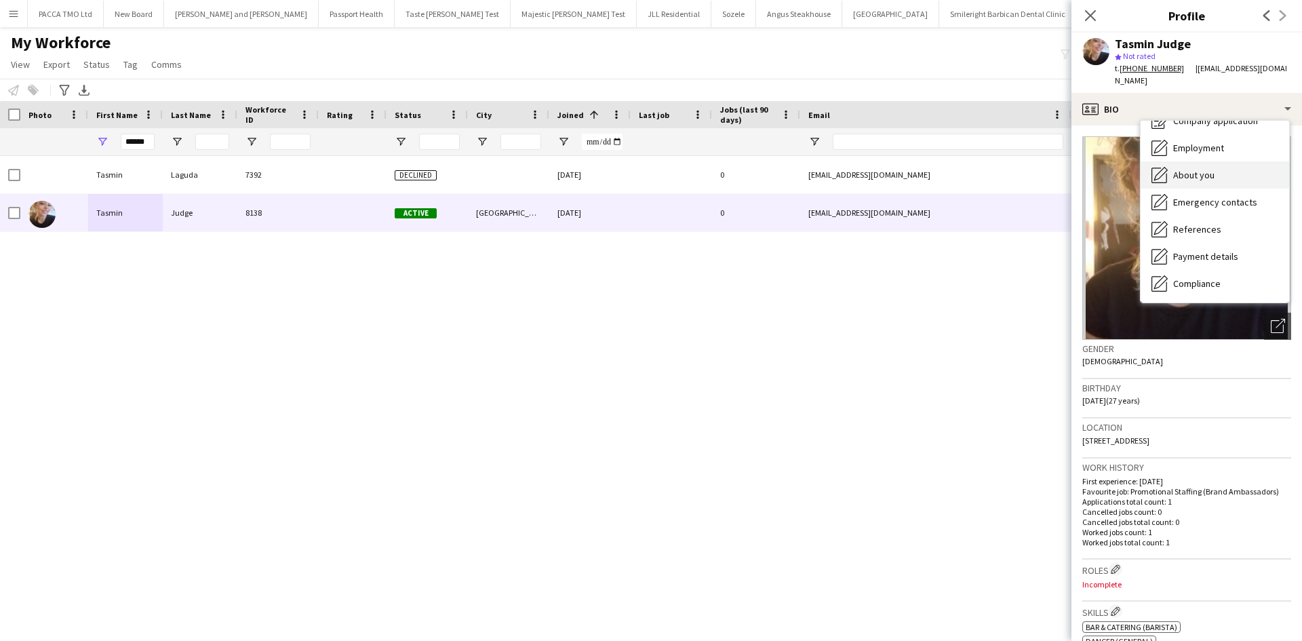
click at [1211, 169] on span "About you" at bounding box center [1193, 175] width 41 height 12
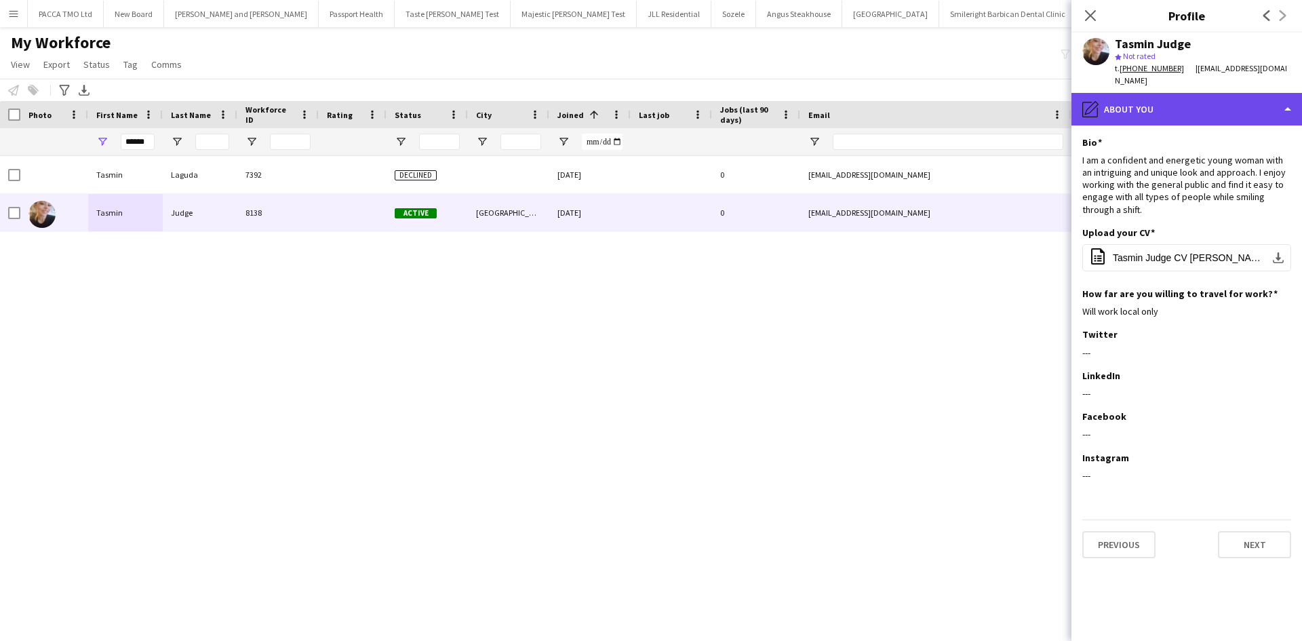
click at [1198, 109] on div "pencil4 About you" at bounding box center [1186, 109] width 231 height 33
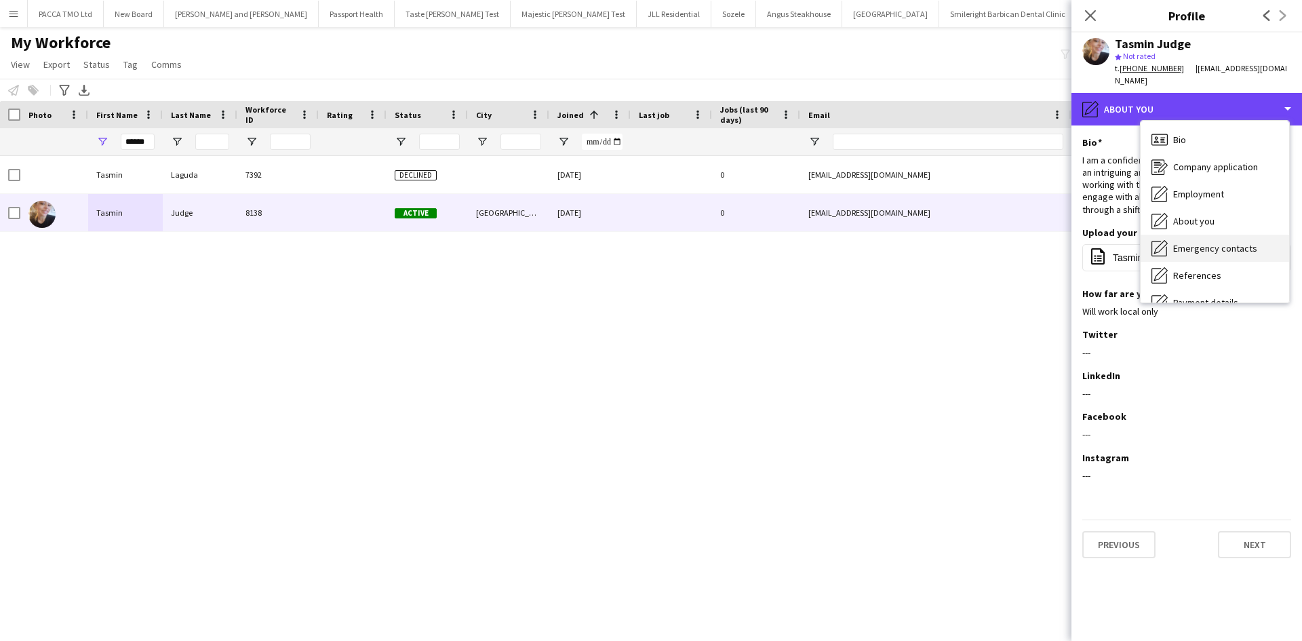
scroll to position [182, 0]
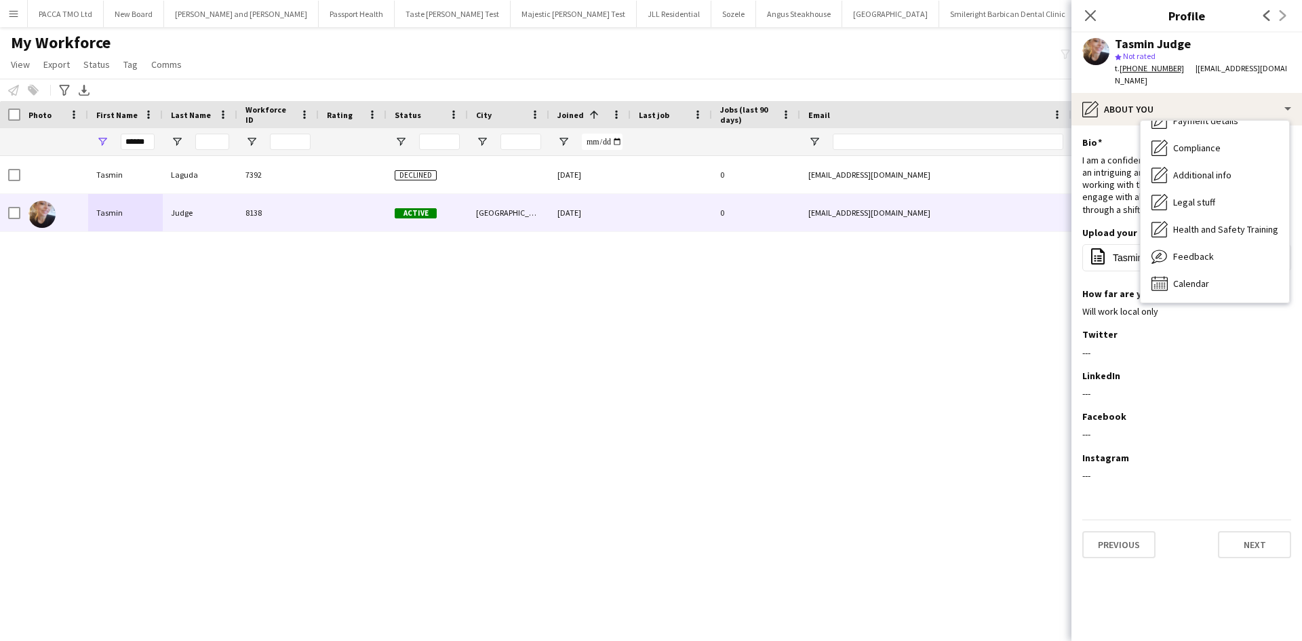
click at [1215, 201] on div "Legal stuff Legal stuff" at bounding box center [1214, 201] width 148 height 27
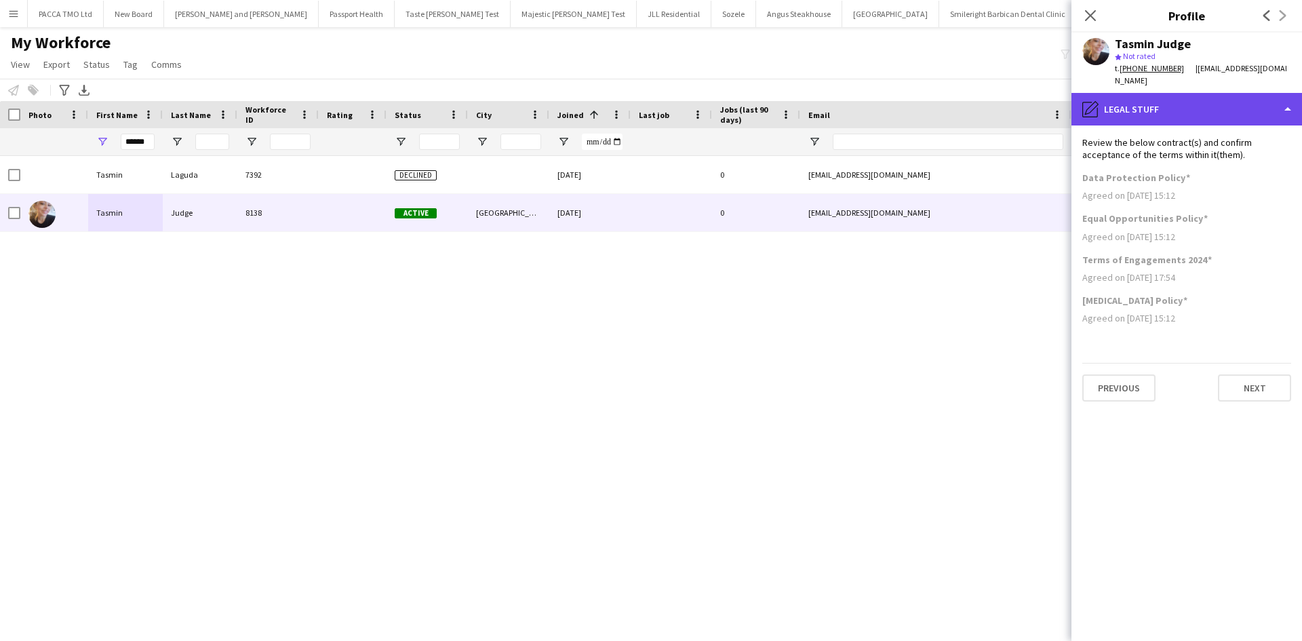
click at [1205, 108] on div "pencil4 Legal stuff" at bounding box center [1186, 109] width 231 height 33
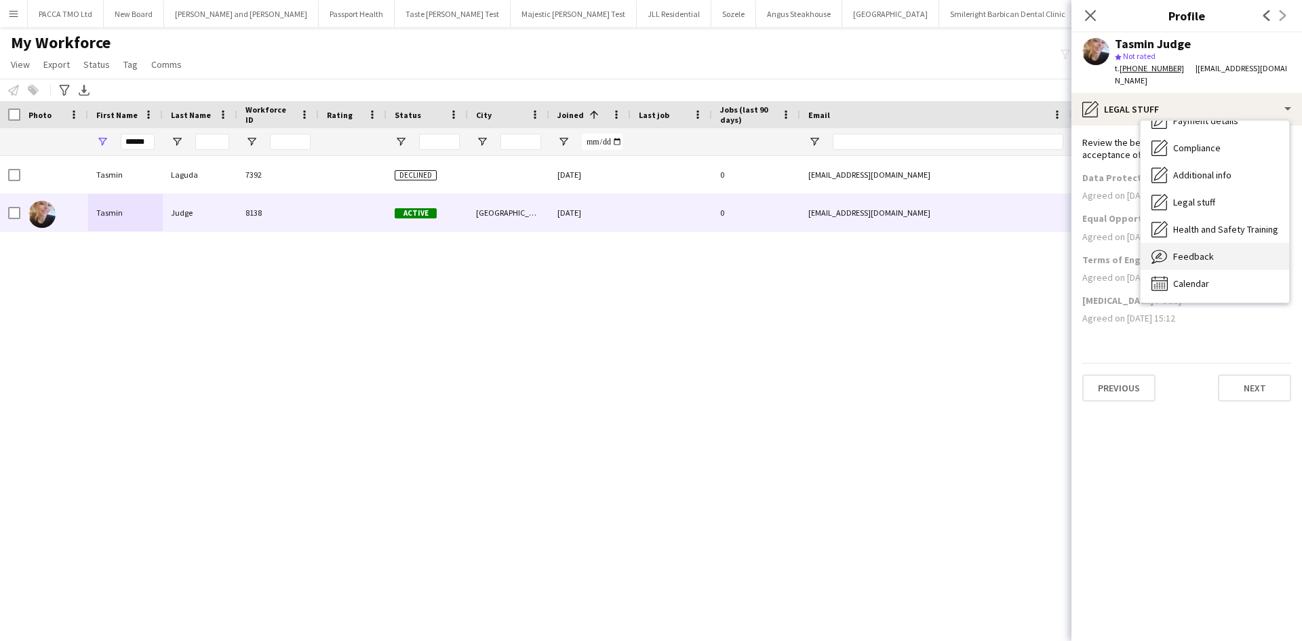
click at [1215, 244] on div "Feedback Feedback" at bounding box center [1214, 256] width 148 height 27
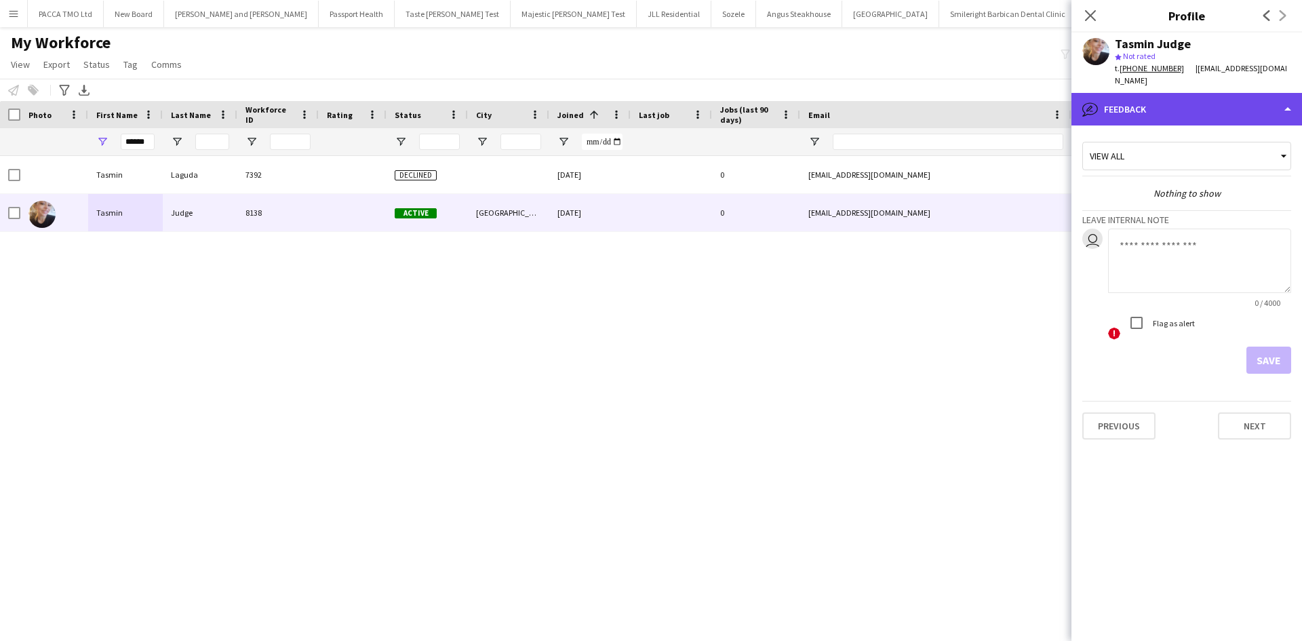
click at [1218, 100] on div "bubble-pencil Feedback" at bounding box center [1186, 109] width 231 height 33
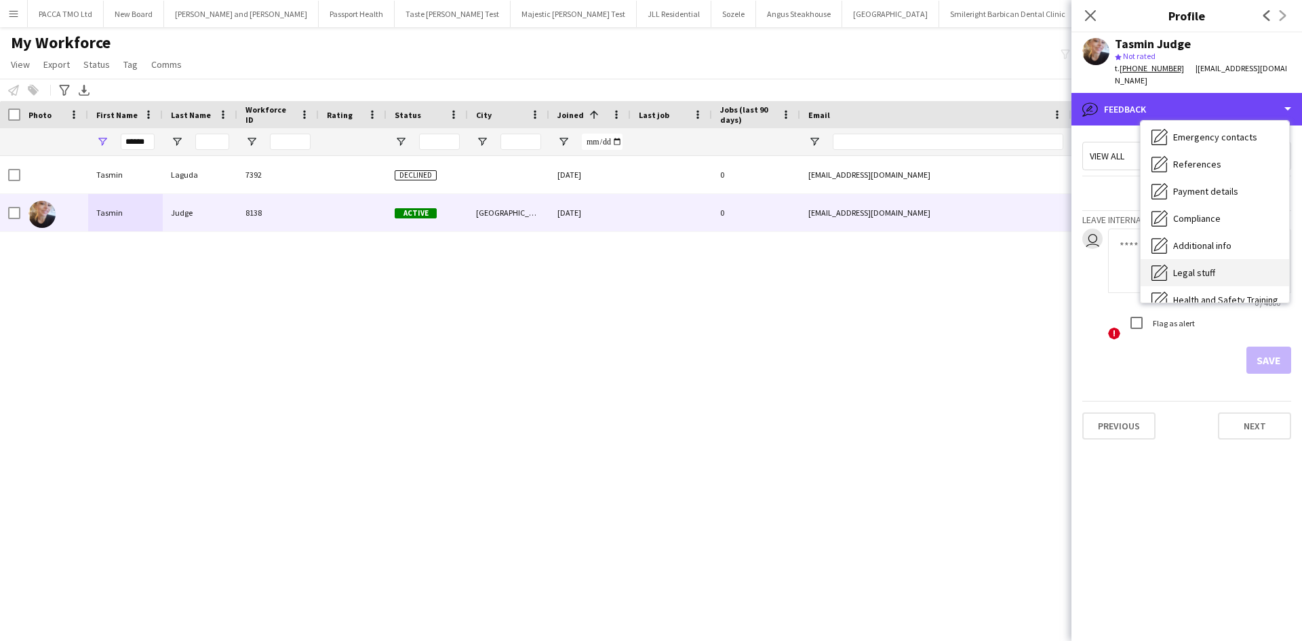
scroll to position [114, 0]
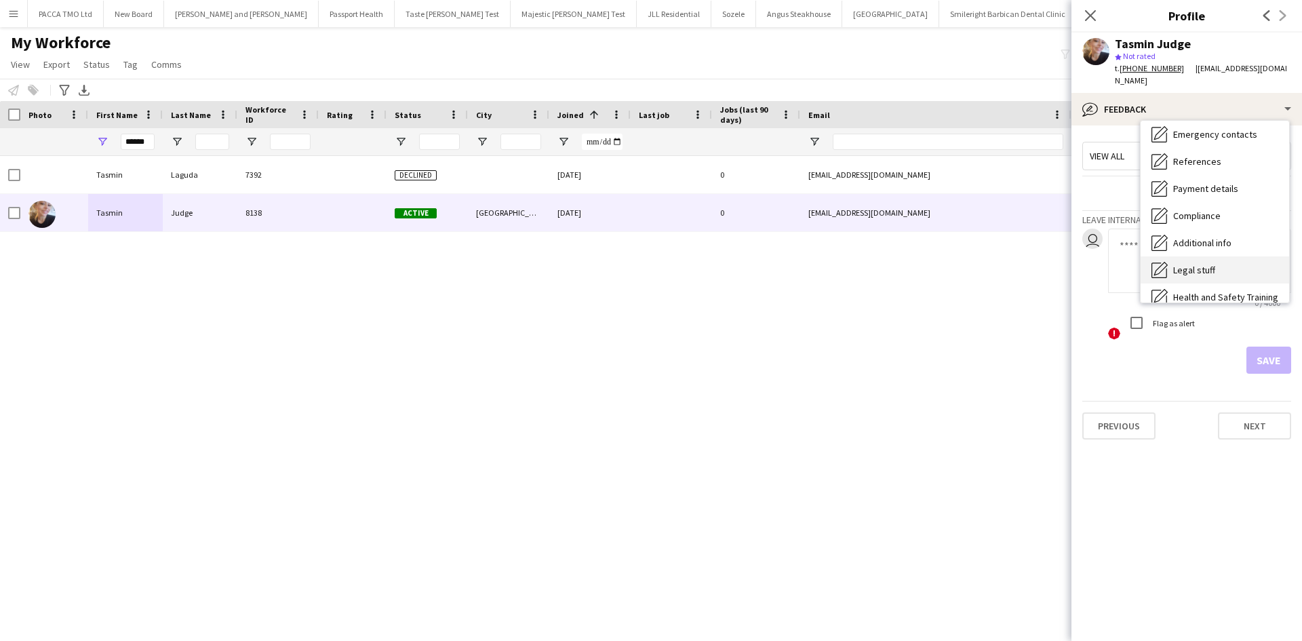
click at [1193, 256] on div "Legal stuff Legal stuff" at bounding box center [1214, 269] width 148 height 27
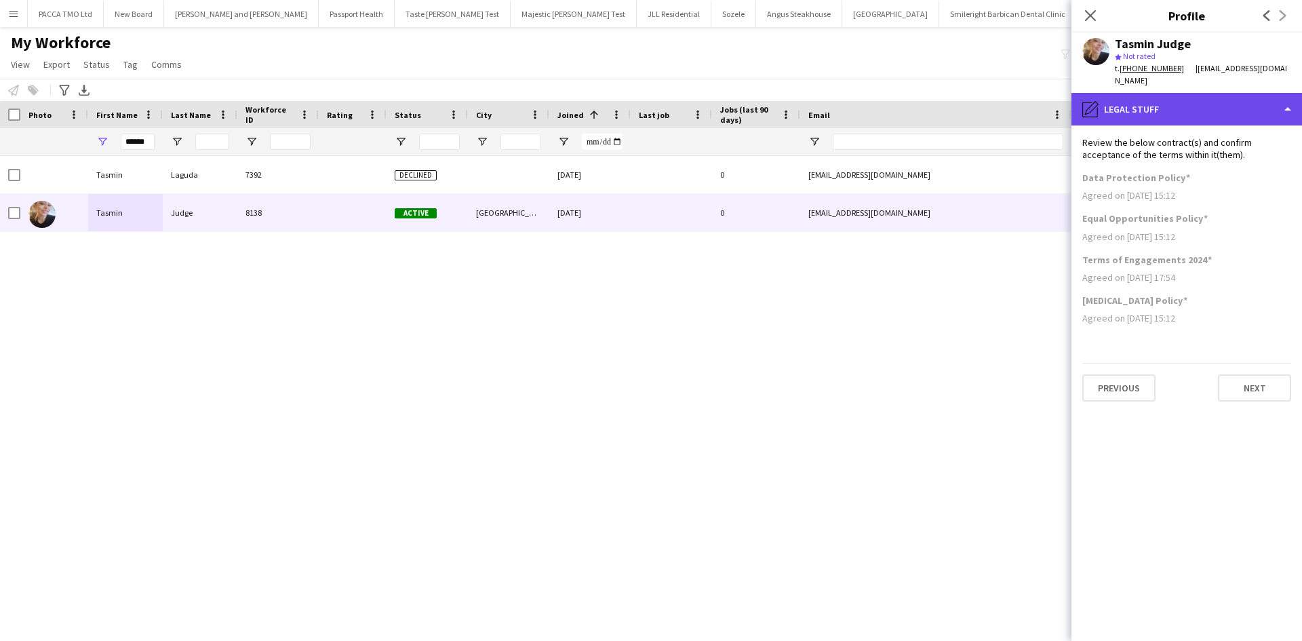
click at [1189, 104] on div "pencil4 Legal stuff" at bounding box center [1186, 109] width 231 height 33
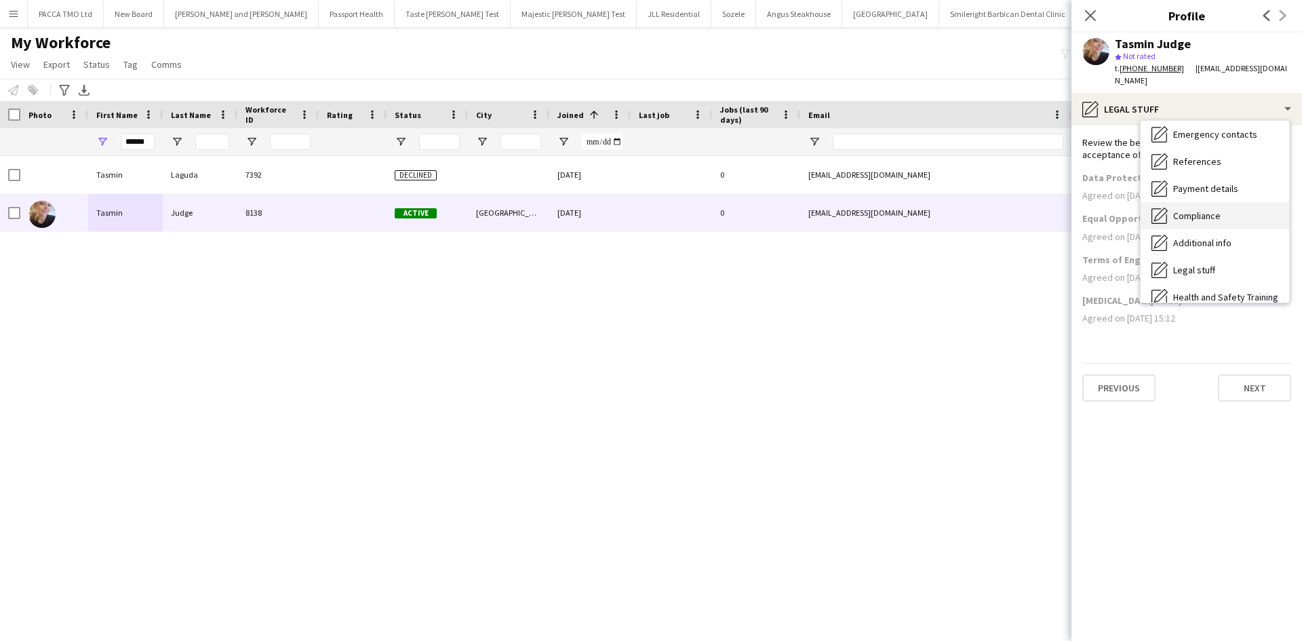
click at [1236, 202] on div "Compliance Compliance" at bounding box center [1214, 215] width 148 height 27
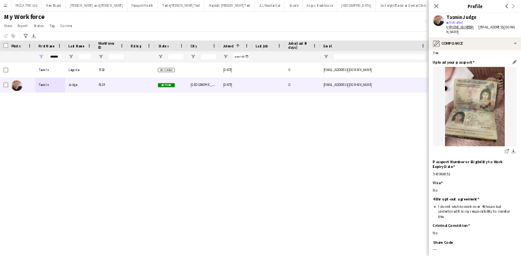
scroll to position [65, 0]
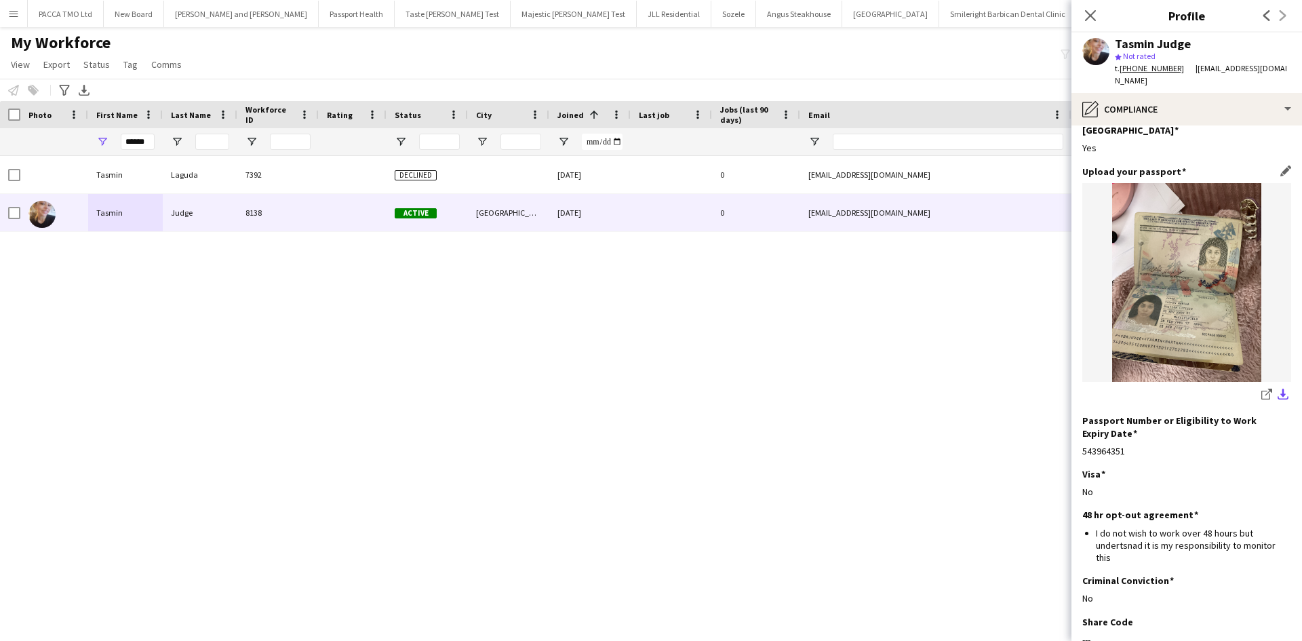
click at [1277, 389] on app-icon "download-bottom" at bounding box center [1282, 395] width 11 height 13
click at [148, 147] on input "******" at bounding box center [138, 142] width 34 height 16
click at [1277, 389] on app-icon "download-bottom" at bounding box center [1282, 395] width 11 height 13
click at [1200, 295] on img at bounding box center [1186, 282] width 209 height 199
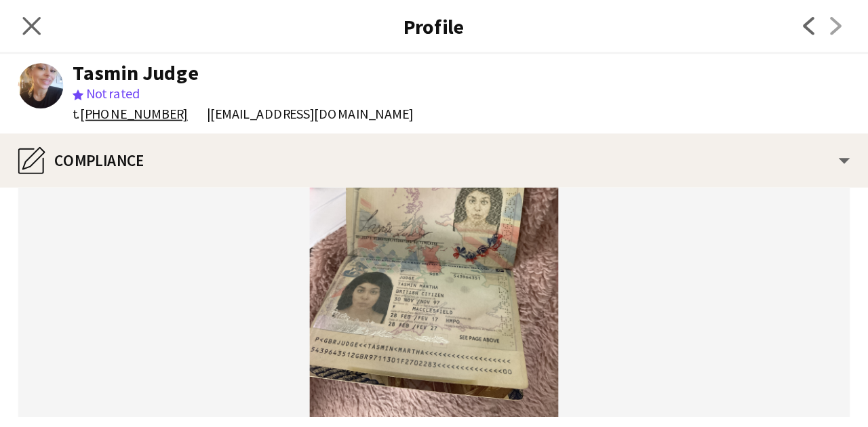
scroll to position [174, 0]
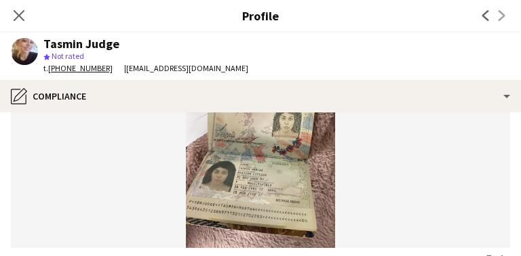
click at [236, 137] on img at bounding box center [260, 148] width 499 height 199
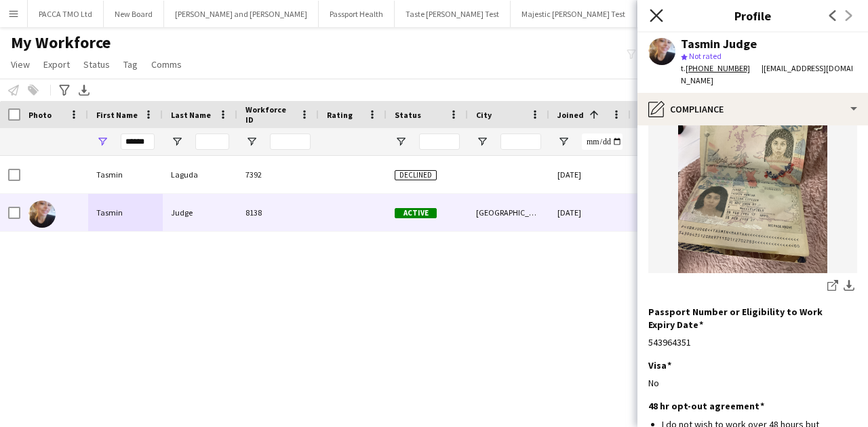
click at [655, 12] on icon "Close pop-in" at bounding box center [656, 15] width 13 height 13
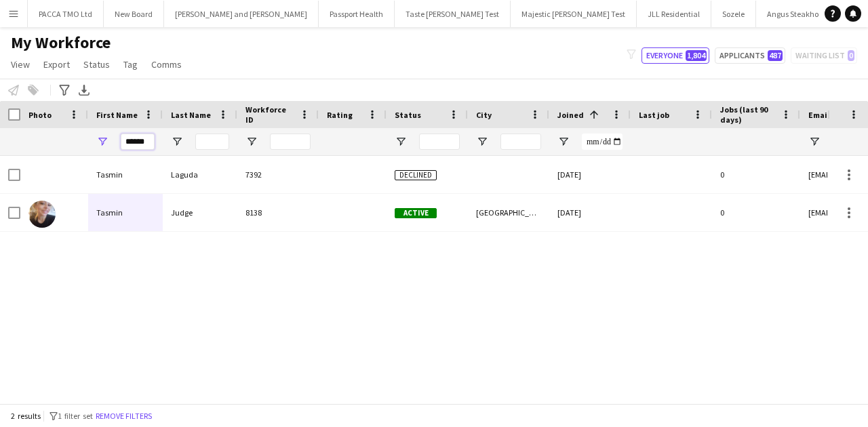
click at [142, 142] on input "******" at bounding box center [138, 142] width 34 height 16
click at [144, 146] on input "******" at bounding box center [138, 142] width 34 height 16
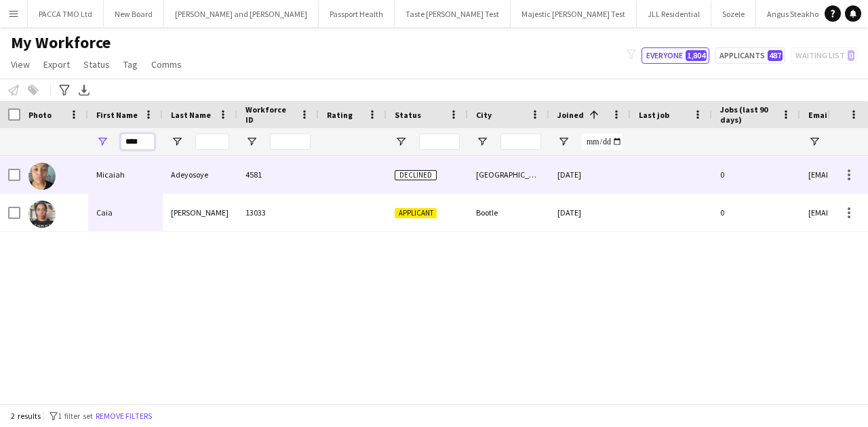
type input "****"
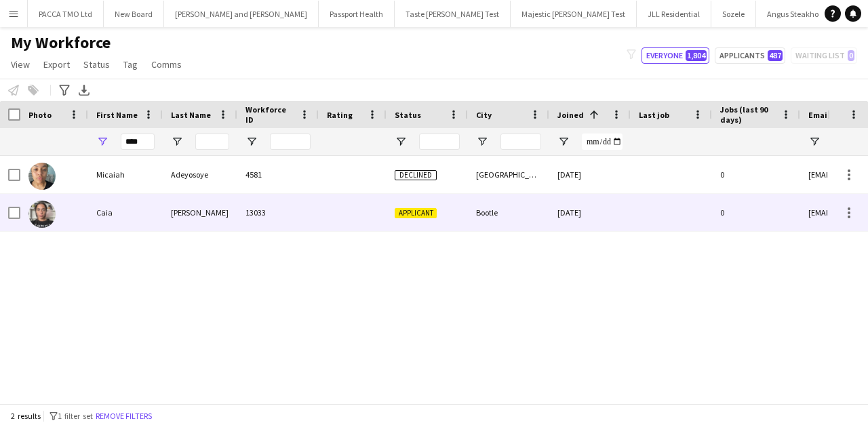
click at [193, 206] on div "Stewart" at bounding box center [200, 212] width 75 height 37
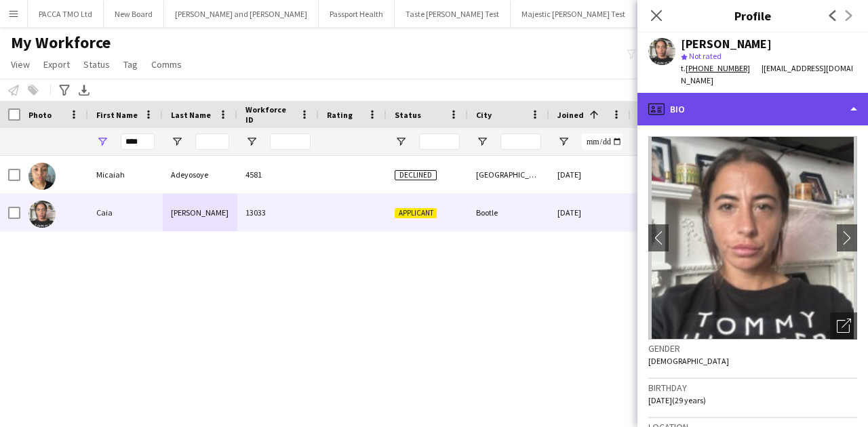
click at [725, 93] on div "profile Bio" at bounding box center [752, 109] width 231 height 33
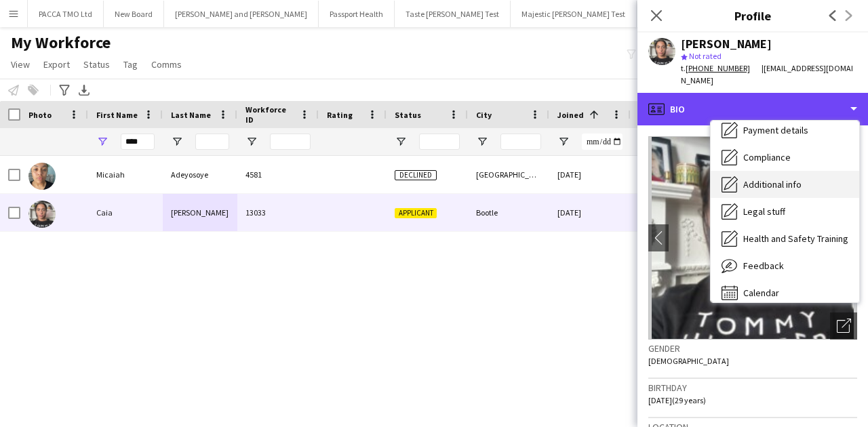
scroll to position [180, 0]
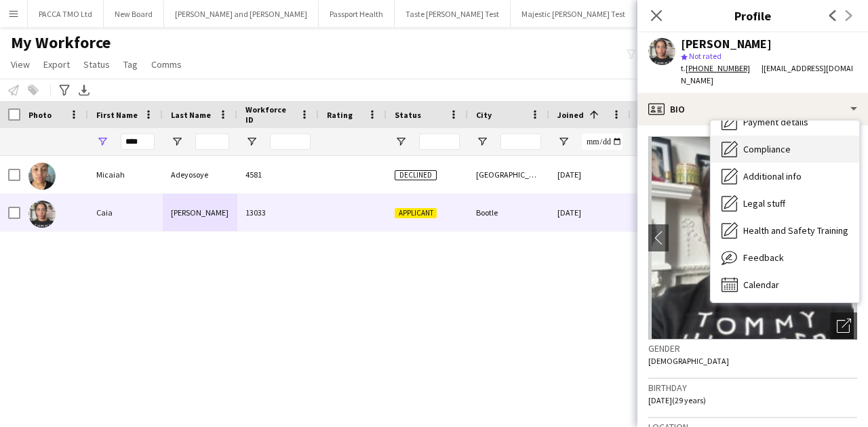
click at [755, 143] on span "Compliance" at bounding box center [766, 149] width 47 height 12
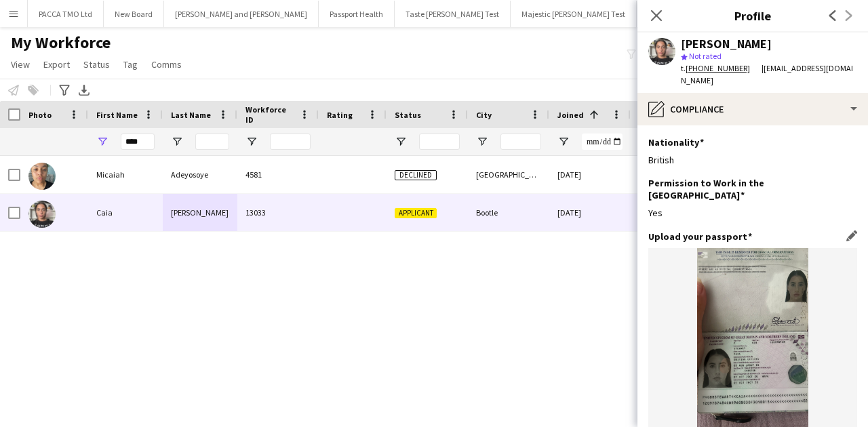
scroll to position [90, 0]
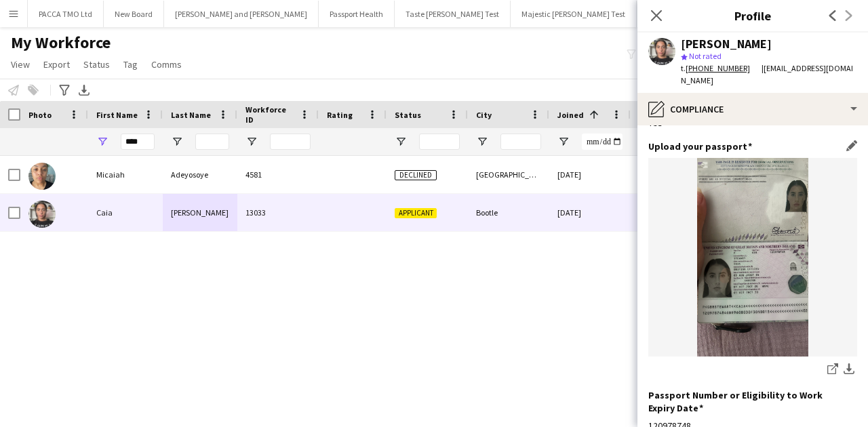
click at [777, 246] on img at bounding box center [752, 257] width 209 height 199
click at [843, 363] on app-icon "download-bottom" at bounding box center [848, 369] width 11 height 13
click at [667, 184] on img at bounding box center [752, 257] width 209 height 199
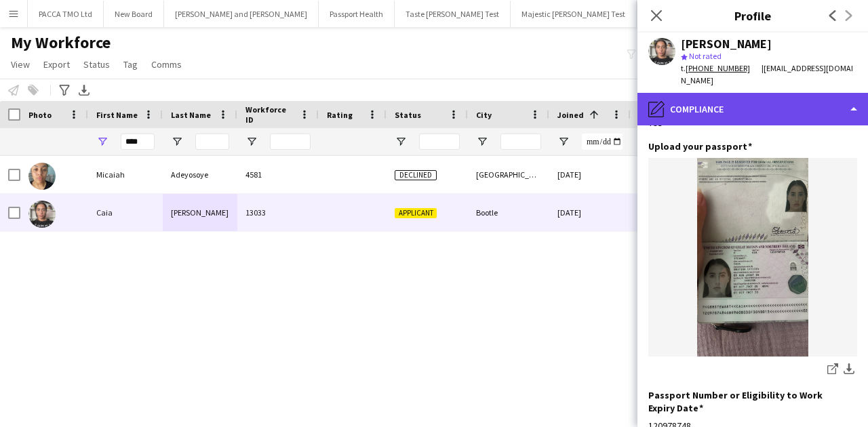
click at [716, 93] on div "pencil4 Compliance" at bounding box center [752, 109] width 231 height 33
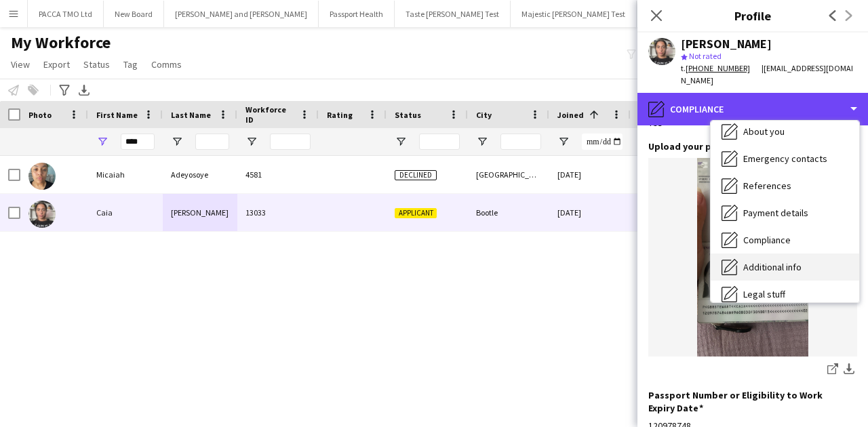
scroll to position [0, 0]
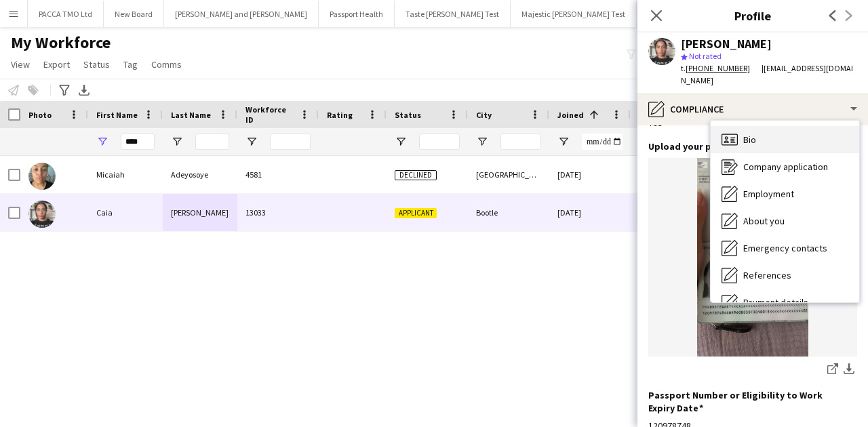
click at [749, 134] on span "Bio" at bounding box center [749, 140] width 13 height 12
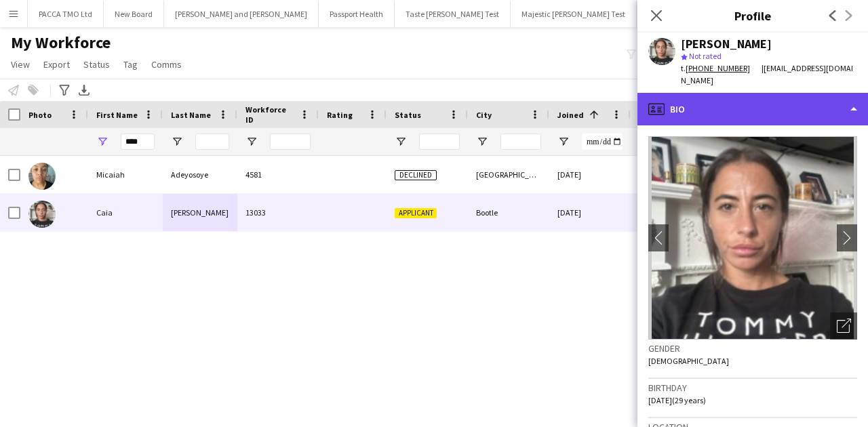
click at [752, 97] on div "profile Bio" at bounding box center [752, 109] width 231 height 33
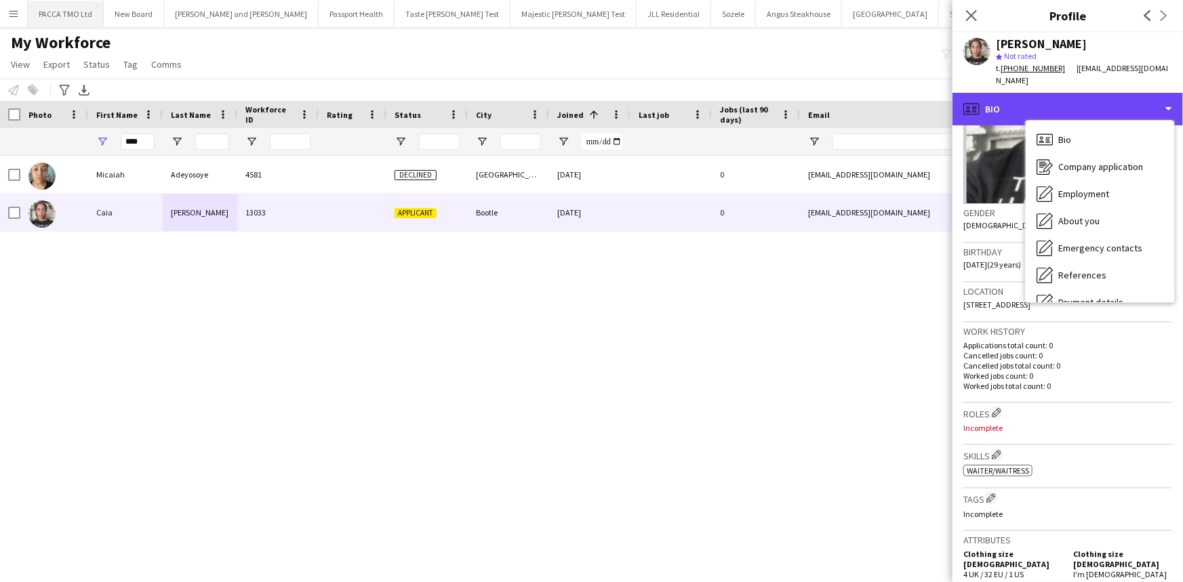
scroll to position [136, 0]
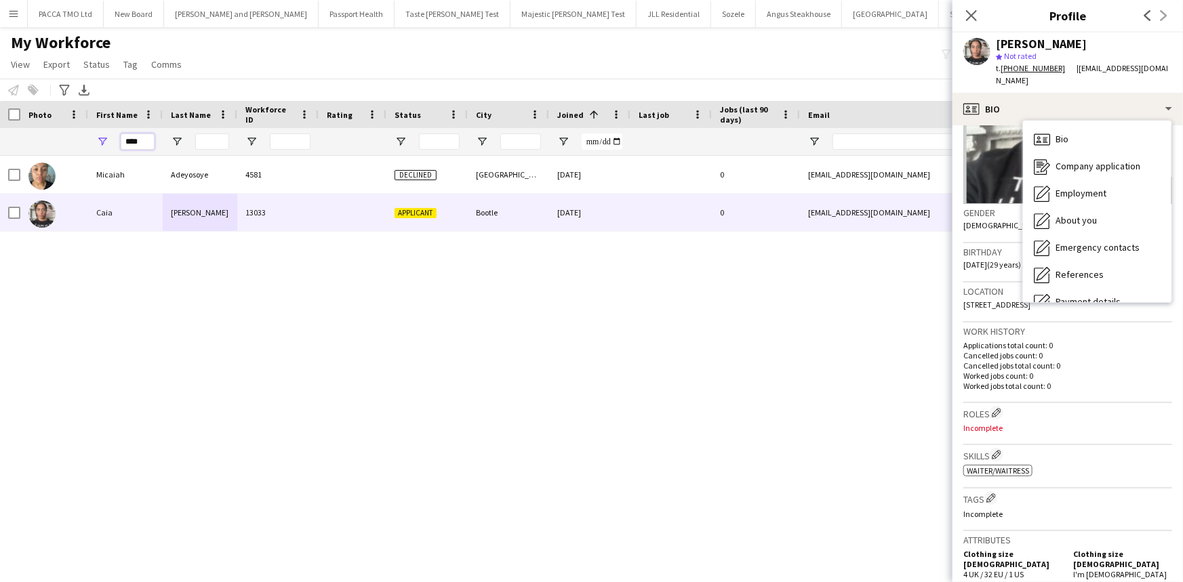
click at [142, 138] on input "****" at bounding box center [138, 142] width 34 height 16
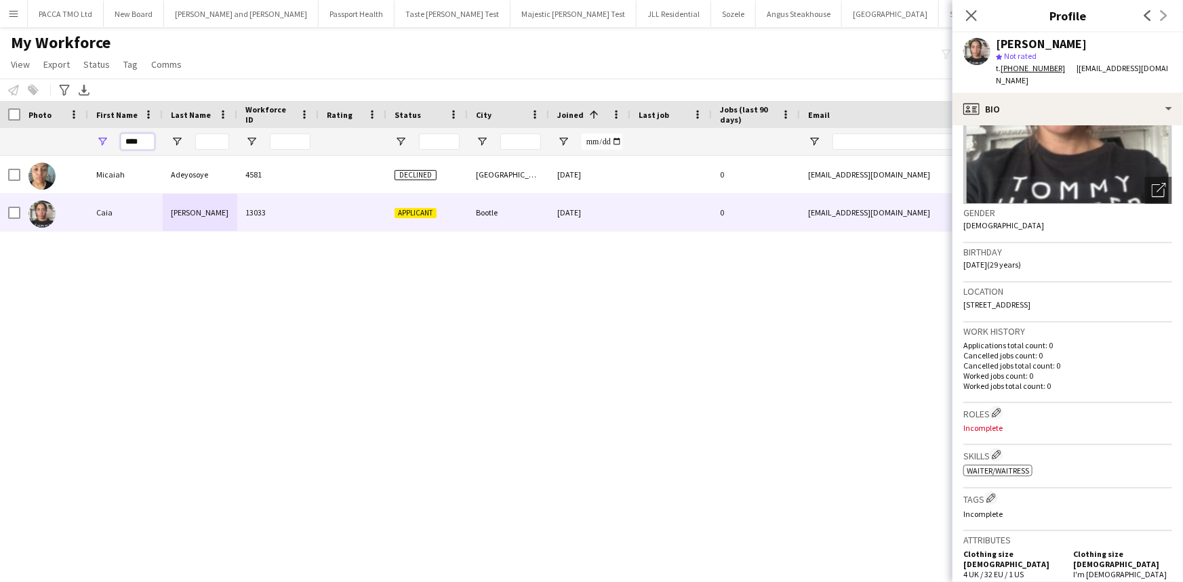
click at [142, 138] on input "****" at bounding box center [138, 142] width 34 height 16
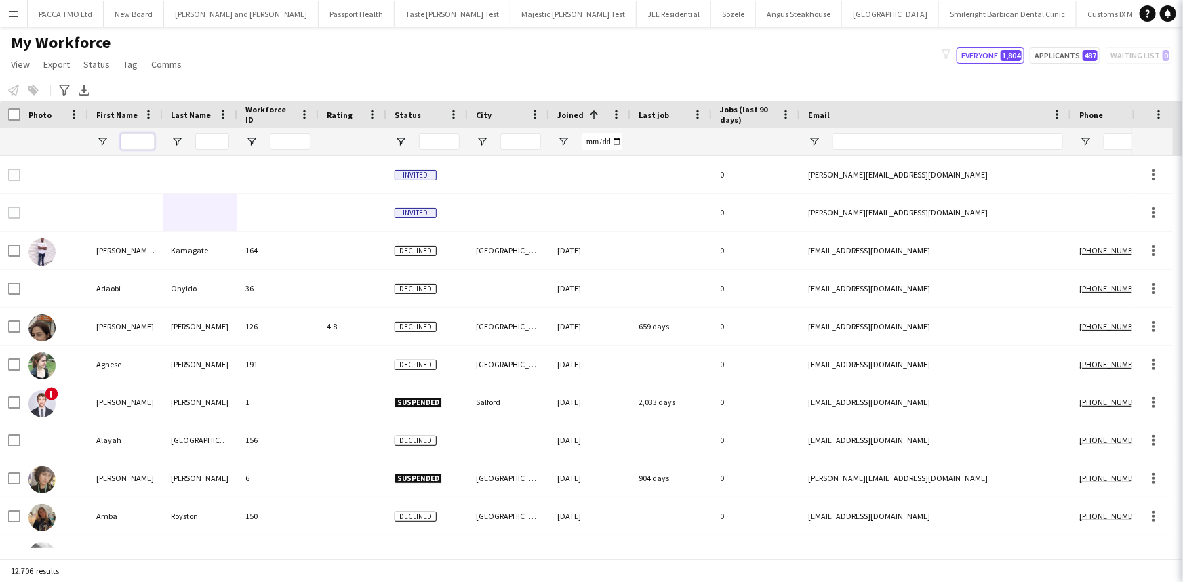
scroll to position [0, 0]
click at [140, 140] on input "First Name Filter Input" at bounding box center [138, 142] width 34 height 16
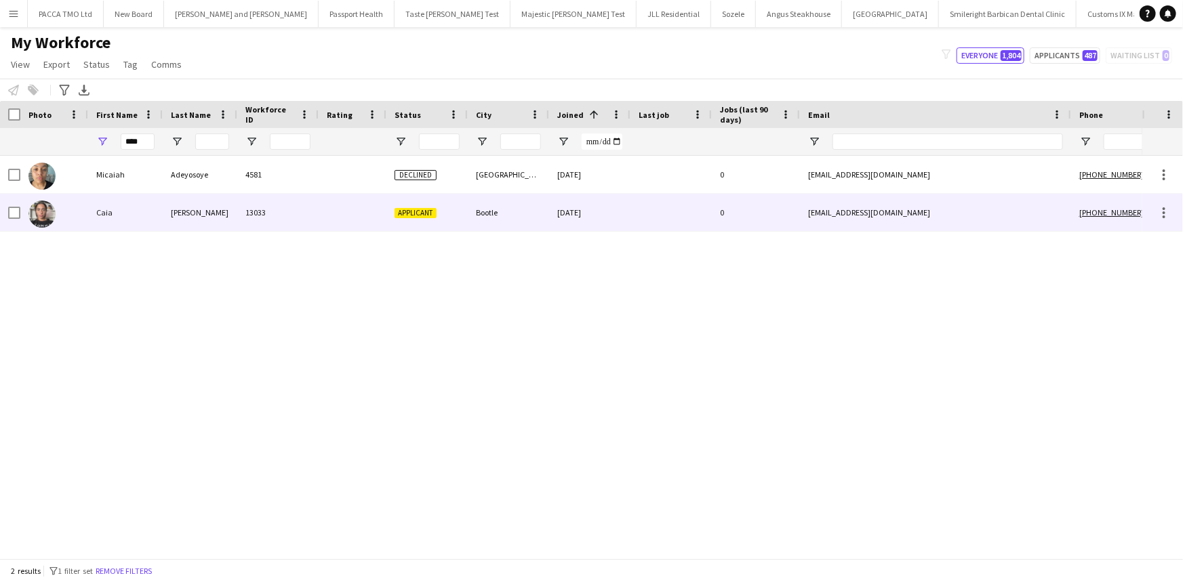
click at [150, 207] on div "Caia" at bounding box center [125, 212] width 75 height 37
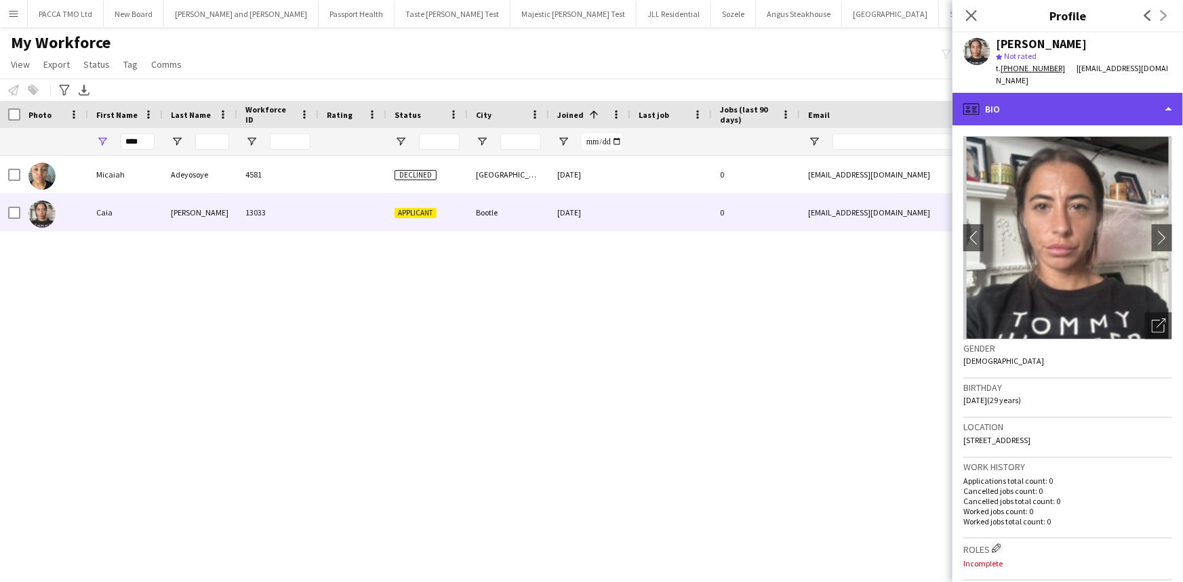
click at [1073, 93] on div "profile Bio" at bounding box center [1068, 109] width 231 height 33
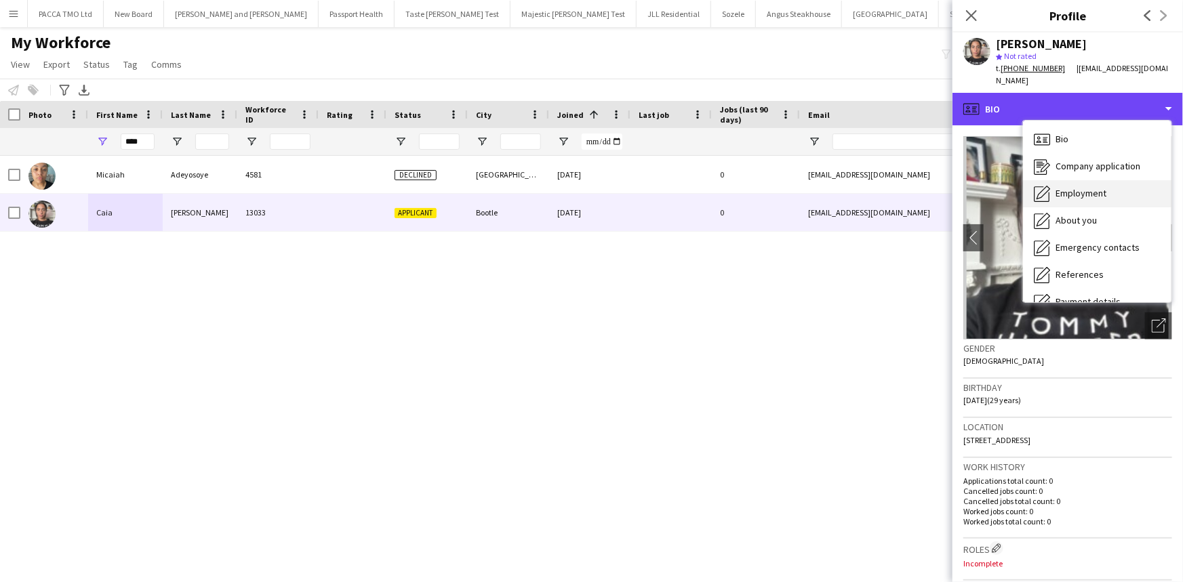
scroll to position [181, 0]
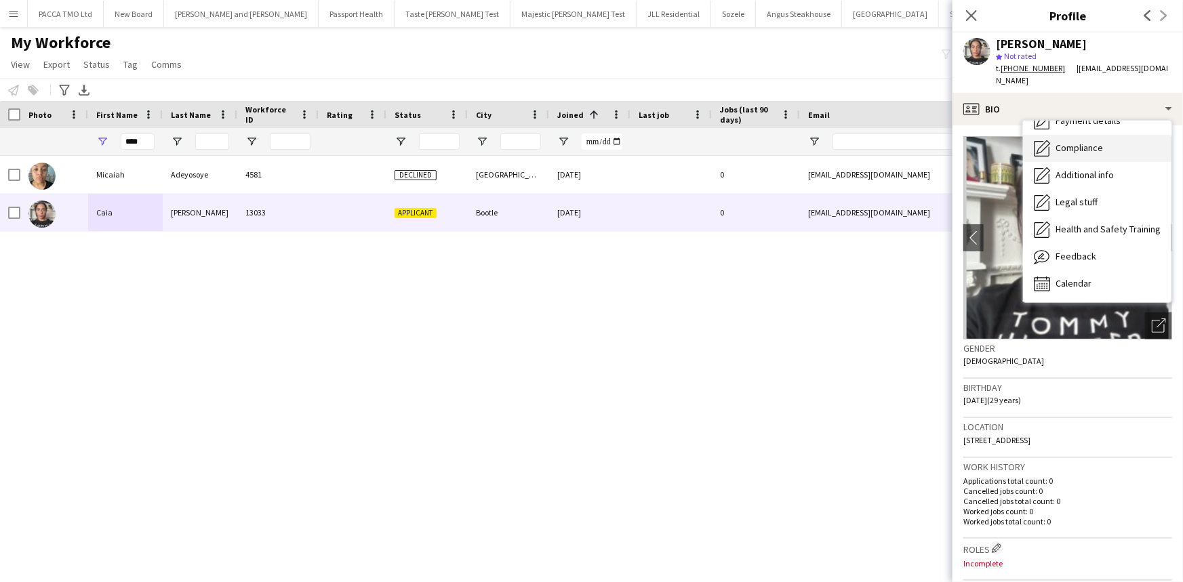
click at [1089, 142] on span "Compliance" at bounding box center [1079, 148] width 47 height 12
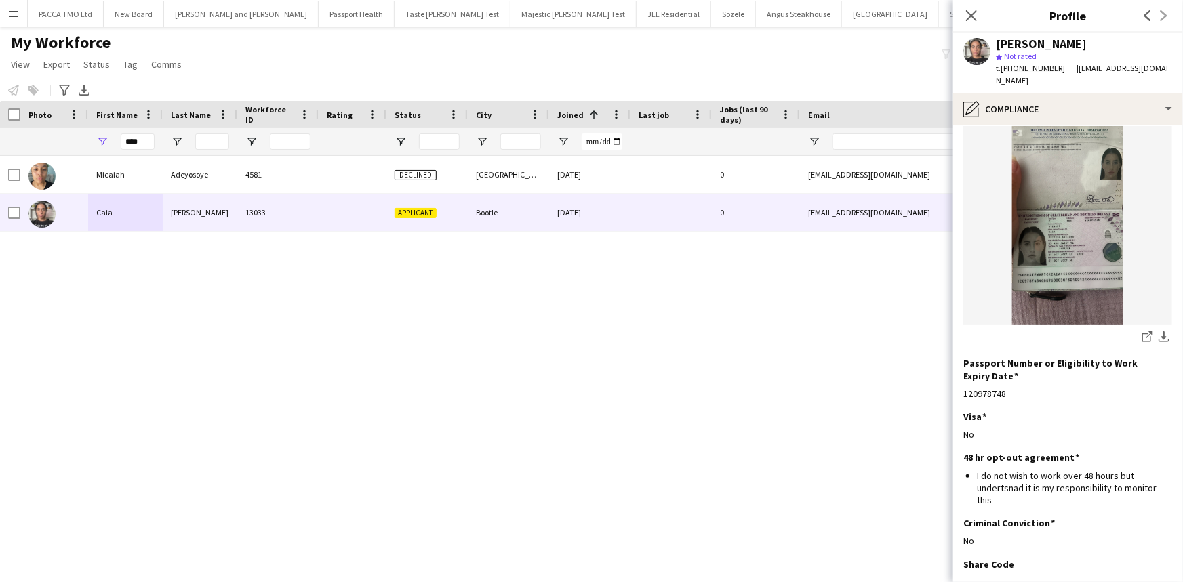
scroll to position [123, 0]
click at [134, 144] on input "****" at bounding box center [138, 142] width 34 height 16
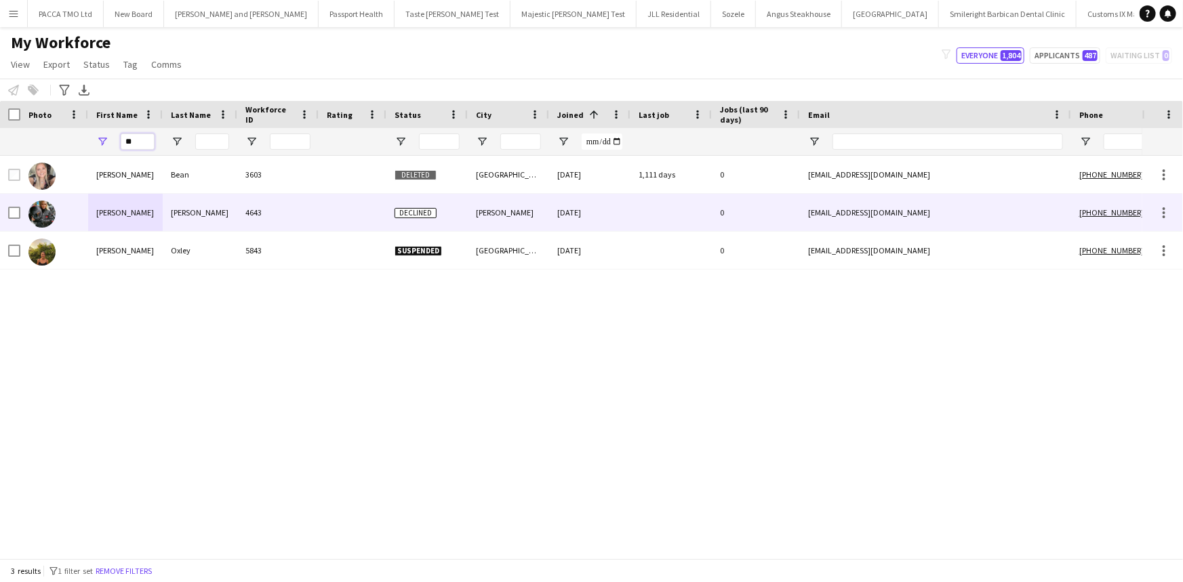
type input "*"
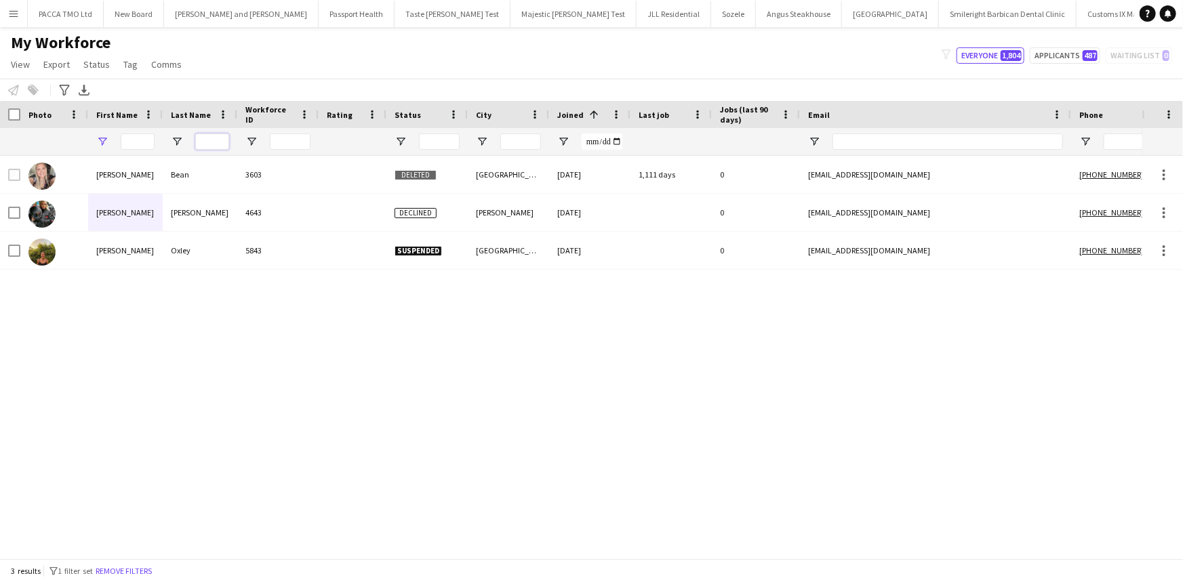
click at [215, 141] on input "Last Name Filter Input" at bounding box center [212, 142] width 34 height 16
type input "*"
click at [215, 141] on input "*" at bounding box center [212, 142] width 34 height 16
click at [212, 143] on input "*" at bounding box center [212, 142] width 34 height 16
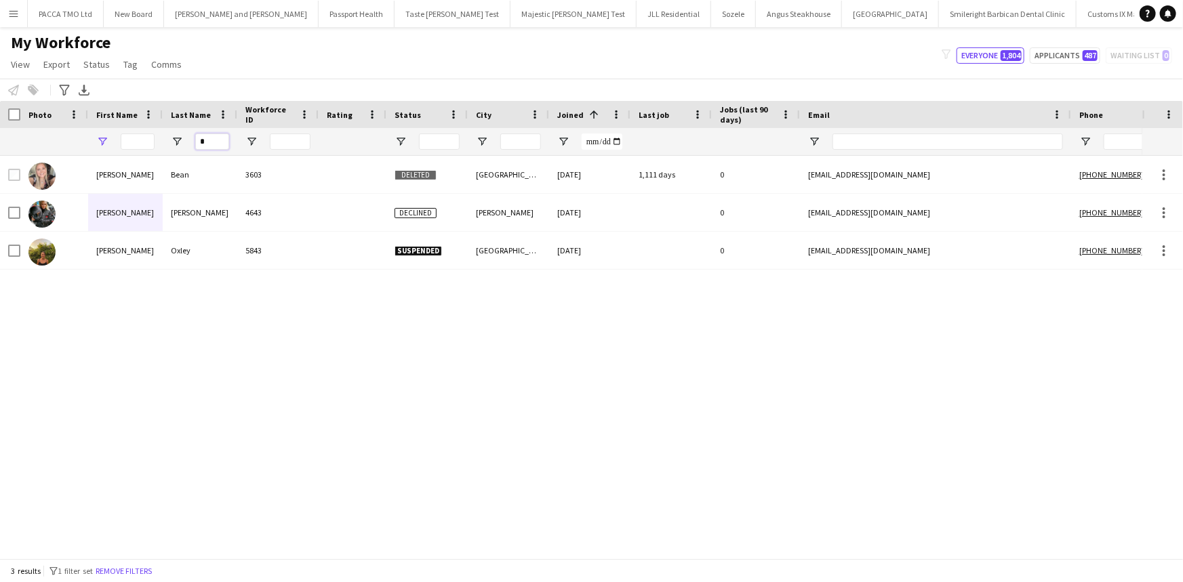
click at [212, 143] on input "*" at bounding box center [212, 142] width 34 height 16
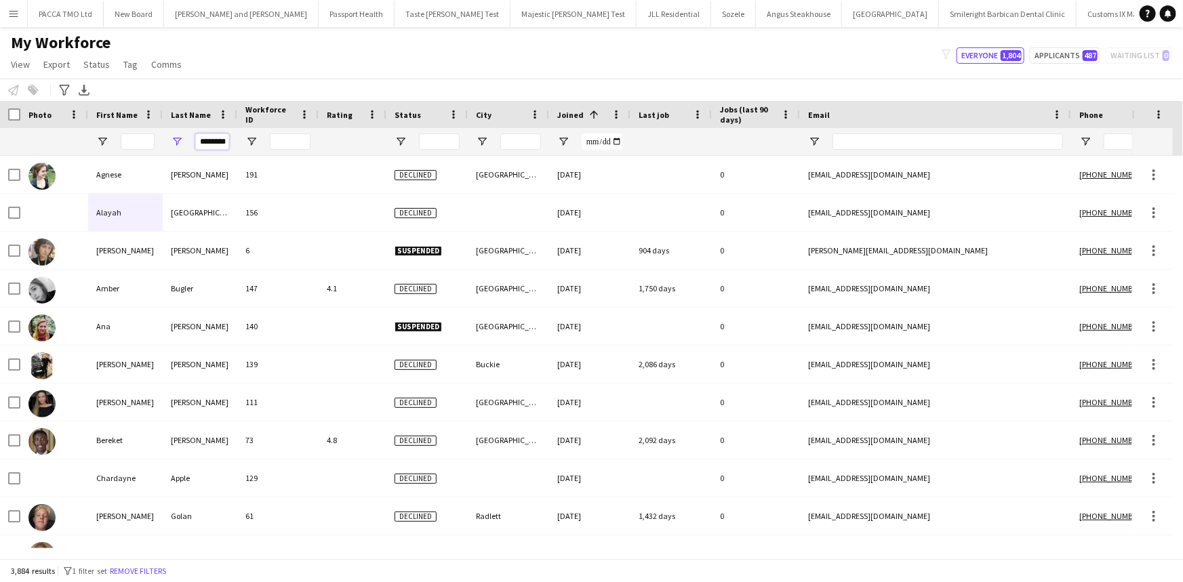
scroll to position [0, 3]
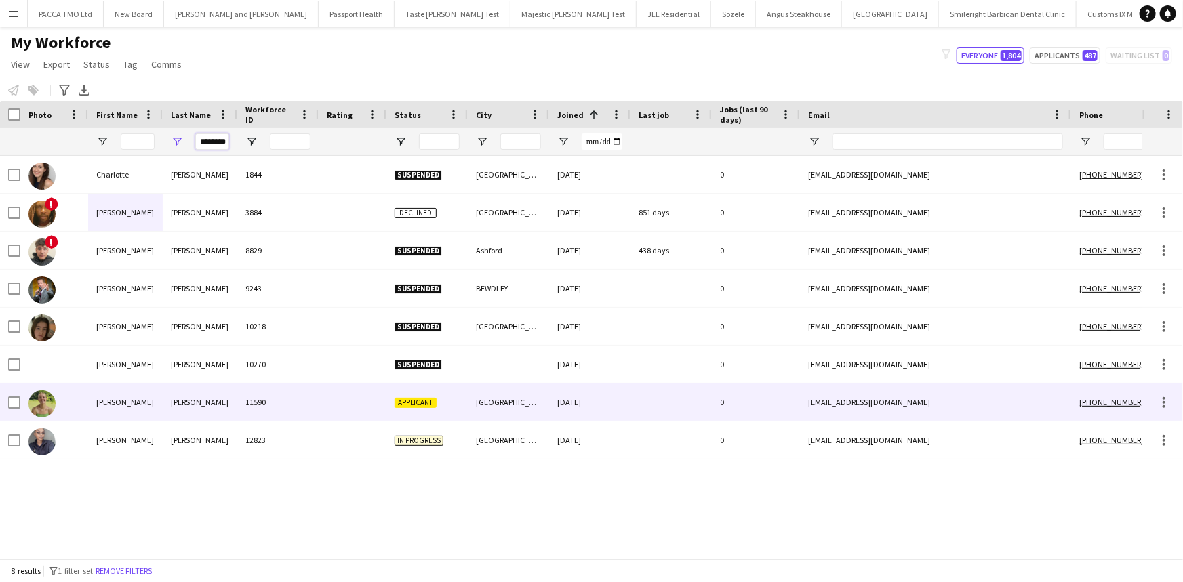
type input "********"
click at [203, 393] on div "Lawrence" at bounding box center [200, 402] width 75 height 37
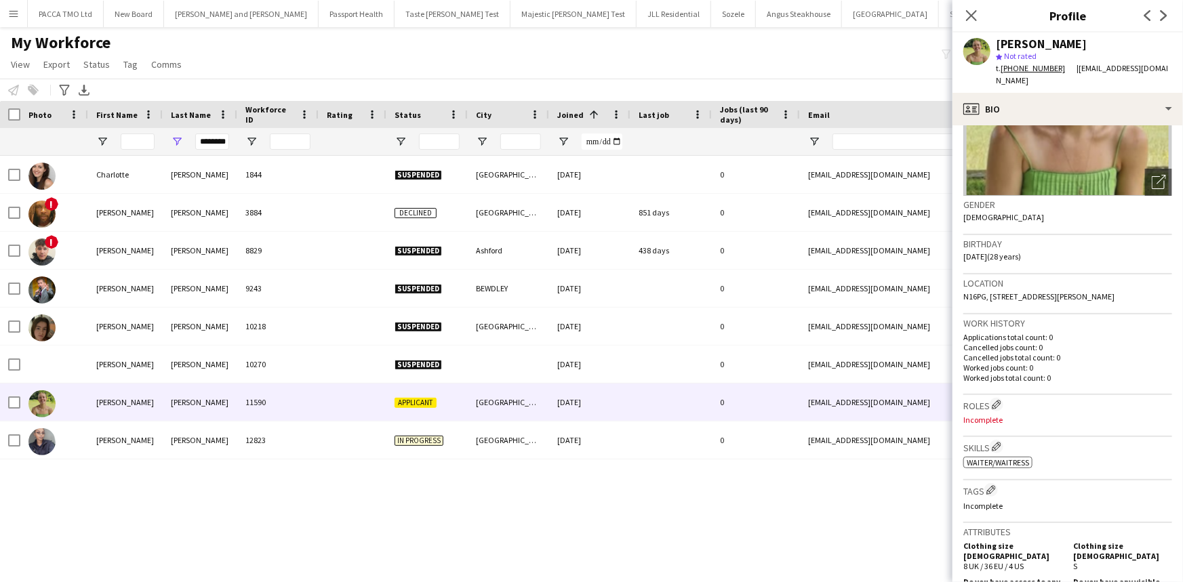
scroll to position [144, 0]
click at [210, 149] on input "********" at bounding box center [212, 142] width 34 height 16
type input "*"
click at [138, 149] on input "First Name Filter Input" at bounding box center [138, 142] width 34 height 16
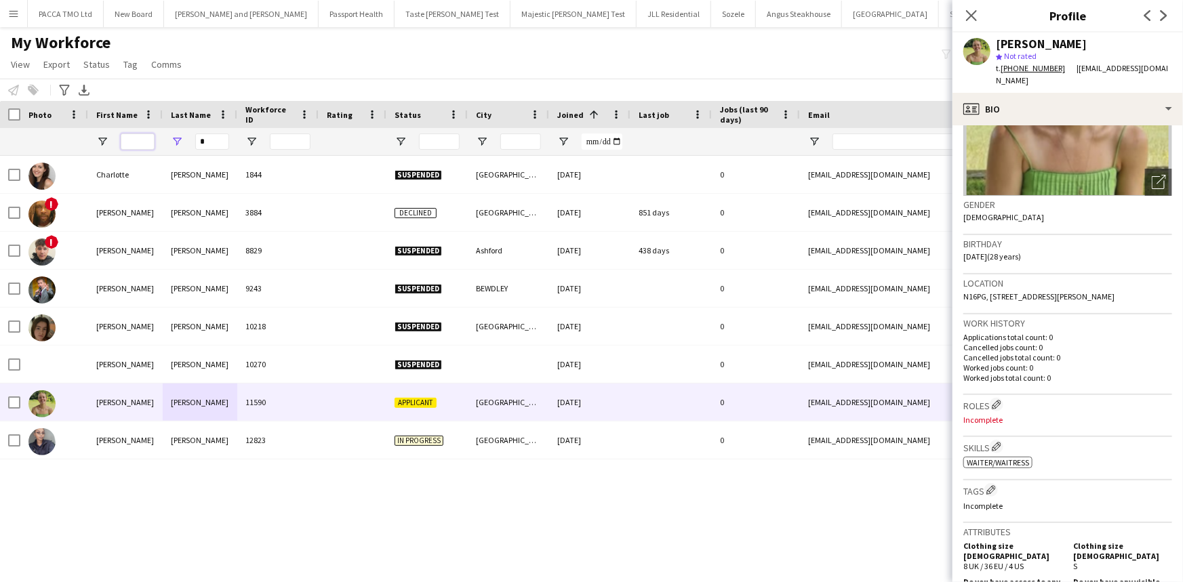
click at [137, 142] on input "First Name Filter Input" at bounding box center [138, 142] width 34 height 16
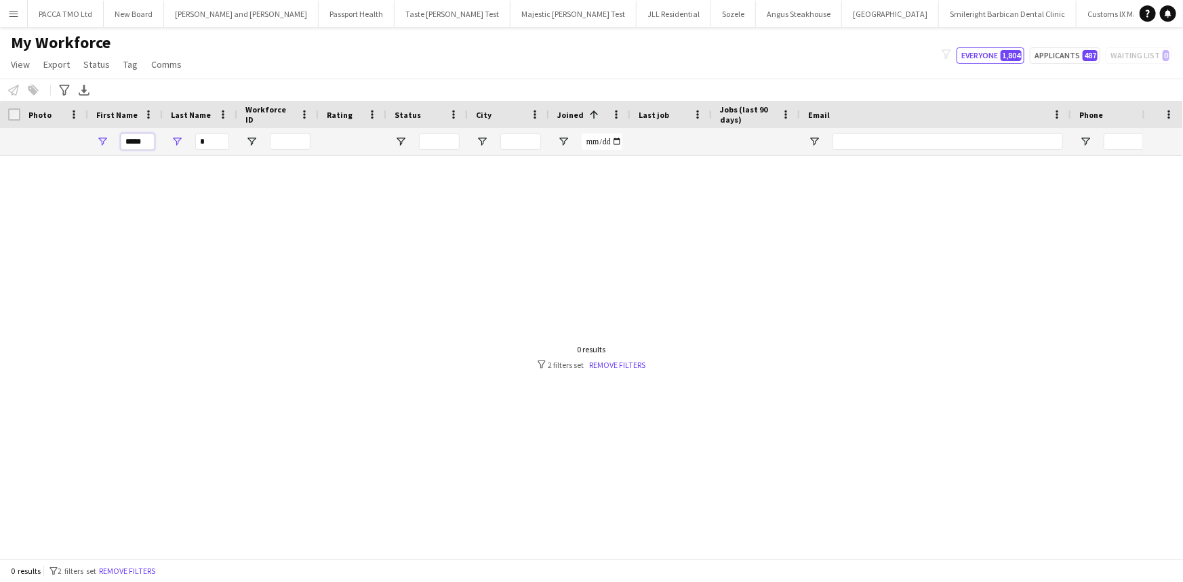
type input "*****"
click at [204, 142] on input "*" at bounding box center [212, 142] width 34 height 16
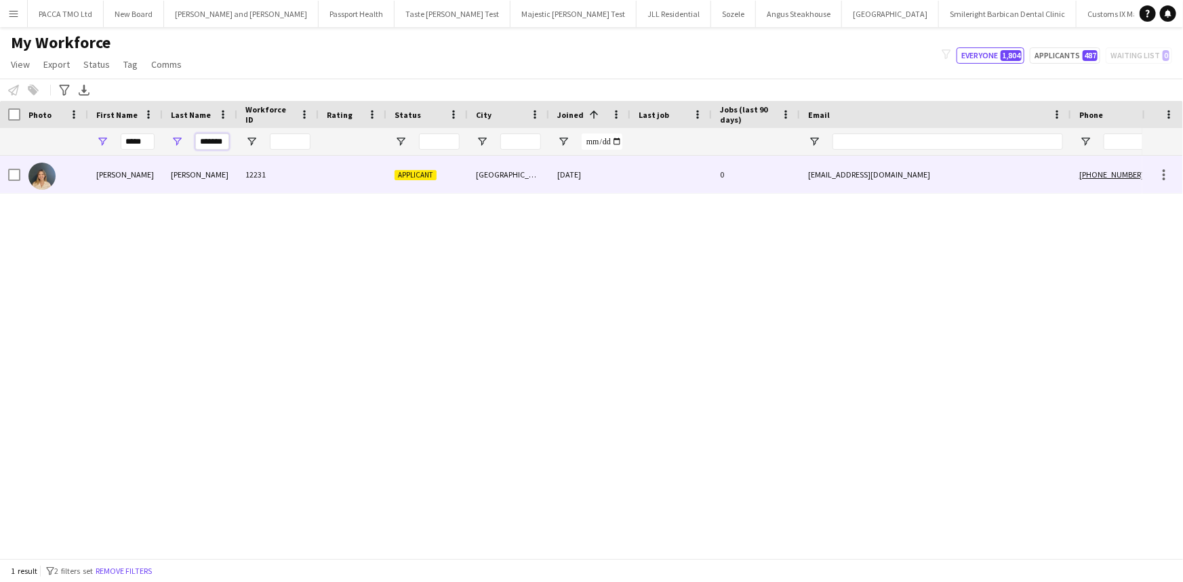
type input "*******"
click at [196, 172] on div "Connealy" at bounding box center [200, 174] width 75 height 37
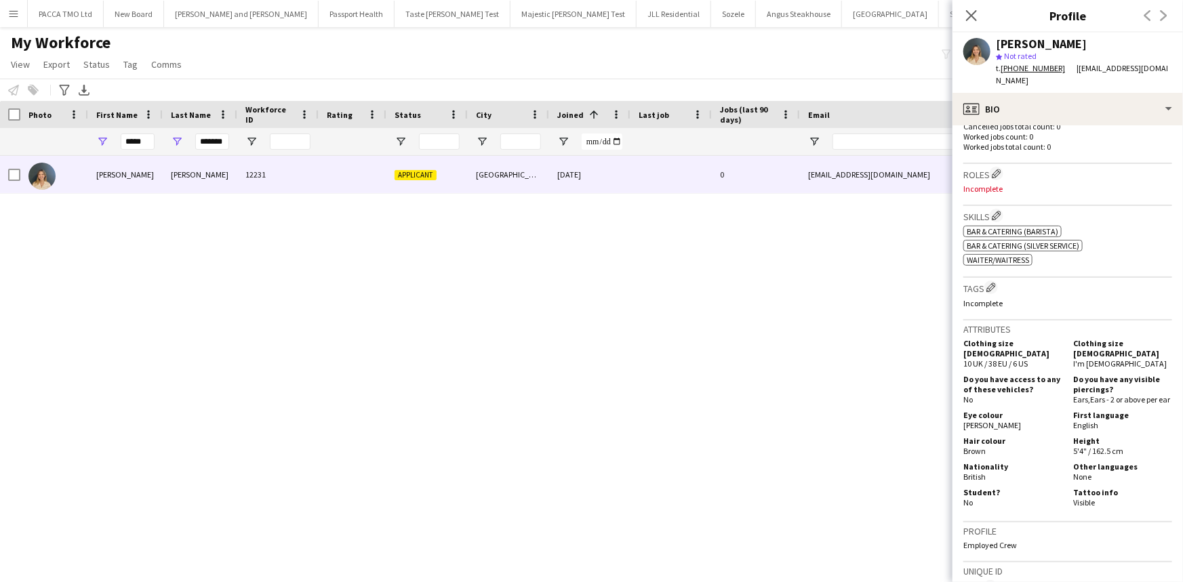
scroll to position [375, 0]
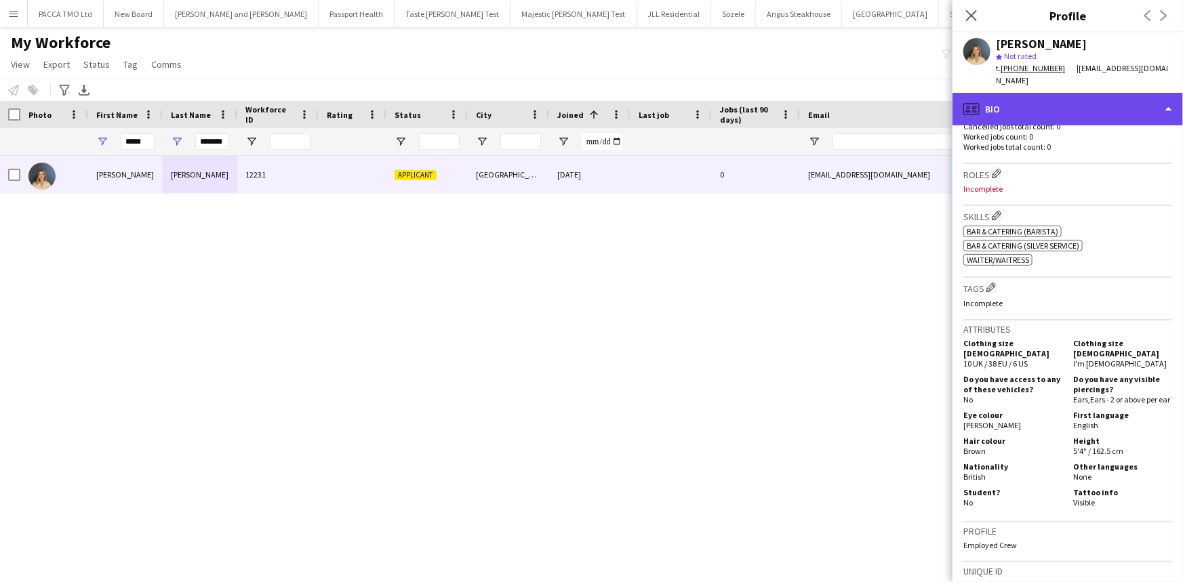
click at [1076, 123] on div "profile Bio" at bounding box center [1068, 109] width 231 height 33
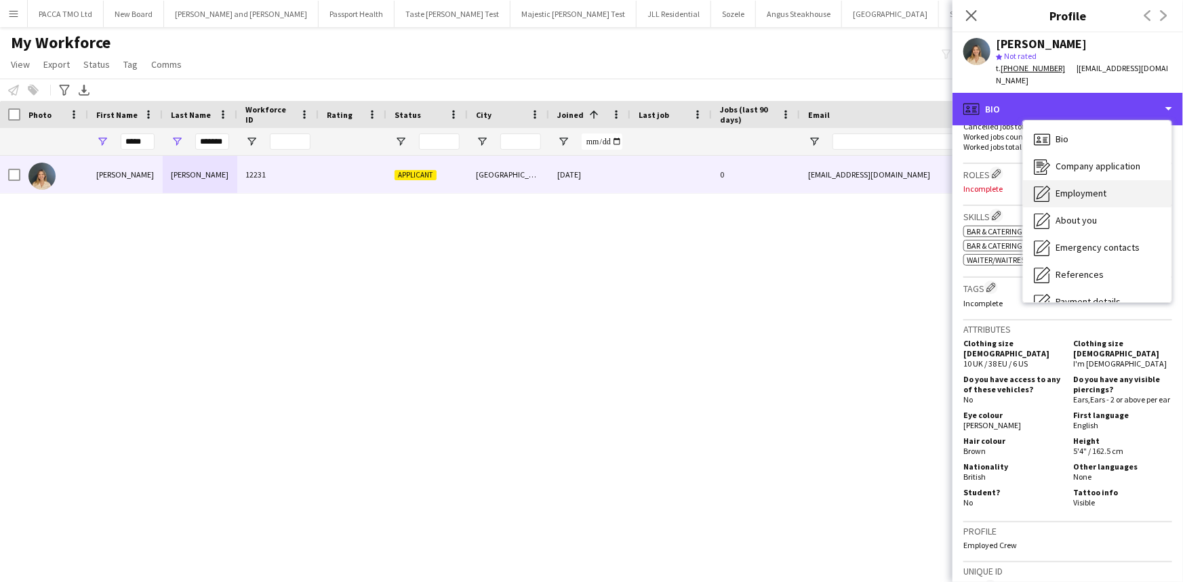
scroll to position [108, 0]
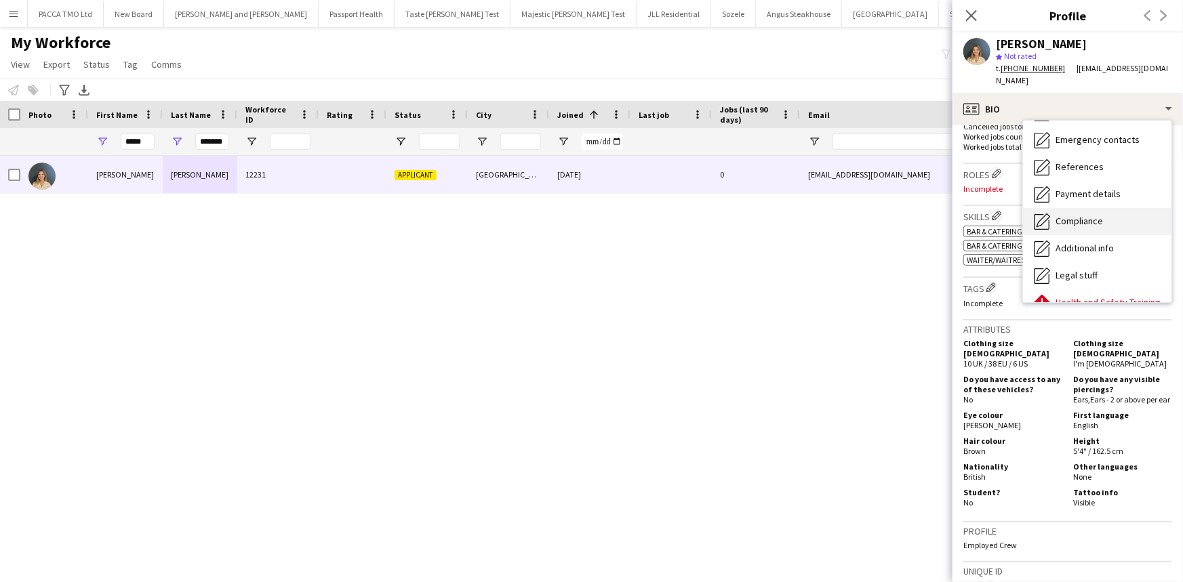
click at [1079, 210] on div "Compliance Compliance" at bounding box center [1097, 221] width 148 height 27
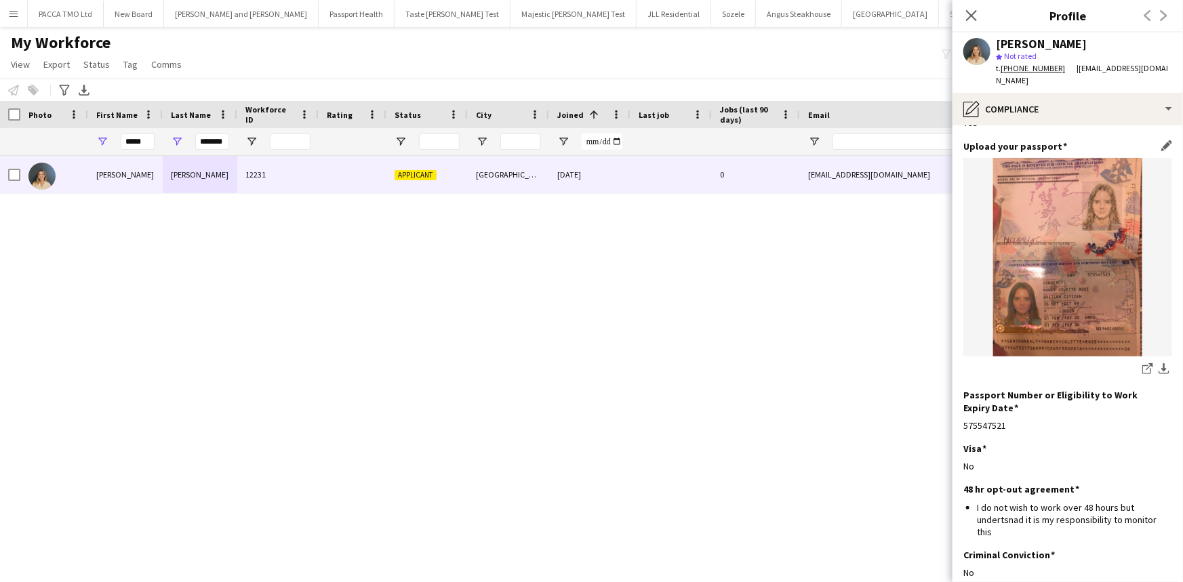
scroll to position [0, 0]
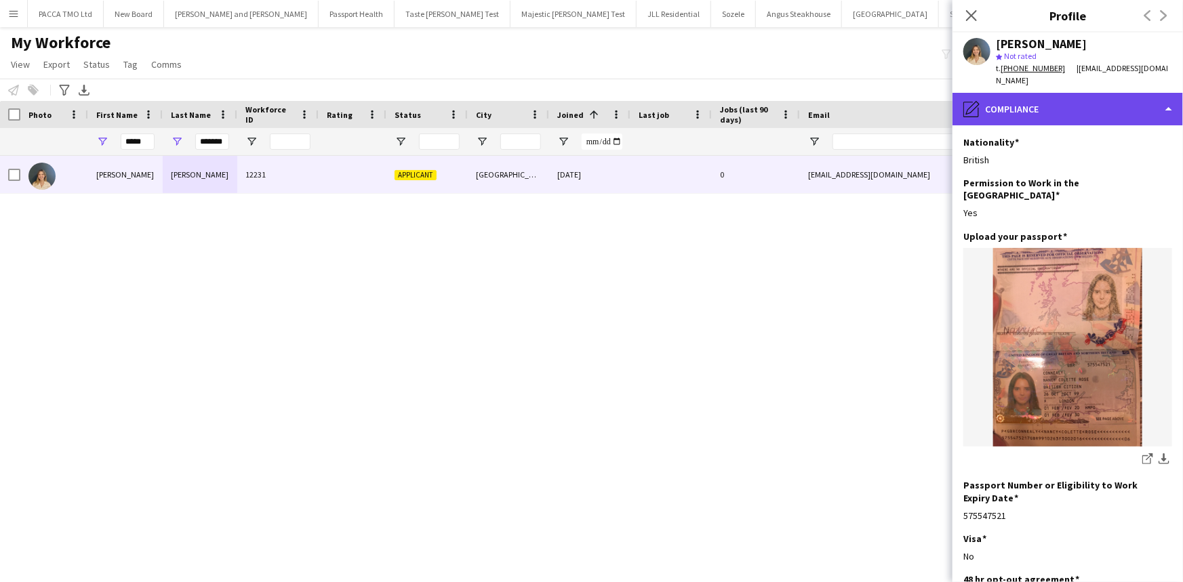
click at [1071, 110] on div "pencil4 Compliance" at bounding box center [1068, 109] width 231 height 33
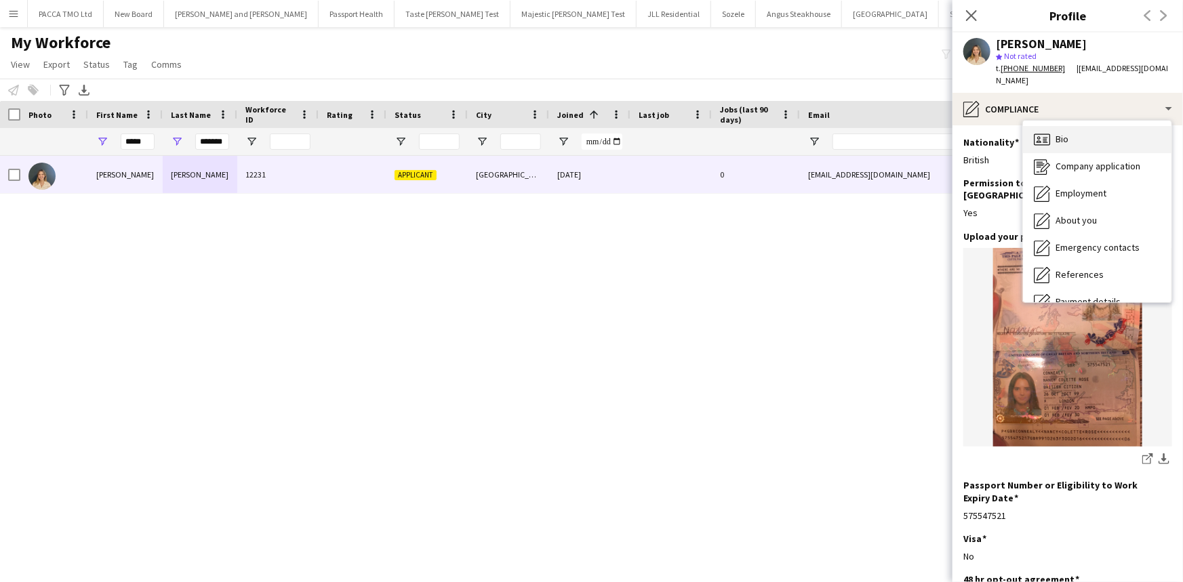
click at [1111, 130] on div "Bio Bio" at bounding box center [1097, 139] width 148 height 27
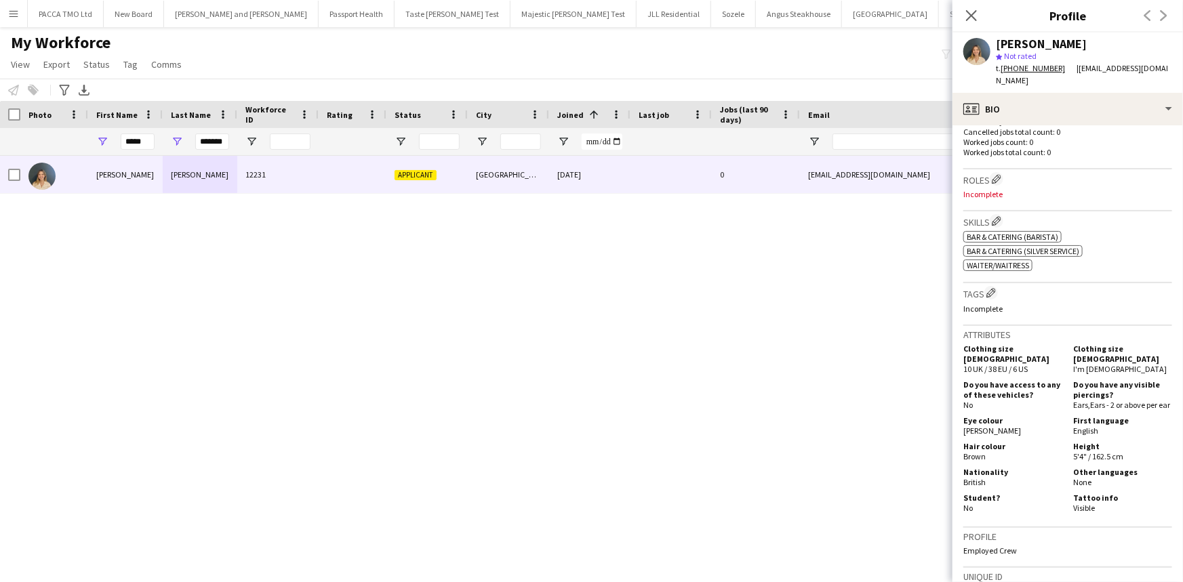
scroll to position [639, 0]
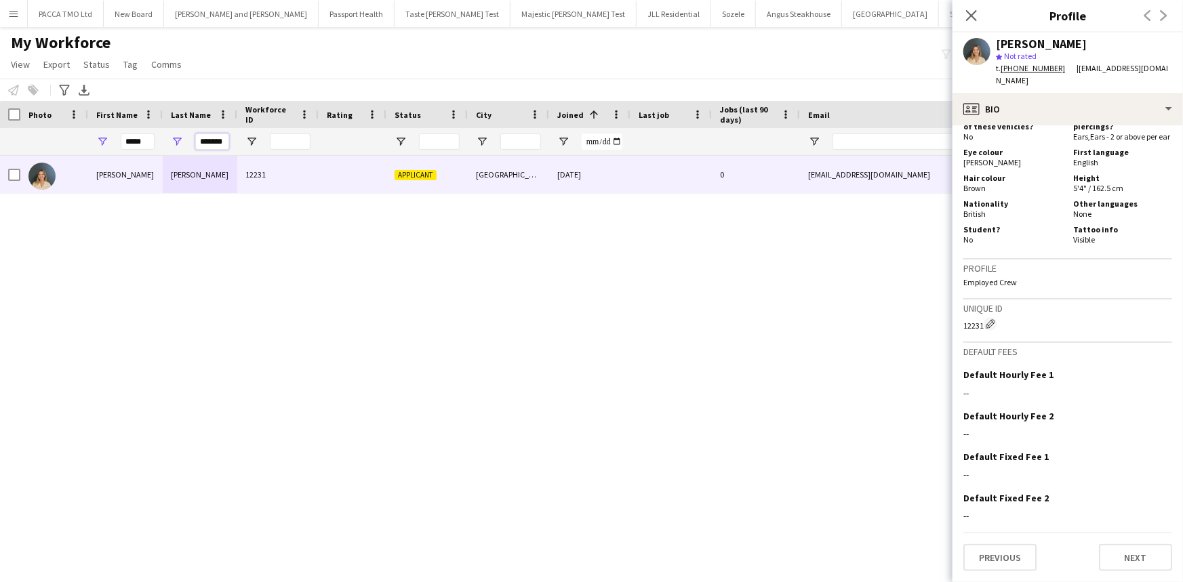
click at [199, 147] on input "*******" at bounding box center [212, 142] width 34 height 16
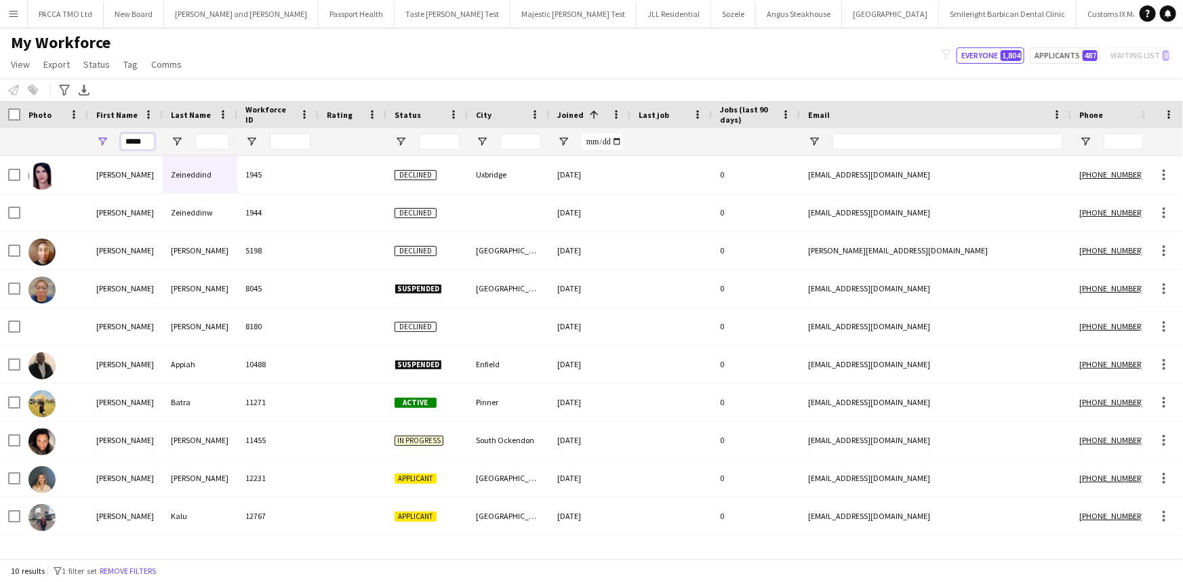
click at [123, 142] on input "*****" at bounding box center [138, 142] width 34 height 16
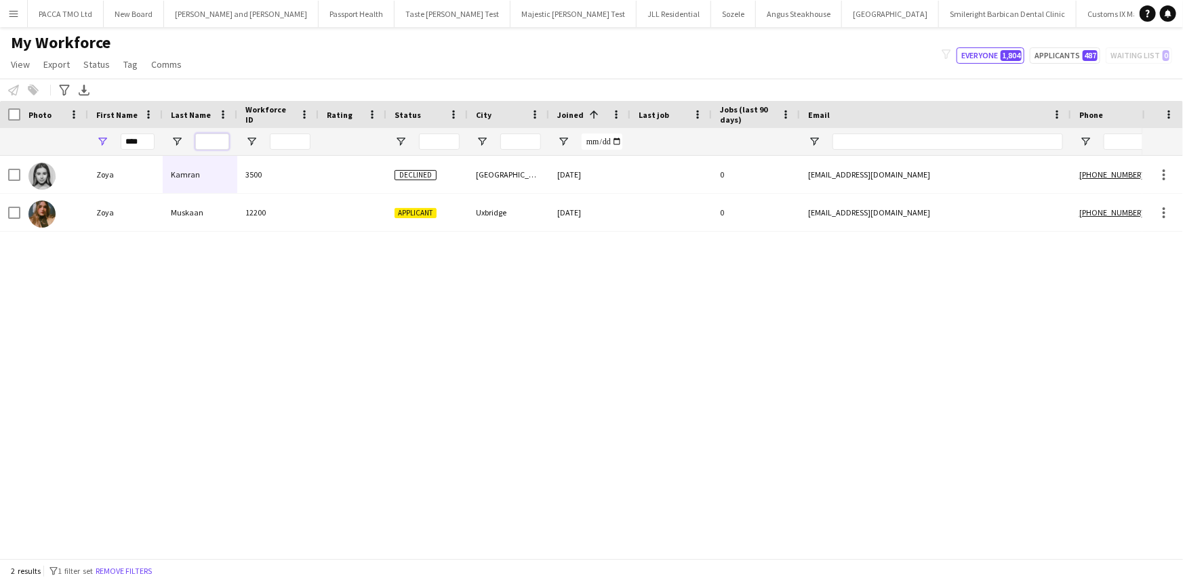
click at [211, 145] on input "Last Name Filter Input" at bounding box center [212, 142] width 34 height 16
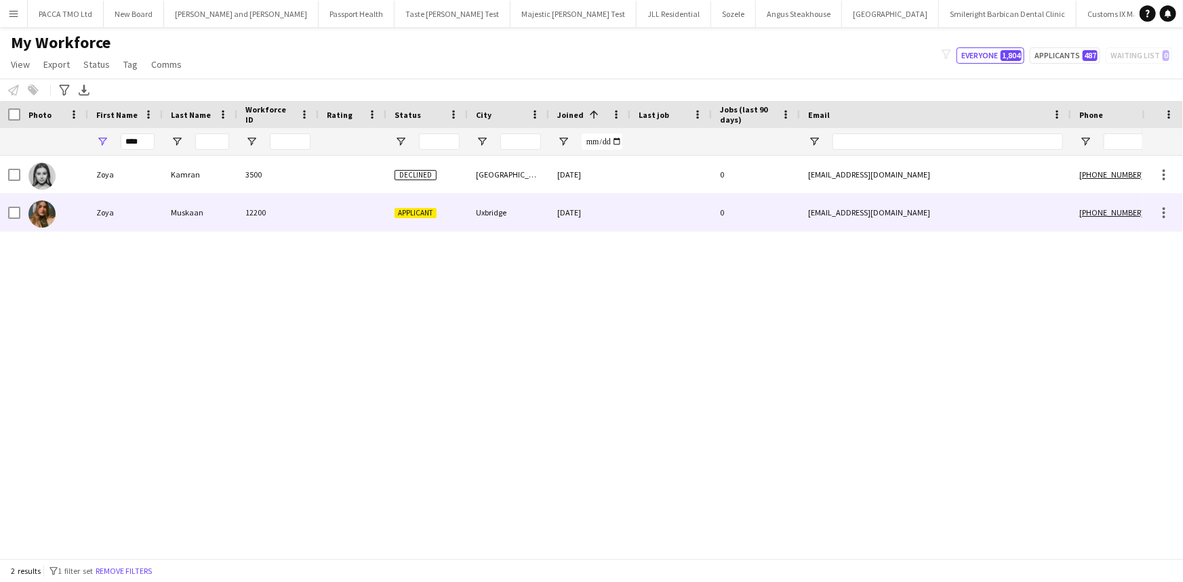
click at [157, 194] on div "Zoya" at bounding box center [125, 212] width 75 height 37
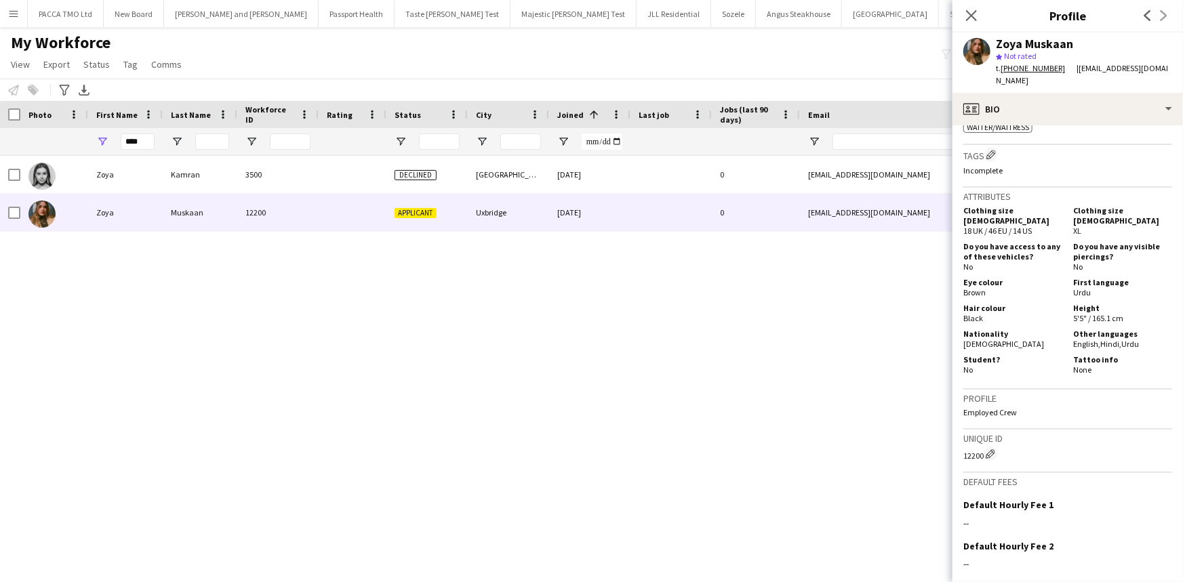
scroll to position [506, 0]
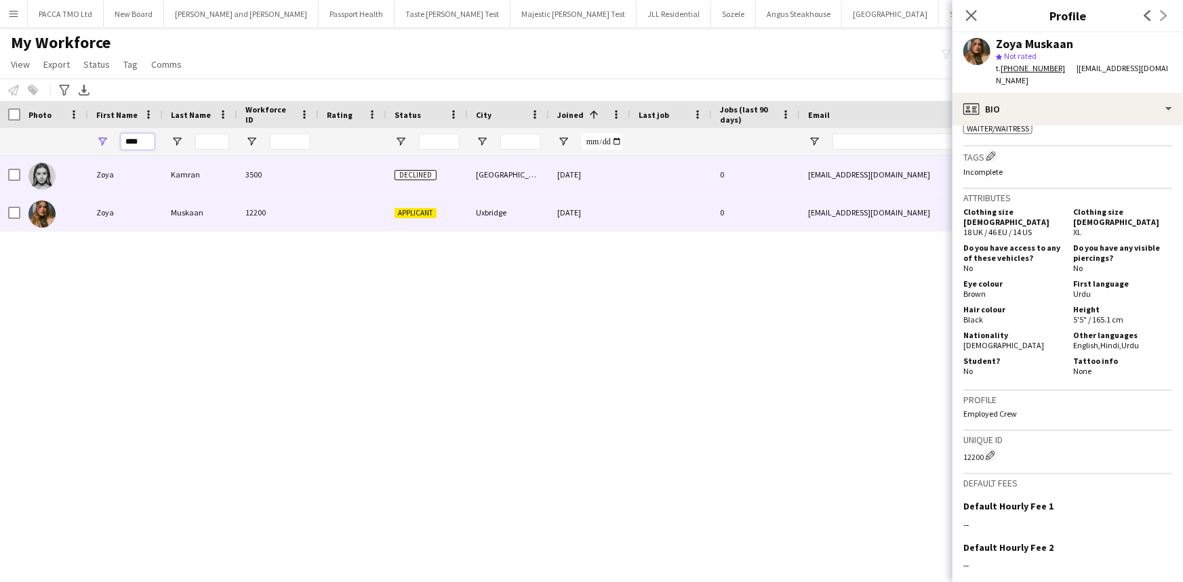
click at [143, 138] on input "****" at bounding box center [138, 142] width 34 height 16
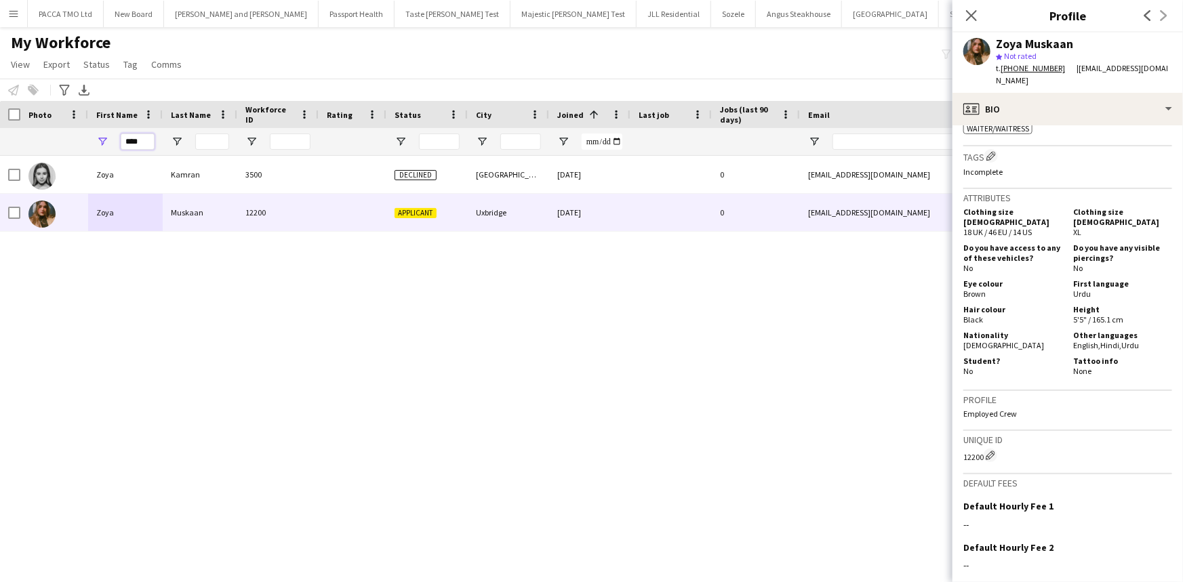
click at [143, 138] on input "****" at bounding box center [138, 142] width 34 height 16
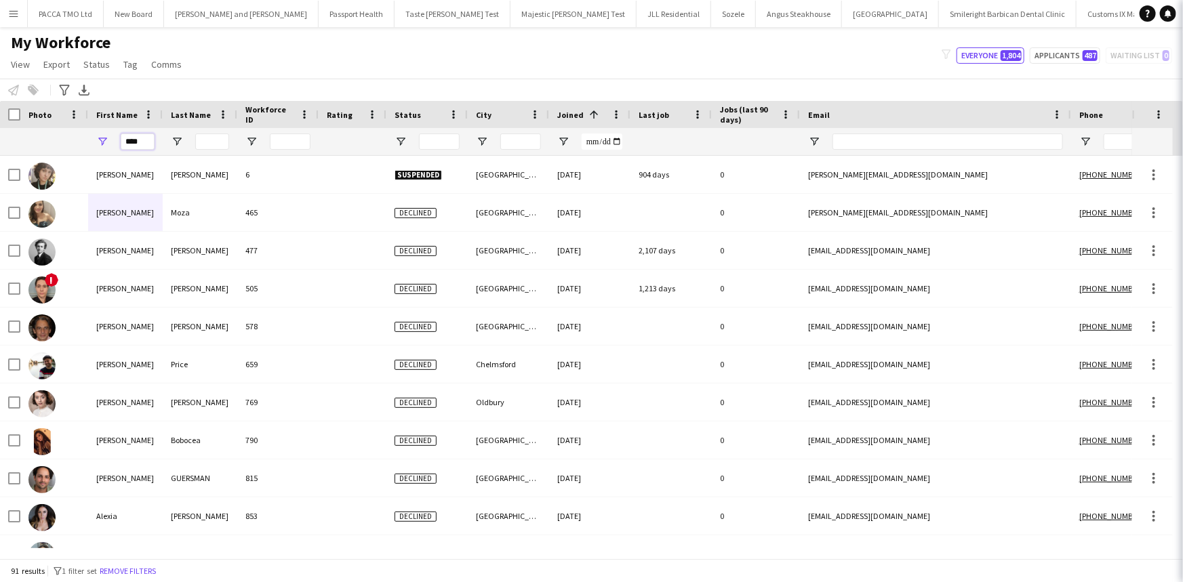
type input "****"
click at [191, 145] on div at bounding box center [200, 141] width 75 height 27
click at [198, 144] on input "Last Name Filter Input" at bounding box center [212, 142] width 34 height 16
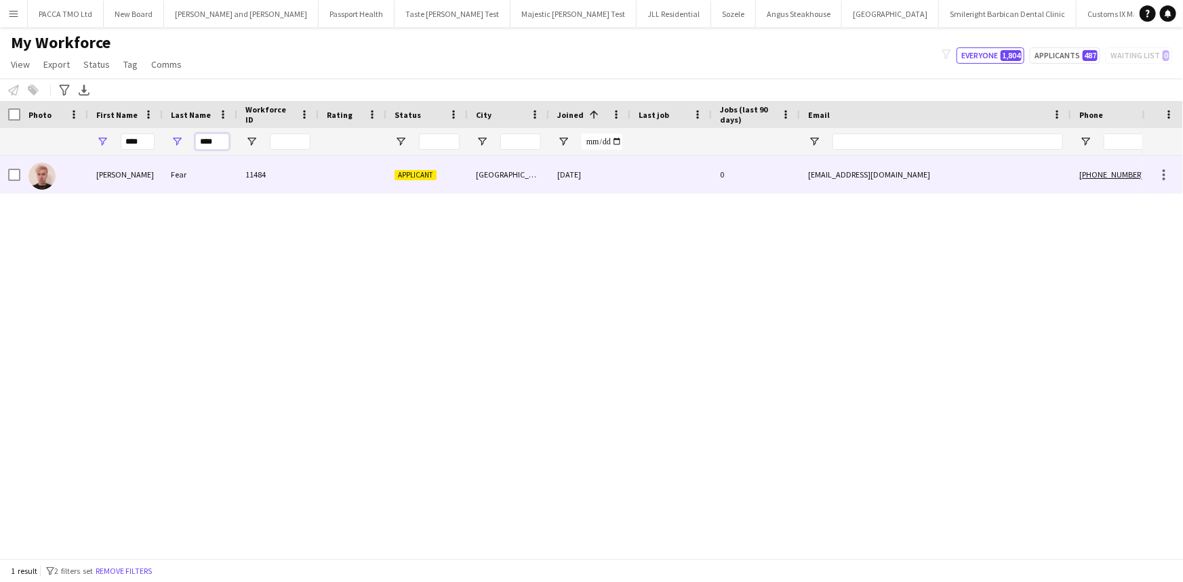
type input "****"
click at [205, 169] on div "Fear" at bounding box center [200, 174] width 75 height 37
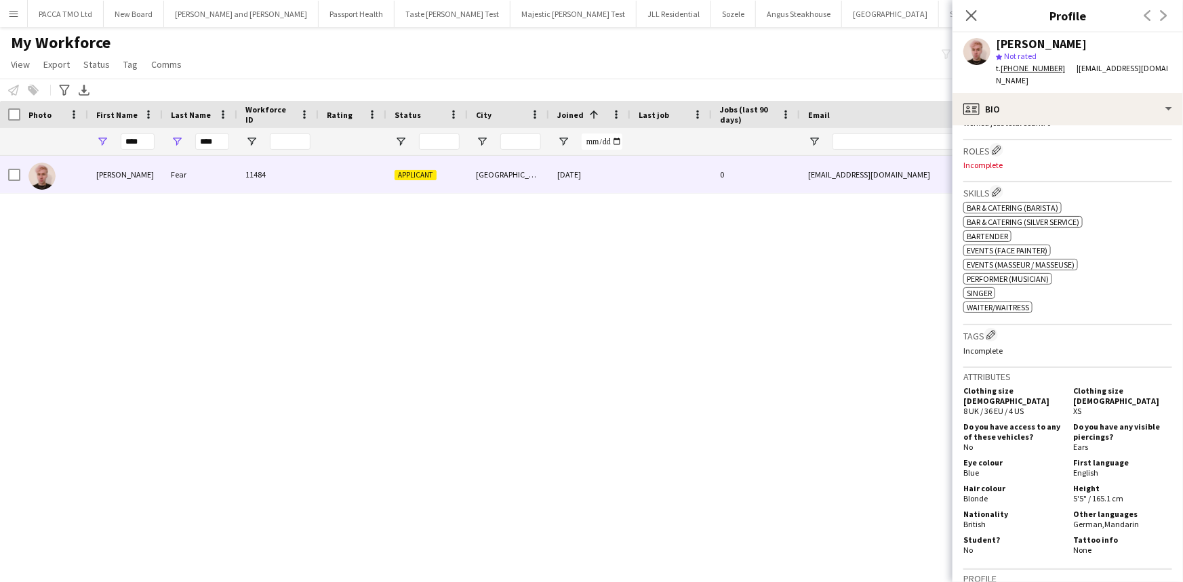
scroll to position [418, 0]
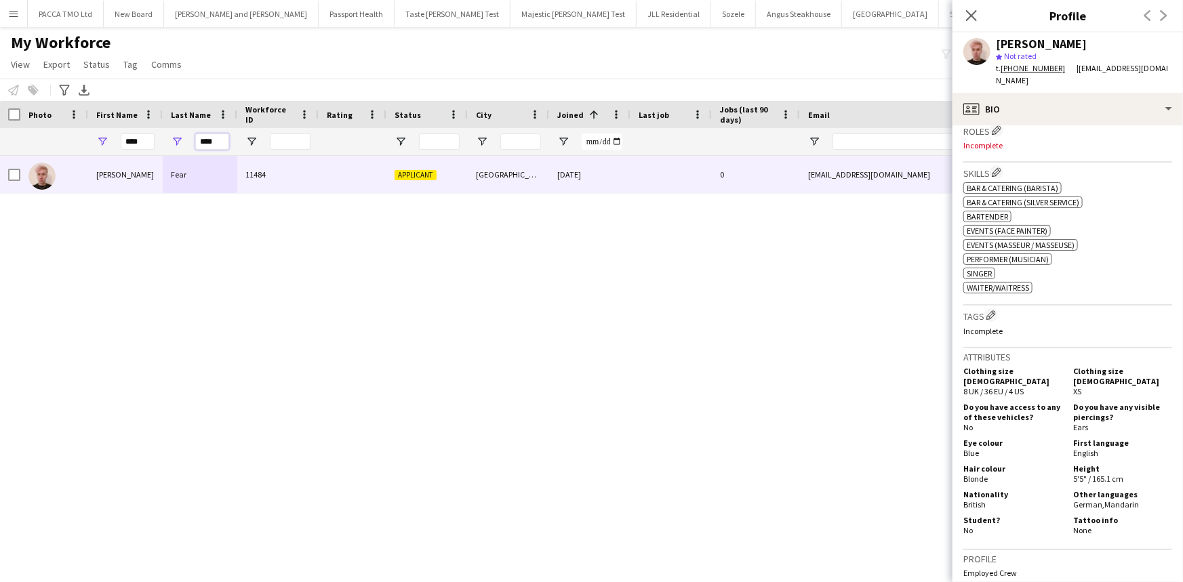
click at [202, 144] on input "****" at bounding box center [212, 142] width 34 height 16
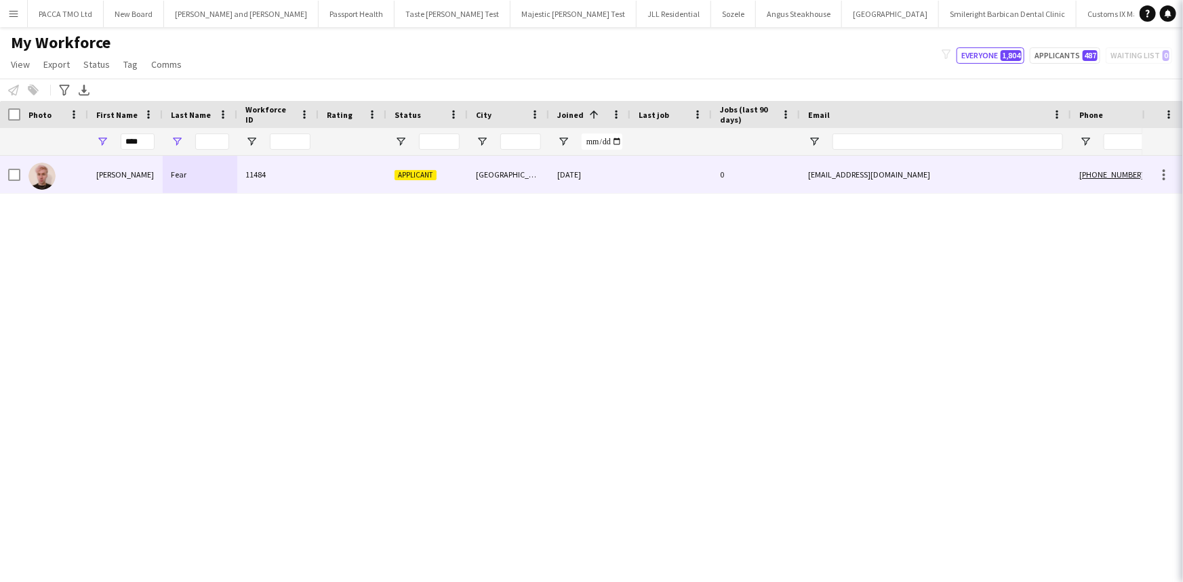
click at [163, 139] on div at bounding box center [200, 141] width 75 height 27
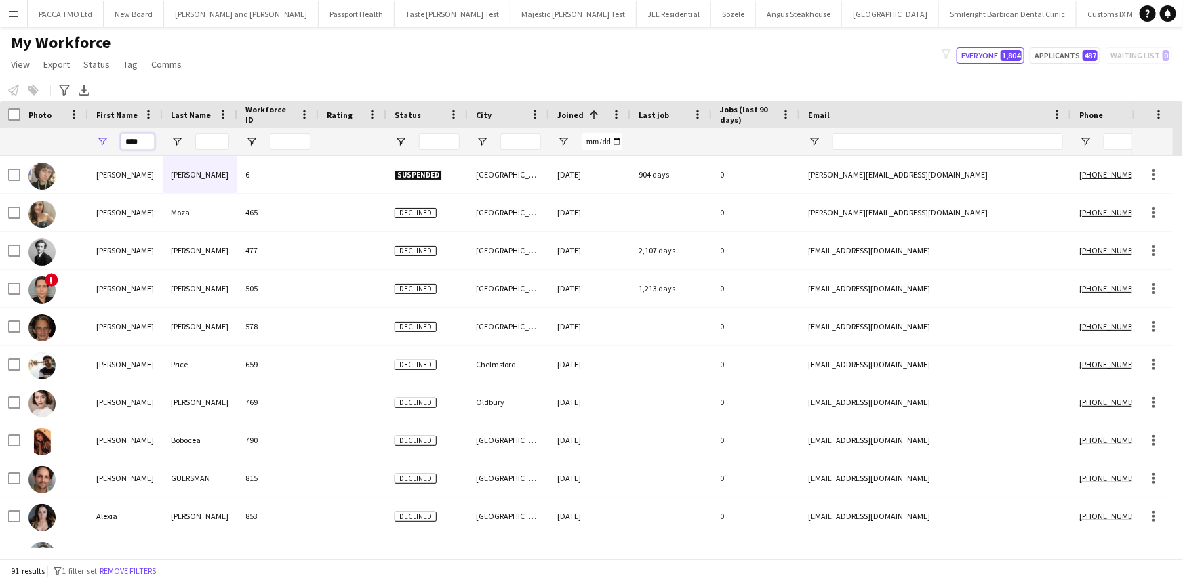
click at [145, 136] on input "****" at bounding box center [138, 142] width 34 height 16
type input "*"
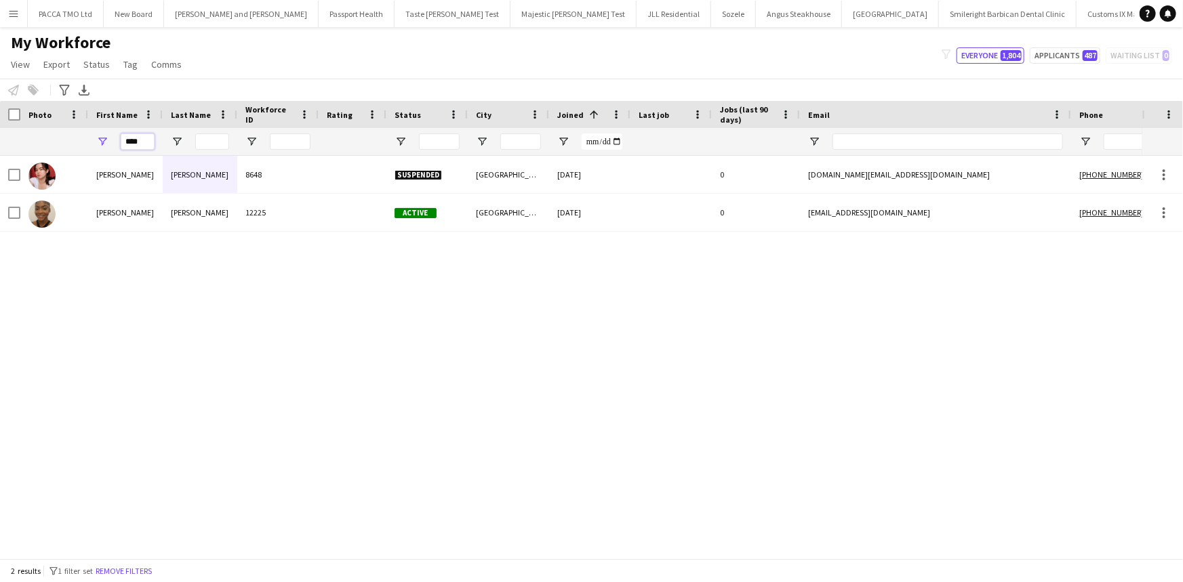
click at [142, 141] on input "****" at bounding box center [138, 142] width 34 height 16
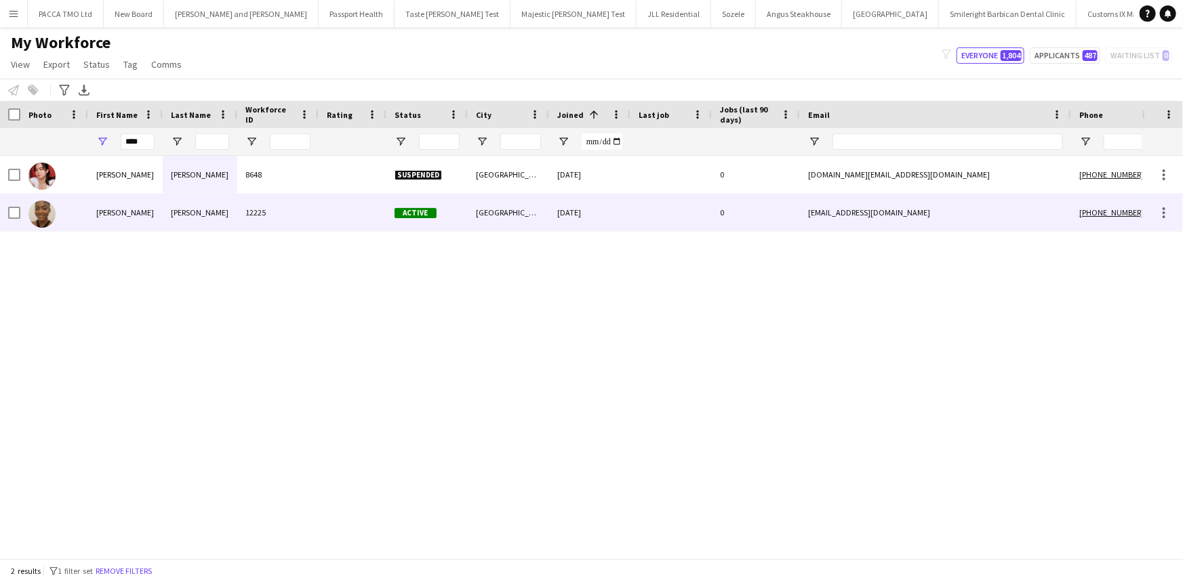
click at [140, 203] on div "Yuki" at bounding box center [125, 212] width 75 height 37
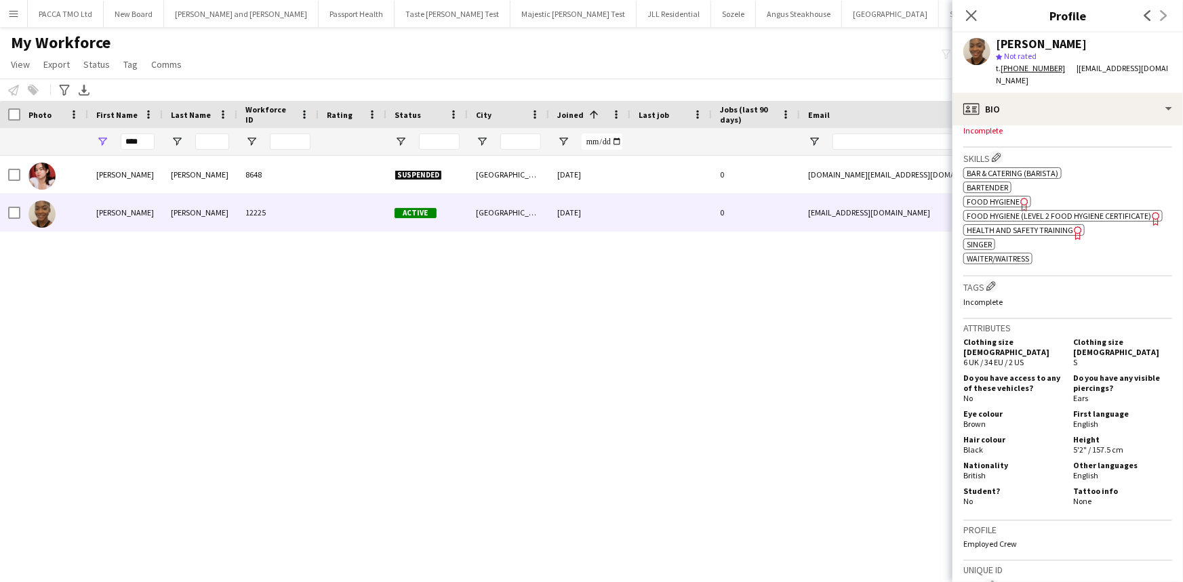
scroll to position [338, 0]
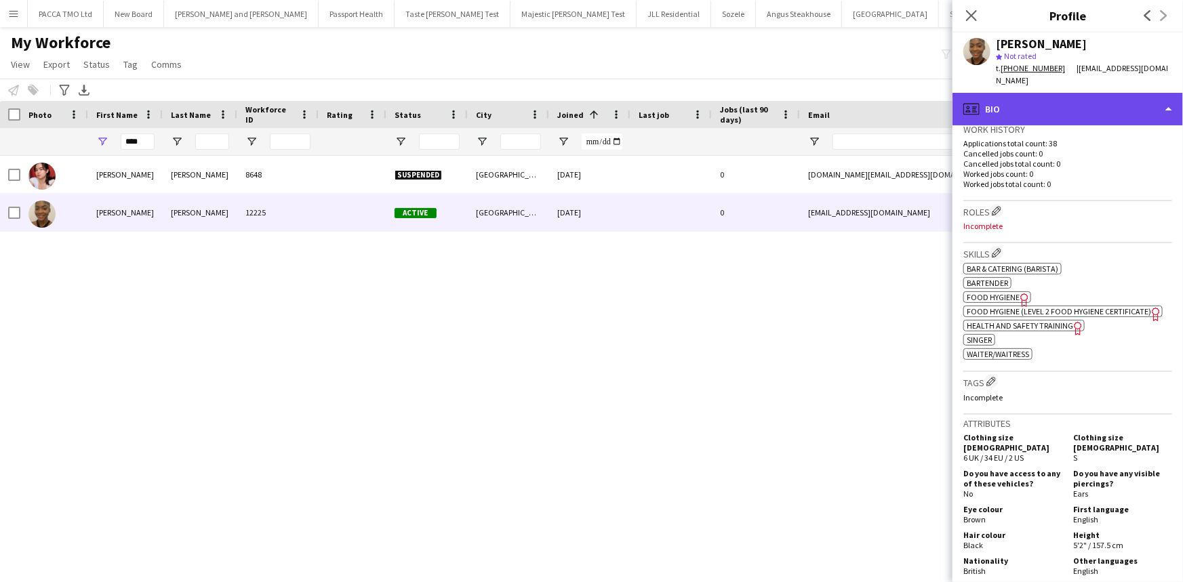
click at [994, 95] on div "profile Bio" at bounding box center [1068, 109] width 231 height 33
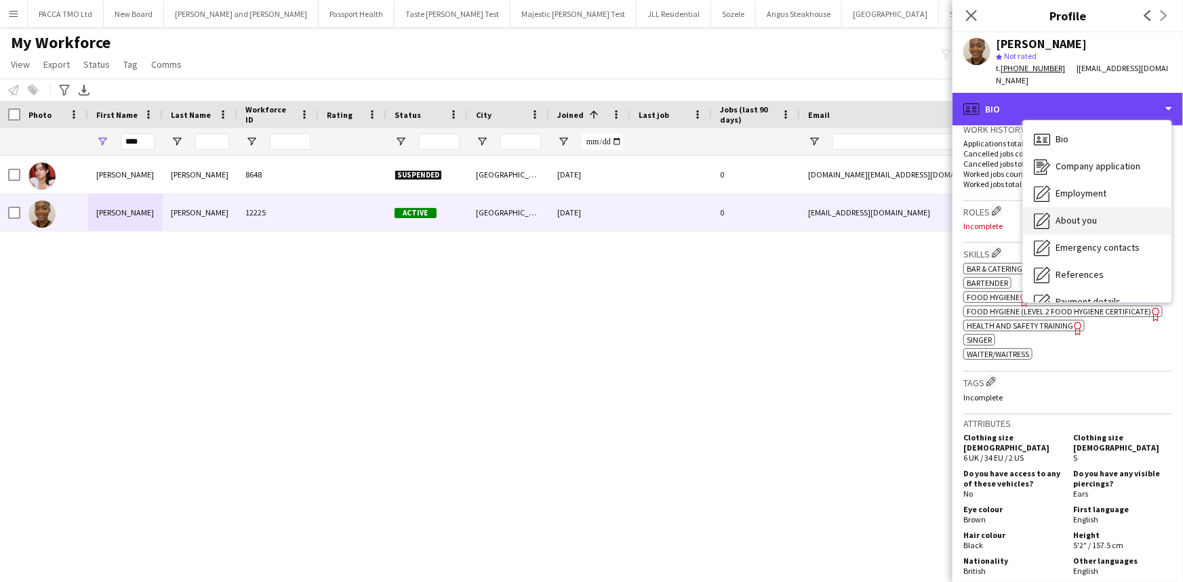
scroll to position [181, 0]
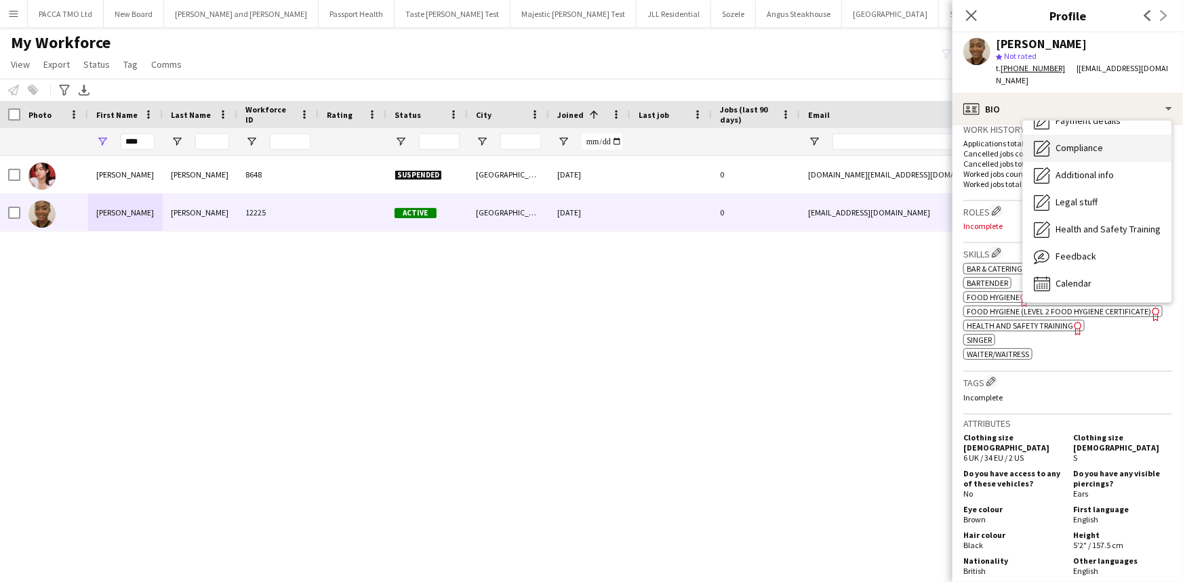
click at [1067, 142] on span "Compliance" at bounding box center [1079, 148] width 47 height 12
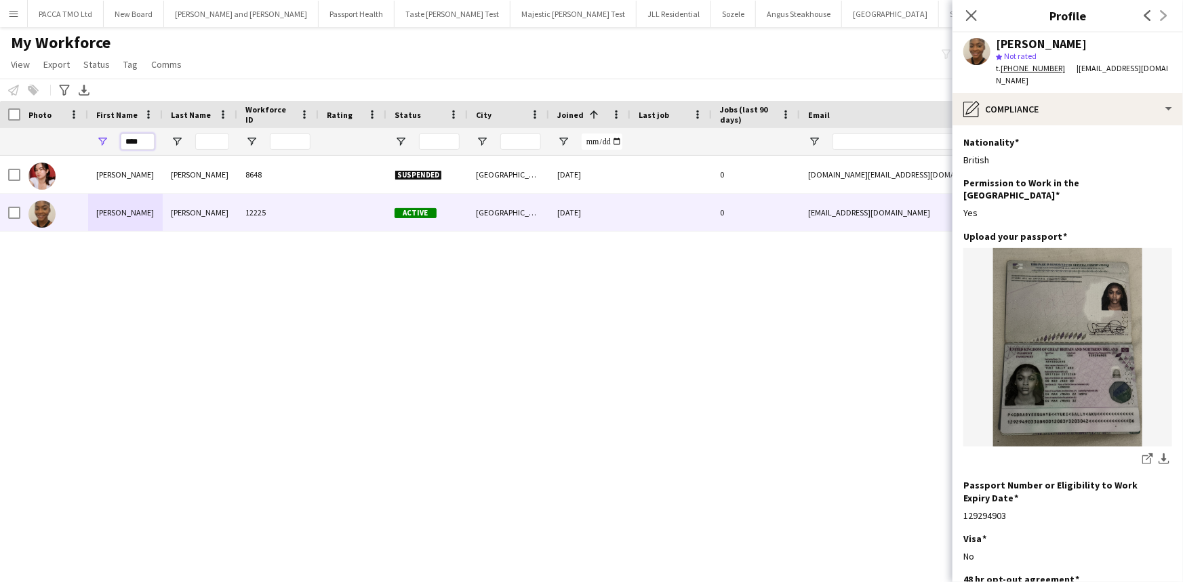
click at [137, 142] on input "****" at bounding box center [138, 142] width 34 height 16
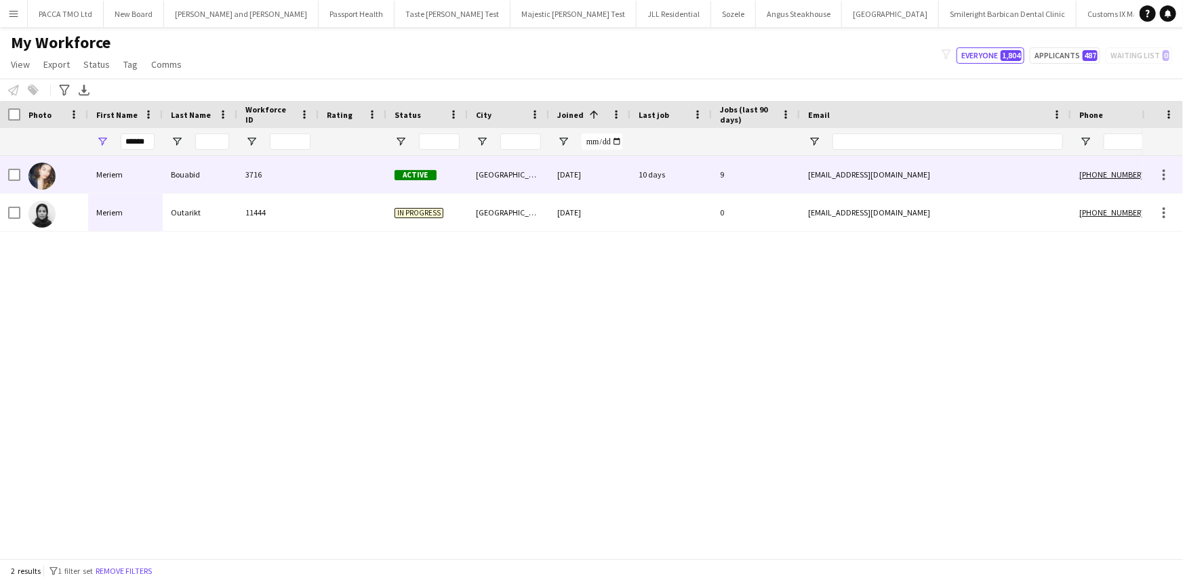
click at [164, 183] on div "Bouabid" at bounding box center [200, 174] width 75 height 37
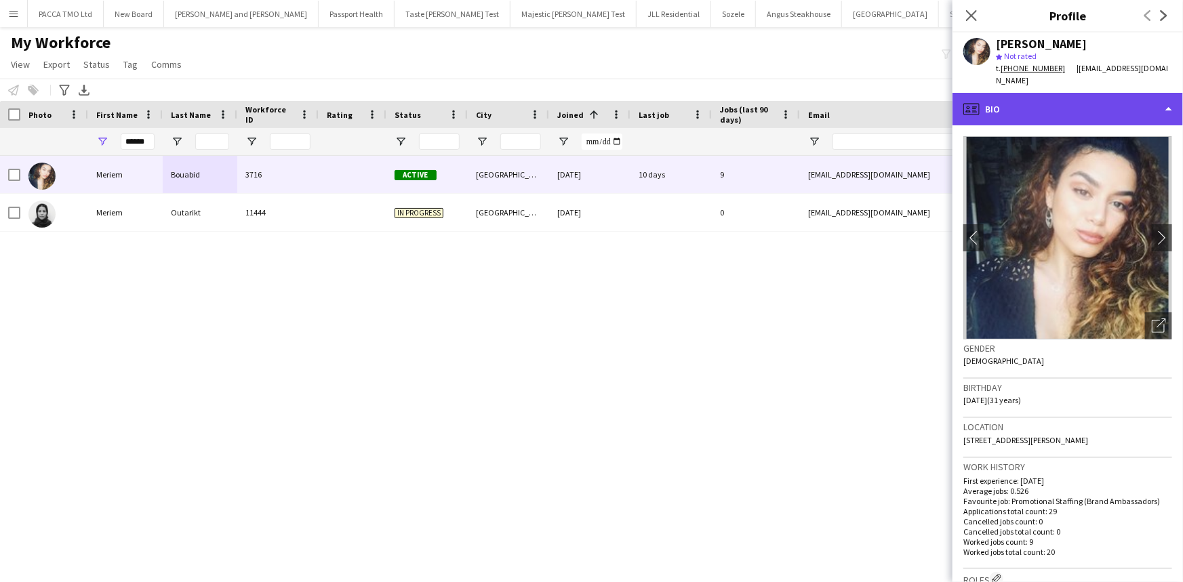
click at [1023, 109] on div "profile Bio" at bounding box center [1068, 109] width 231 height 33
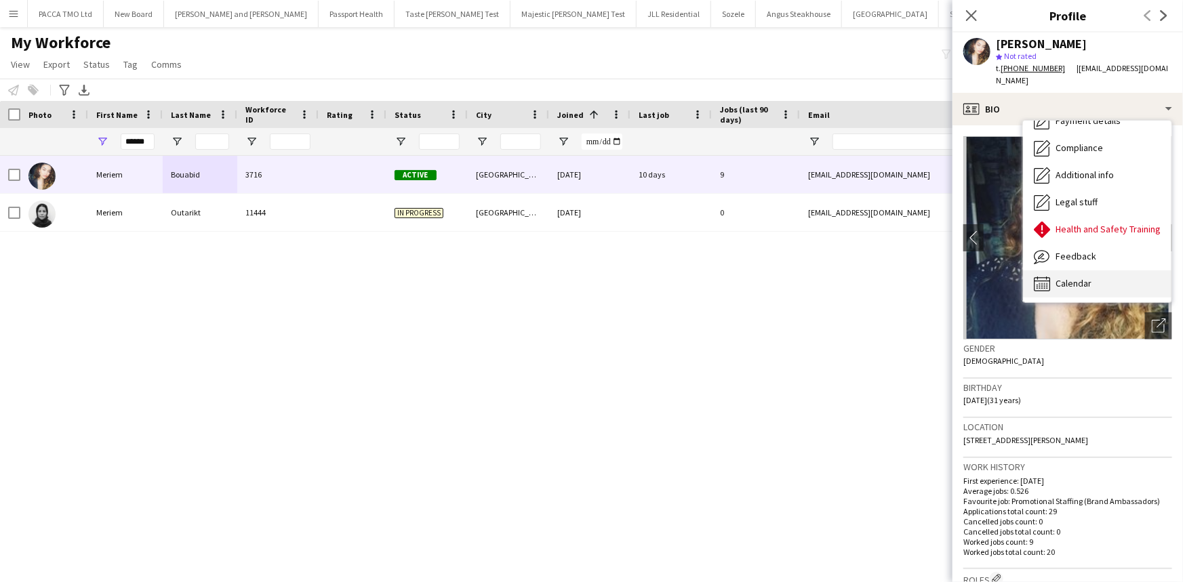
click at [1080, 271] on div "Calendar Calendar" at bounding box center [1097, 284] width 148 height 27
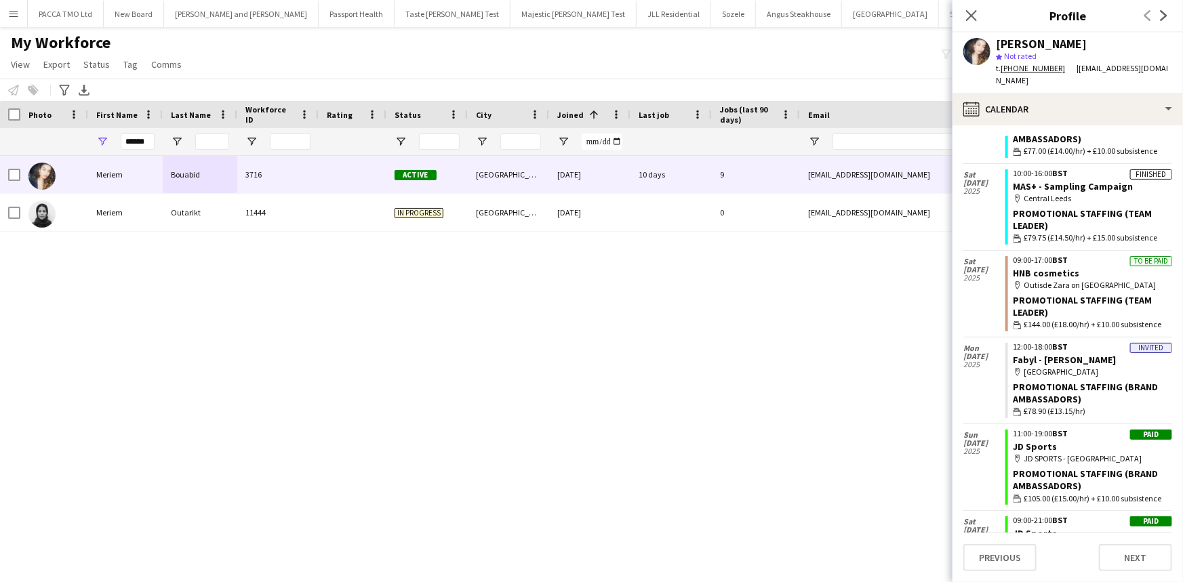
scroll to position [34, 0]
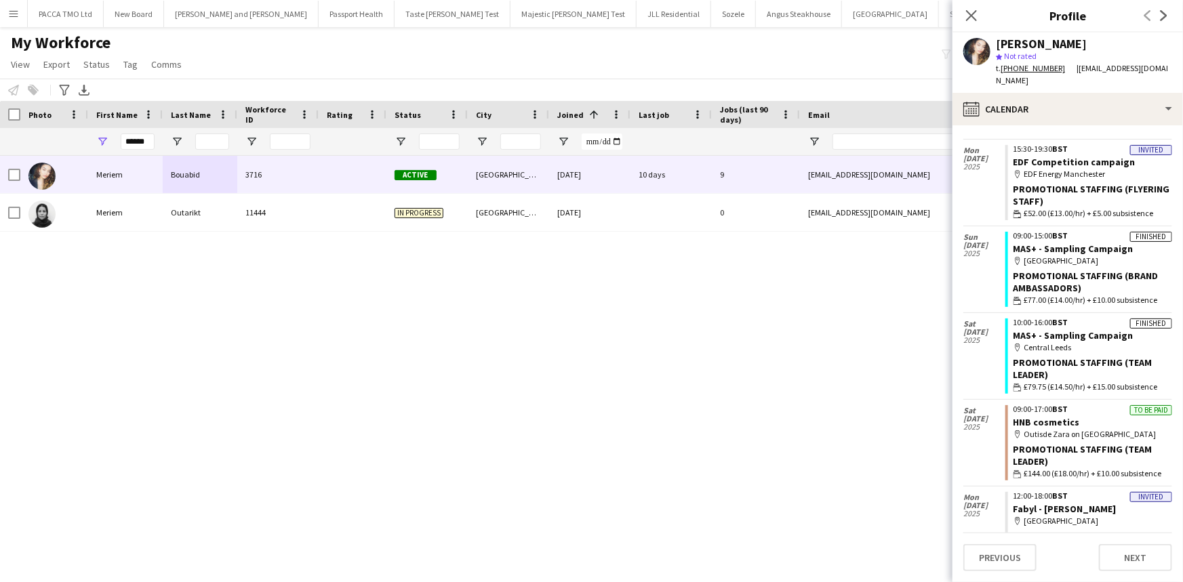
drag, startPoint x: 1031, startPoint y: 245, endPoint x: 1002, endPoint y: 241, distance: 28.8
click at [1005, 243] on app-crew-calendar-job-card "Finished 09:00-15:00 BST MAS+ - Sampling Campaign map-marker Manchester St Anne…" at bounding box center [1088, 269] width 167 height 75
click at [1043, 245] on link "MAS+ - Sampling Campaign" at bounding box center [1074, 249] width 120 height 12
click at [147, 143] on input "******" at bounding box center [138, 142] width 34 height 16
click at [146, 142] on input "******" at bounding box center [138, 142] width 34 height 16
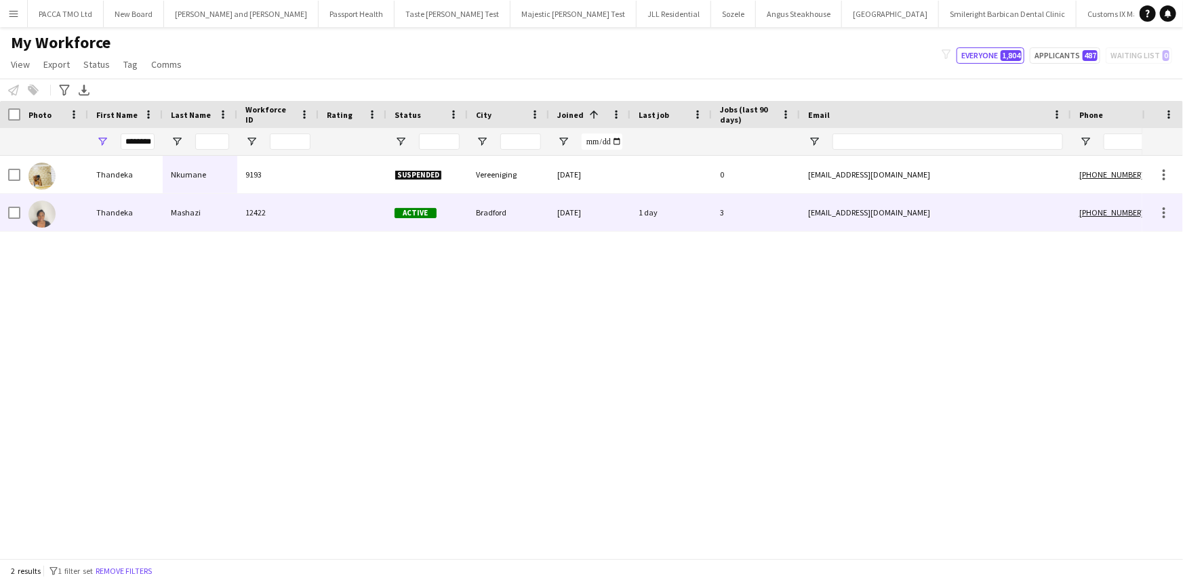
scroll to position [0, 0]
click at [203, 201] on div "Mashazi" at bounding box center [200, 212] width 75 height 37
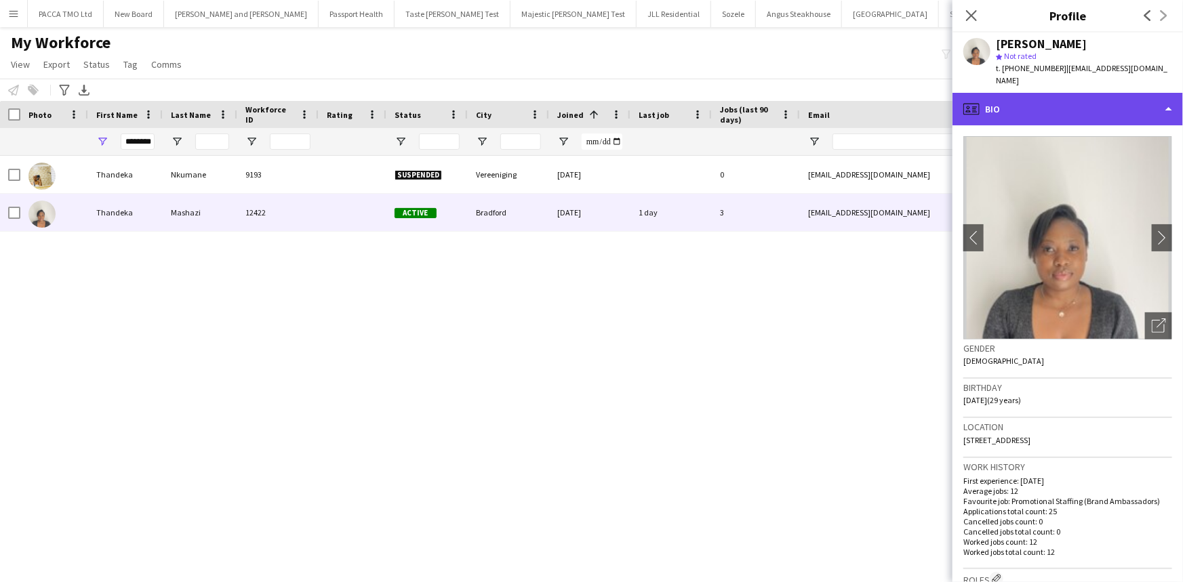
click at [1003, 115] on div "profile Bio" at bounding box center [1068, 109] width 231 height 33
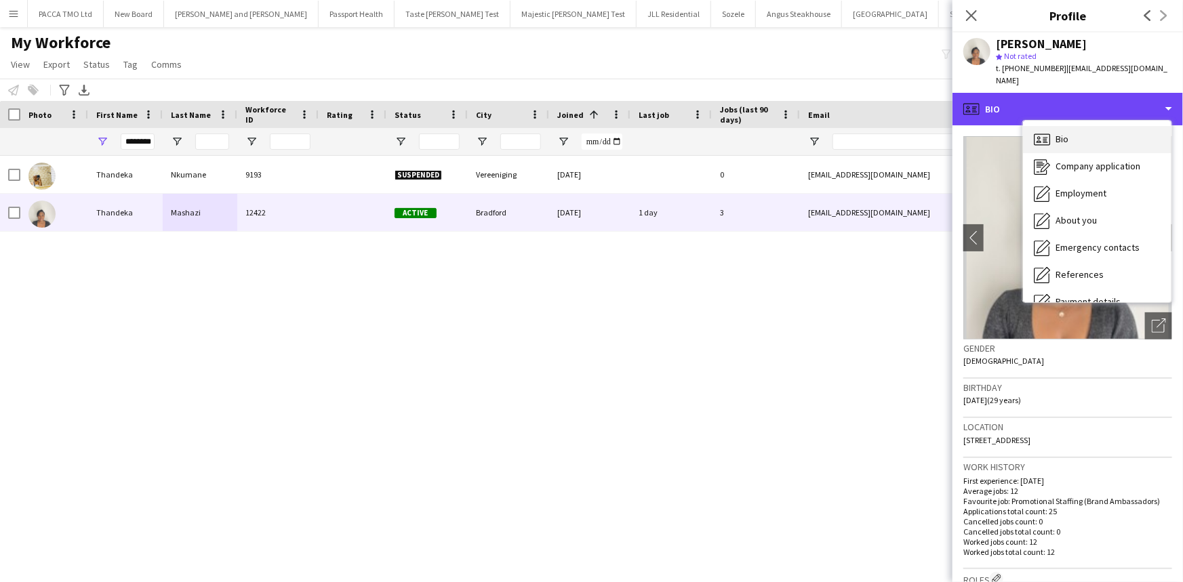
scroll to position [181, 0]
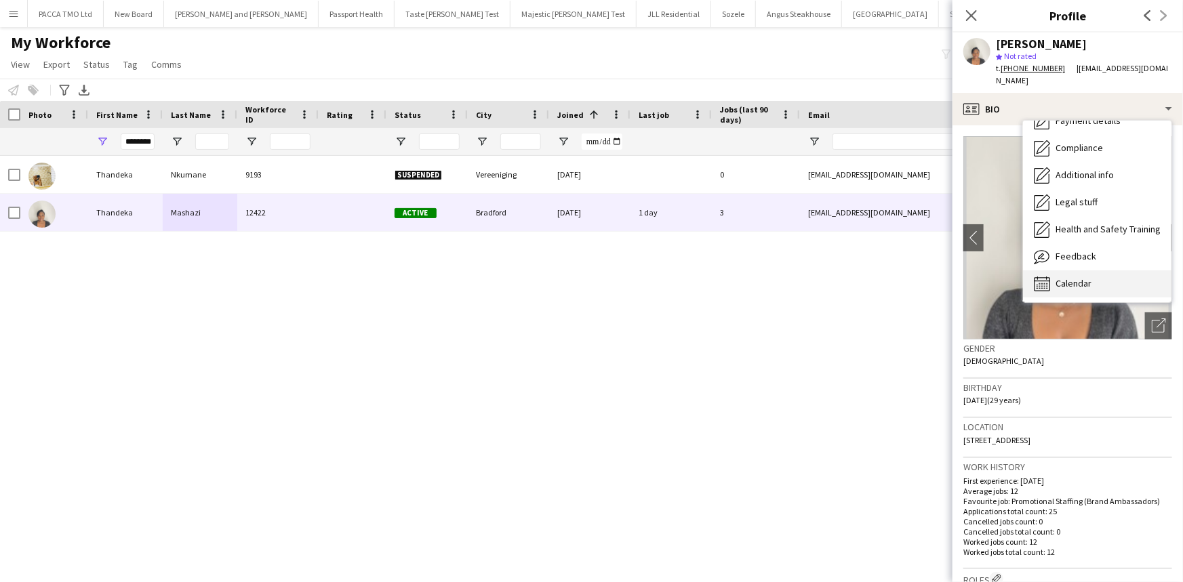
click at [1087, 275] on div "Calendar Calendar" at bounding box center [1097, 284] width 148 height 27
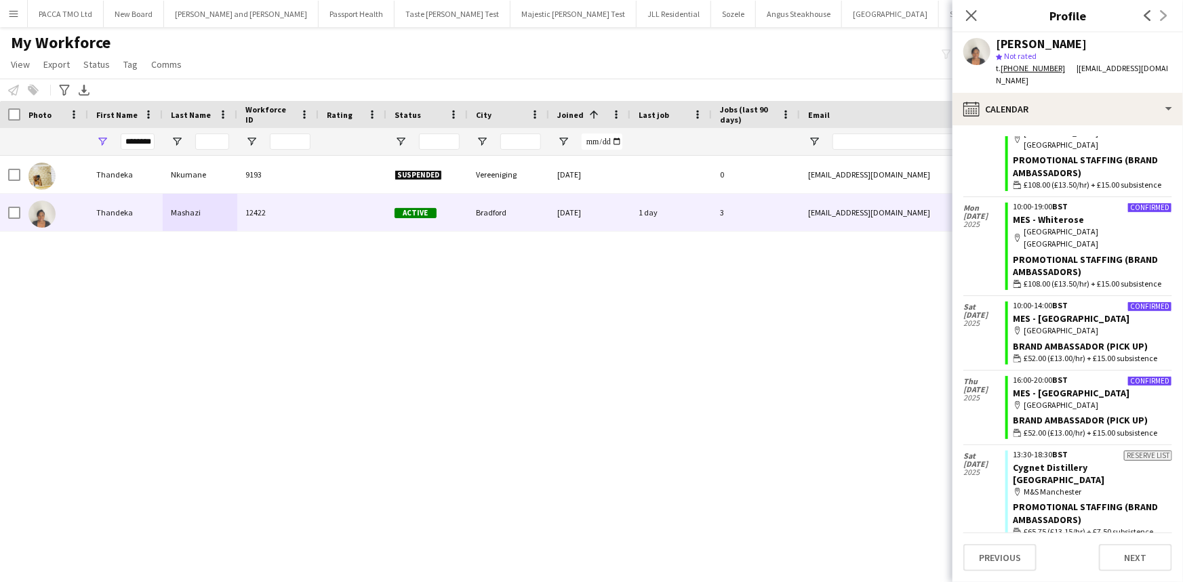
scroll to position [492, 0]
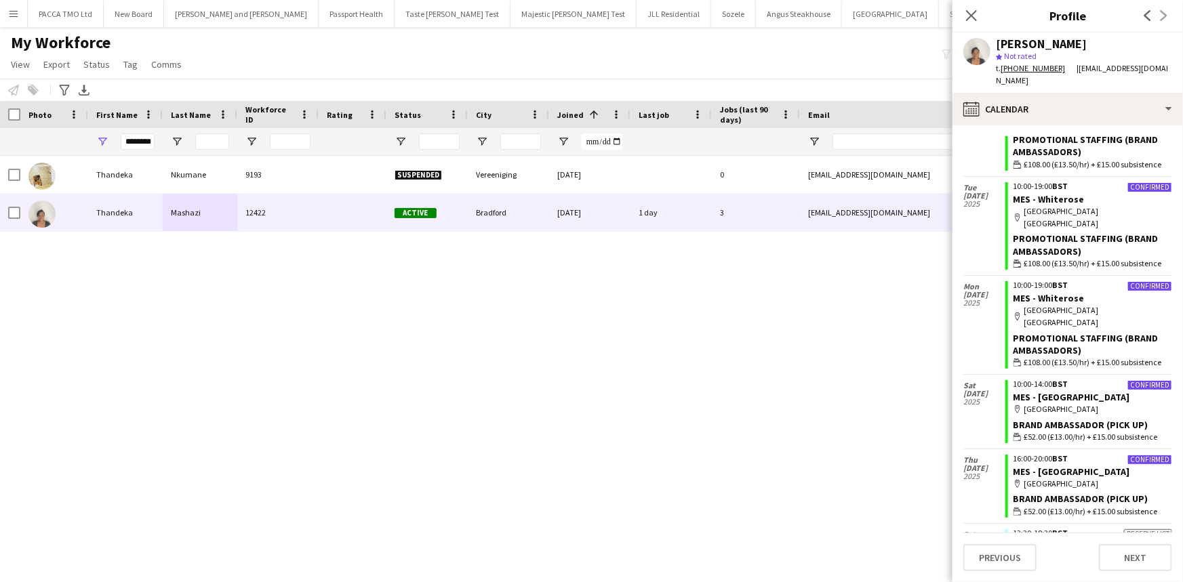
click at [1071, 431] on span "£52.00 (£13.00/hr) + £15.00 subsistence" at bounding box center [1091, 437] width 134 height 12
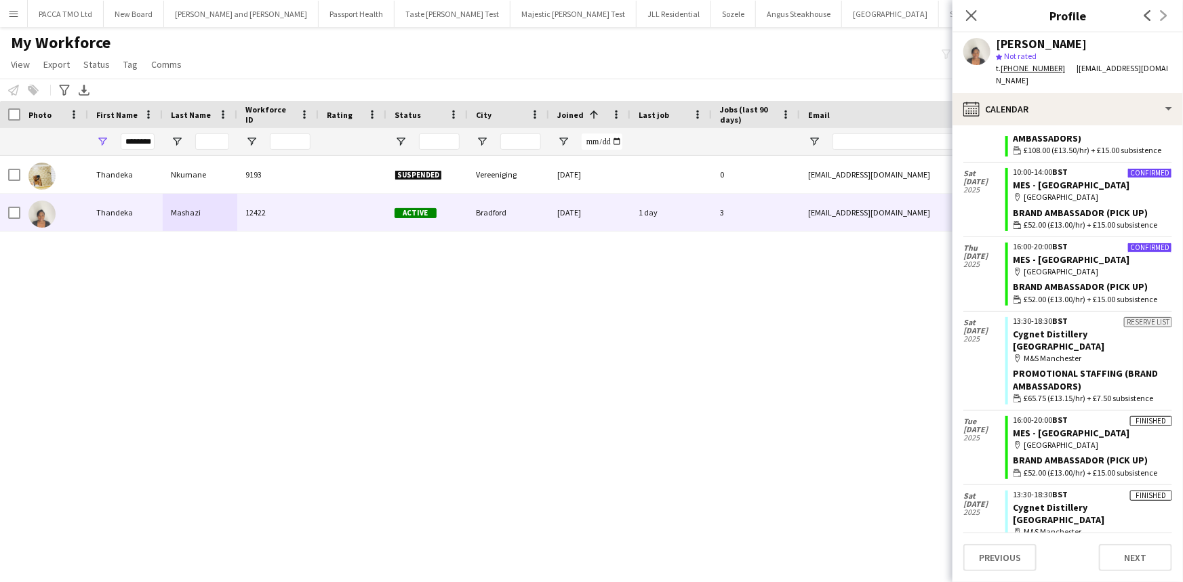
scroll to position [705, 0]
click at [138, 149] on input "********" at bounding box center [138, 142] width 34 height 16
type input "*"
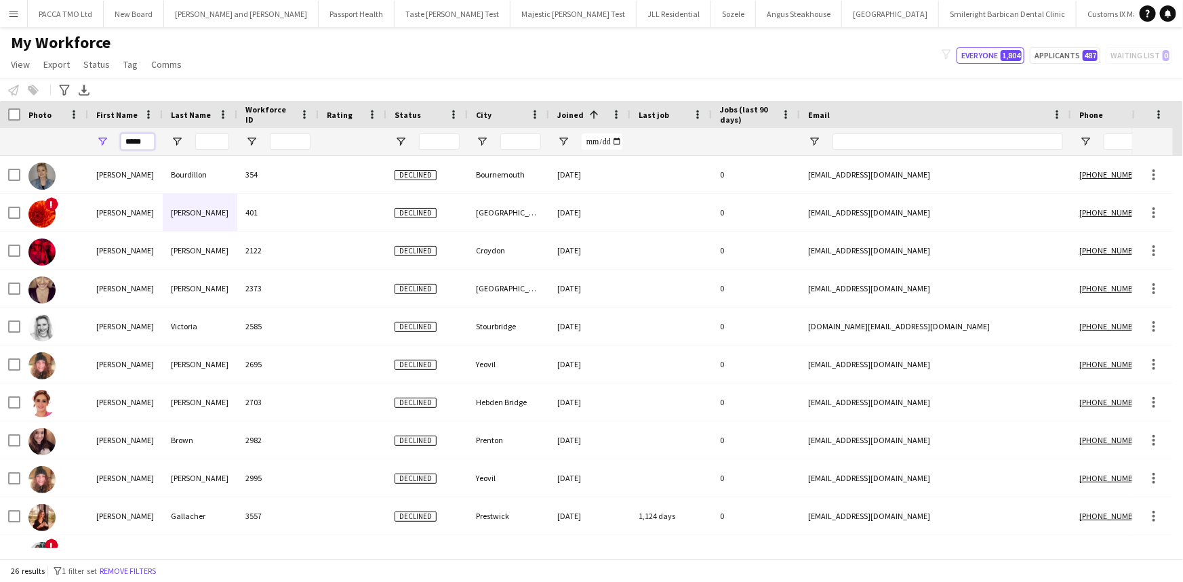
type input "*****"
click at [218, 136] on input "Last Name Filter Input" at bounding box center [212, 142] width 34 height 16
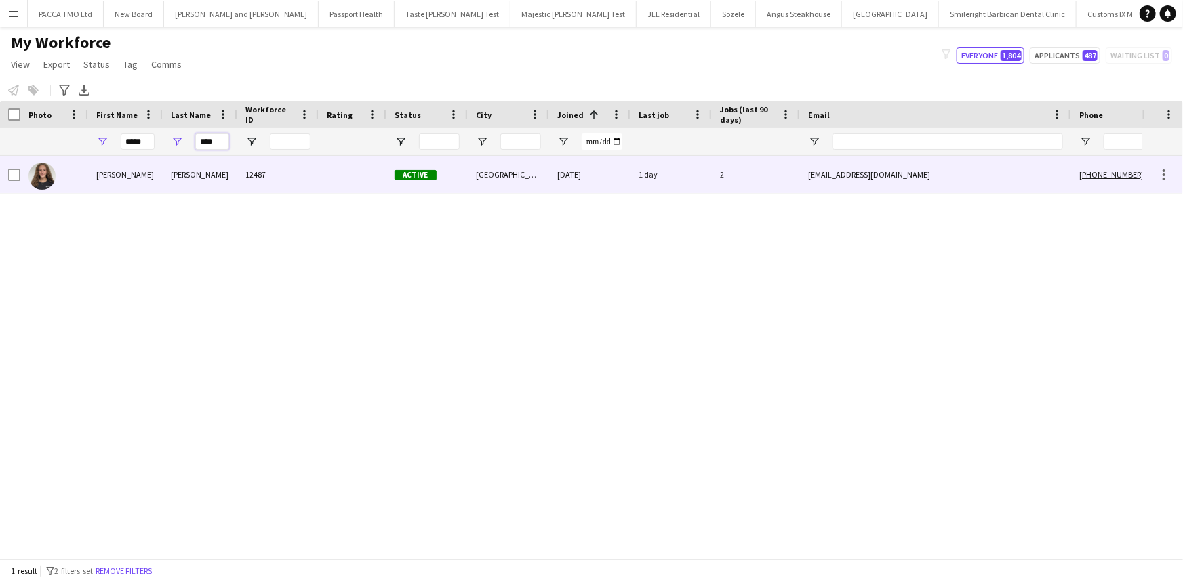
type input "****"
click at [220, 162] on div "Mills" at bounding box center [200, 174] width 75 height 37
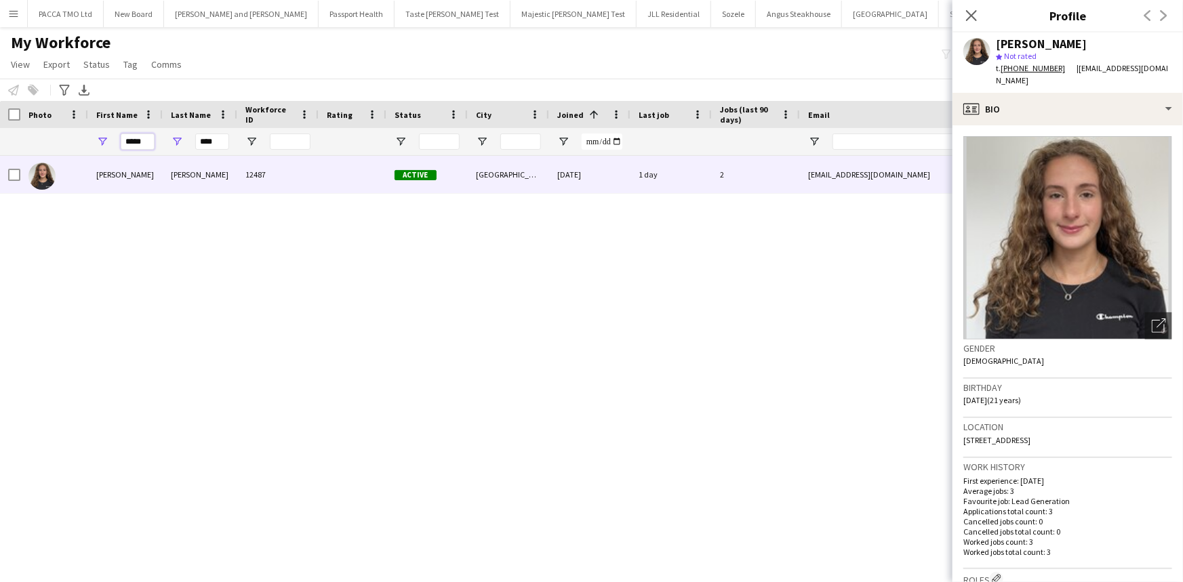
click at [146, 145] on input "*****" at bounding box center [138, 142] width 34 height 16
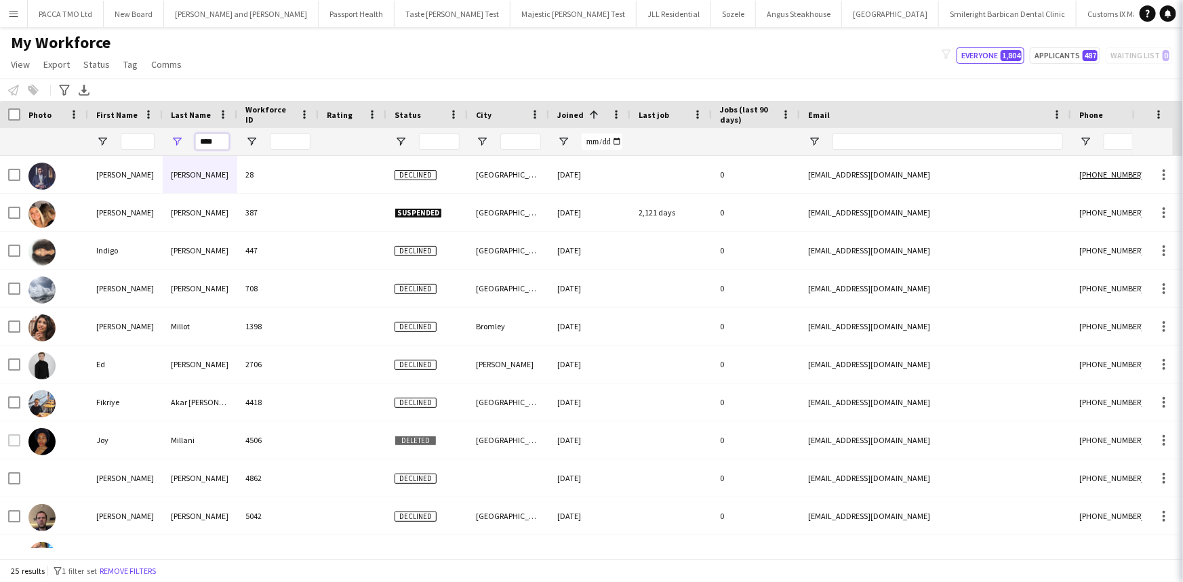
click at [207, 147] on input "****" at bounding box center [212, 142] width 34 height 16
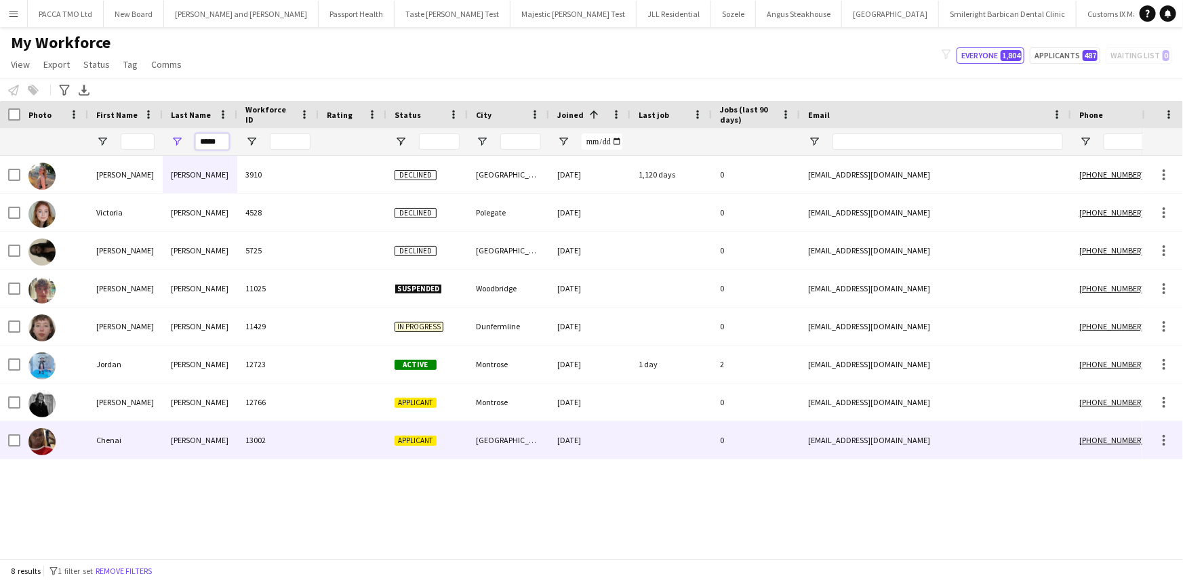
type input "*****"
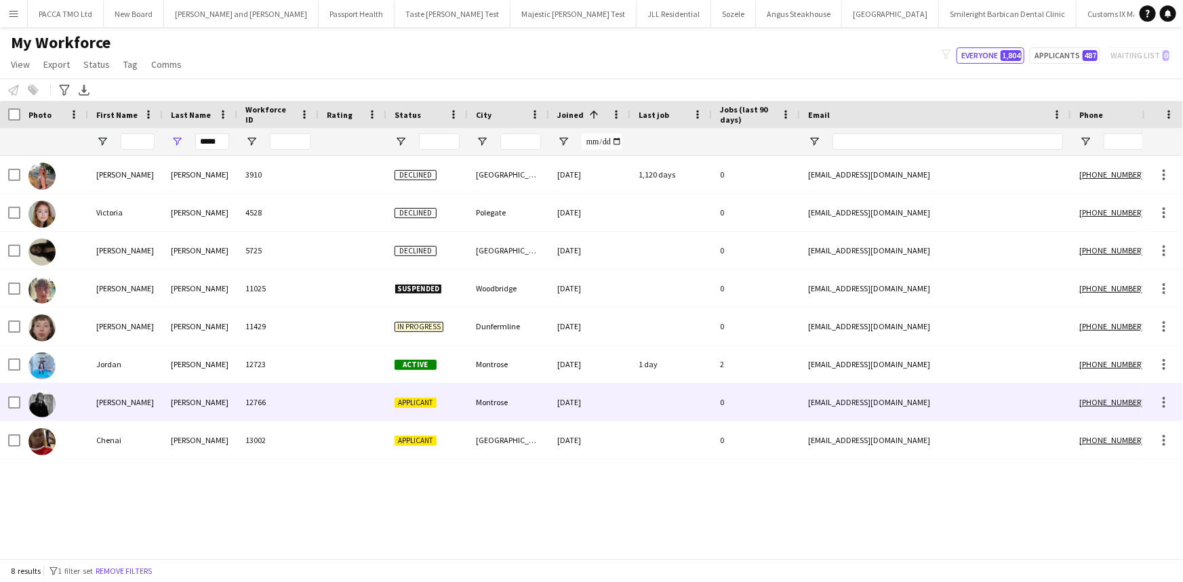
click at [203, 404] on div "Bruce" at bounding box center [200, 402] width 75 height 37
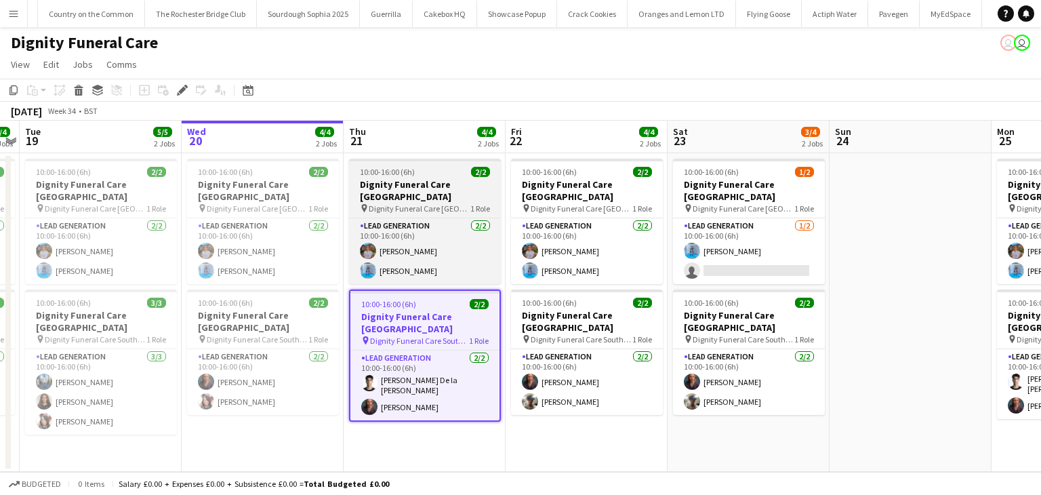
scroll to position [0, 4961]
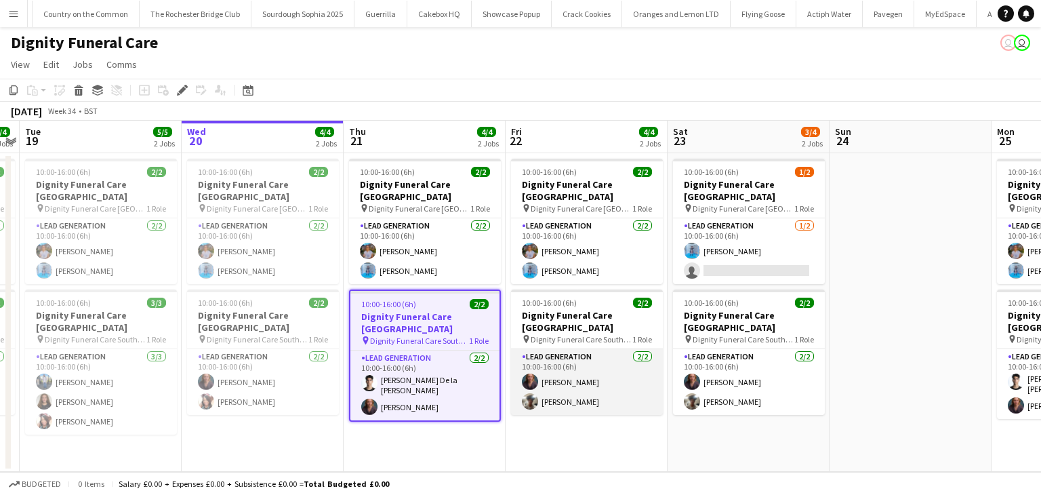
click at [633, 361] on app-card-role "Lead Generation [DATE] 10:00-16:00 (6h) [PERSON_NAME] [PERSON_NAME]" at bounding box center [587, 382] width 152 height 66
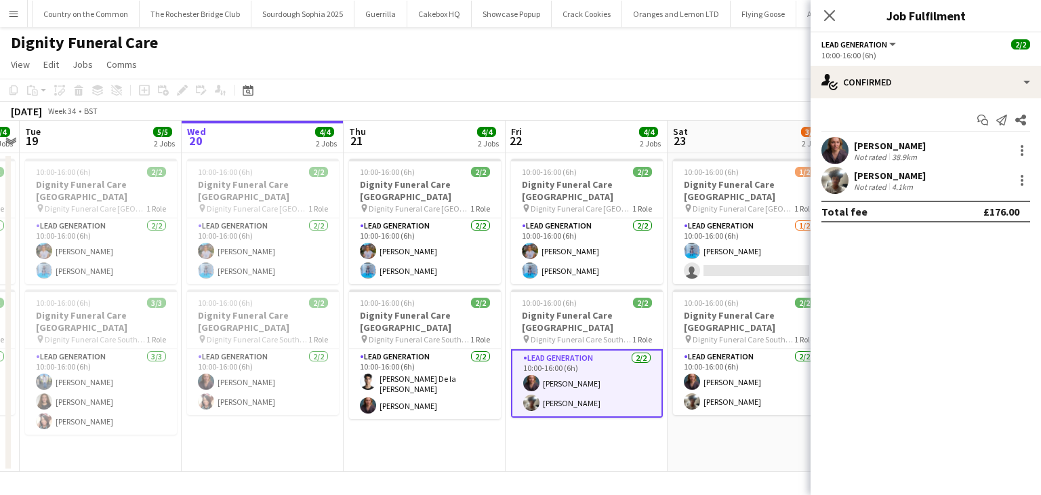
click at [914, 172] on div "[PERSON_NAME]" at bounding box center [890, 176] width 72 height 12
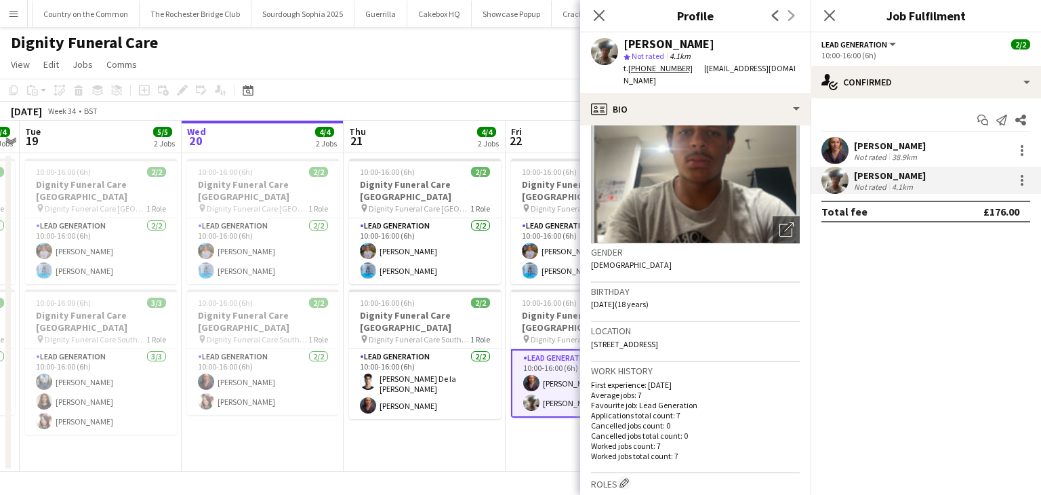
scroll to position [203, 0]
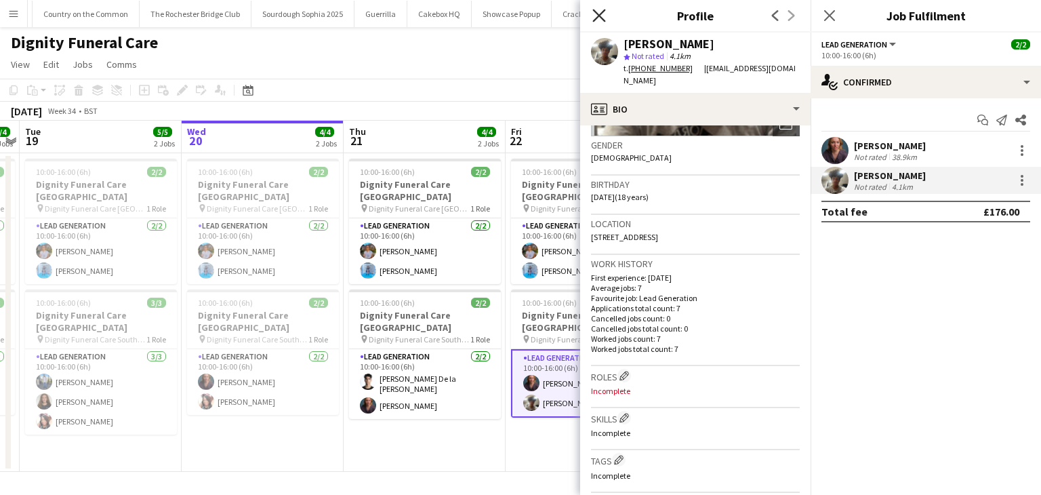
click at [601, 12] on icon "Close pop-in" at bounding box center [599, 15] width 13 height 13
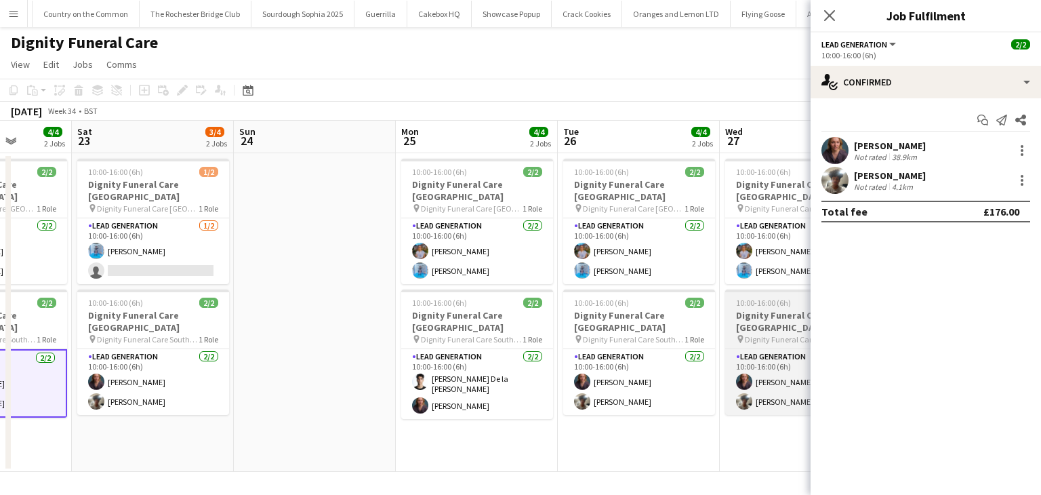
scroll to position [0, 307]
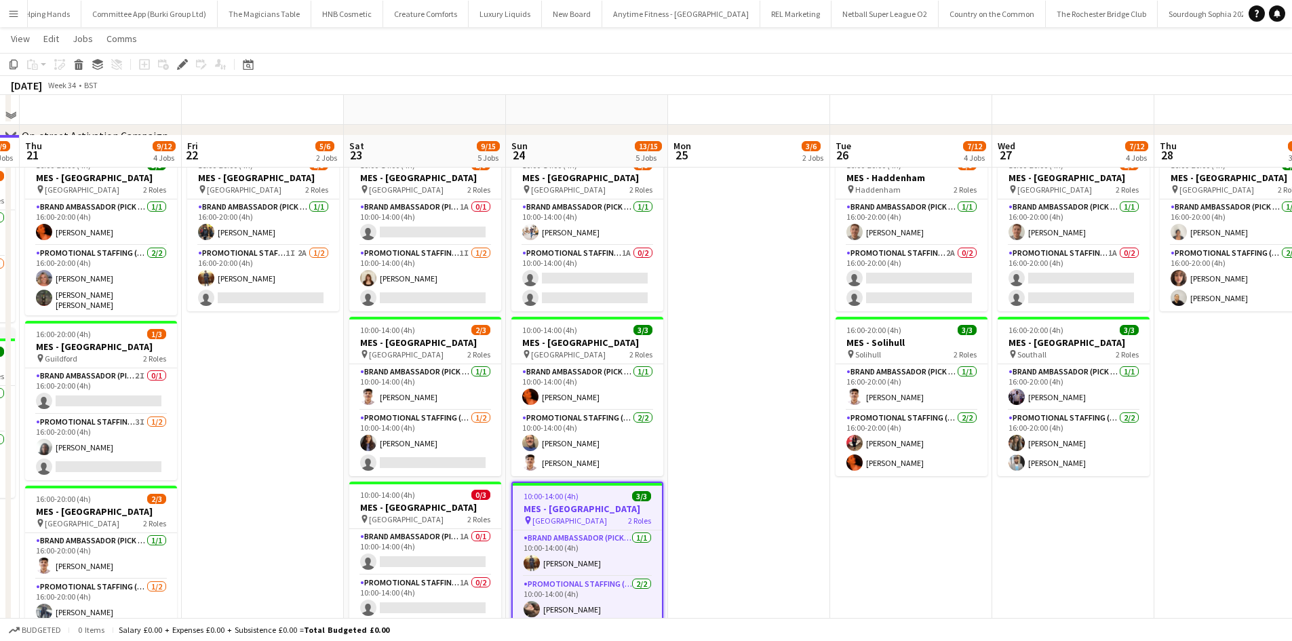
scroll to position [271, 0]
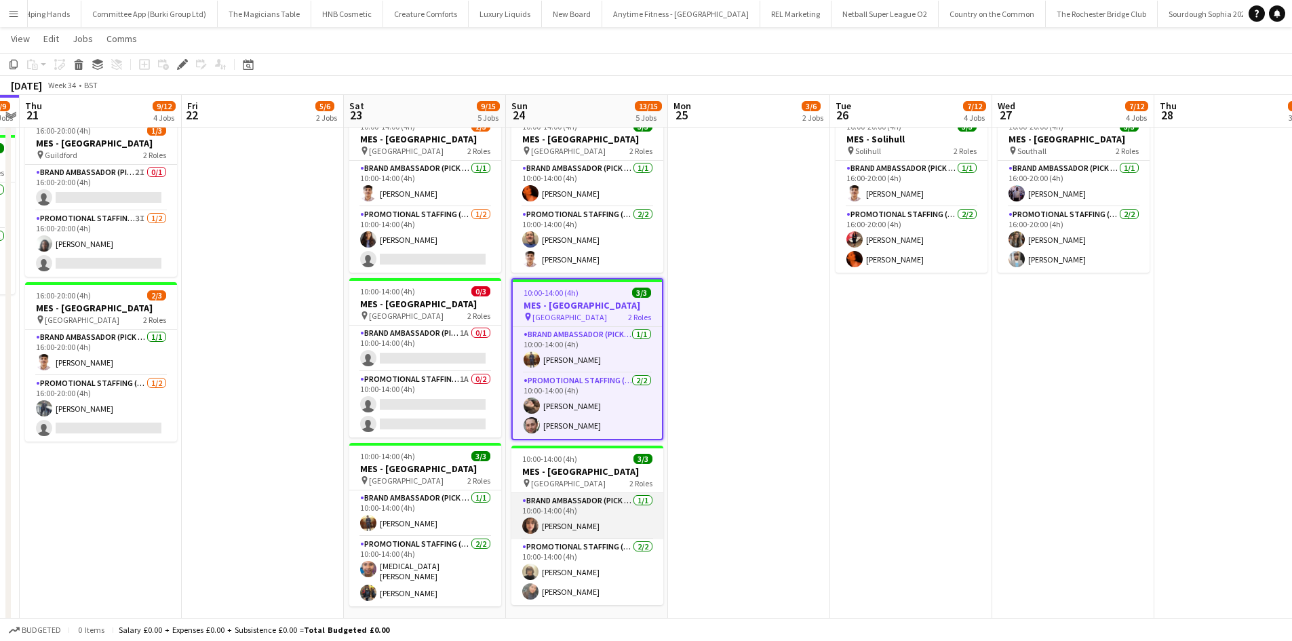
click at [604, 503] on app-card-role "Brand Ambassador (Pick up) 1/1 10:00-14:00 (4h) Francesca Ba" at bounding box center [587, 516] width 152 height 46
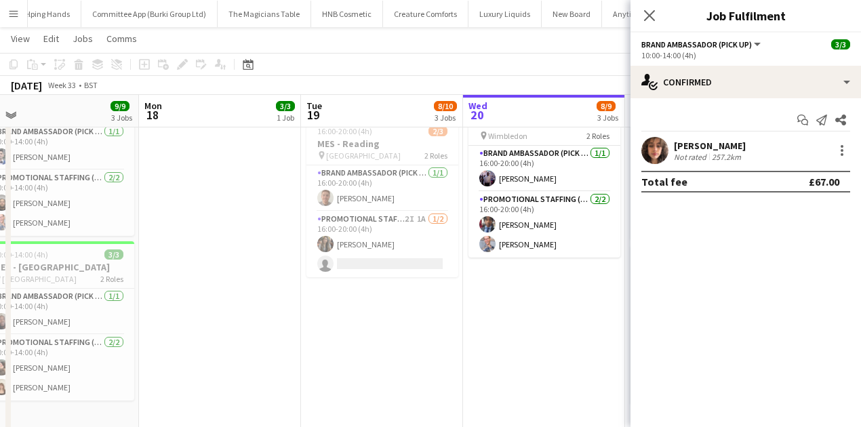
scroll to position [0, 347]
click at [642, 8] on app-icon "Close pop-in" at bounding box center [649, 15] width 16 height 16
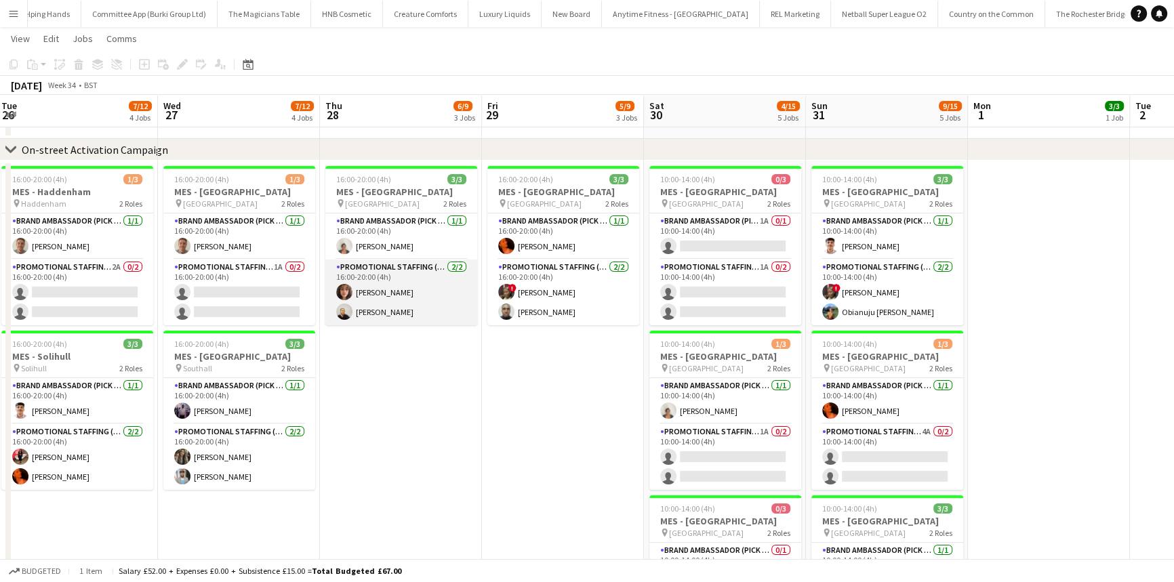
scroll to position [0, 324]
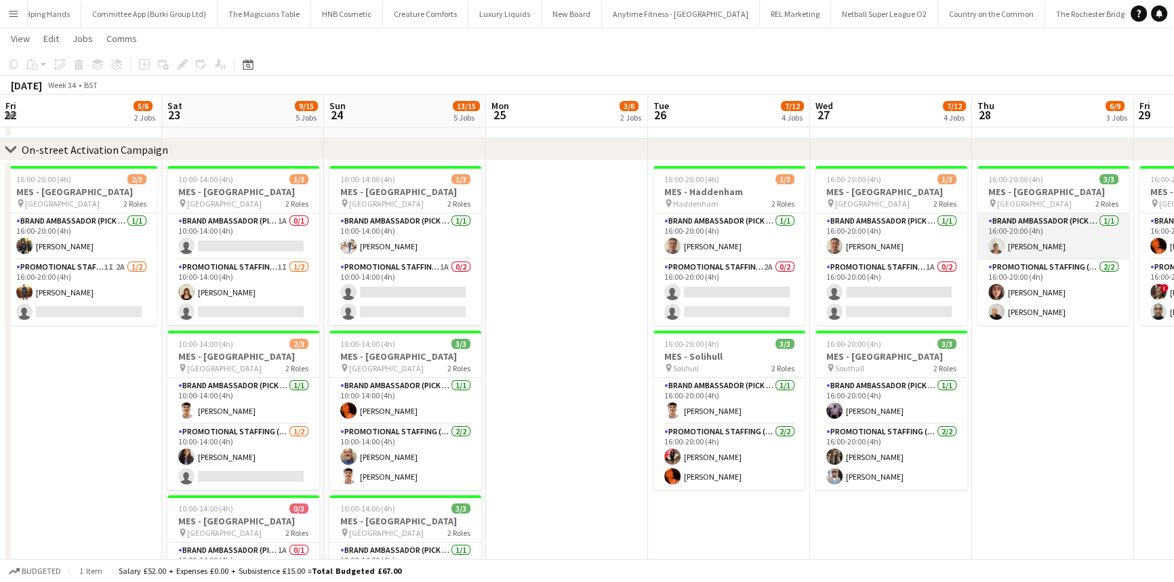
click at [1011, 248] on app-card-role "Brand Ambassador (Pick up) 1/1 16:00-20:00 (4h) Thandeka Mashazi" at bounding box center [1054, 237] width 152 height 46
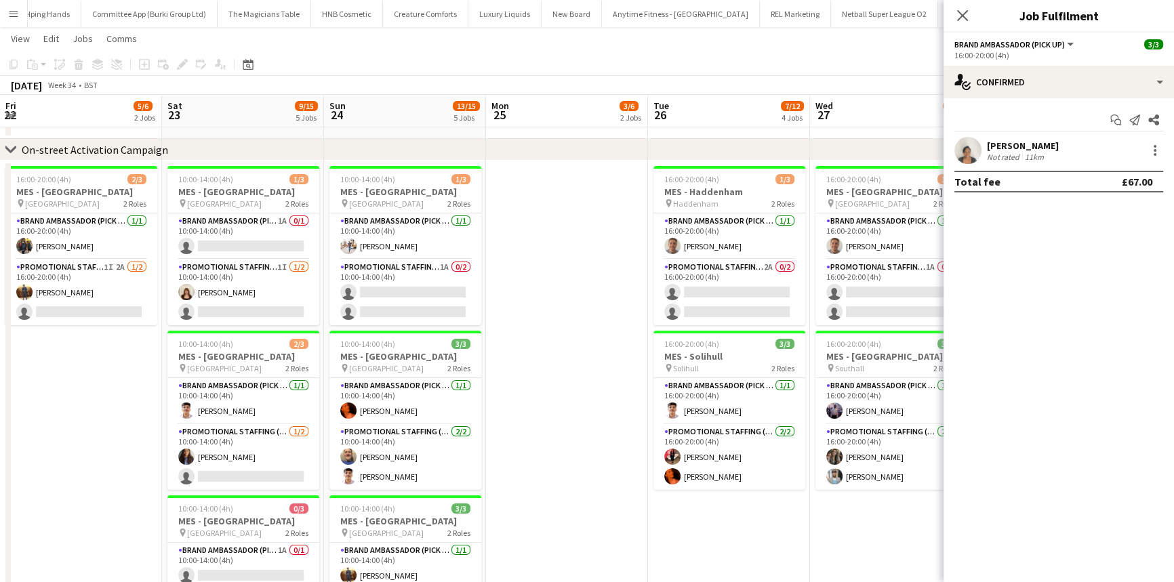
click at [1025, 157] on div "11km" at bounding box center [1034, 157] width 24 height 10
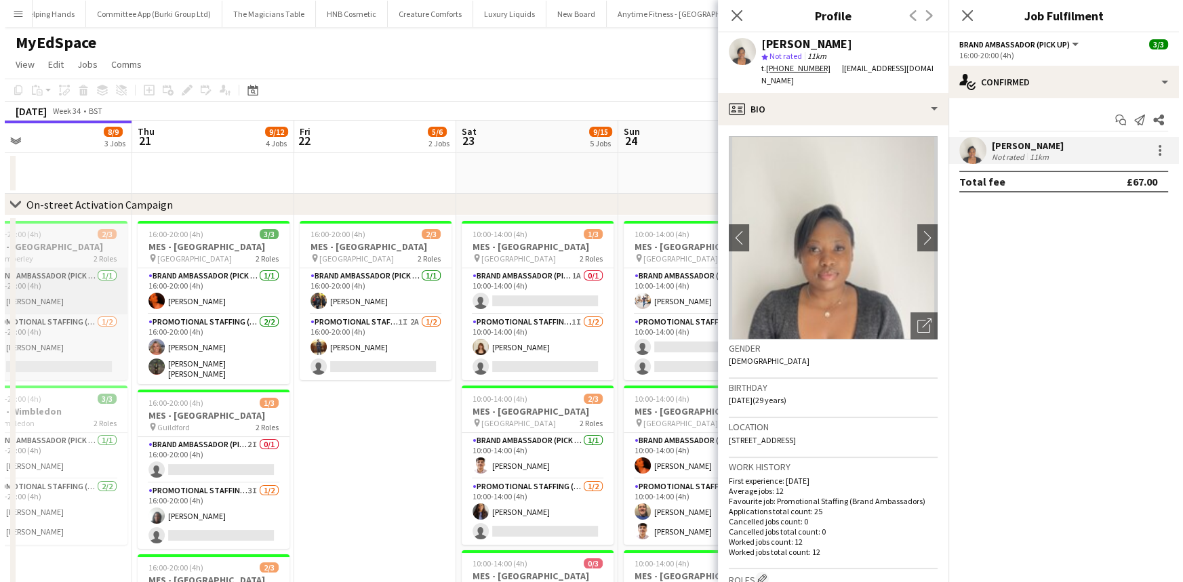
scroll to position [0, 418]
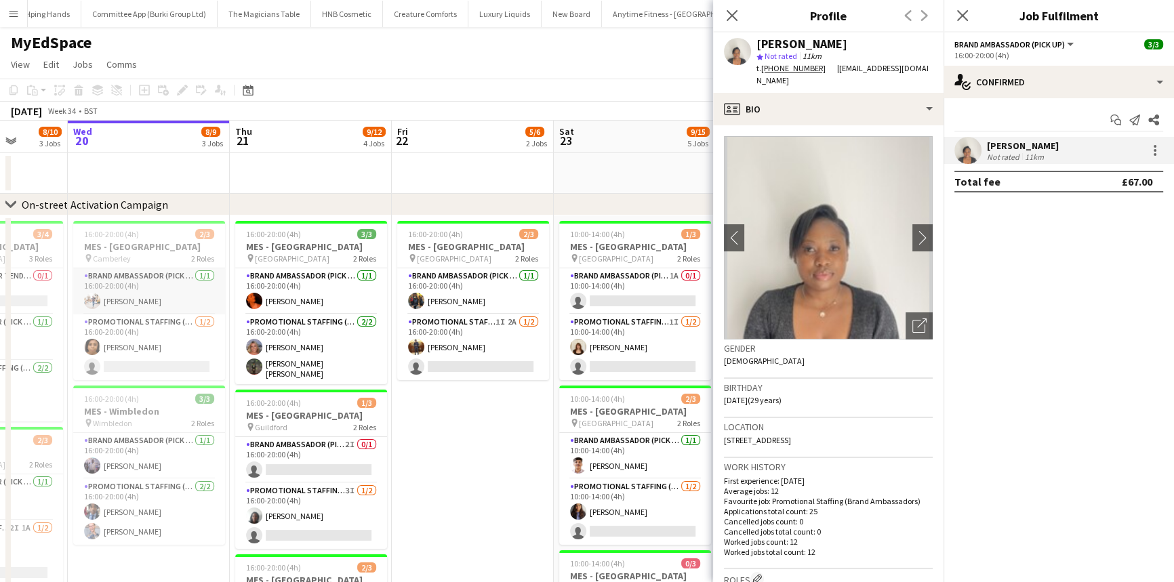
click at [132, 302] on app-card-role "Brand Ambassador (Pick up) 1/1 16:00-20:00 (4h) Matthew Stephens" at bounding box center [149, 291] width 152 height 46
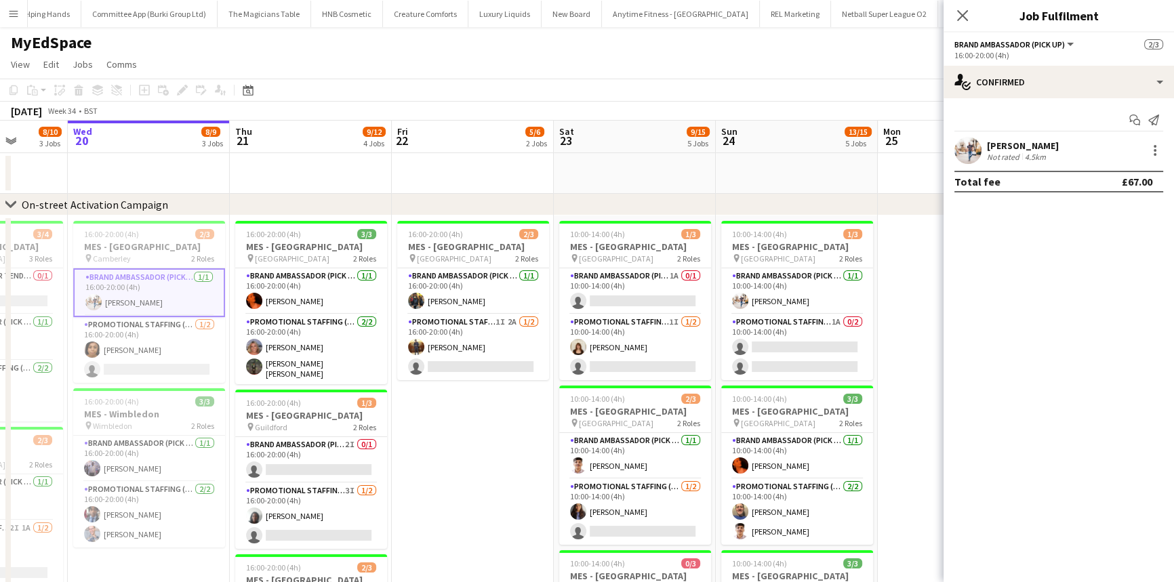
drag, startPoint x: 20, startPoint y: 22, endPoint x: 34, endPoint y: 27, distance: 15.0
click at [19, 22] on button "Menu" at bounding box center [13, 13] width 27 height 27
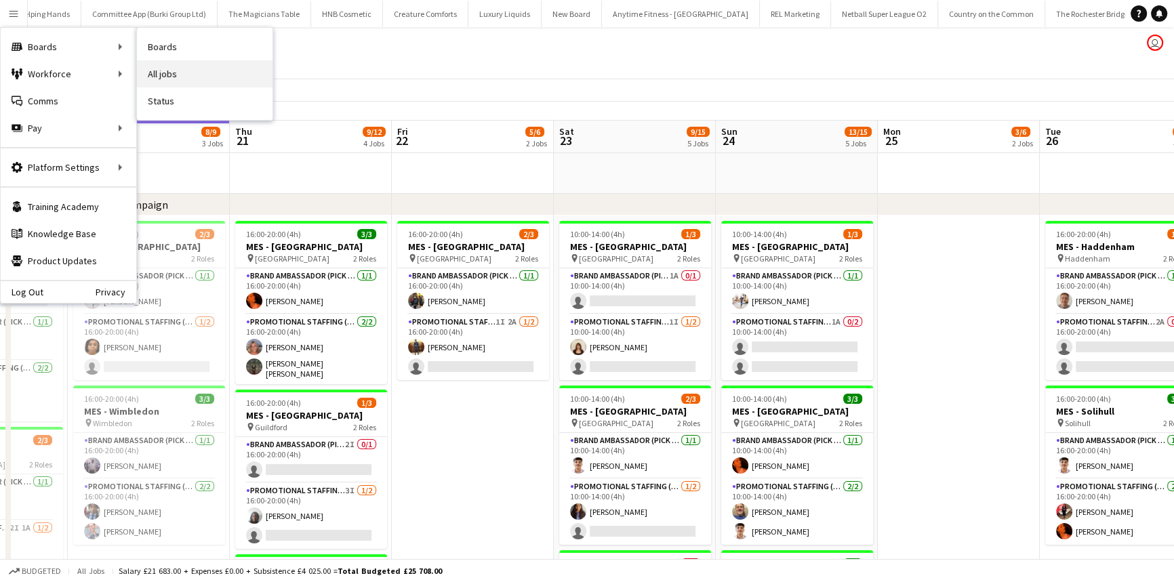
click at [174, 71] on link "All jobs" at bounding box center [205, 73] width 136 height 27
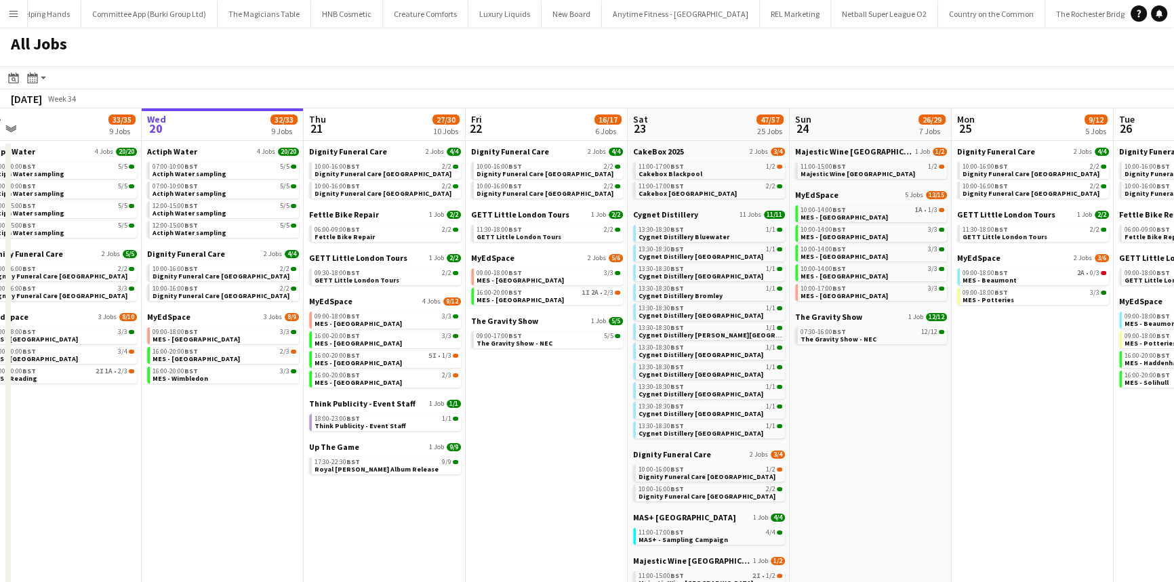
scroll to position [0, 395]
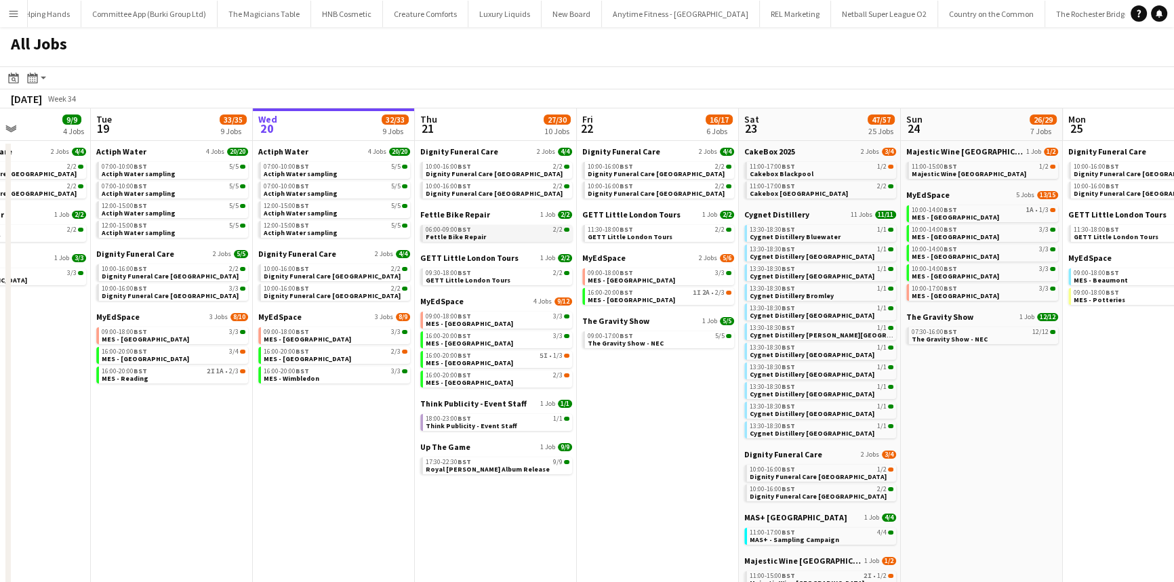
click at [458, 233] on span "Fettle Bike Repair" at bounding box center [456, 237] width 60 height 9
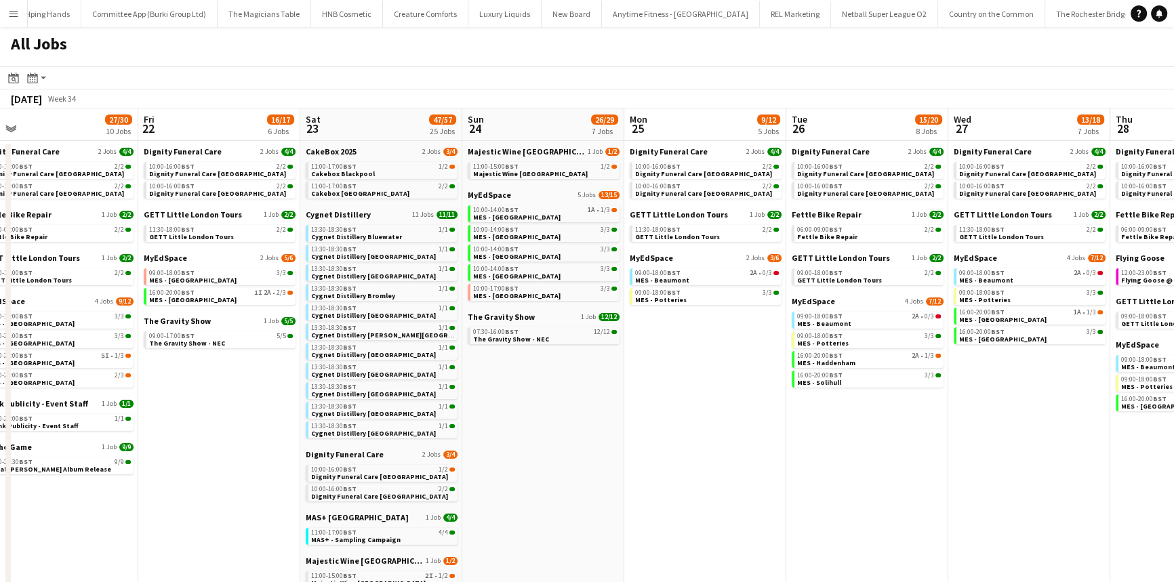
scroll to position [0, 386]
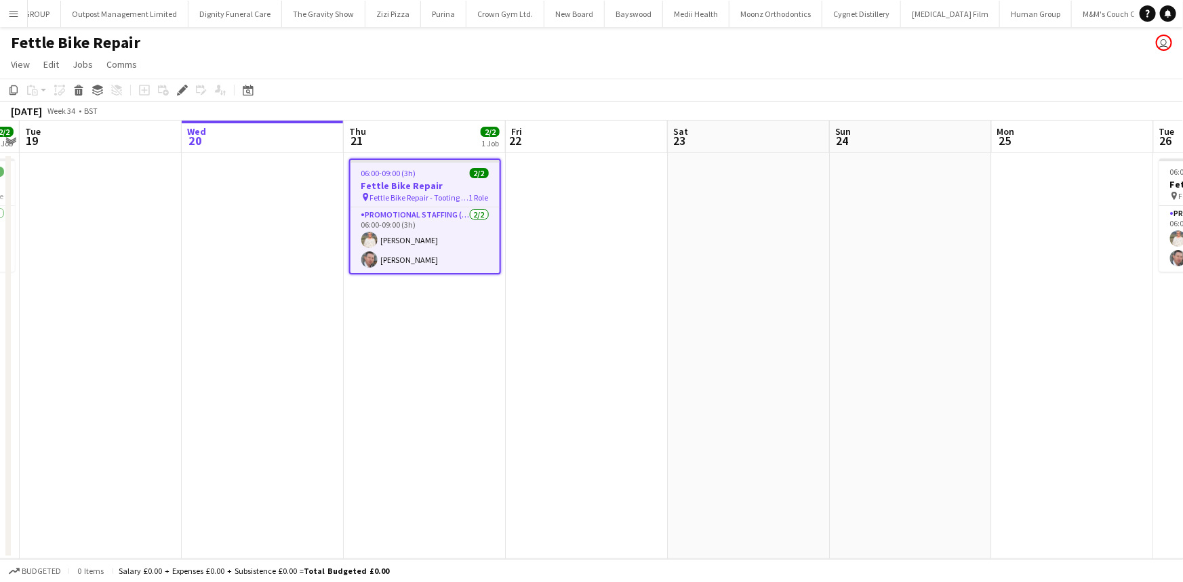
scroll to position [0, 6442]
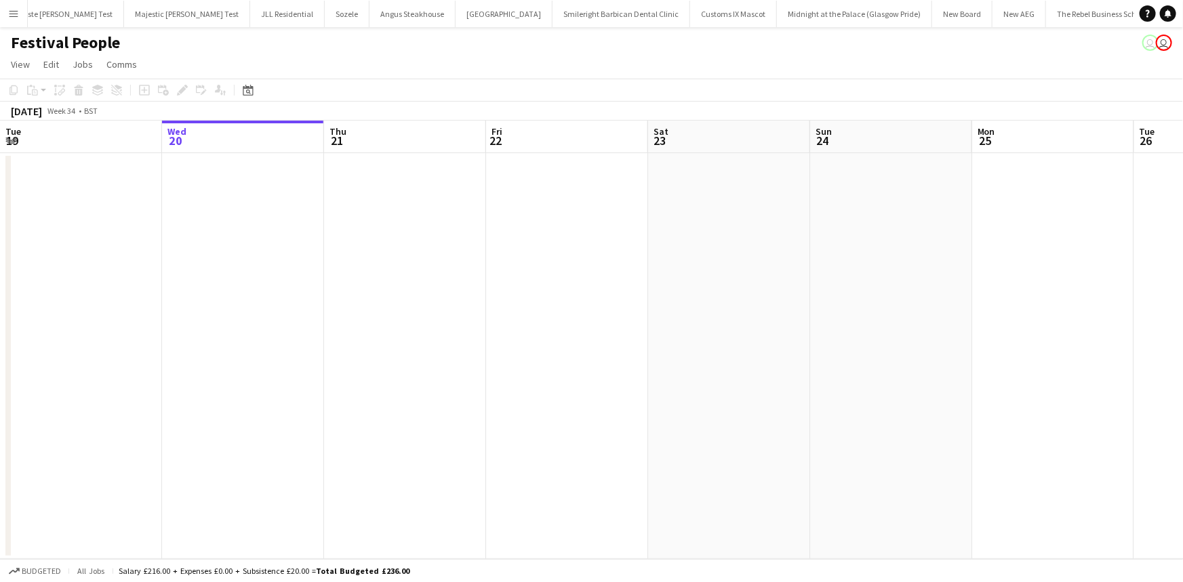
click at [13, 14] on app-icon "Menu" at bounding box center [13, 13] width 11 height 11
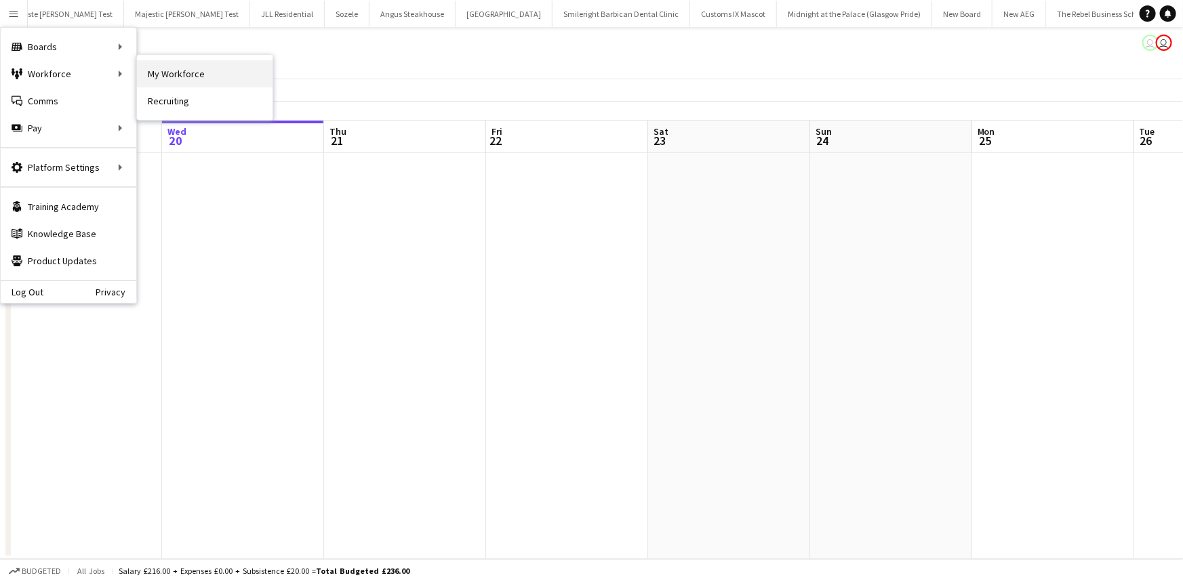
click at [169, 84] on link "My Workforce" at bounding box center [205, 73] width 136 height 27
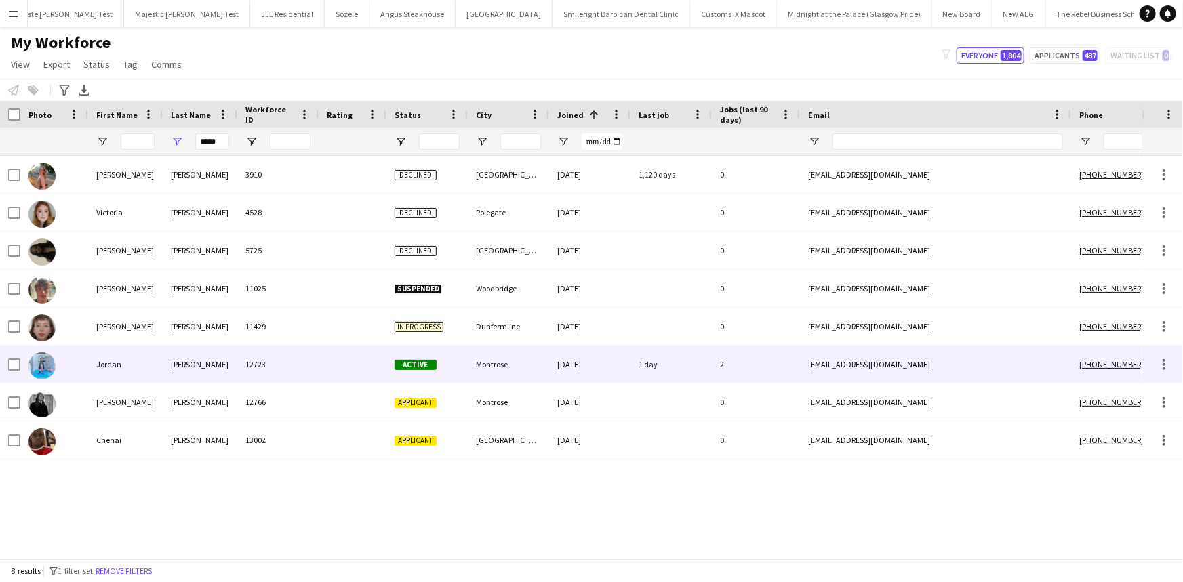
click at [272, 353] on div "12723" at bounding box center [277, 364] width 81 height 37
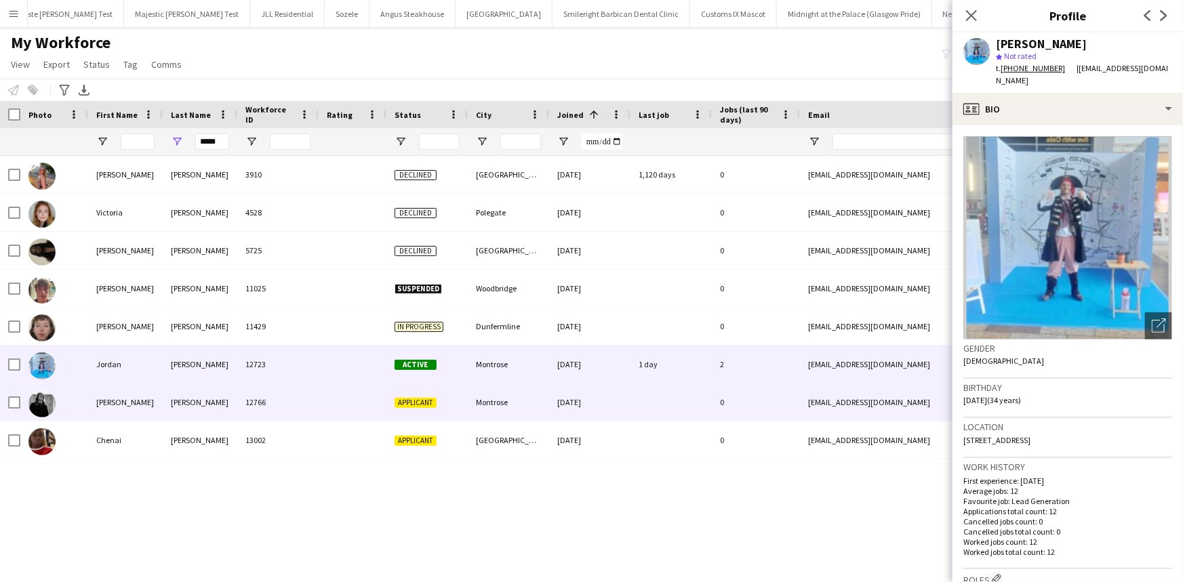
click at [251, 409] on div "12766" at bounding box center [277, 402] width 81 height 37
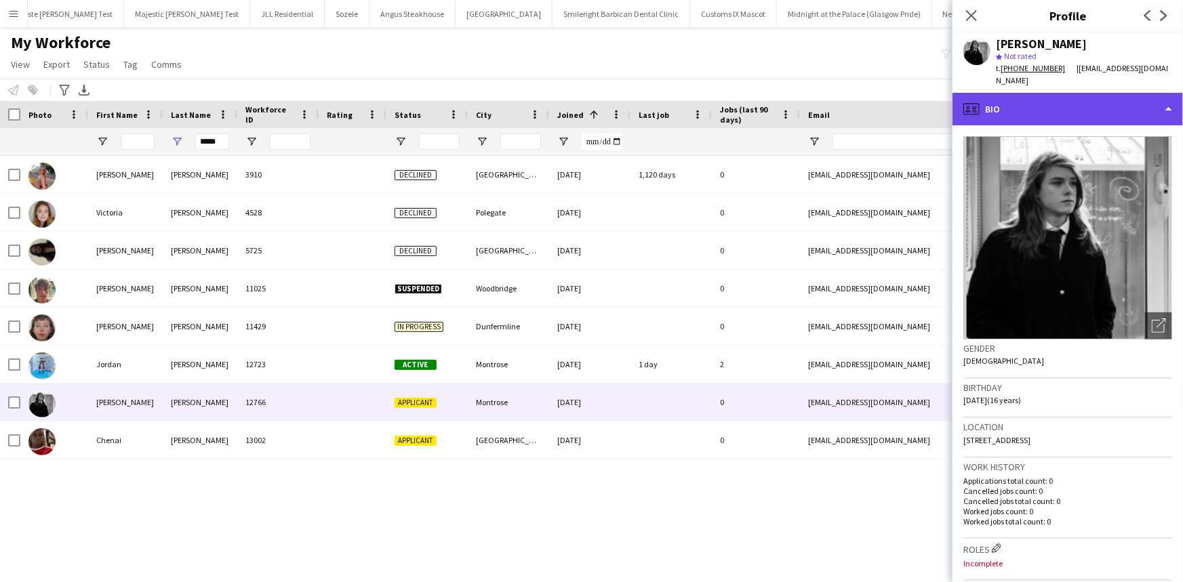
click at [1067, 95] on div "profile Bio" at bounding box center [1068, 109] width 231 height 33
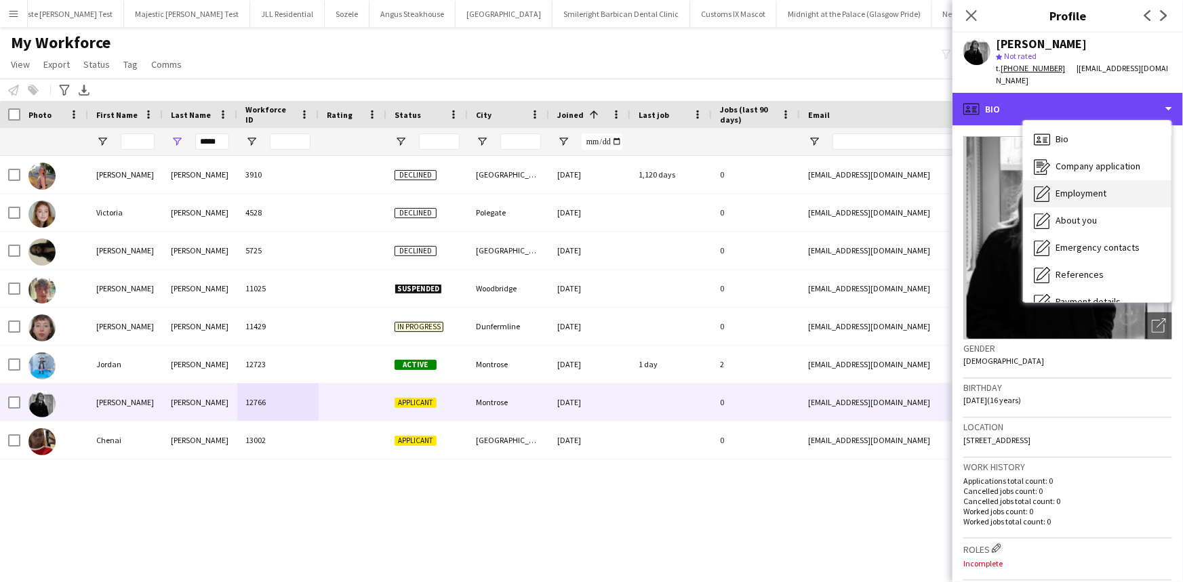
scroll to position [181, 0]
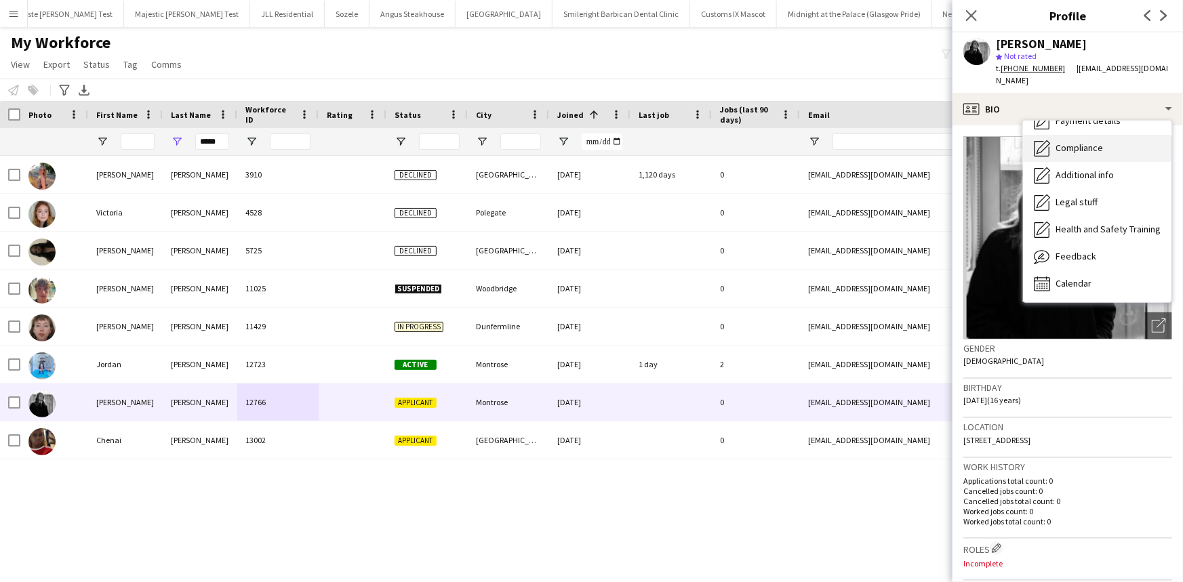
click at [1093, 142] on span "Compliance" at bounding box center [1079, 148] width 47 height 12
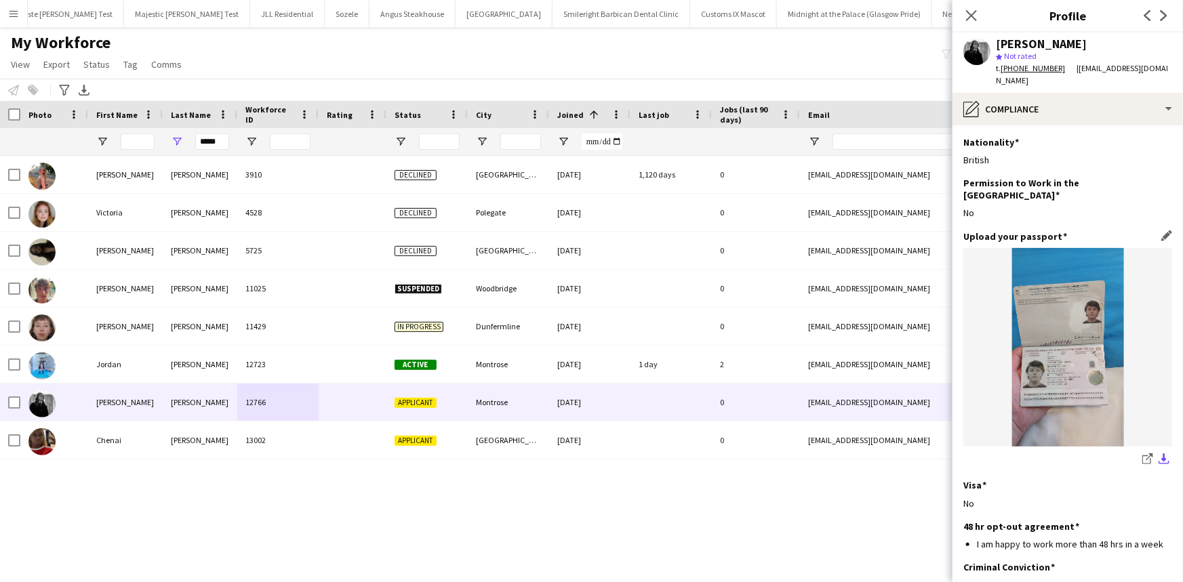
click at [1159, 454] on app-icon "download-bottom" at bounding box center [1164, 460] width 11 height 13
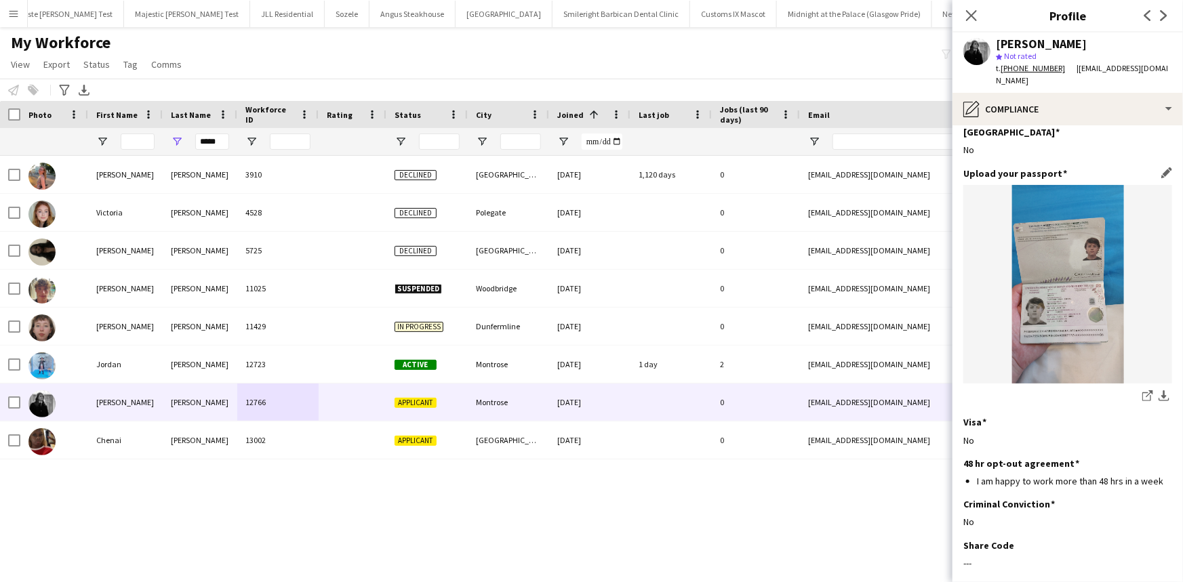
scroll to position [112, 0]
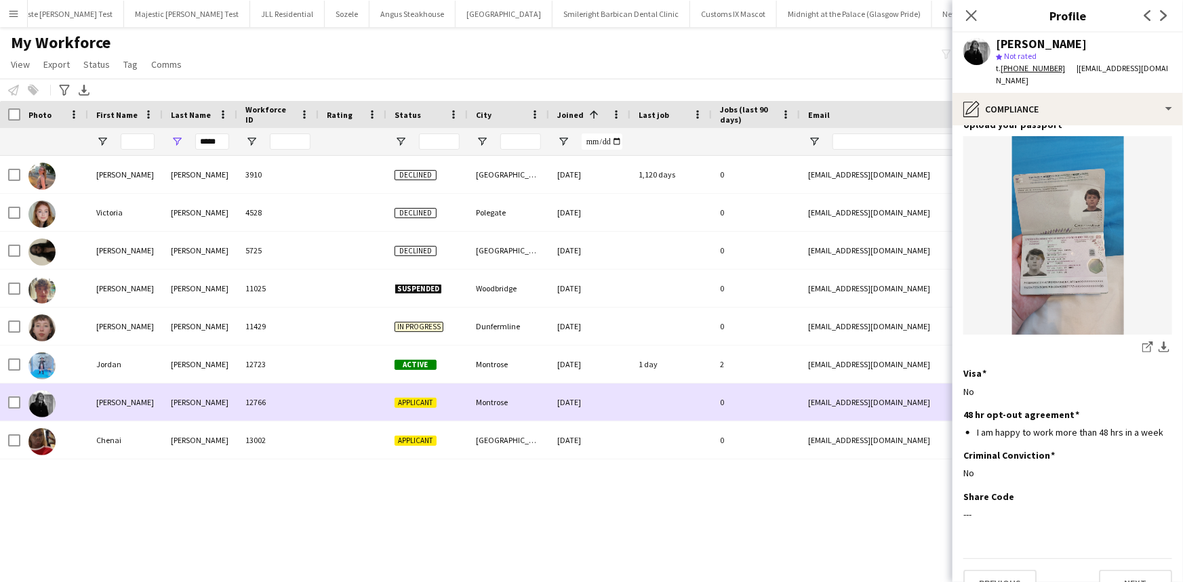
click at [5, 404] on div at bounding box center [10, 402] width 20 height 37
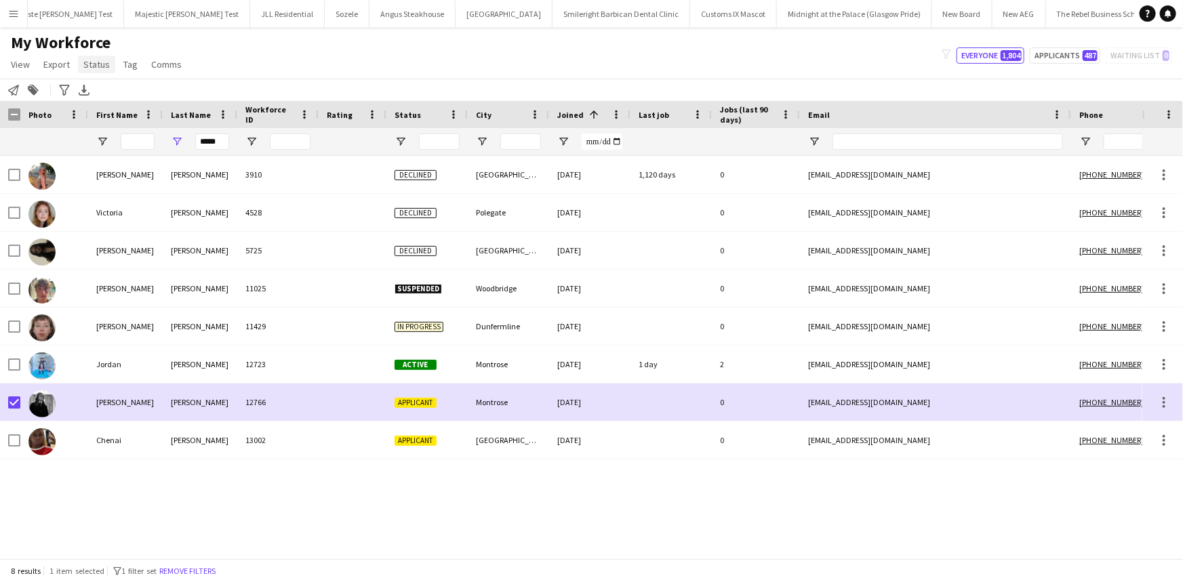
click at [103, 66] on span "Status" at bounding box center [96, 64] width 26 height 12
click at [108, 88] on link "Edit" at bounding box center [125, 93] width 95 height 28
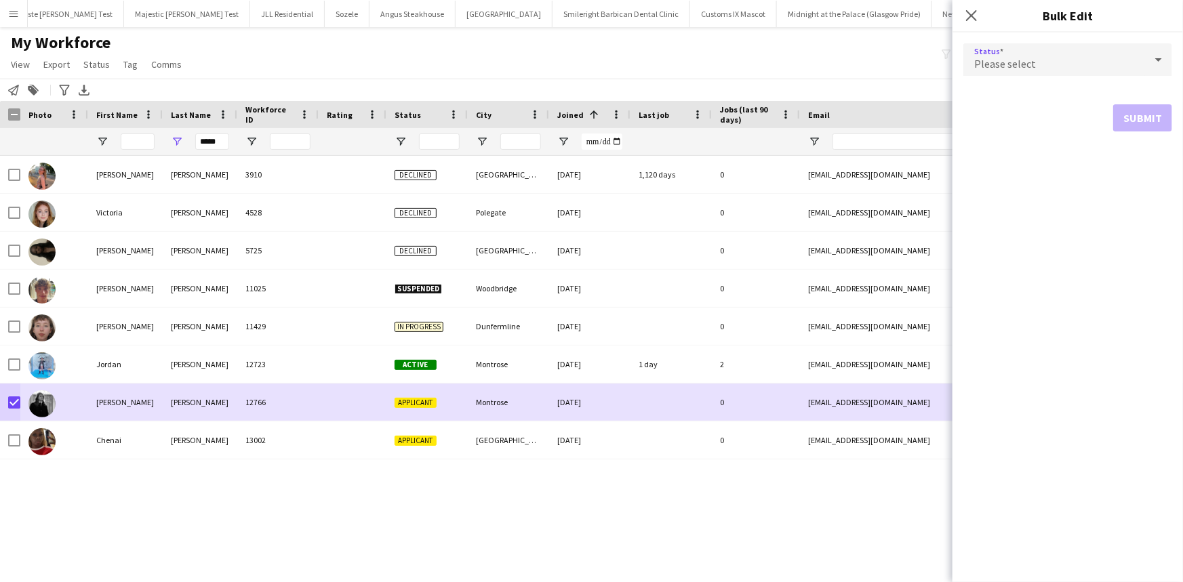
click at [1022, 63] on span "Please select" at bounding box center [1005, 64] width 62 height 14
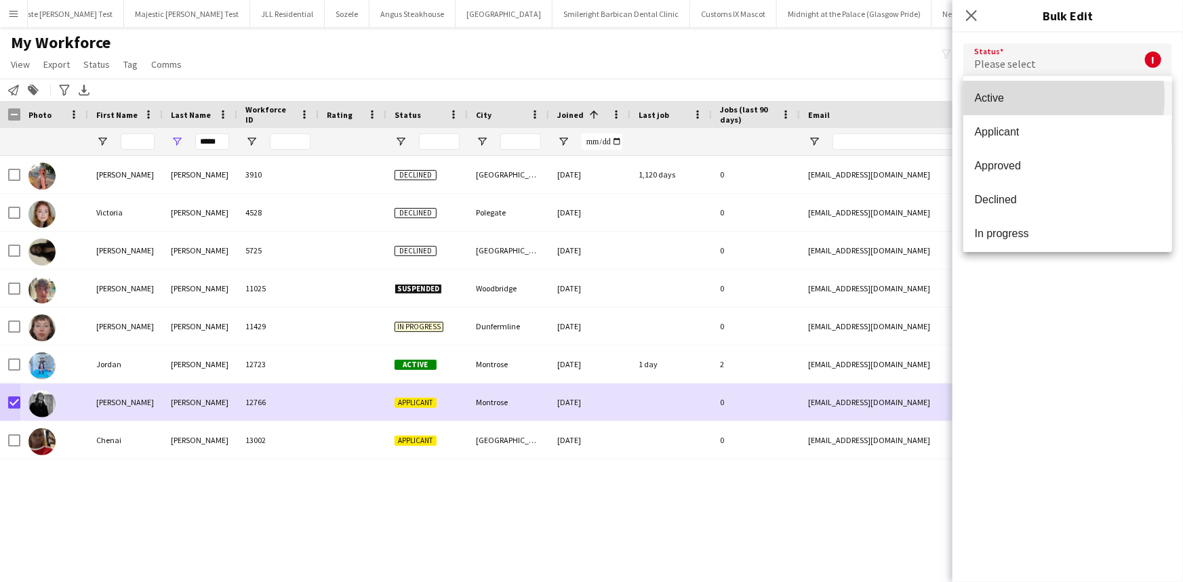
click at [1019, 97] on span "Active" at bounding box center [1067, 98] width 187 height 13
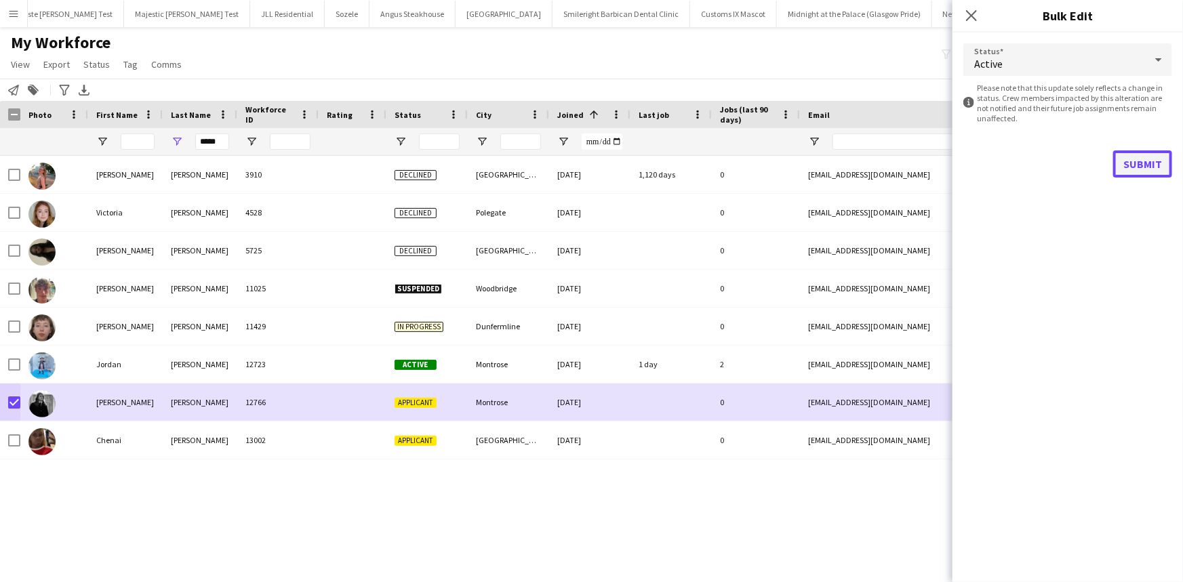
click at [1134, 172] on button "Submit" at bounding box center [1142, 164] width 59 height 27
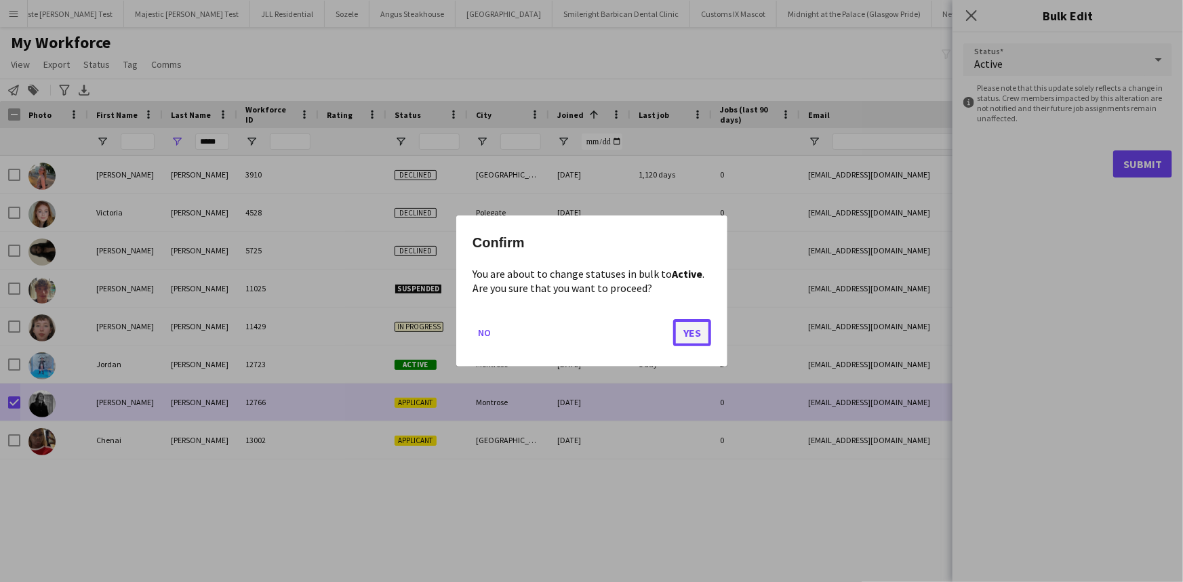
click at [701, 332] on button "Yes" at bounding box center [692, 332] width 38 height 27
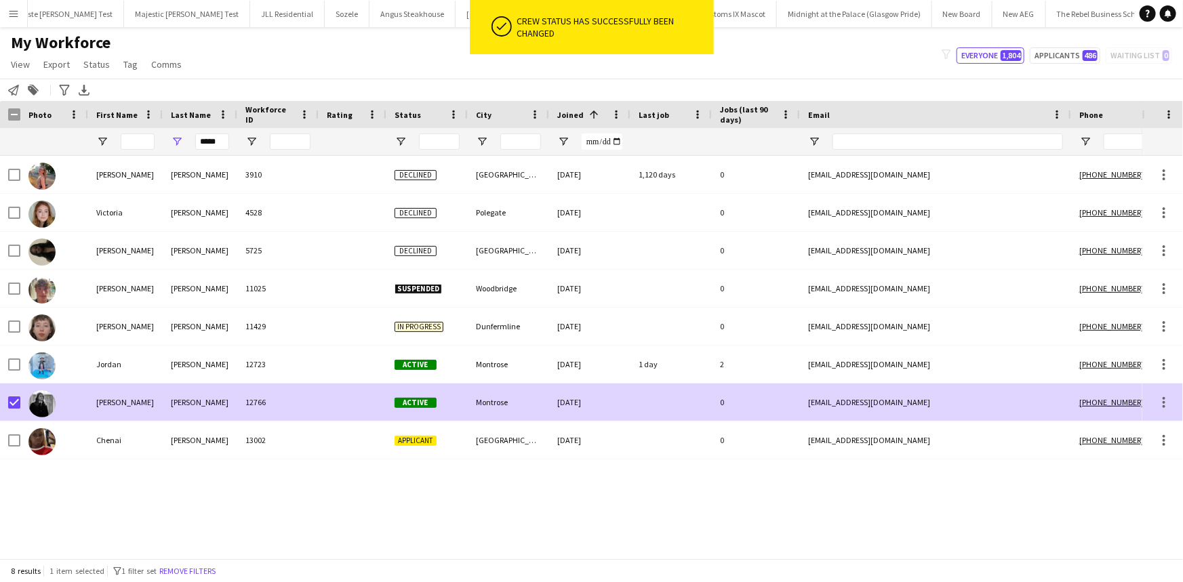
click at [620, 404] on div "[DATE]" at bounding box center [589, 402] width 81 height 37
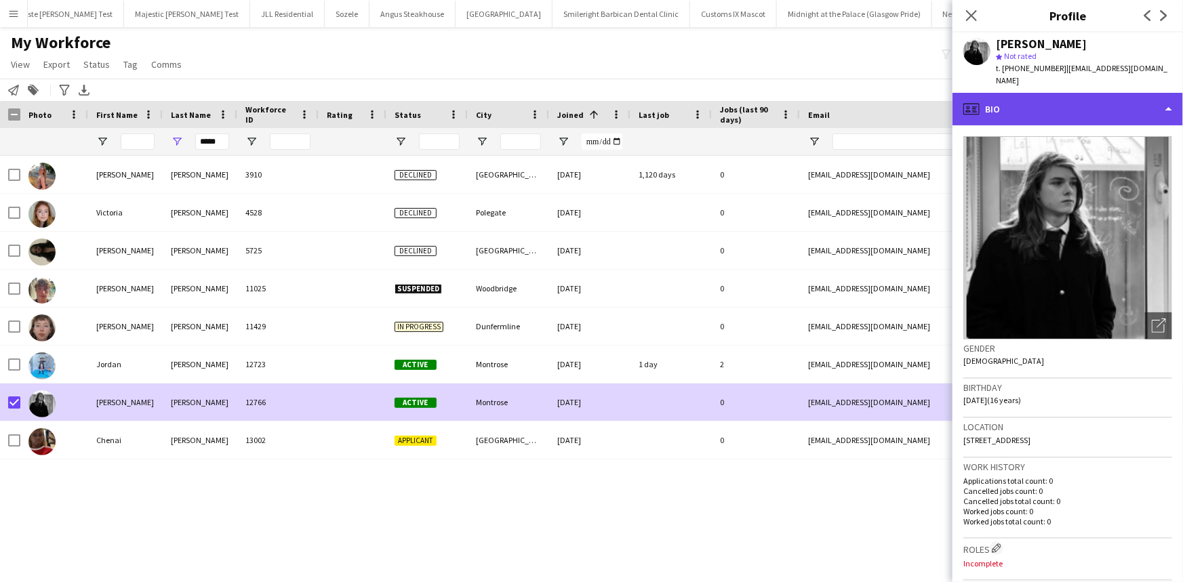
click at [1093, 101] on div "profile Bio" at bounding box center [1068, 109] width 231 height 33
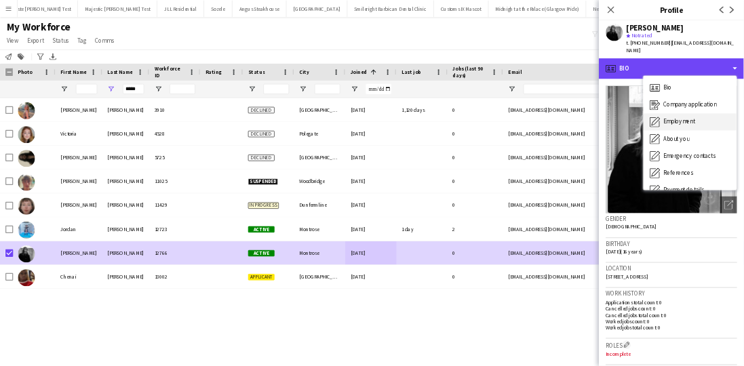
scroll to position [181, 0]
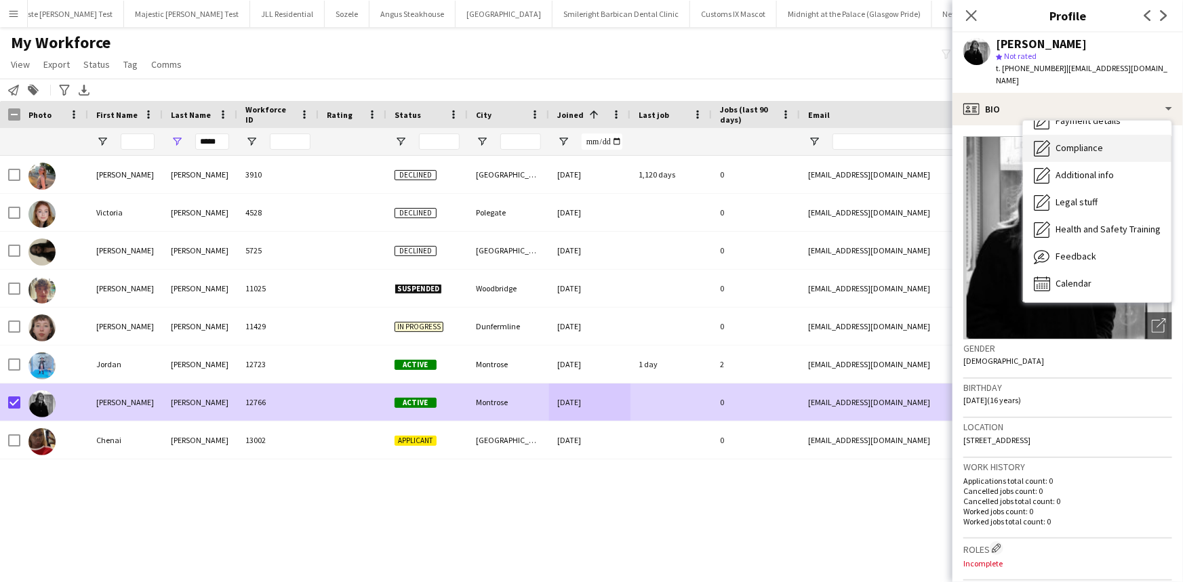
click at [1094, 142] on span "Compliance" at bounding box center [1079, 148] width 47 height 12
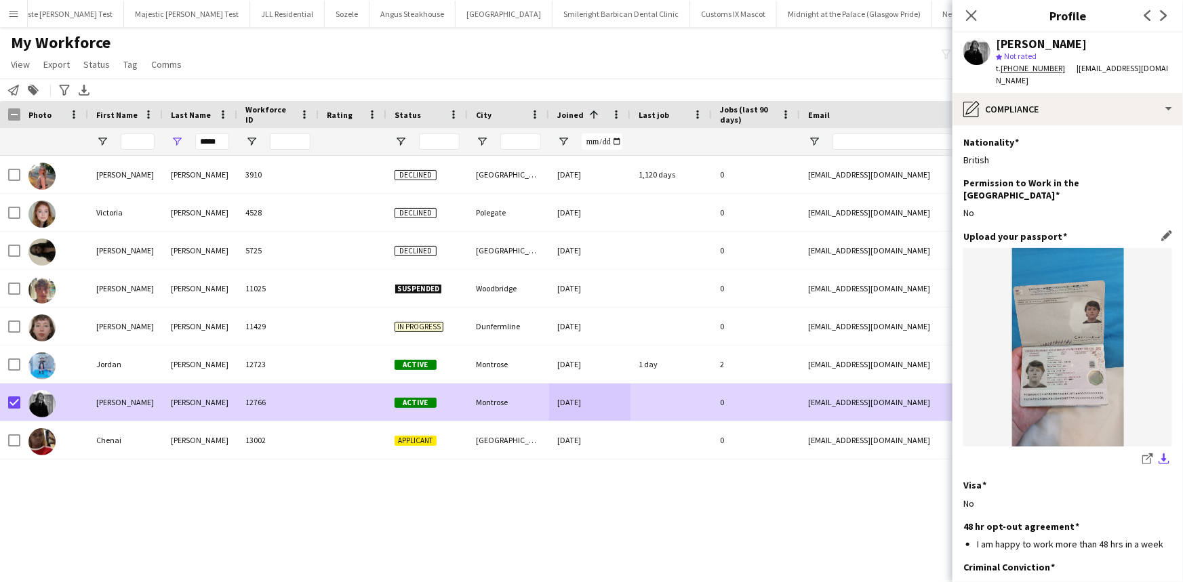
click at [1159, 454] on app-icon "download-bottom" at bounding box center [1164, 460] width 11 height 13
click at [1030, 498] on div "No" at bounding box center [1067, 504] width 209 height 12
click at [1159, 454] on app-icon "download-bottom" at bounding box center [1164, 460] width 11 height 13
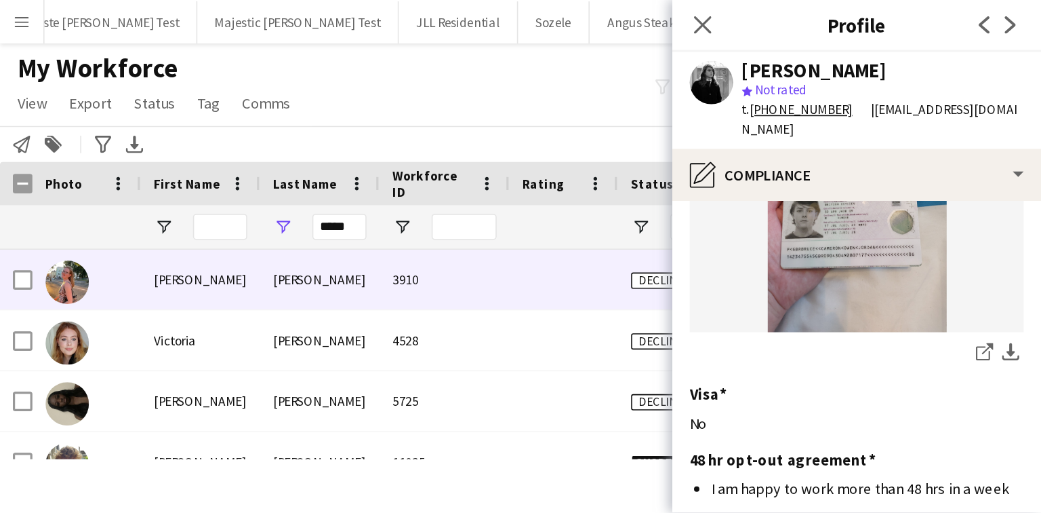
scroll to position [182, 0]
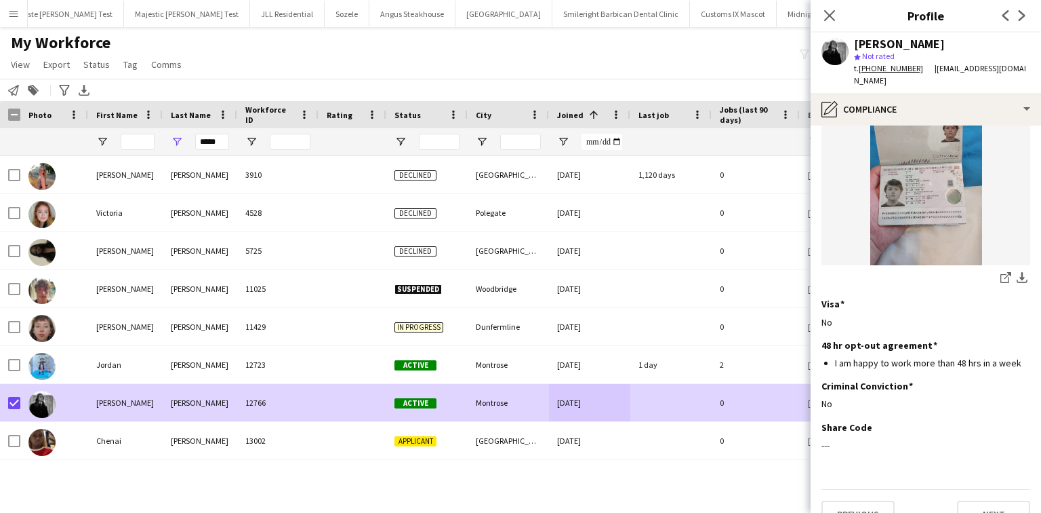
click at [951, 33] on div "[PERSON_NAME] star Not rated t. [PHONE_NUMBER] | [EMAIL_ADDRESS][DOMAIN_NAME]" at bounding box center [926, 63] width 231 height 60
click at [826, 14] on icon "Close pop-in" at bounding box center [829, 15] width 13 height 13
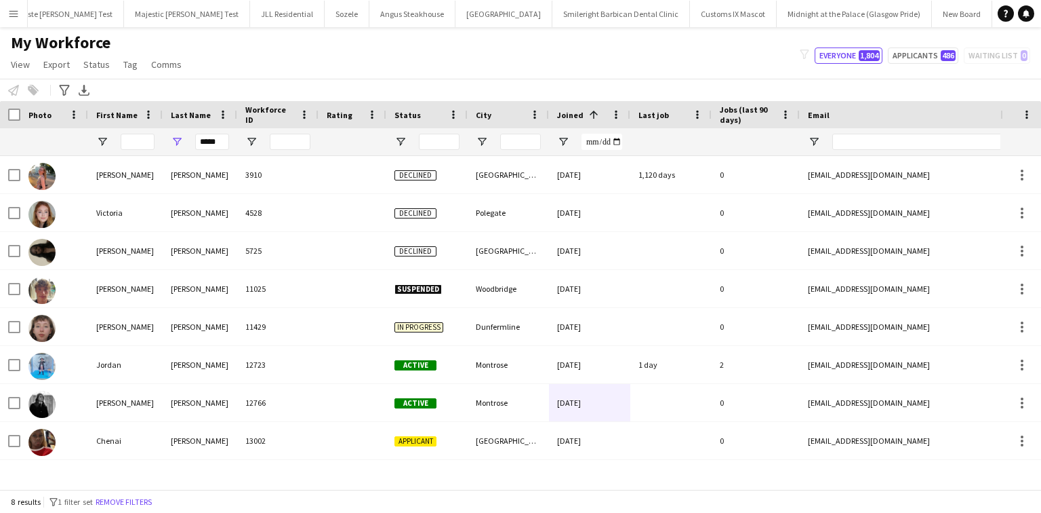
click at [26, 24] on button "Menu" at bounding box center [13, 13] width 27 height 27
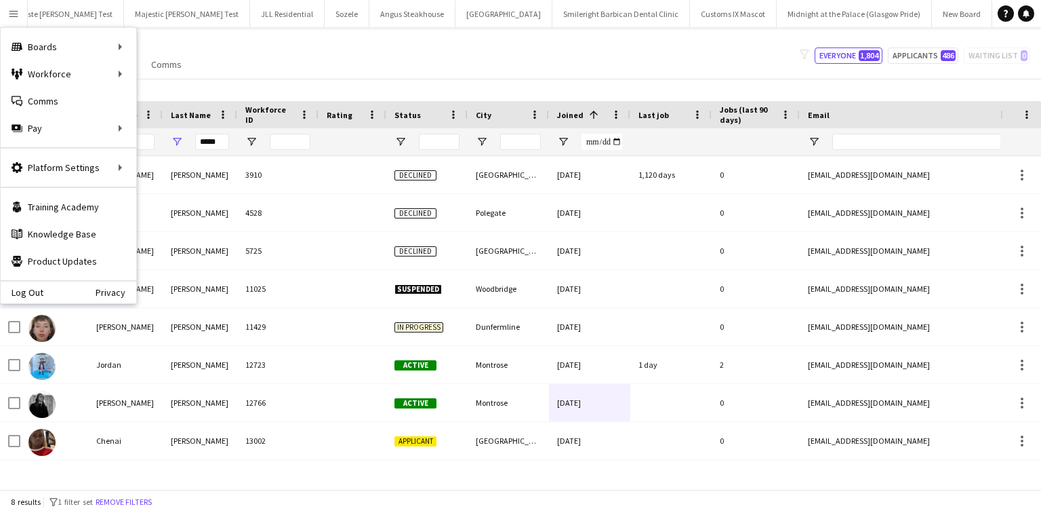
click at [199, 68] on div "My Workforce View Views Default view New view Update view Delete view Edit name…" at bounding box center [520, 56] width 1041 height 46
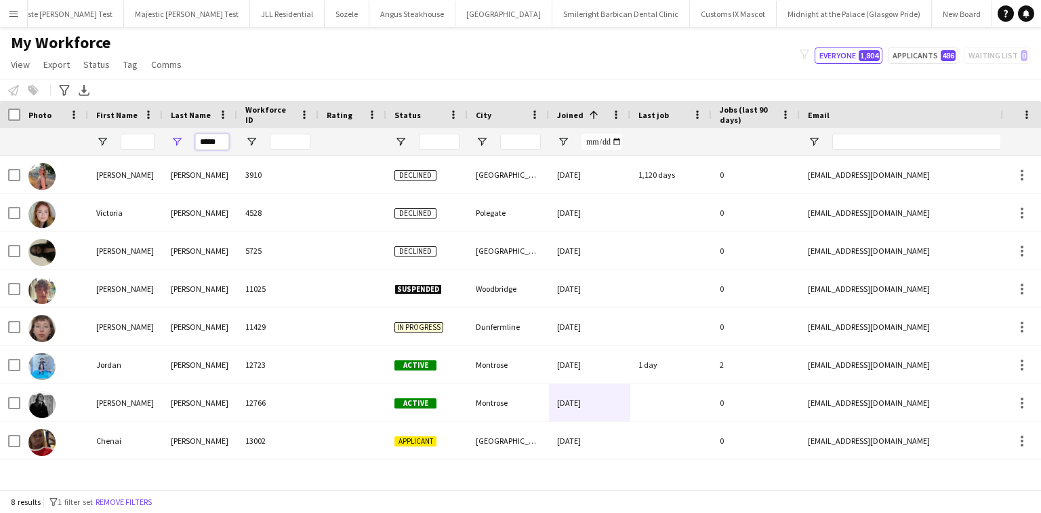
click at [218, 144] on input "*****" at bounding box center [212, 142] width 34 height 16
click at [195, 140] on div "*****" at bounding box center [200, 141] width 75 height 27
click at [204, 141] on input "*****" at bounding box center [212, 142] width 34 height 16
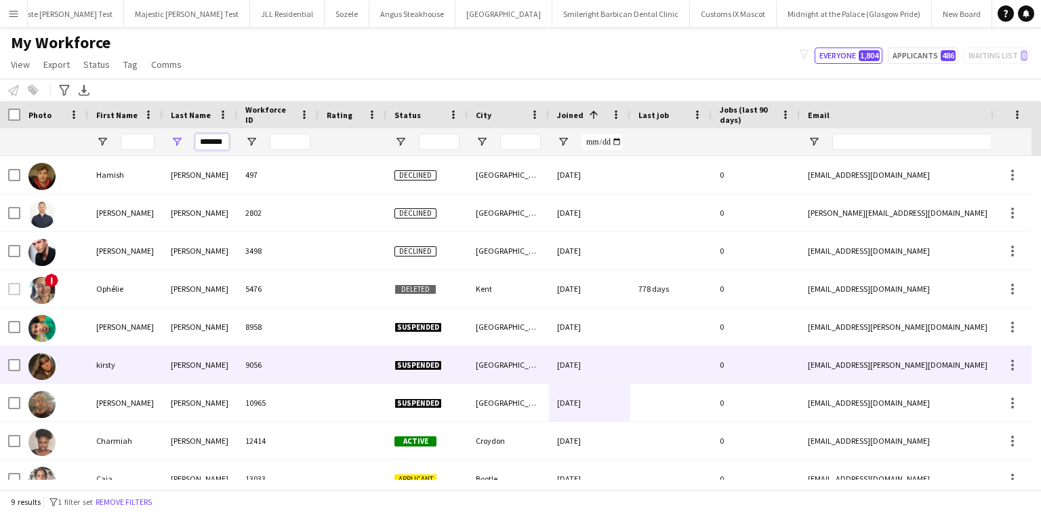
scroll to position [18, 0]
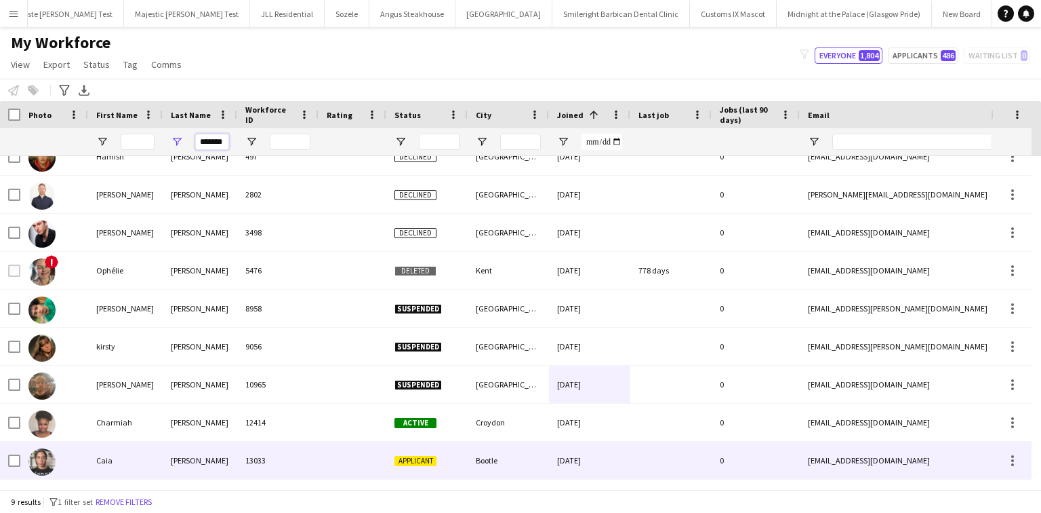
type input "*******"
click at [210, 452] on div "[PERSON_NAME]" at bounding box center [200, 459] width 75 height 37
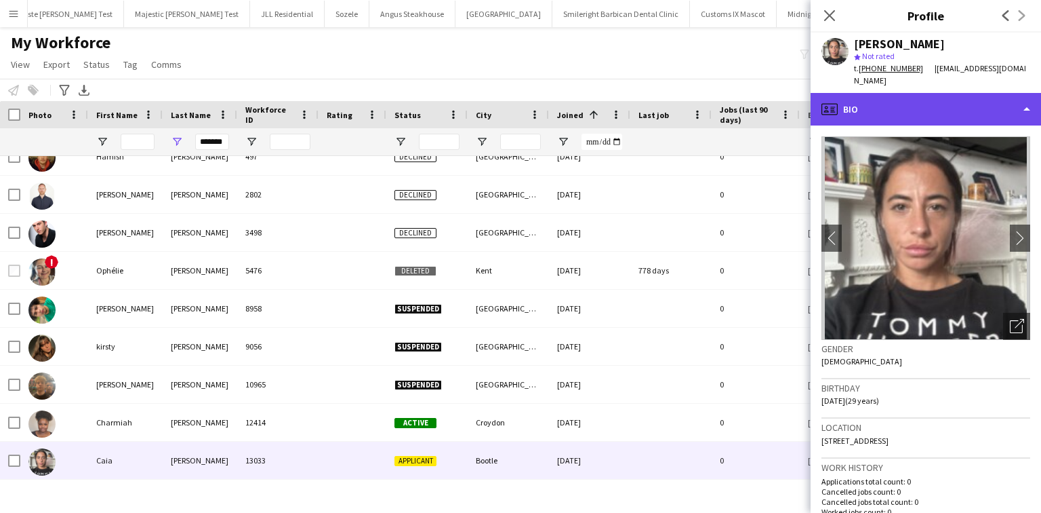
click at [883, 96] on div "profile Bio" at bounding box center [926, 109] width 231 height 33
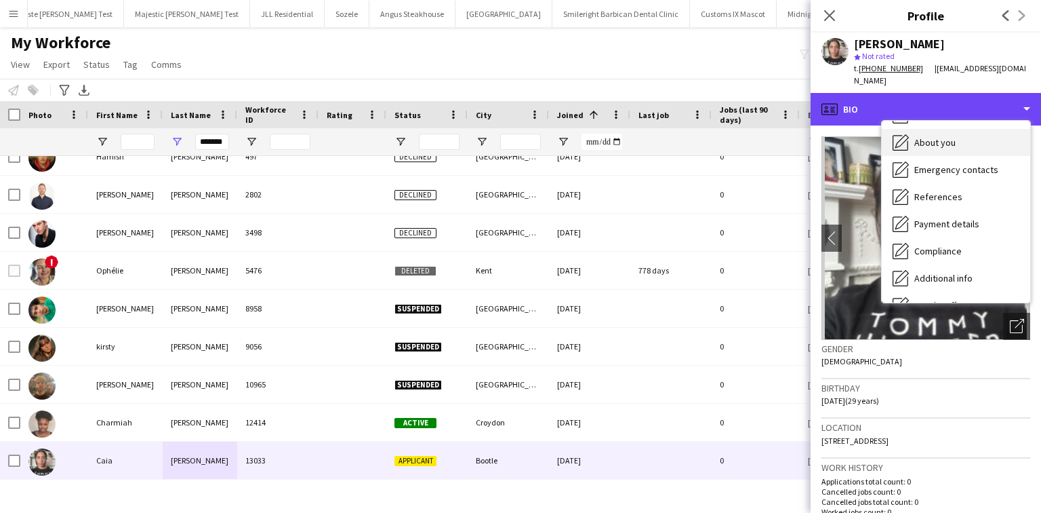
scroll to position [163, 0]
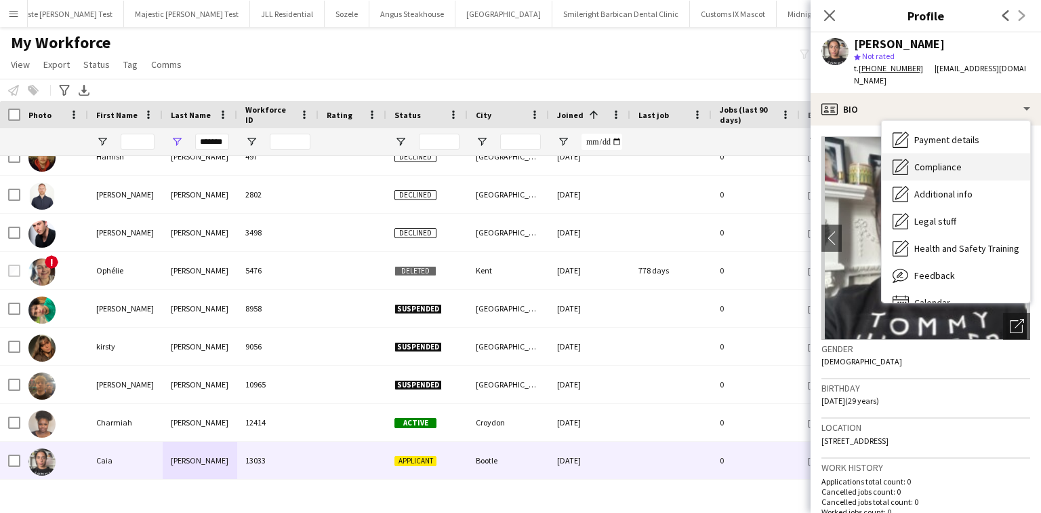
click at [957, 161] on span "Compliance" at bounding box center [938, 167] width 47 height 12
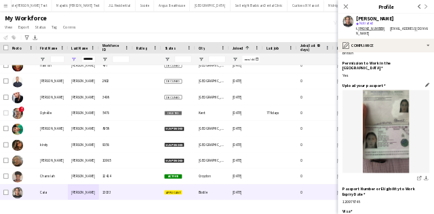
scroll to position [108, 0]
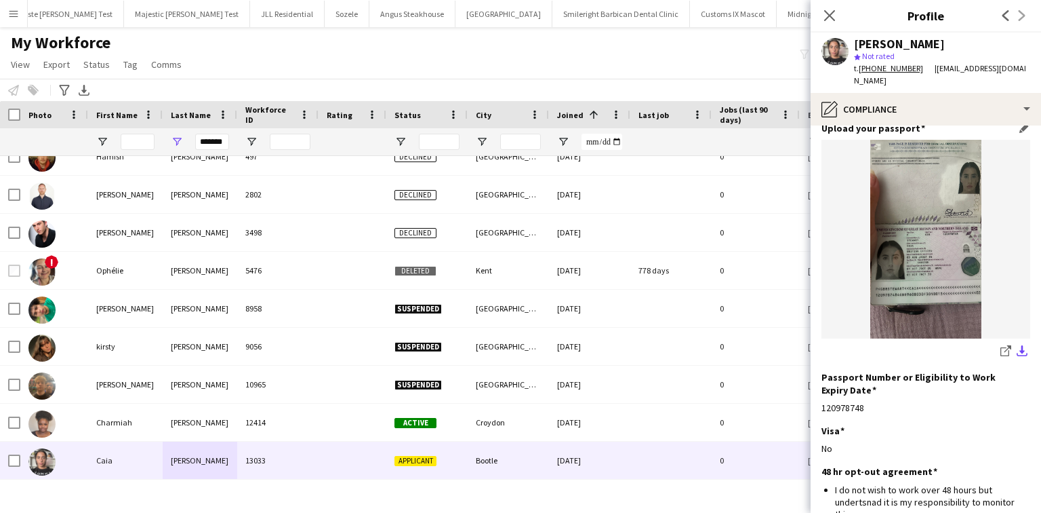
click at [1017, 345] on app-icon "download-bottom" at bounding box center [1022, 351] width 11 height 13
click at [845, 222] on img at bounding box center [926, 239] width 209 height 199
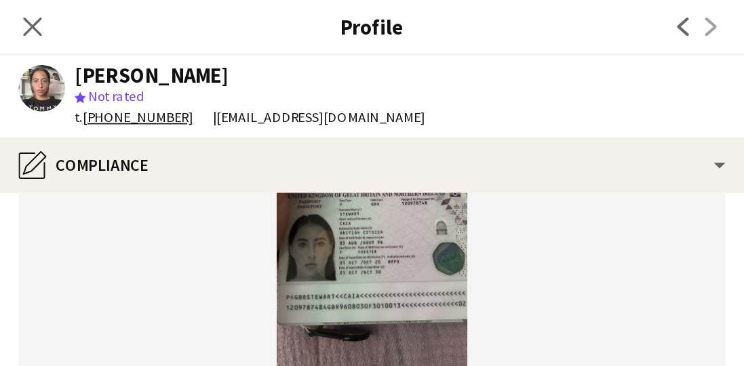
scroll to position [199, 0]
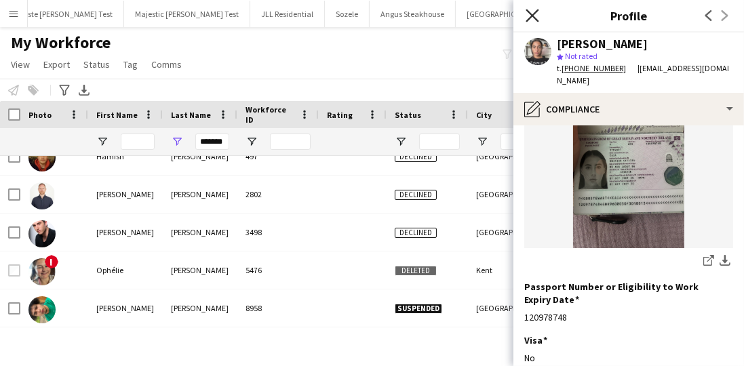
click at [527, 16] on icon "Close pop-in" at bounding box center [531, 15] width 13 height 13
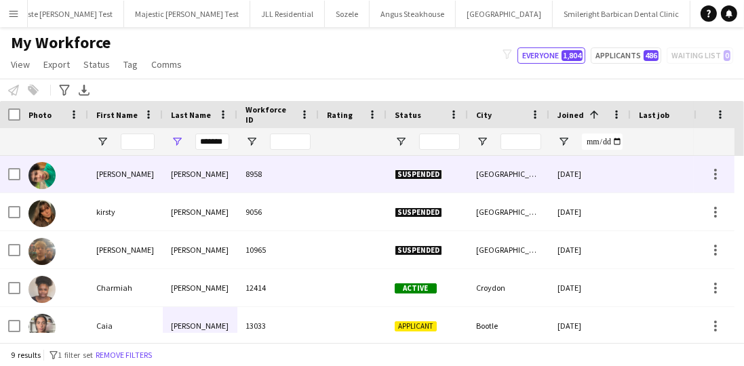
scroll to position [164, 0]
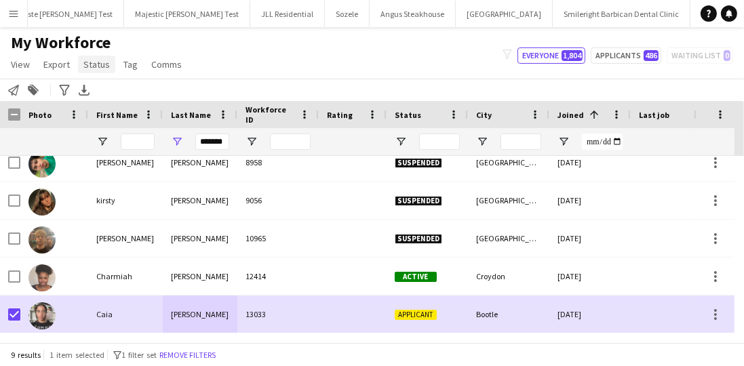
click at [113, 64] on link "Status" at bounding box center [96, 65] width 37 height 18
click at [110, 91] on link "Edit" at bounding box center [125, 93] width 95 height 28
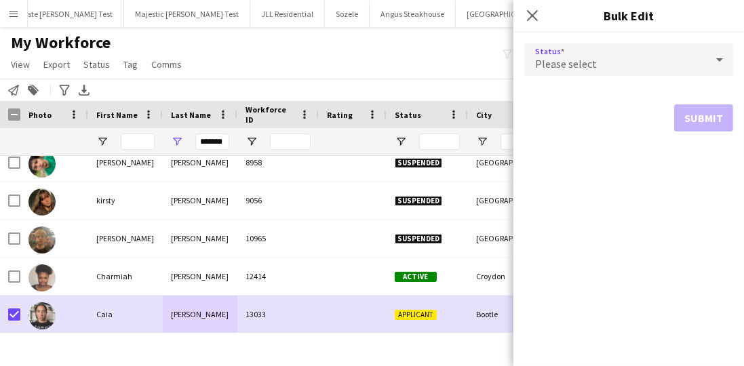
click at [572, 52] on div "Please select" at bounding box center [615, 59] width 182 height 33
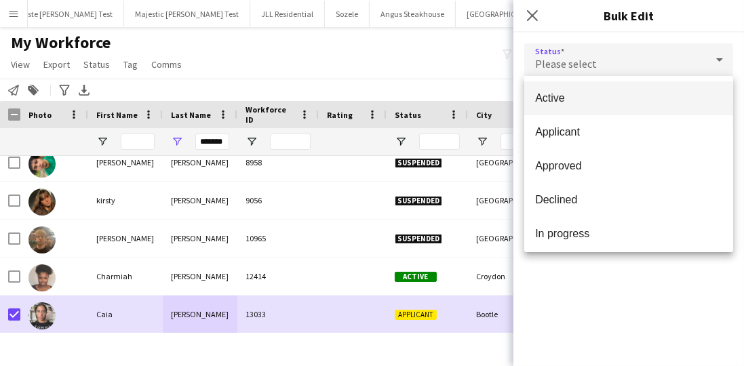
click at [572, 87] on mat-option "Active" at bounding box center [628, 98] width 209 height 34
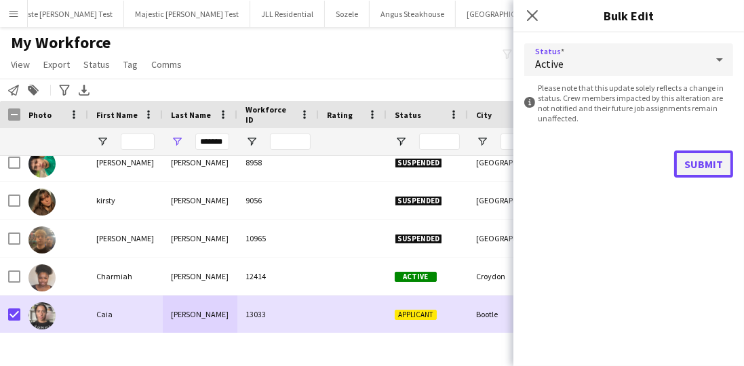
click at [717, 161] on button "Submit" at bounding box center [703, 164] width 59 height 27
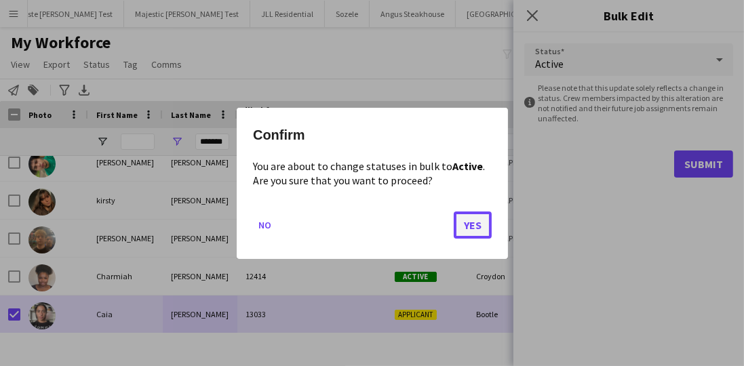
click at [471, 226] on button "Yes" at bounding box center [473, 224] width 38 height 27
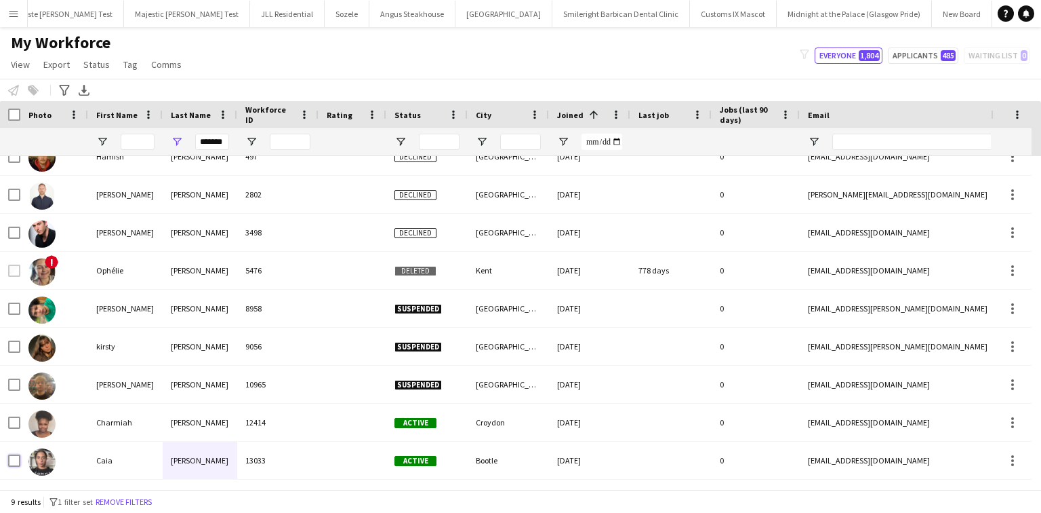
scroll to position [18, 0]
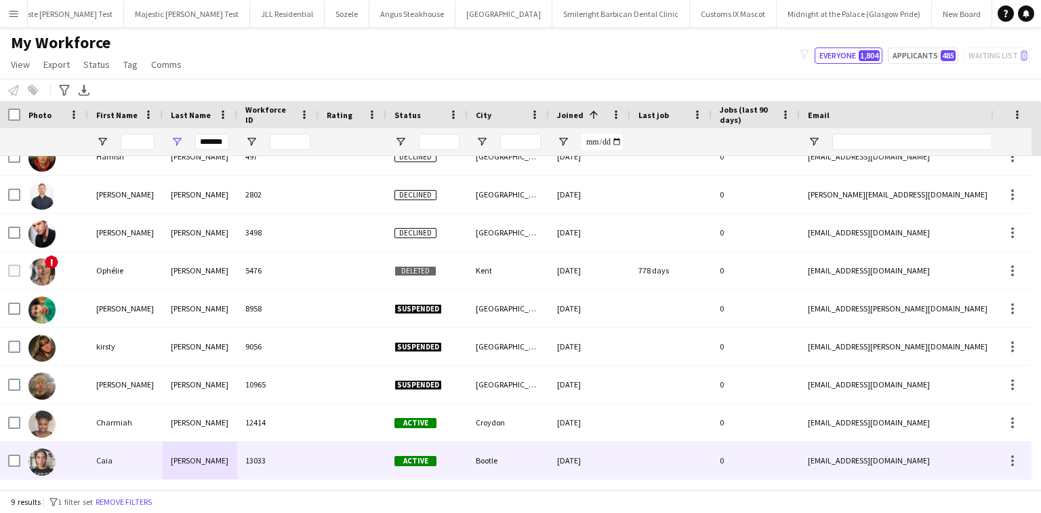
click at [156, 460] on div "Caia" at bounding box center [125, 459] width 75 height 37
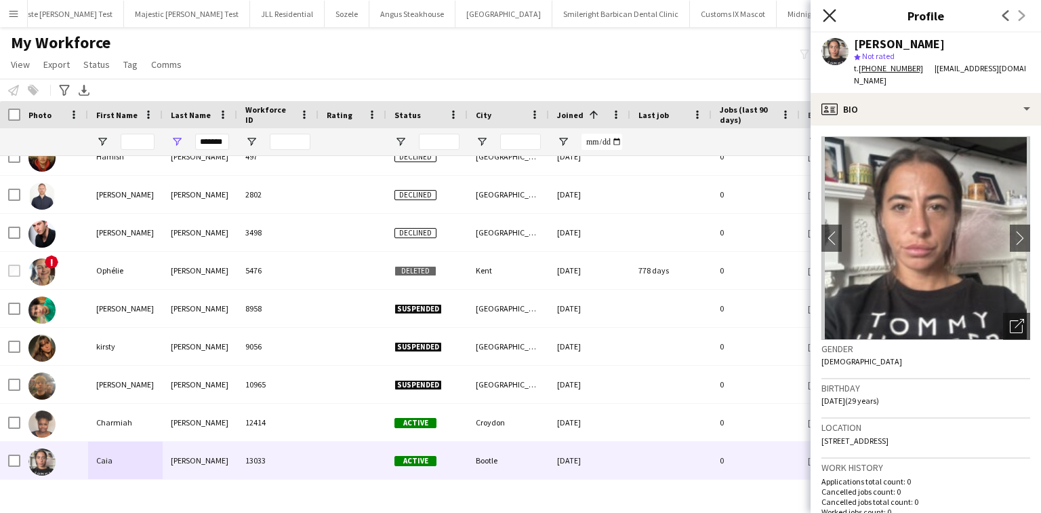
click at [835, 14] on icon "Close pop-in" at bounding box center [829, 15] width 13 height 13
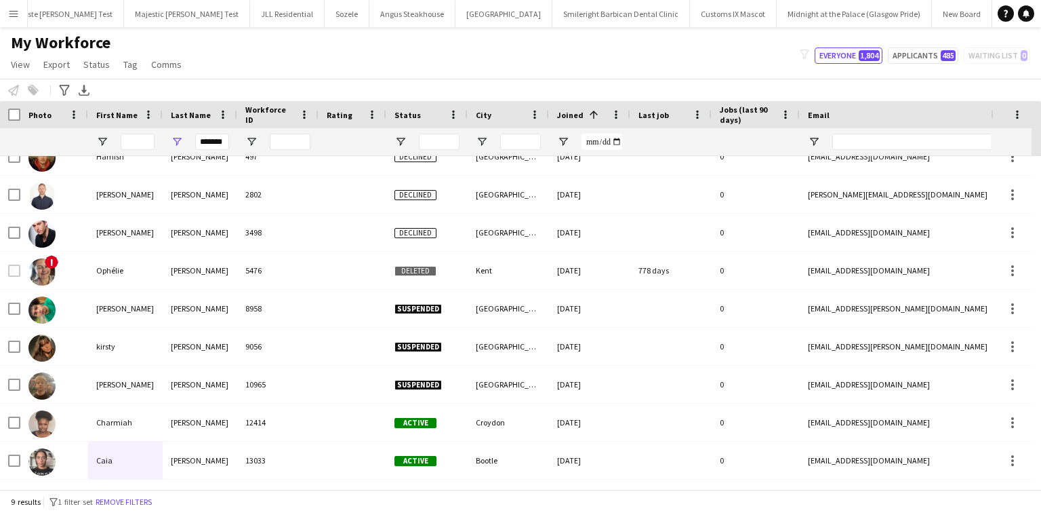
click at [14, 16] on app-icon "Menu" at bounding box center [13, 13] width 11 height 11
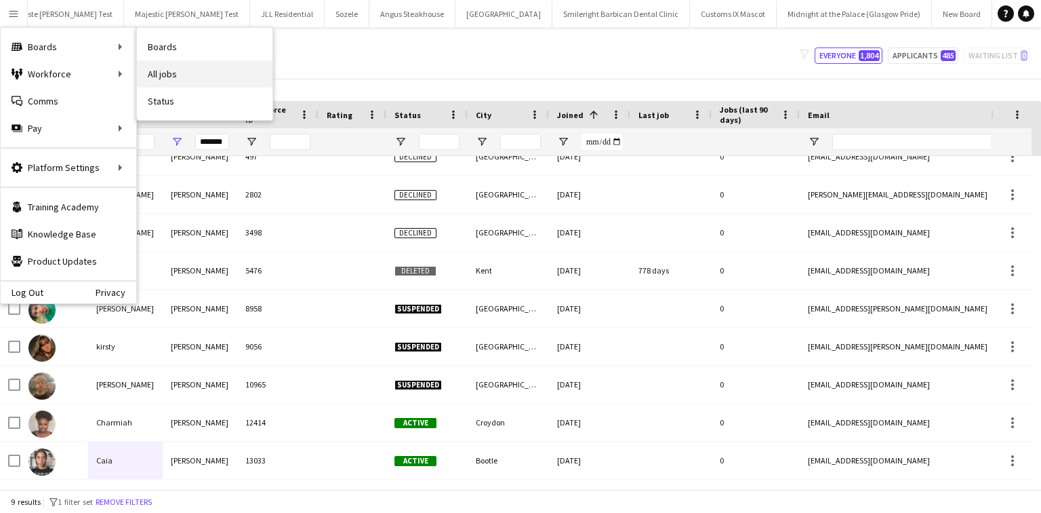
click at [143, 62] on link "All jobs" at bounding box center [205, 73] width 136 height 27
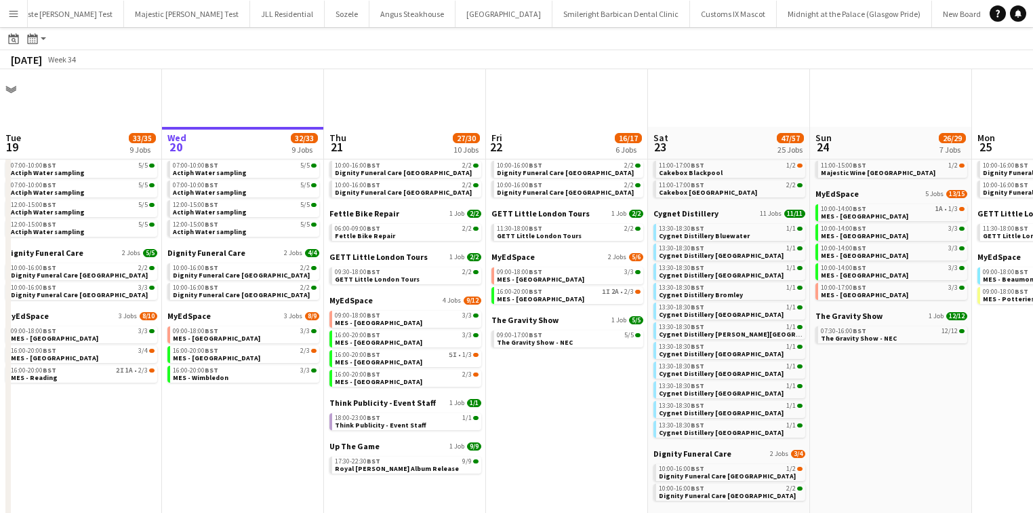
scroll to position [271, 0]
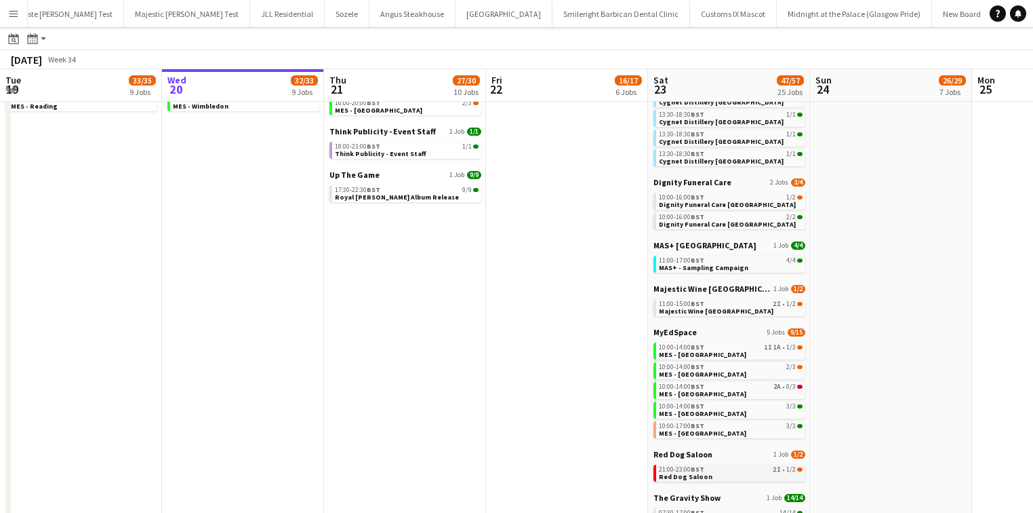
click at [718, 469] on div "21:00-23:00 BST 2I • 1/2" at bounding box center [731, 469] width 144 height 7
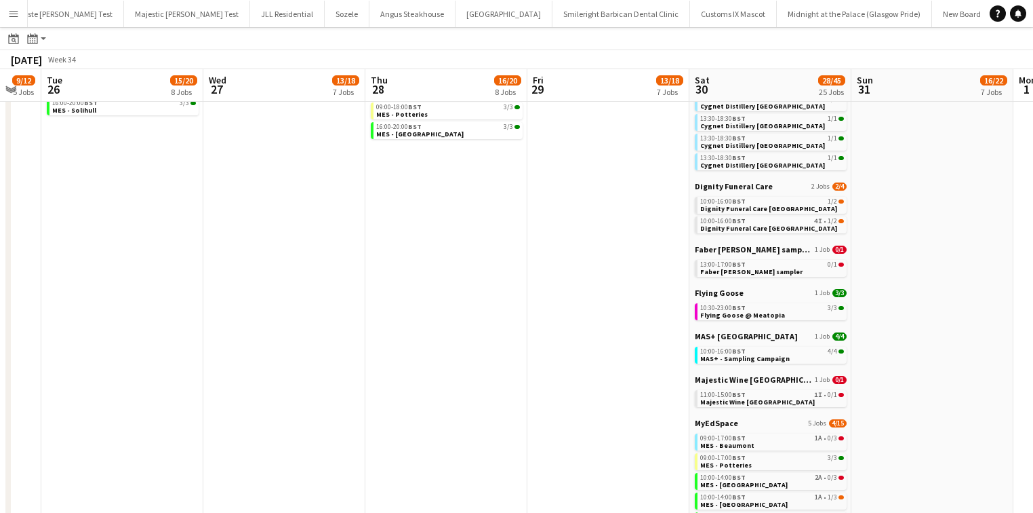
scroll to position [0, 0]
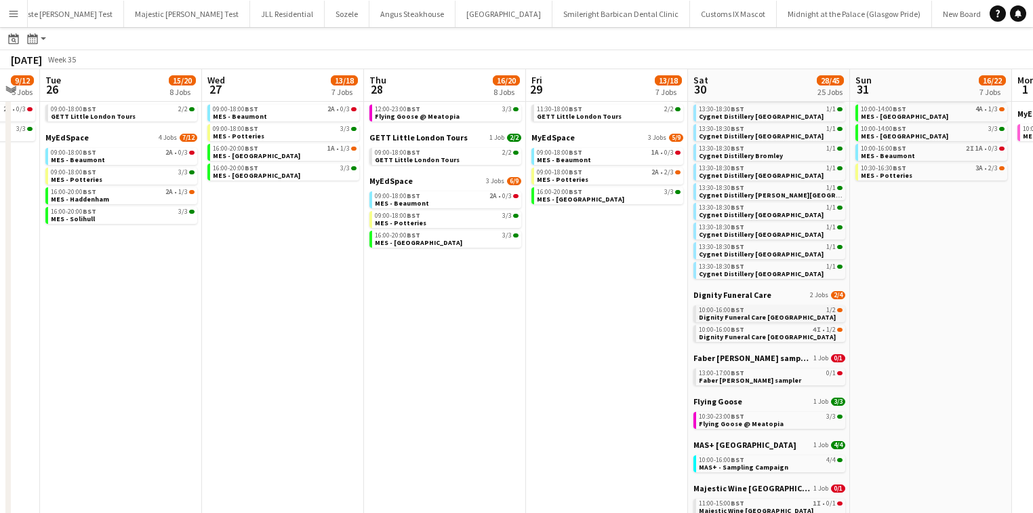
click at [768, 316] on span "Dignity Funeral Care [GEOGRAPHIC_DATA]" at bounding box center [767, 317] width 137 height 9
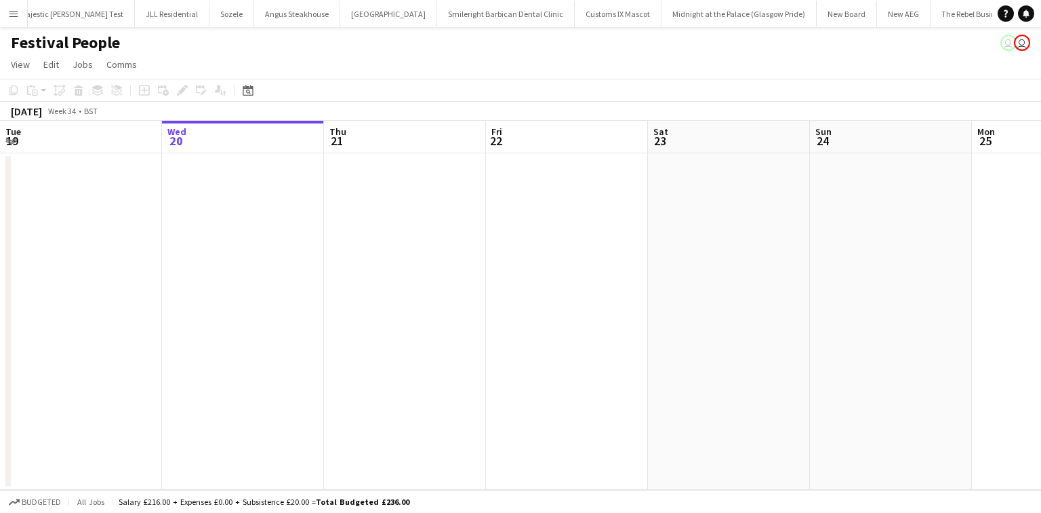
scroll to position [0, 527]
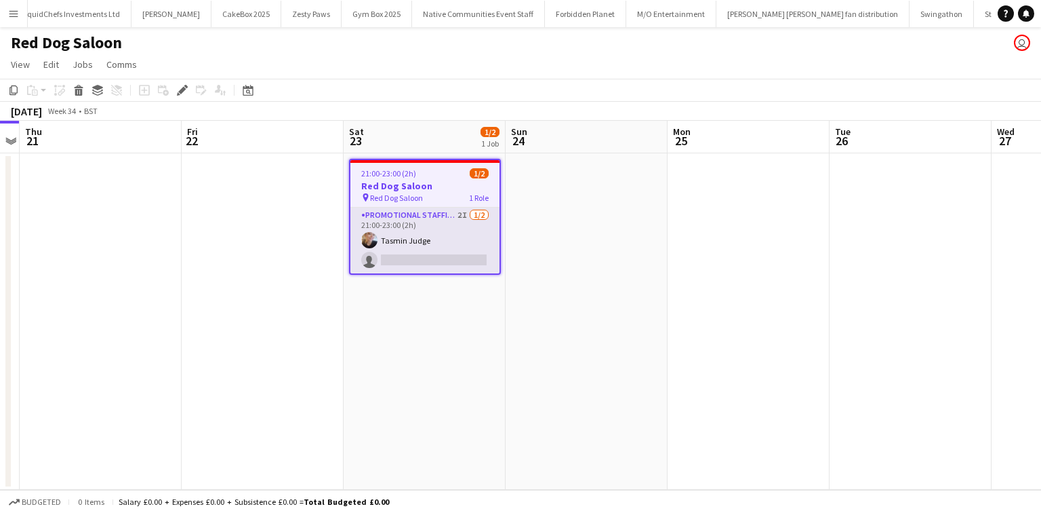
scroll to position [0, 1763]
click at [472, 247] on app-card-role "Promotional Staffing (Brand Ambassadors) 2I [DATE] 21:00-23:00 (2h) Tasmin Judg…" at bounding box center [425, 240] width 149 height 66
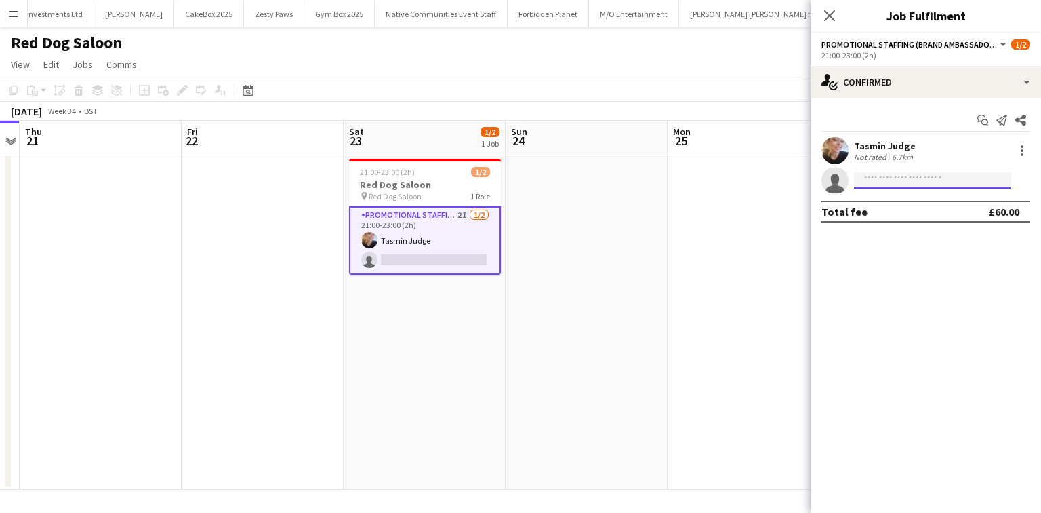
click at [862, 178] on input at bounding box center [932, 180] width 157 height 16
type input "****"
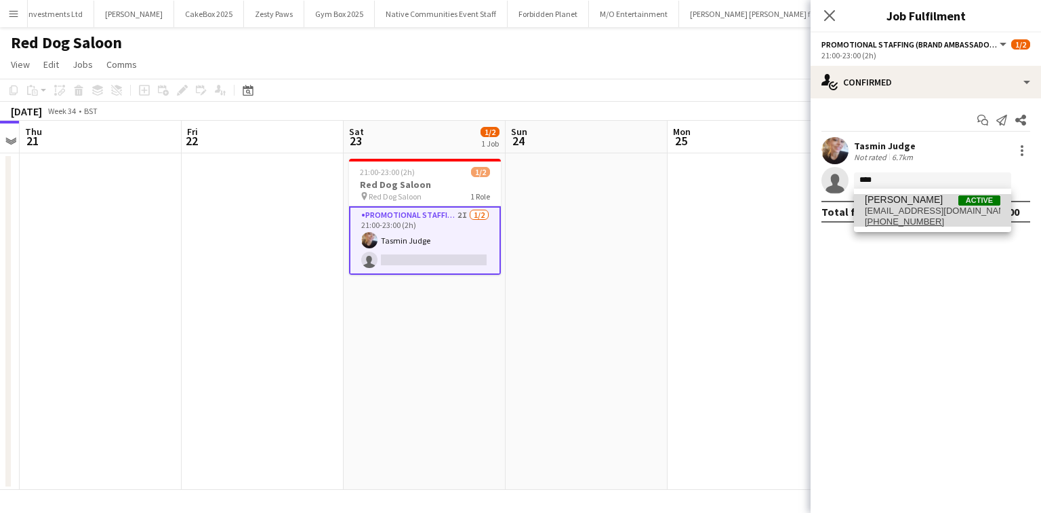
click at [893, 212] on span "[EMAIL_ADDRESS][DOMAIN_NAME]" at bounding box center [933, 210] width 136 height 11
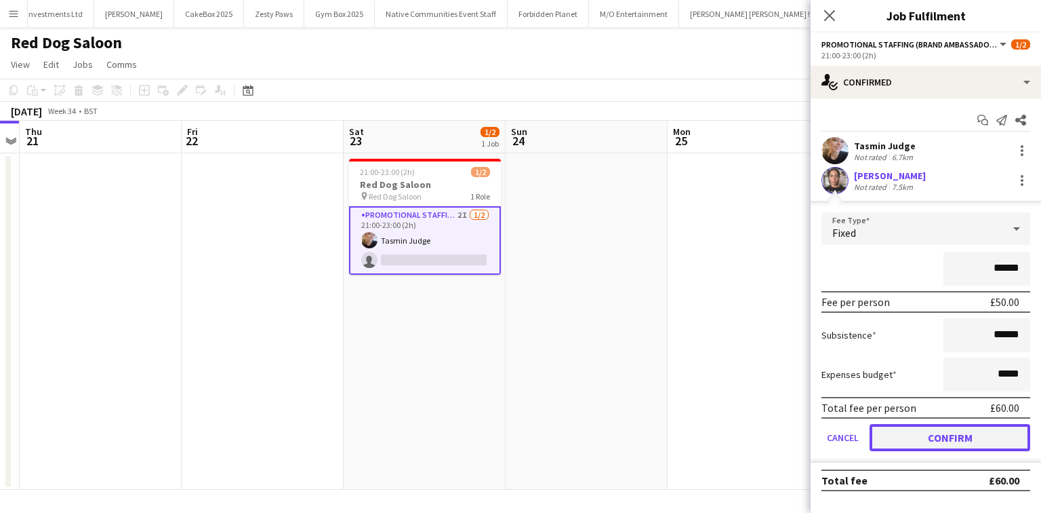
click at [957, 430] on button "Confirm" at bounding box center [950, 437] width 161 height 27
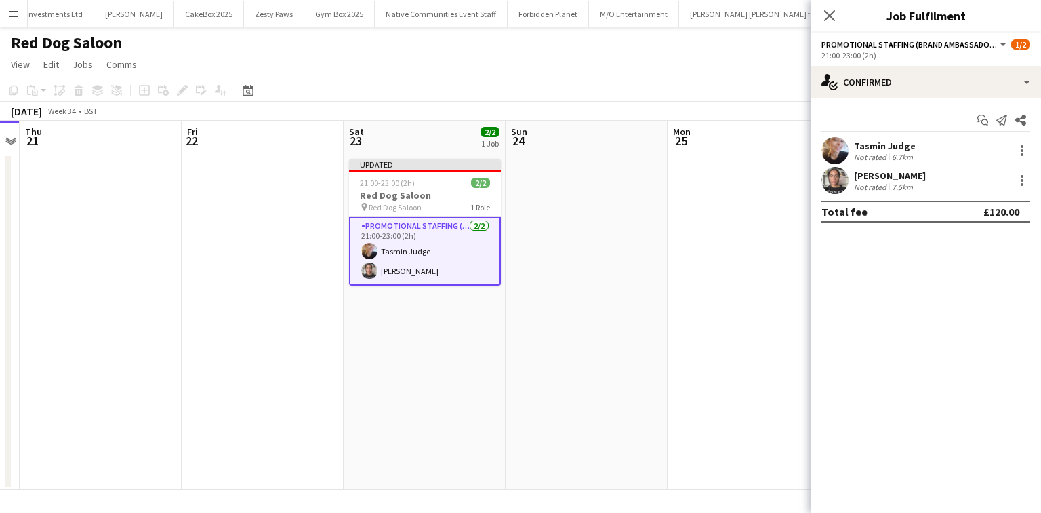
click at [829, 14] on icon at bounding box center [829, 15] width 11 height 11
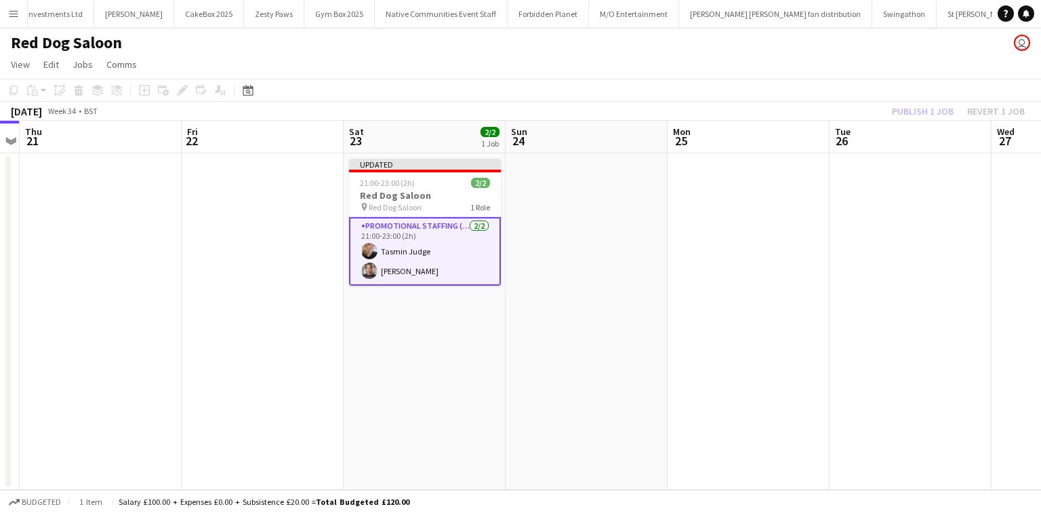
click at [932, 99] on app-toolbar "Copy Paste Paste Ctrl+V Paste with crew Ctrl+Shift+V Paste linked Job [GEOGRAPH…" at bounding box center [520, 90] width 1041 height 23
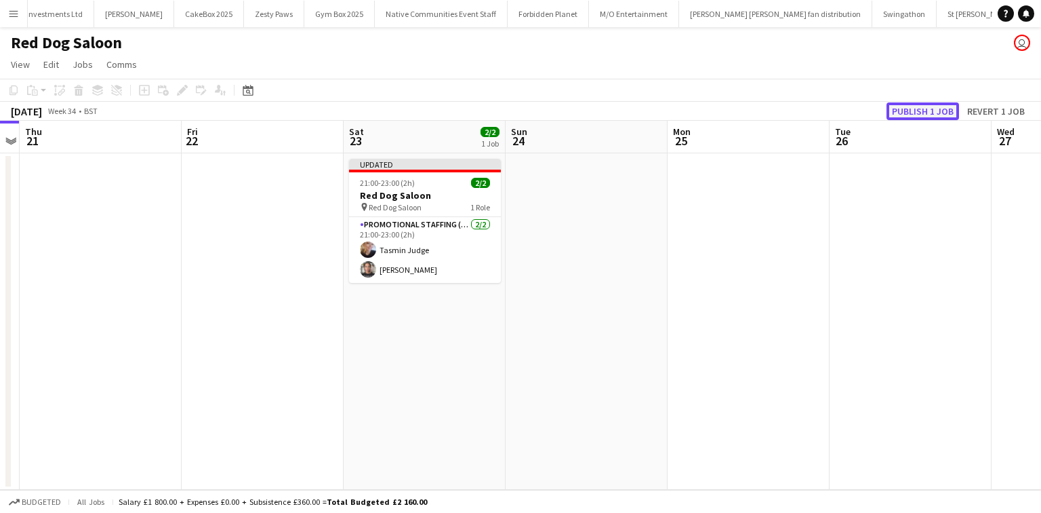
click at [930, 107] on button "Publish 1 job" at bounding box center [923, 111] width 73 height 18
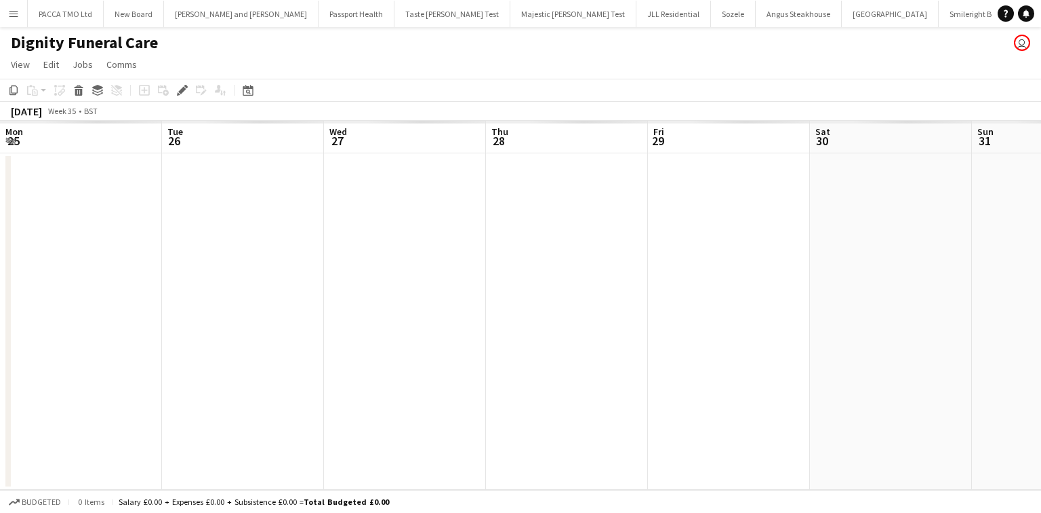
scroll to position [0, 466]
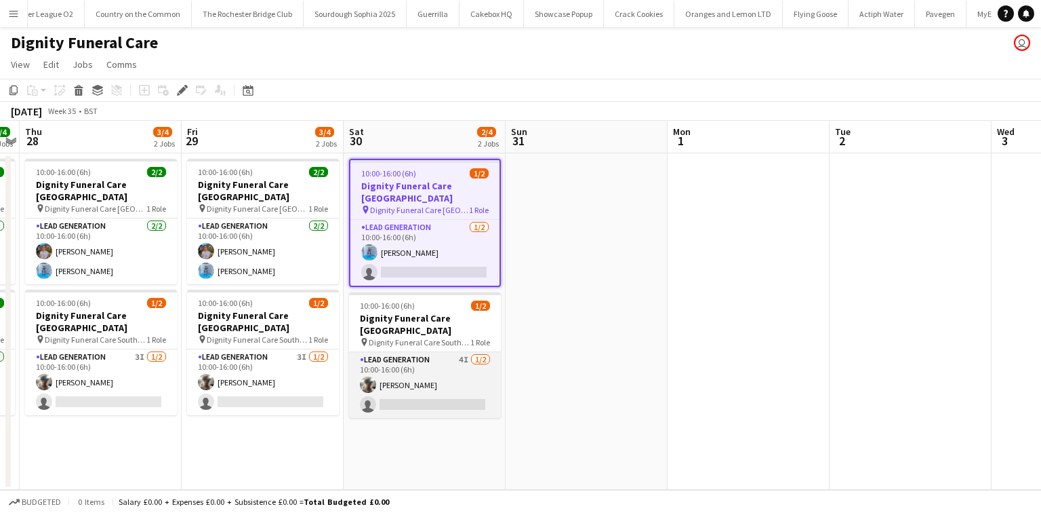
click at [433, 365] on app-card-role "Lead Generation 4I [DATE] 10:00-16:00 (6h) [PERSON_NAME] single-neutral-actions" at bounding box center [425, 385] width 152 height 66
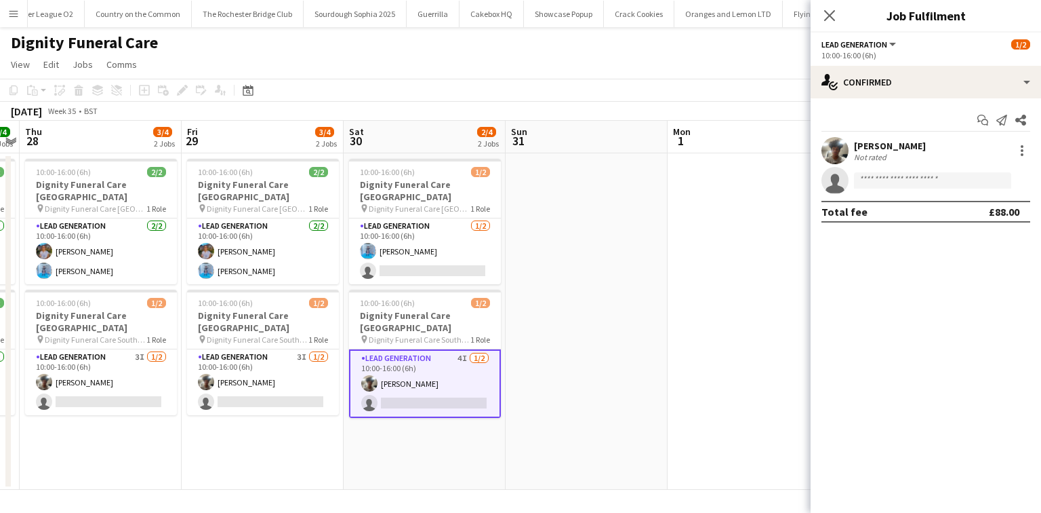
scroll to position [0, 4961]
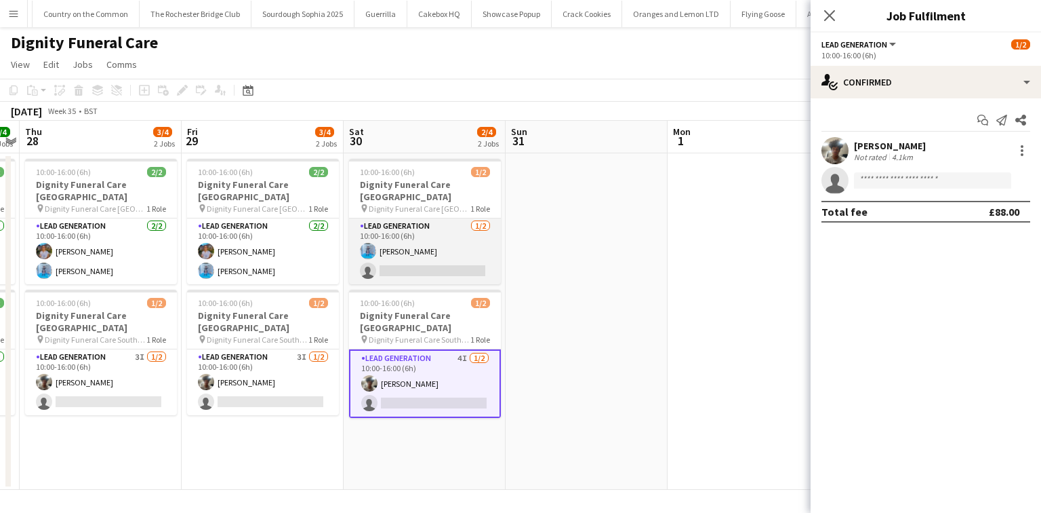
click at [423, 239] on app-card-role "Lead Generation [DATE] 10:00-16:00 (6h) [PERSON_NAME] single-neutral-actions" at bounding box center [425, 251] width 152 height 66
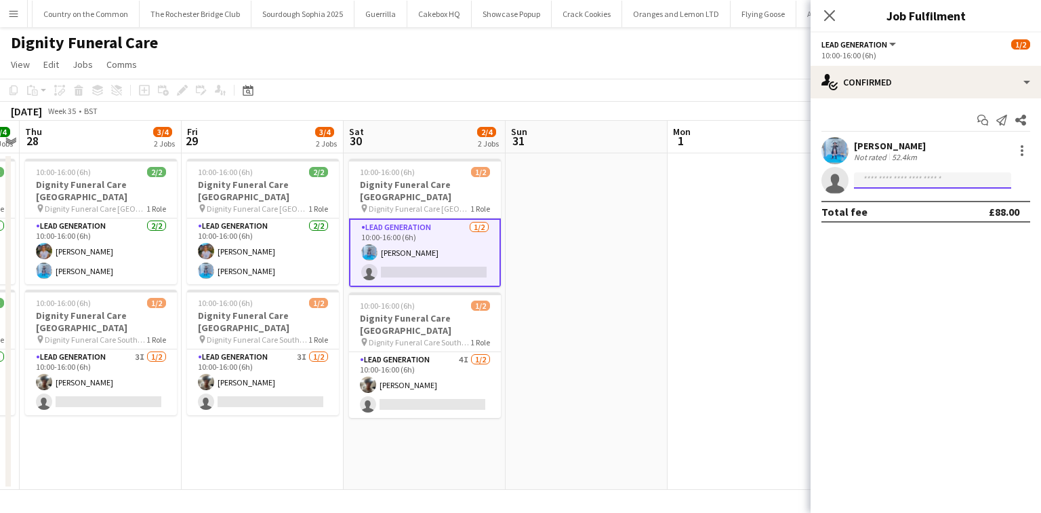
click at [876, 185] on input at bounding box center [932, 180] width 157 height 16
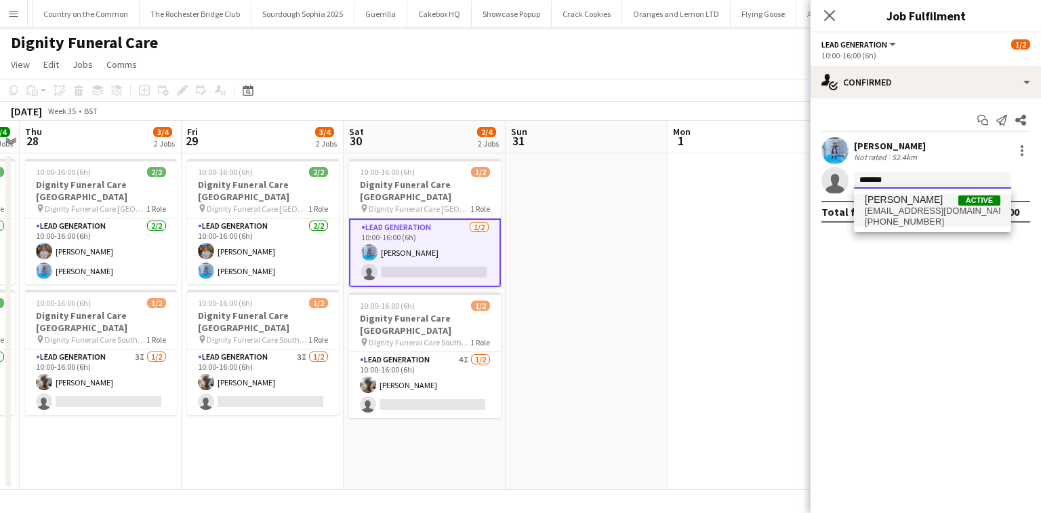
type input "*******"
click at [916, 212] on span "[EMAIL_ADDRESS][DOMAIN_NAME]" at bounding box center [933, 210] width 136 height 11
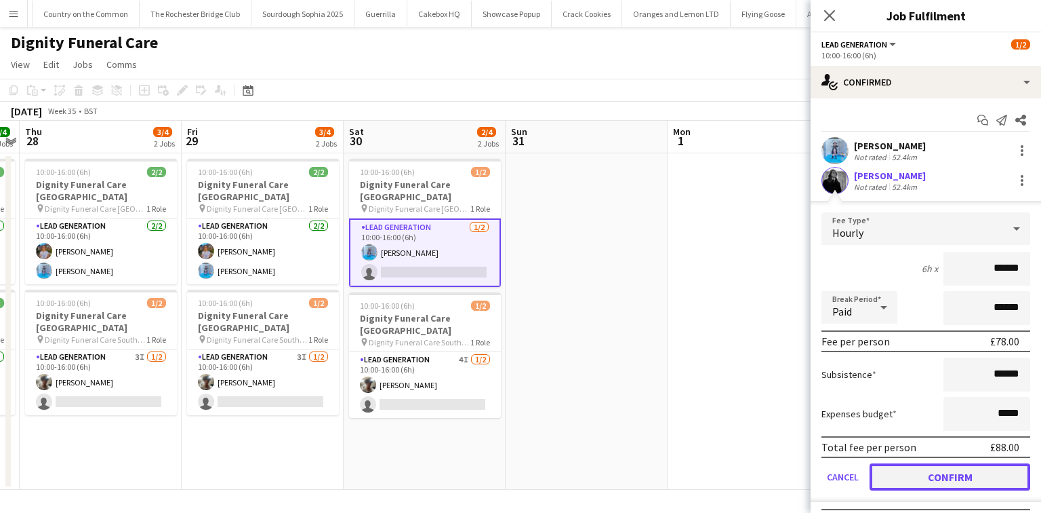
click at [956, 474] on button "Confirm" at bounding box center [950, 476] width 161 height 27
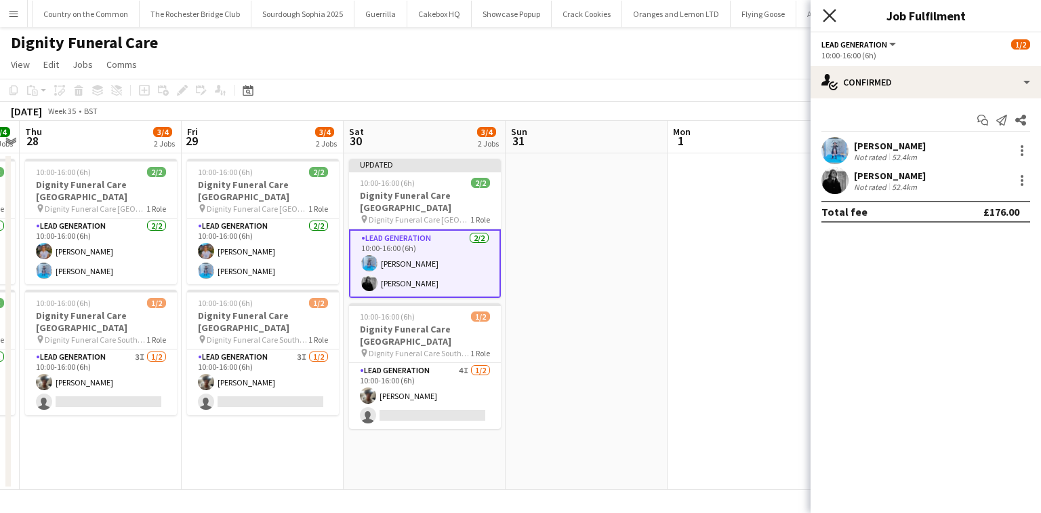
click at [830, 16] on icon at bounding box center [829, 15] width 13 height 13
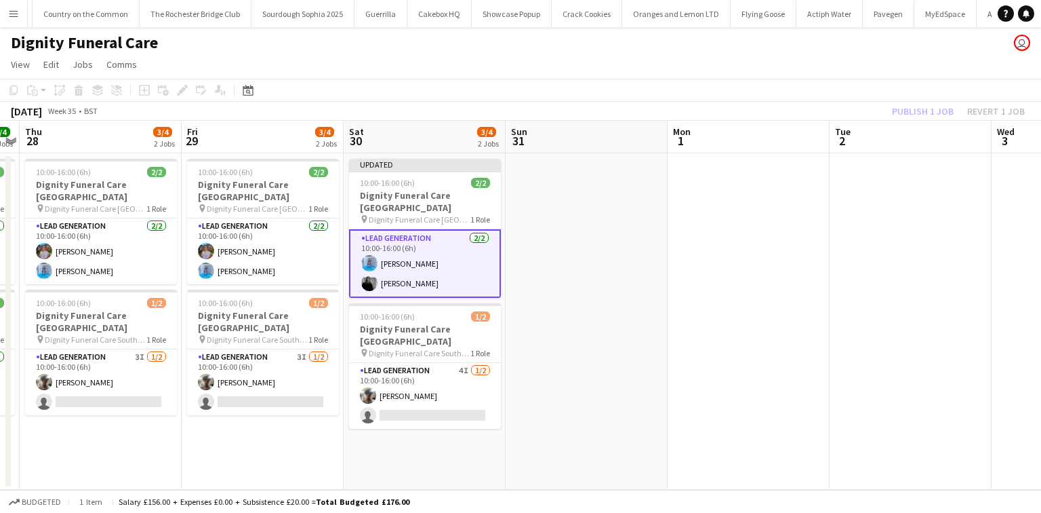
click at [940, 102] on div "[DATE] Week 35 • BST Publish 1 job Revert 1 job" at bounding box center [520, 111] width 1041 height 19
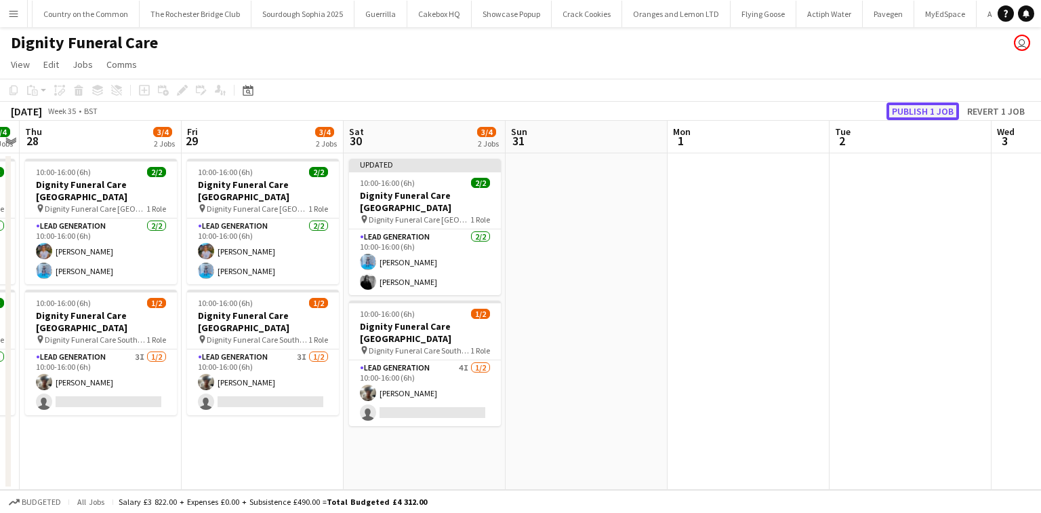
click at [934, 109] on button "Publish 1 job" at bounding box center [923, 111] width 73 height 18
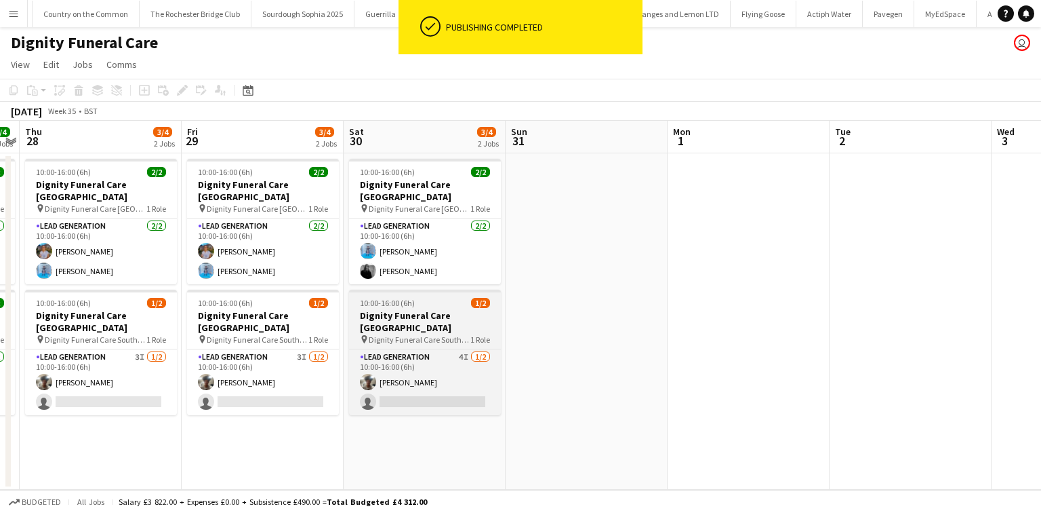
click at [412, 309] on h3 "Dignity Funeral Care [GEOGRAPHIC_DATA]" at bounding box center [425, 321] width 152 height 24
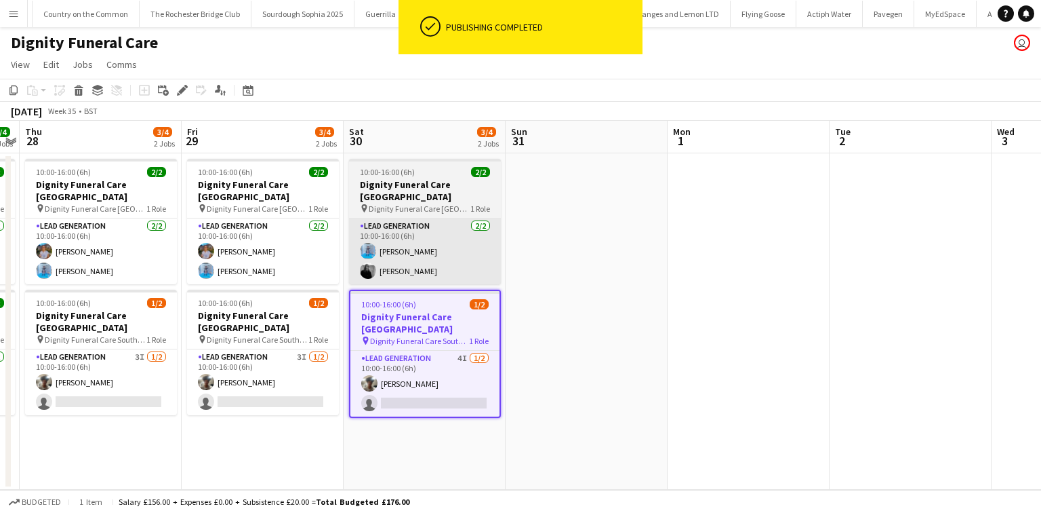
scroll to position [0, 466]
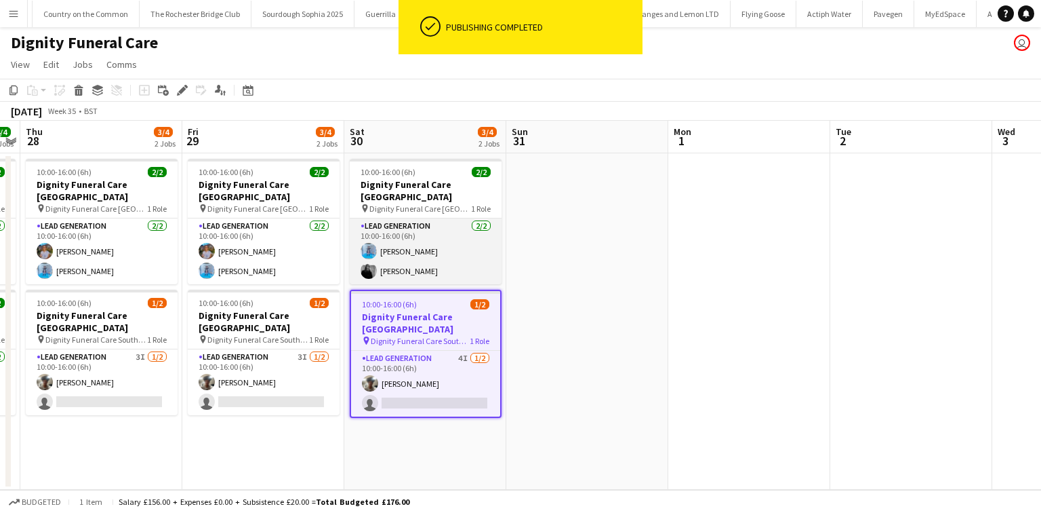
click at [410, 241] on app-card-role "Lead Generation [DATE] 10:00-16:00 (6h) [PERSON_NAME] [PERSON_NAME]" at bounding box center [426, 251] width 152 height 66
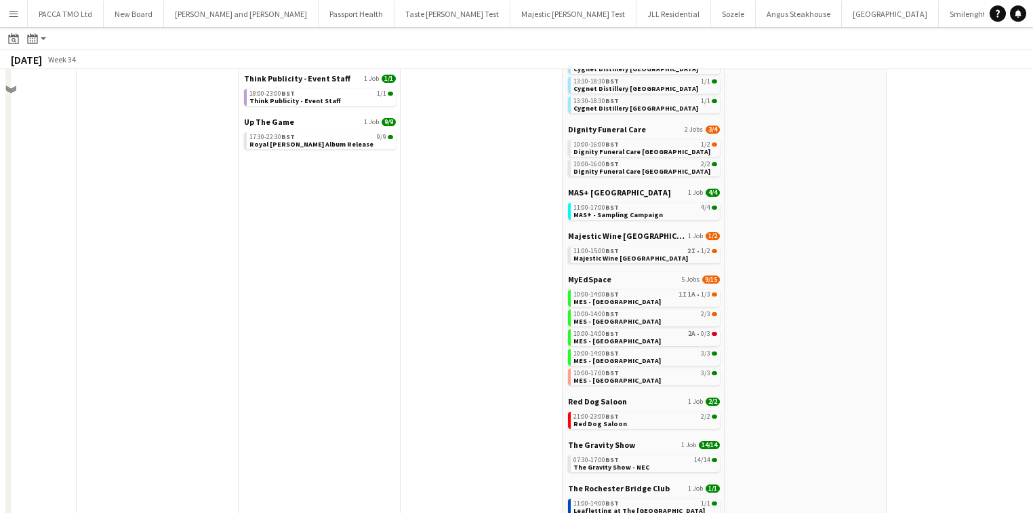
scroll to position [325, 0]
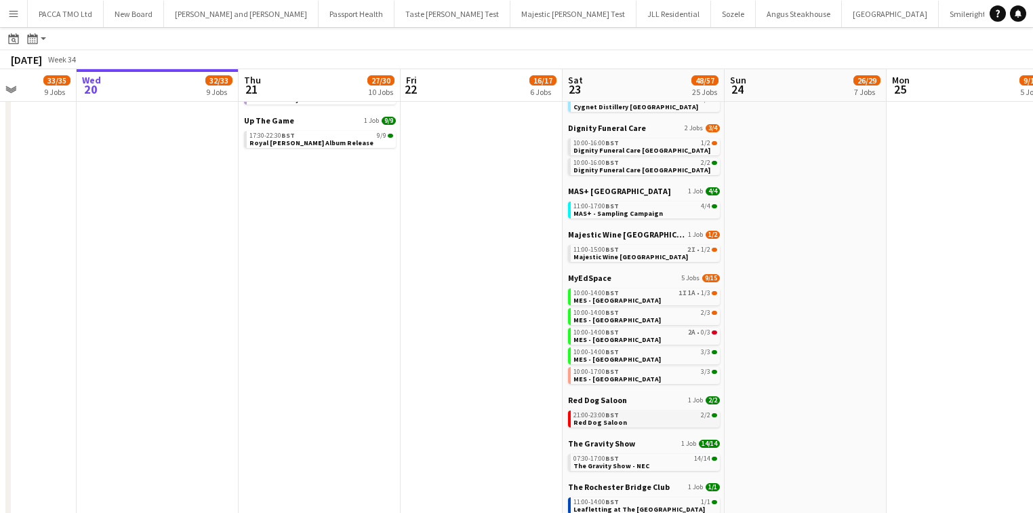
click at [679, 418] on link "21:00-23:00 BST 2/2 Red Dog Saloon" at bounding box center [646, 418] width 144 height 16
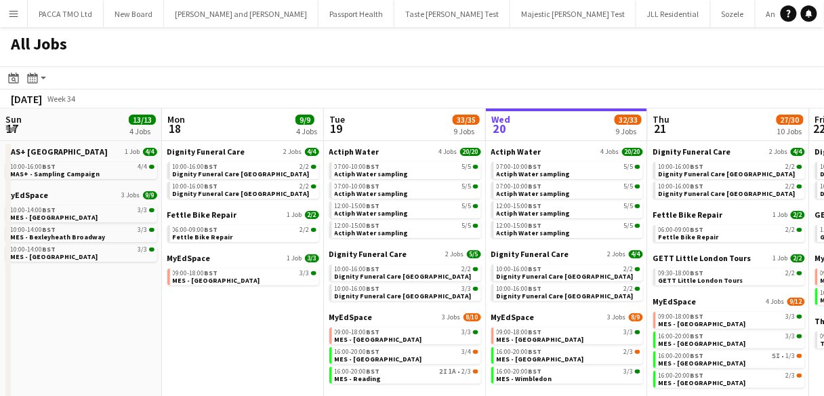
scroll to position [0, 325]
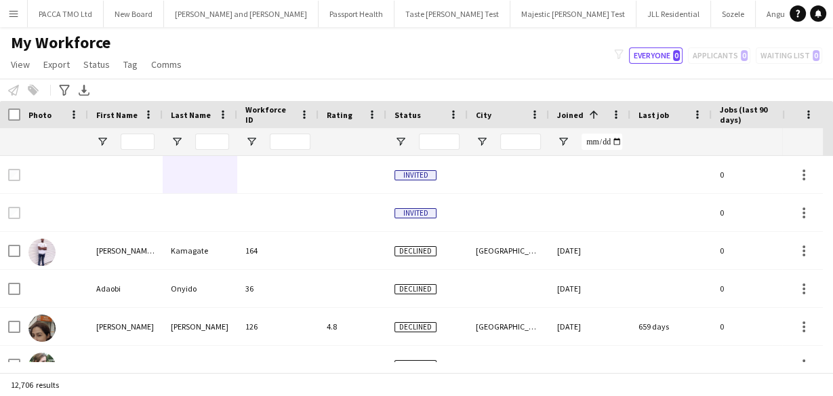
scroll to position [0, 527]
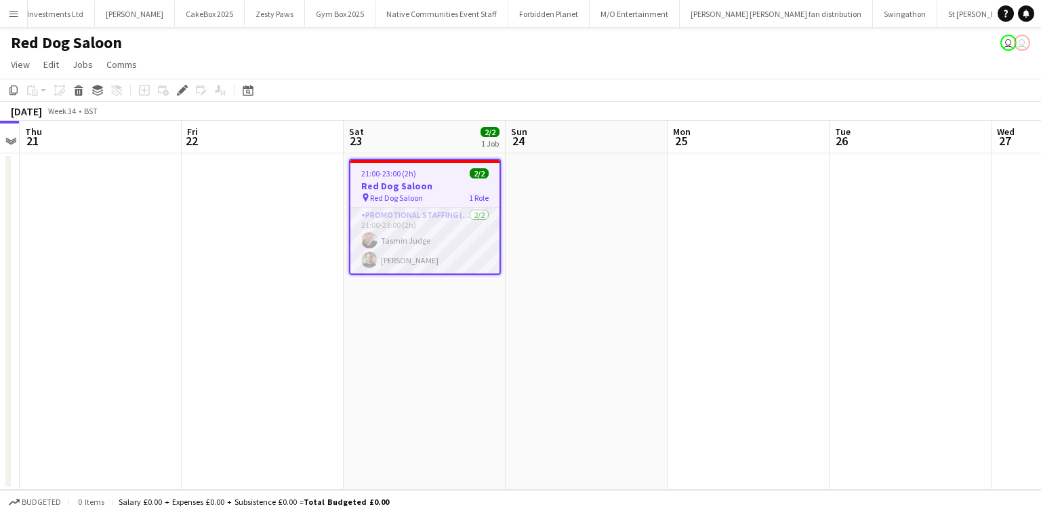
scroll to position [0, 1763]
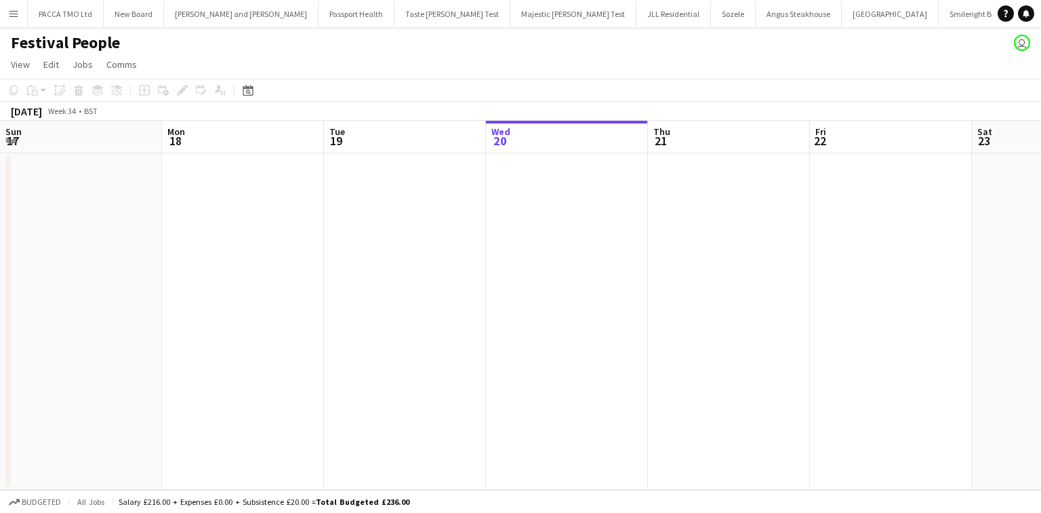
scroll to position [0, 324]
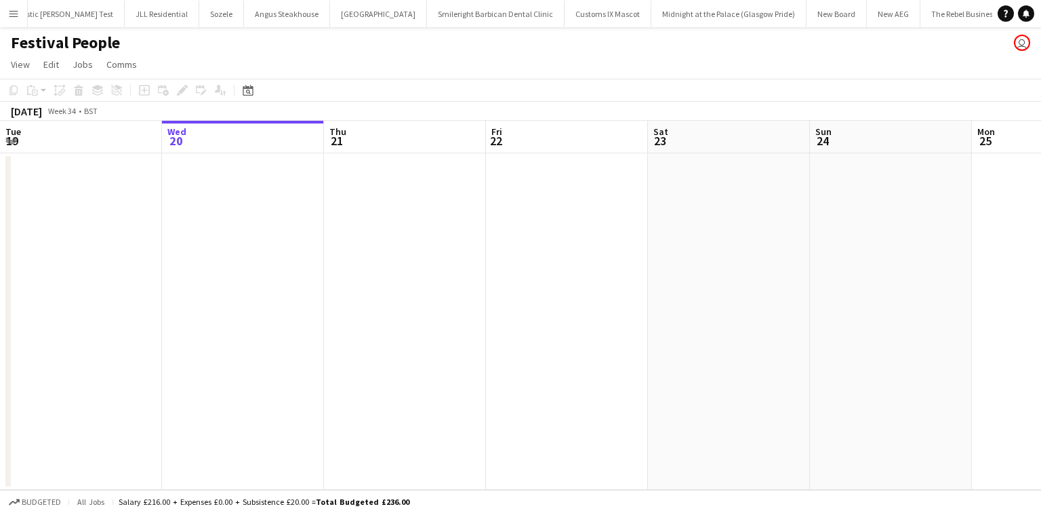
scroll to position [0, 527]
click at [21, 13] on button "Menu" at bounding box center [13, 13] width 27 height 27
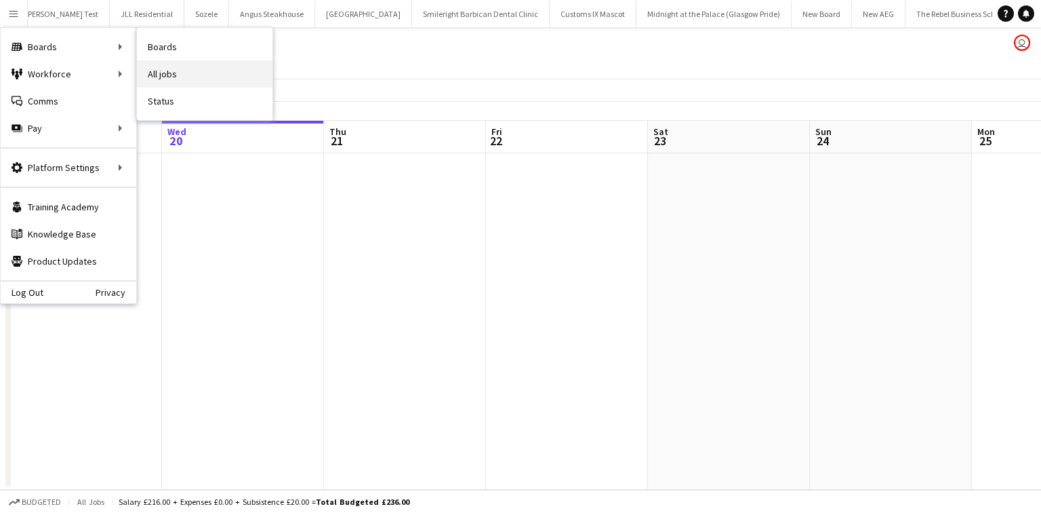
click at [166, 73] on link "All jobs" at bounding box center [205, 73] width 136 height 27
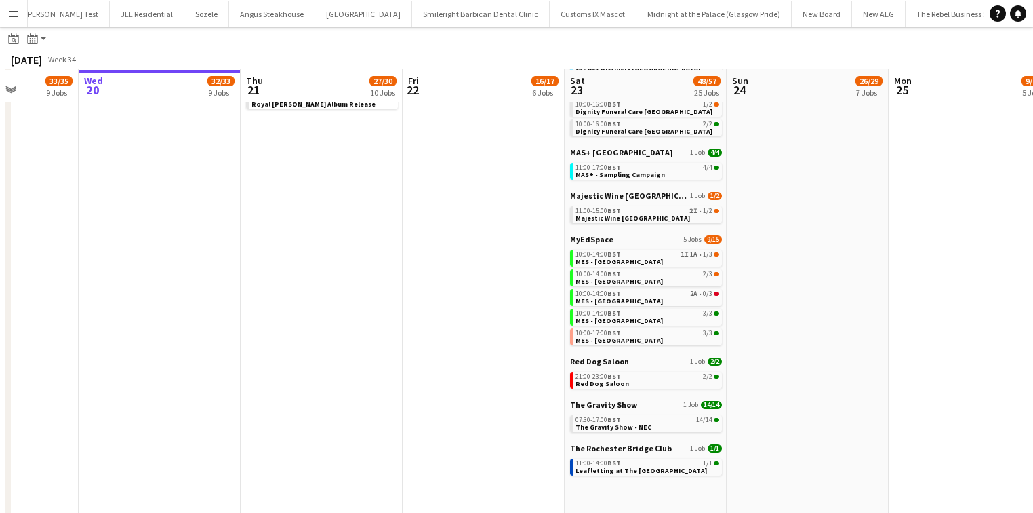
scroll to position [365, 0]
click at [629, 374] on div "21:00-23:00 BST 2/2" at bounding box center [648, 375] width 144 height 7
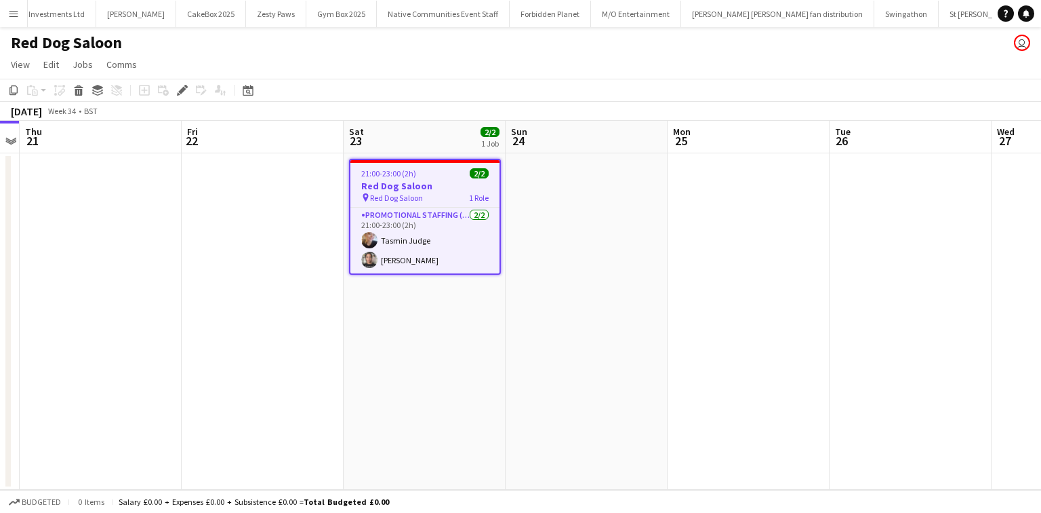
scroll to position [0, 1763]
